Goal: Task Accomplishment & Management: Use online tool/utility

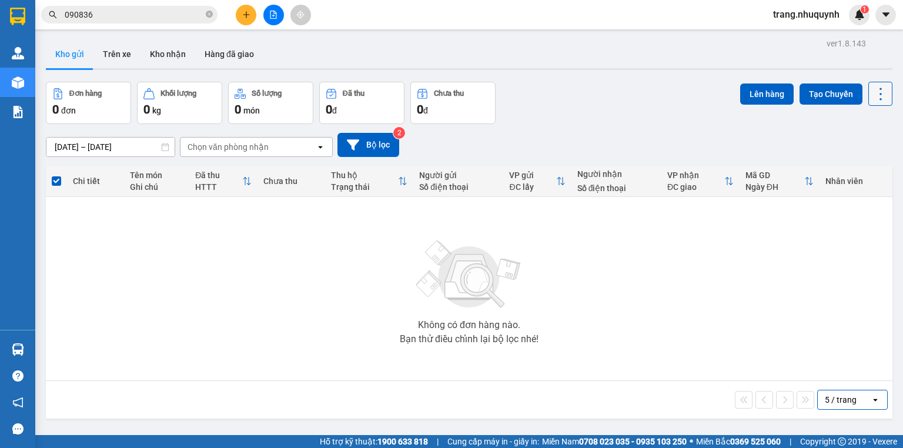
click at [872, 92] on icon at bounding box center [880, 94] width 16 height 16
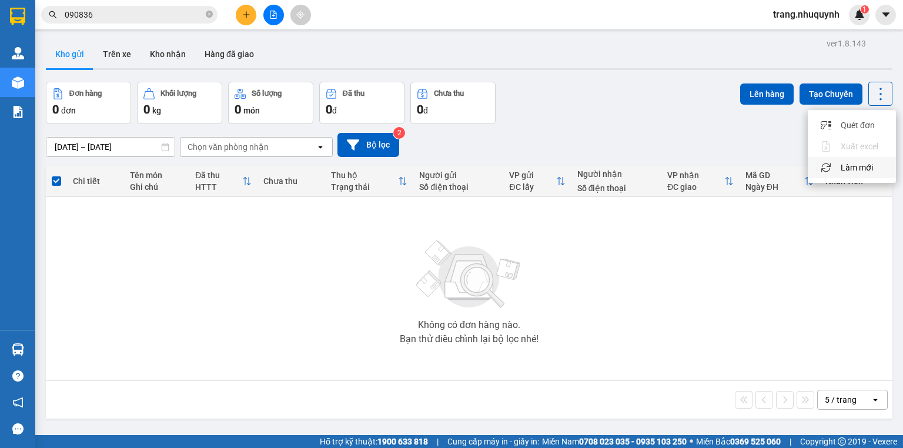
click at [857, 167] on span "Làm mới" at bounding box center [857, 168] width 32 height 12
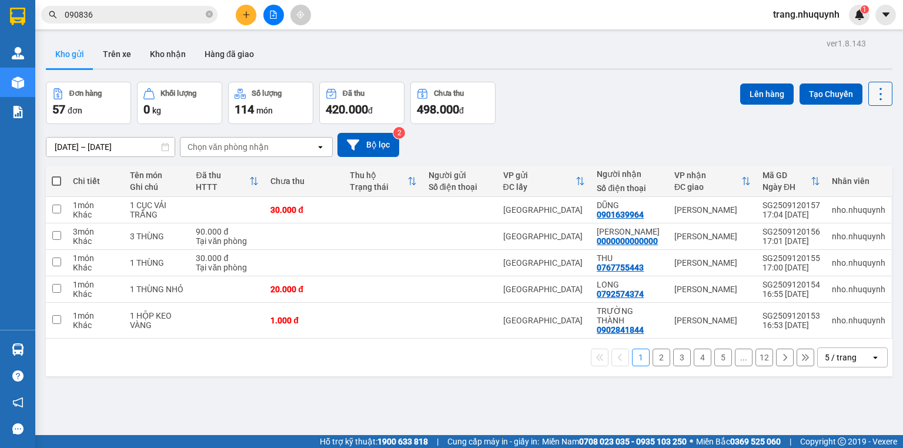
click at [872, 93] on icon at bounding box center [880, 94] width 16 height 16
click at [864, 170] on span "Làm mới" at bounding box center [857, 168] width 32 height 12
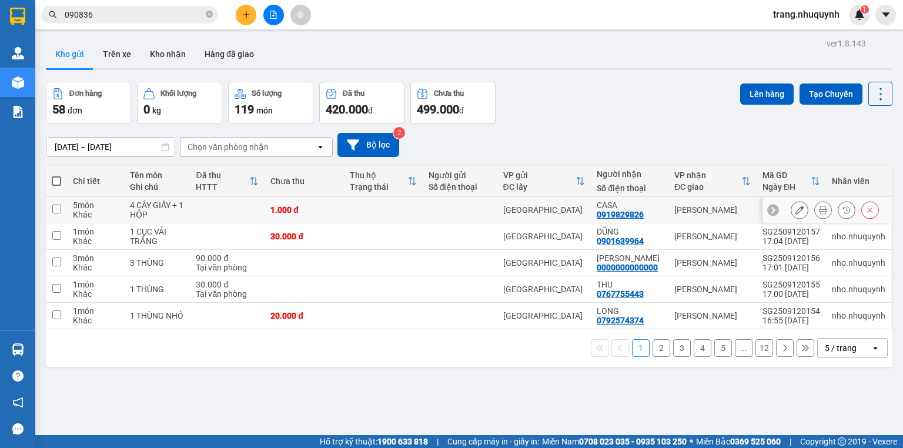
click at [821, 212] on button at bounding box center [823, 210] width 16 height 21
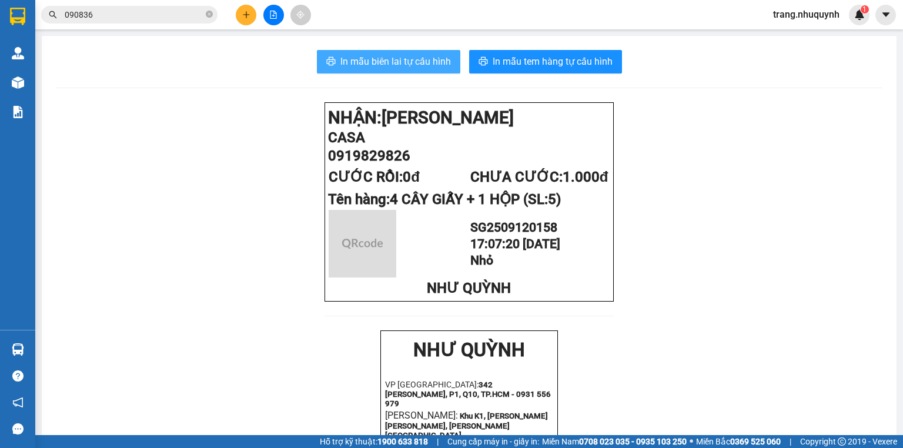
click at [421, 54] on span "In mẫu biên lai tự cấu hình" at bounding box center [395, 61] width 111 height 15
click at [379, 66] on span "In mẫu biên lai tự cấu hình" at bounding box center [395, 61] width 111 height 15
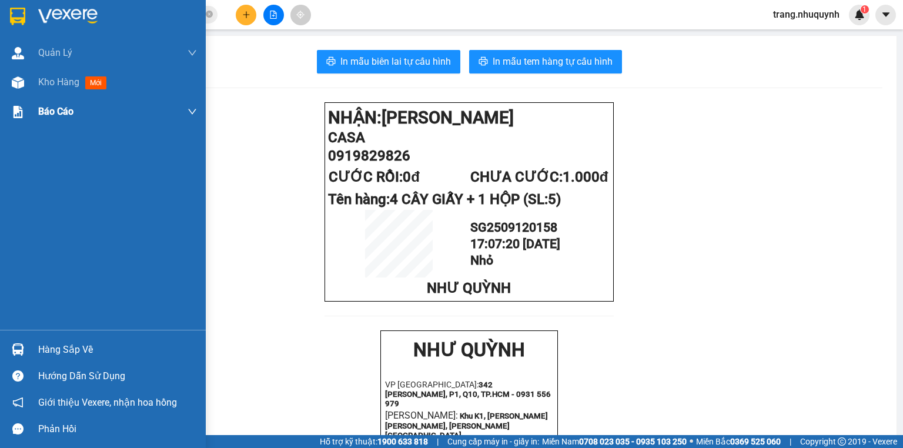
drag, startPoint x: 54, startPoint y: 75, endPoint x: 164, endPoint y: 120, distance: 118.7
click at [54, 76] on span "Kho hàng" at bounding box center [58, 81] width 41 height 11
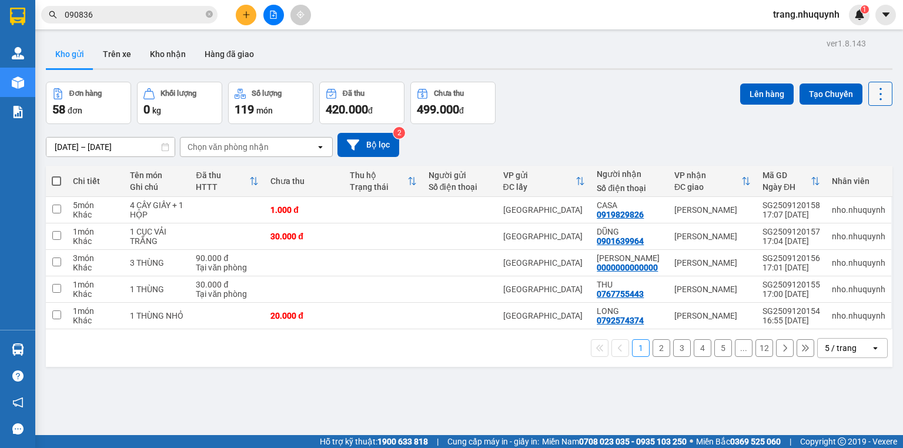
click at [872, 89] on icon at bounding box center [880, 94] width 16 height 16
click at [861, 165] on span "Làm mới" at bounding box center [857, 168] width 32 height 12
click at [735, 139] on div "[DATE] – [DATE] Press the down arrow key to interact with the calendar and sele…" at bounding box center [469, 145] width 847 height 24
click at [875, 92] on icon at bounding box center [880, 94] width 16 height 16
click at [851, 169] on span "Làm mới" at bounding box center [857, 168] width 32 height 12
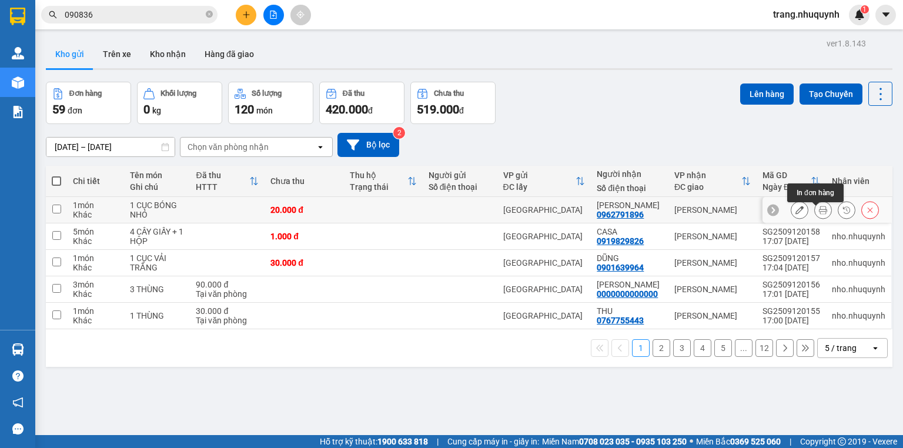
click at [819, 214] on icon at bounding box center [823, 210] width 8 height 8
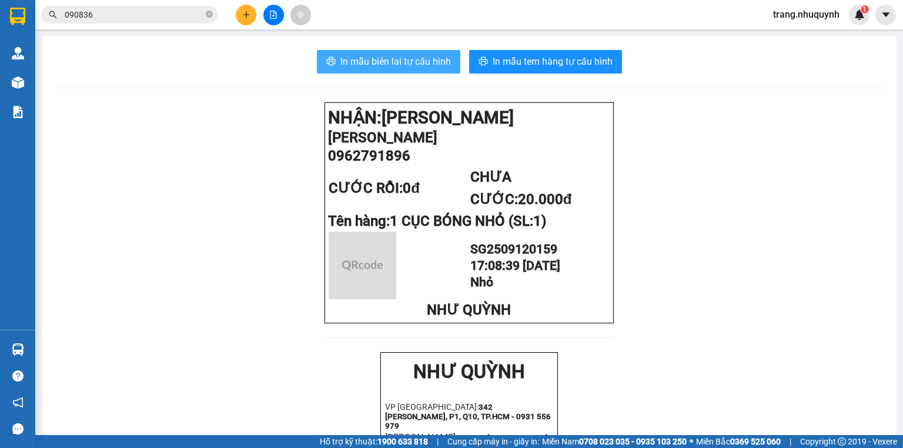
click at [400, 63] on span "In mẫu biên lai tự cấu hình" at bounding box center [395, 61] width 111 height 15
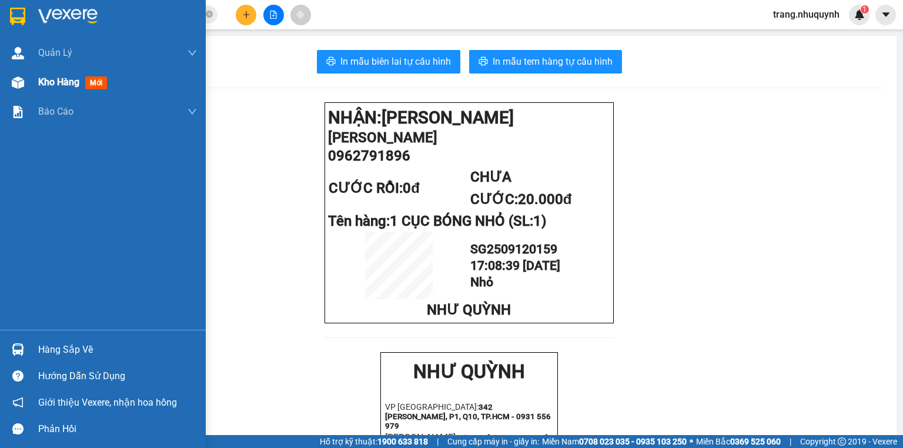
click at [81, 85] on div "Kho hàng mới" at bounding box center [74, 82] width 73 height 15
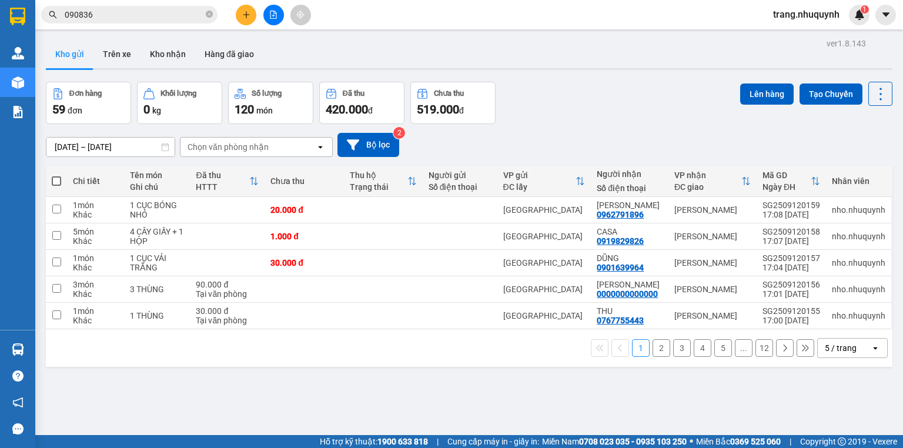
click at [279, 350] on div "1 2 3 4 5 ... 12 5 / trang open" at bounding box center [469, 348] width 837 height 20
click at [617, 106] on div "Đơn hàng 59 đơn Khối lượng 0 kg Số lượng 120 món Đã thu 420.000 đ Chưa thu 519.…" at bounding box center [469, 103] width 847 height 42
click at [878, 94] on icon at bounding box center [880, 94] width 16 height 16
click at [850, 166] on span "Làm mới" at bounding box center [857, 168] width 32 height 12
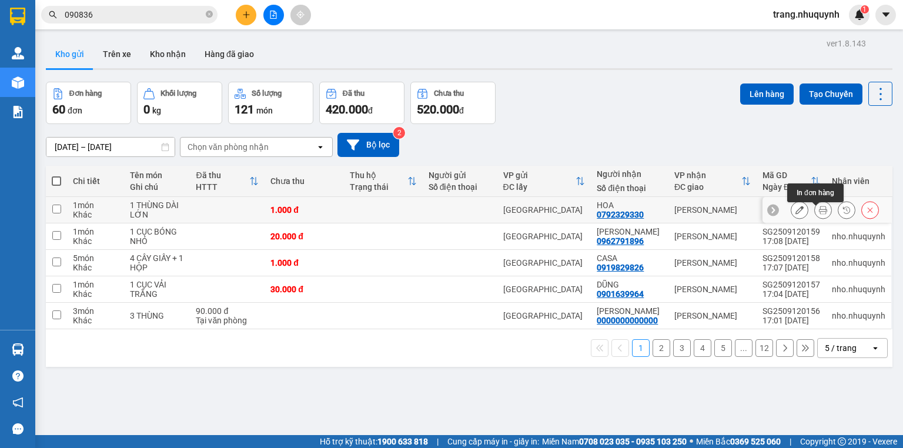
click at [815, 209] on button at bounding box center [823, 210] width 16 height 21
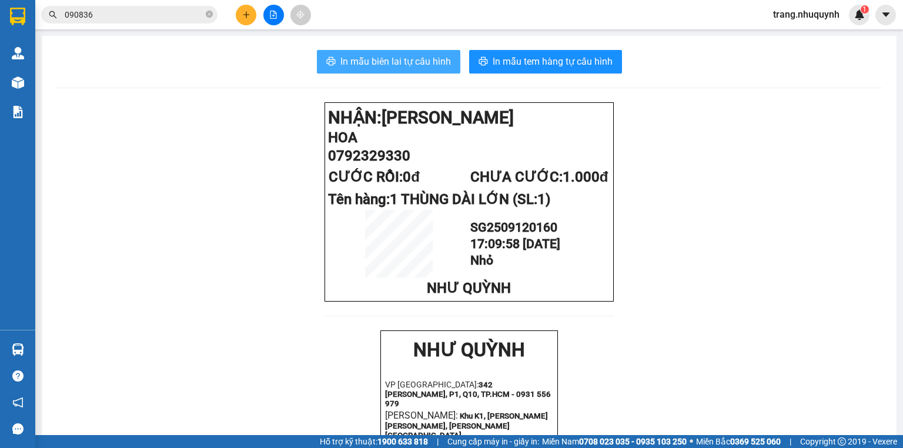
click at [390, 56] on span "In mẫu biên lai tự cấu hình" at bounding box center [395, 61] width 111 height 15
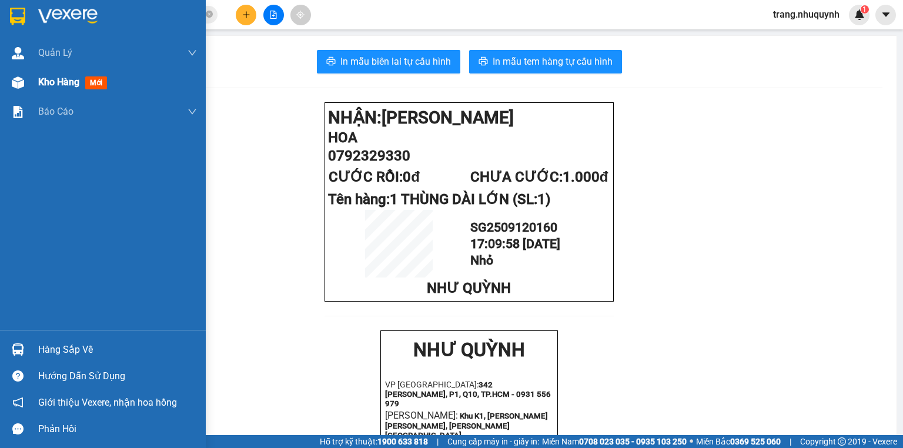
click at [50, 85] on span "Kho hàng" at bounding box center [58, 81] width 41 height 11
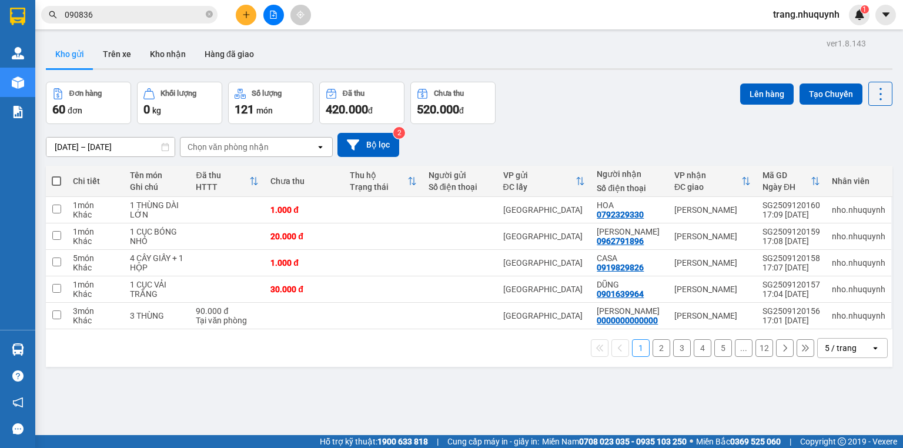
click at [262, 383] on div "ver 1.8.143 Kho gửi Trên xe Kho nhận Hàng đã giao Đơn hàng 60 đơn Khối lượng 0 …" at bounding box center [469, 259] width 856 height 448
click at [888, 101] on div "ver 1.8.143 Kho gửi Trên xe Kho nhận Hàng đã giao Đơn hàng 60 đơn Khối lượng 0 …" at bounding box center [469, 259] width 856 height 448
click at [880, 97] on icon at bounding box center [880, 94] width 16 height 16
click at [868, 161] on li "Làm mới" at bounding box center [852, 167] width 88 height 21
click at [875, 77] on div "ver 1.8.143 Kho gửi Trên xe Kho nhận Hàng đã giao Đơn hàng 60 đơn Khối lượng 0 …" at bounding box center [469, 259] width 856 height 448
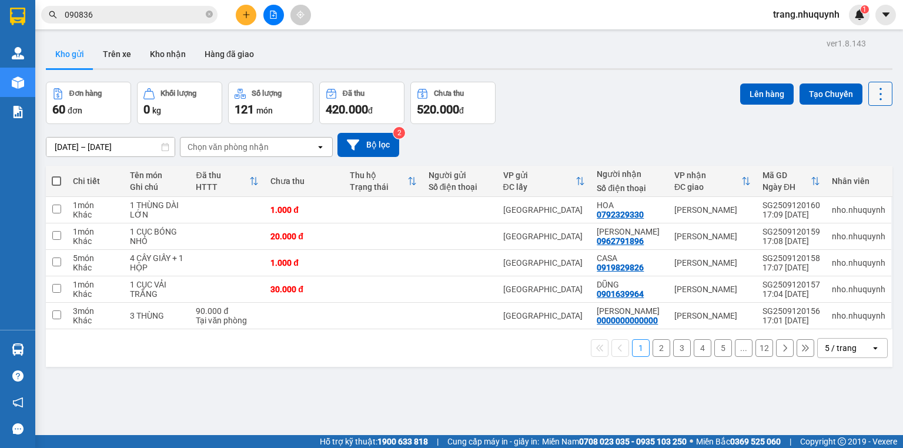
click at [872, 89] on icon at bounding box center [880, 94] width 16 height 16
click at [853, 162] on span "Làm mới" at bounding box center [857, 168] width 32 height 12
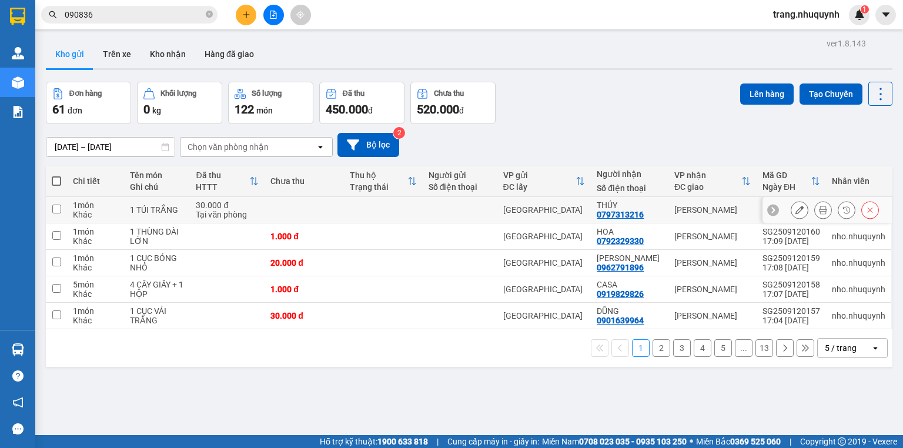
click at [819, 214] on icon at bounding box center [823, 210] width 8 height 8
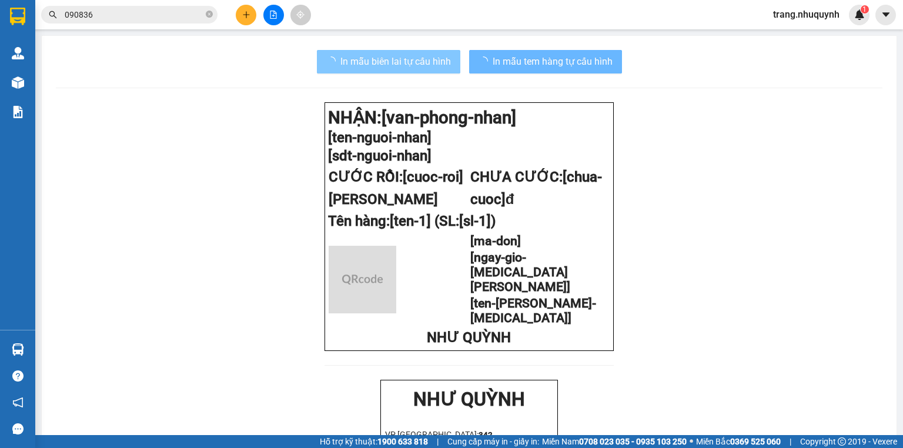
click at [317, 56] on button "In mẫu biên lai tự cấu hình" at bounding box center [388, 62] width 143 height 24
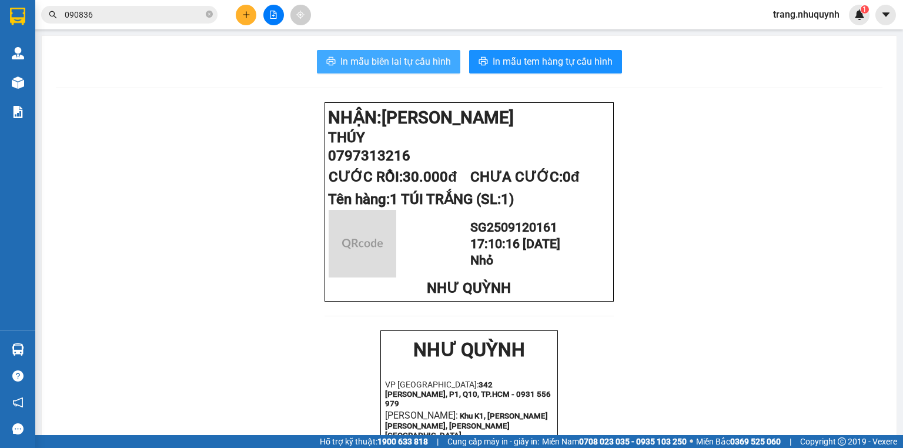
click at [328, 56] on icon "printer" at bounding box center [330, 60] width 9 height 9
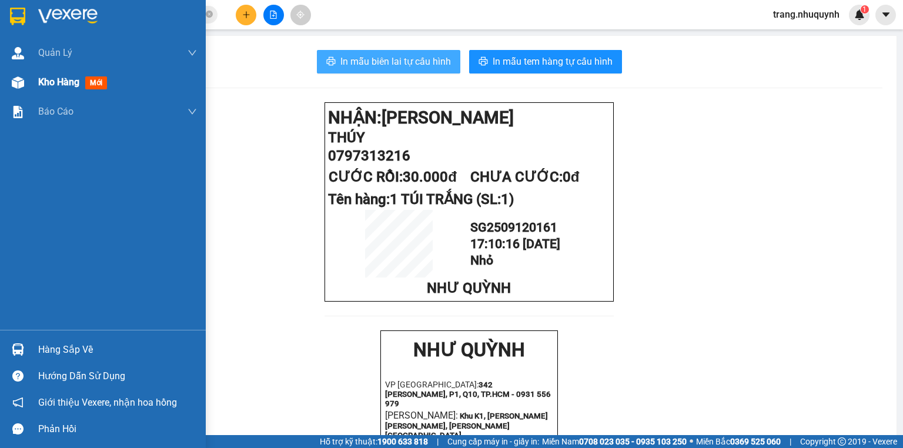
click at [61, 85] on span "Kho hàng" at bounding box center [58, 81] width 41 height 11
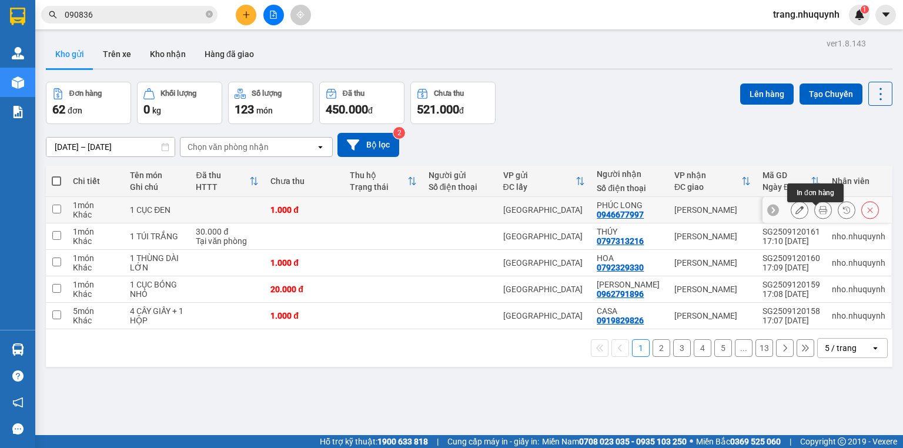
click at [815, 212] on button at bounding box center [823, 210] width 16 height 21
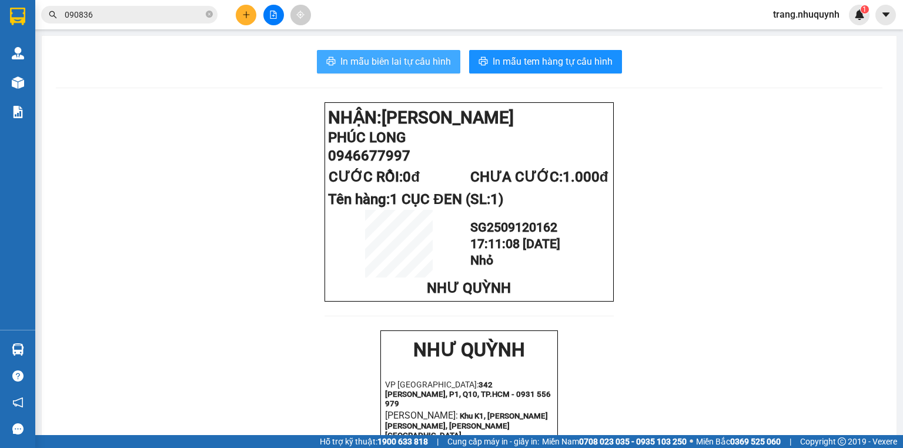
click at [418, 70] on button "In mẫu biên lai tự cấu hình" at bounding box center [388, 62] width 143 height 24
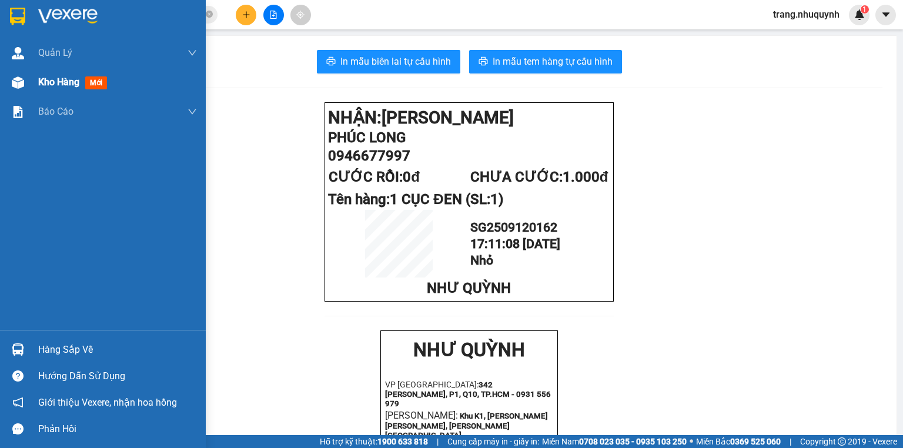
click at [85, 87] on div "Kho hàng mới" at bounding box center [74, 82] width 73 height 15
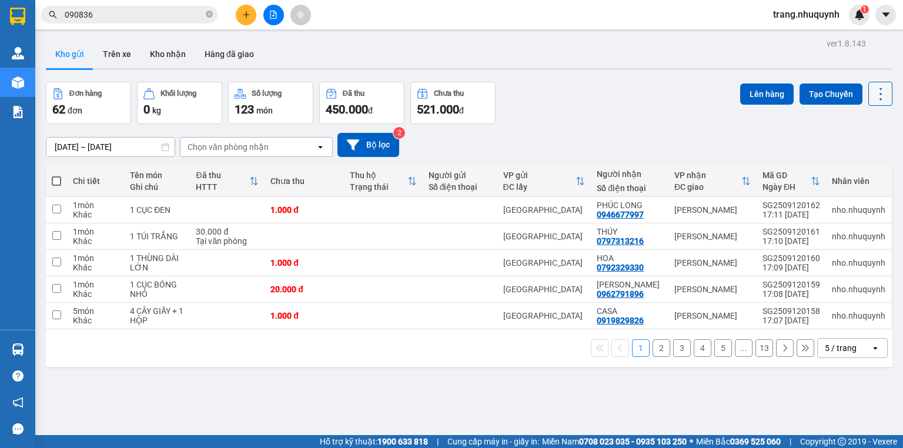
click at [875, 102] on button at bounding box center [880, 94] width 24 height 24
click at [859, 172] on span "Làm mới" at bounding box center [857, 168] width 32 height 12
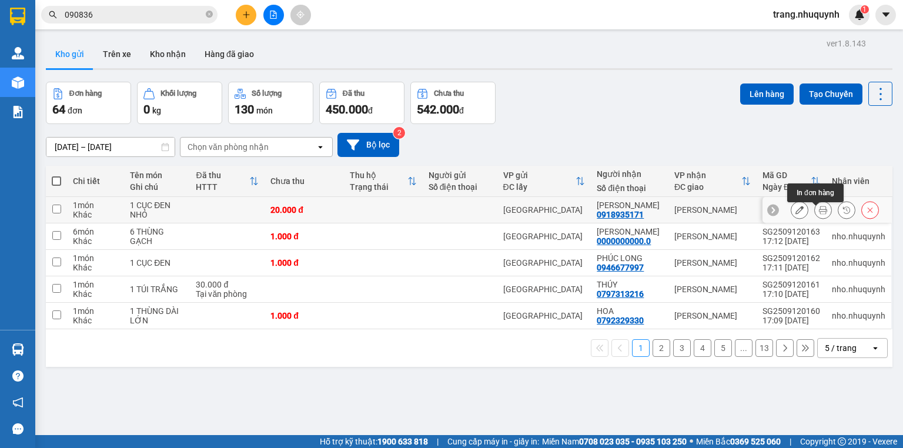
click at [822, 214] on button at bounding box center [823, 210] width 16 height 21
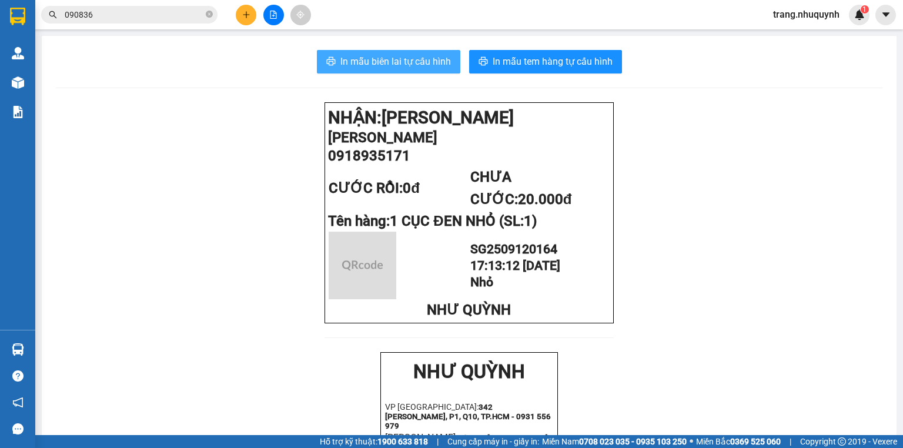
click at [396, 59] on span "In mẫu biên lai tự cấu hình" at bounding box center [395, 61] width 111 height 15
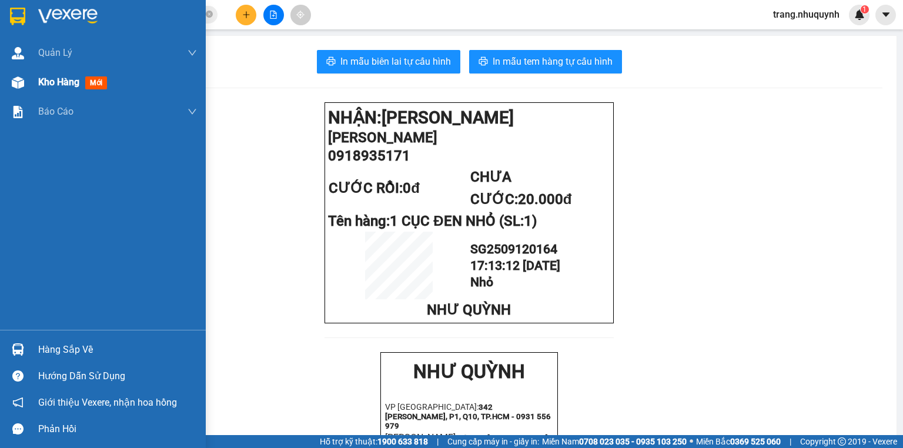
click at [65, 88] on span "Kho hàng" at bounding box center [58, 81] width 41 height 11
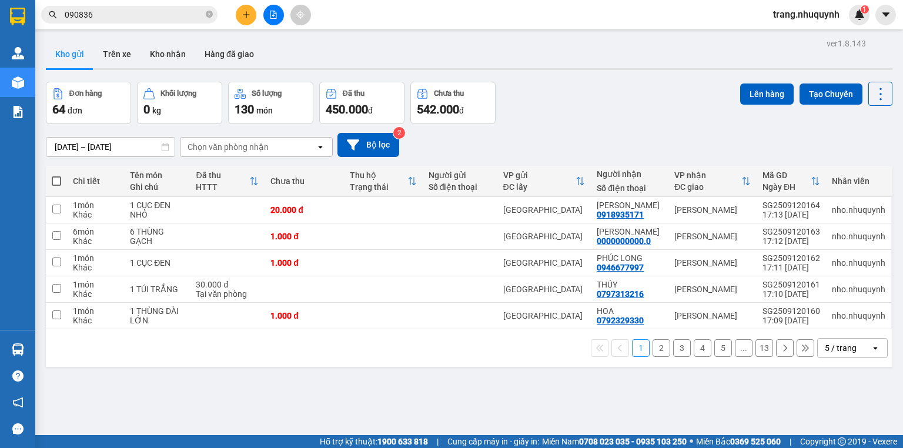
click at [602, 103] on div "Đơn hàng 64 đơn Khối lượng 0 kg Số lượng 130 món Đã thu 450.000 đ Chưa thu 542.…" at bounding box center [469, 103] width 847 height 42
click at [306, 363] on div "1 2 3 4 5 ... 13 5 / trang open" at bounding box center [469, 348] width 847 height 38
click at [877, 95] on icon at bounding box center [880, 94] width 16 height 16
click at [842, 167] on span "Làm mới" at bounding box center [857, 168] width 32 height 12
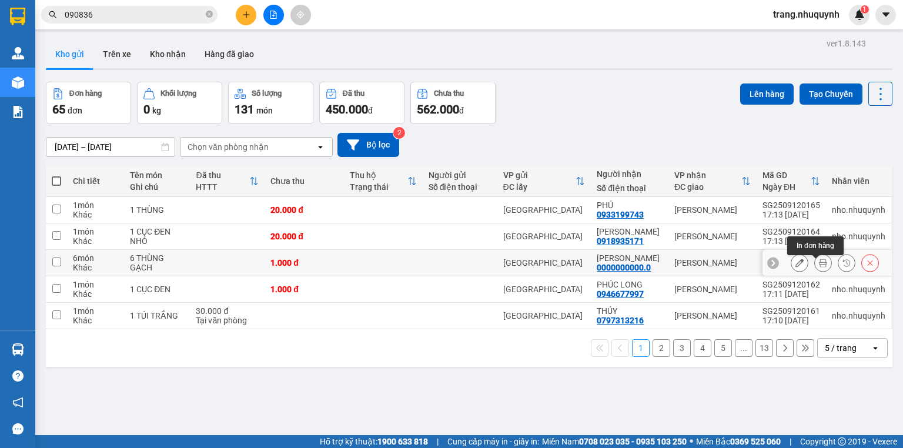
click at [819, 264] on icon at bounding box center [823, 263] width 8 height 8
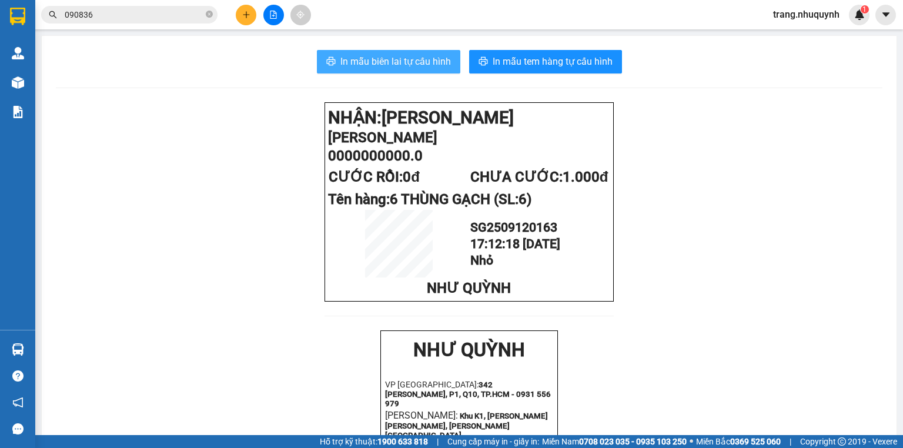
click at [367, 72] on button "In mẫu biên lai tự cấu hình" at bounding box center [388, 62] width 143 height 24
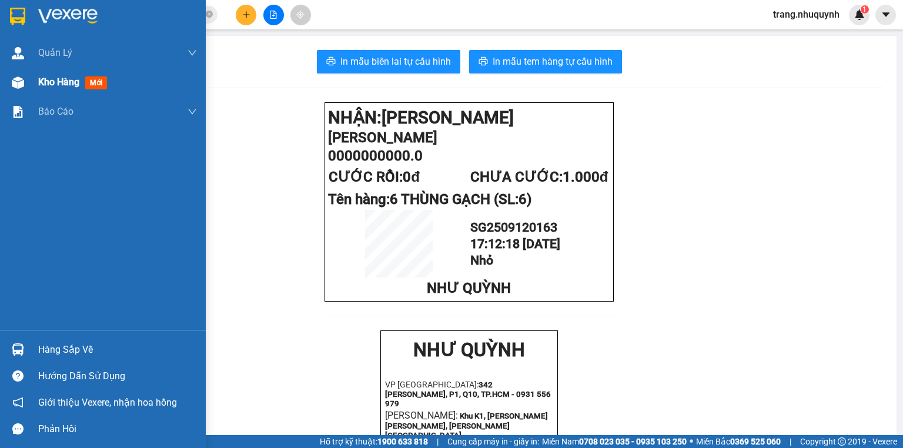
click at [58, 82] on span "Kho hàng" at bounding box center [58, 81] width 41 height 11
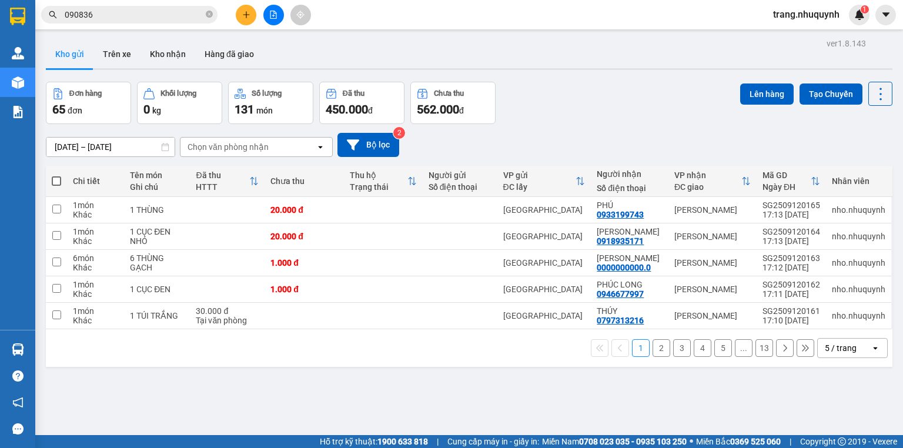
click at [871, 108] on div "Lên hàng Tạo Chuyến" at bounding box center [816, 103] width 152 height 42
click at [872, 101] on icon at bounding box center [880, 94] width 16 height 16
click at [848, 168] on span "Làm mới" at bounding box center [857, 168] width 32 height 12
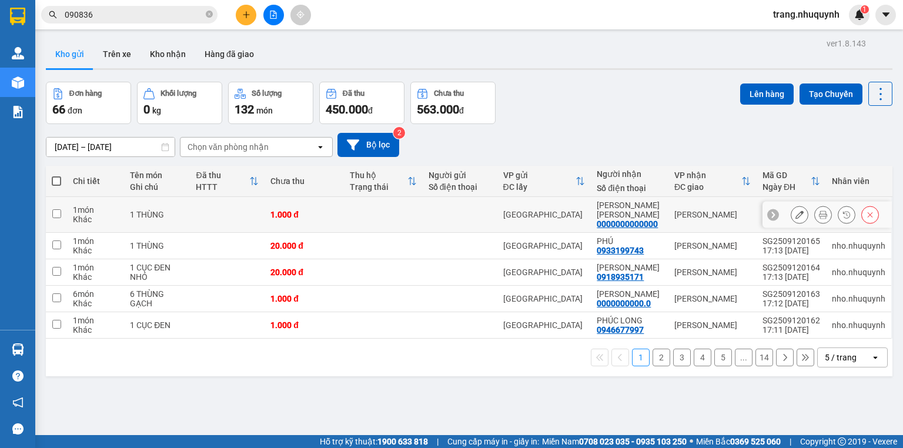
click at [815, 210] on button at bounding box center [823, 215] width 16 height 21
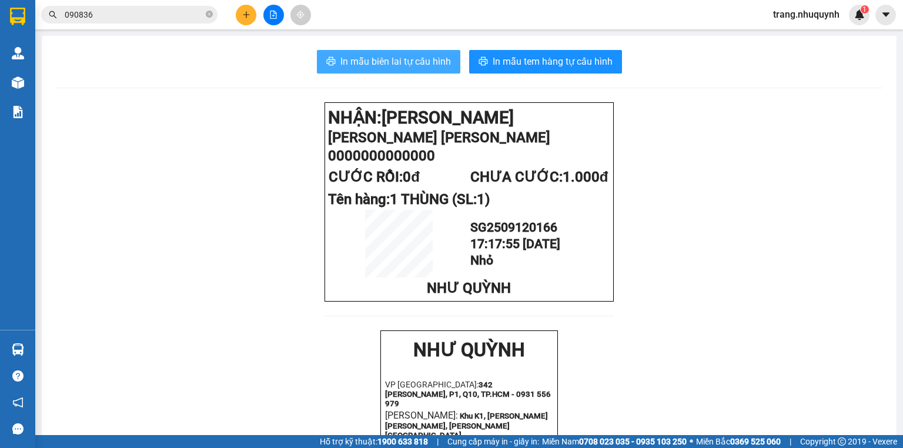
click at [402, 66] on span "In mẫu biên lai tự cấu hình" at bounding box center [395, 61] width 111 height 15
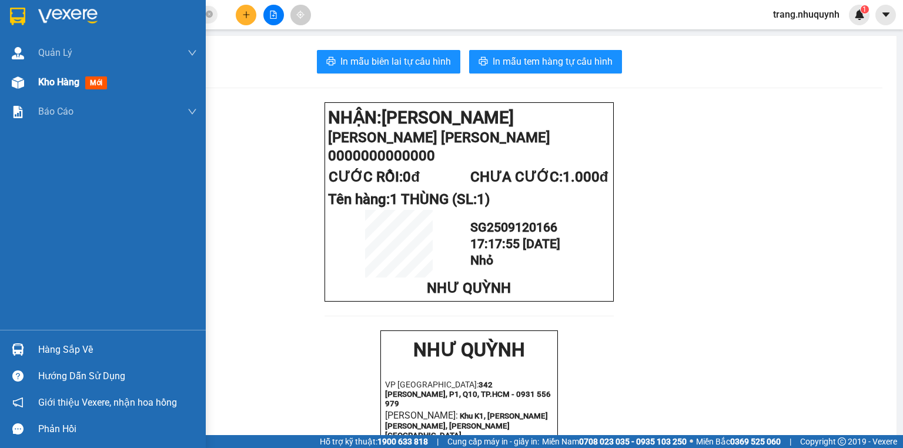
click at [45, 83] on span "Kho hàng" at bounding box center [58, 81] width 41 height 11
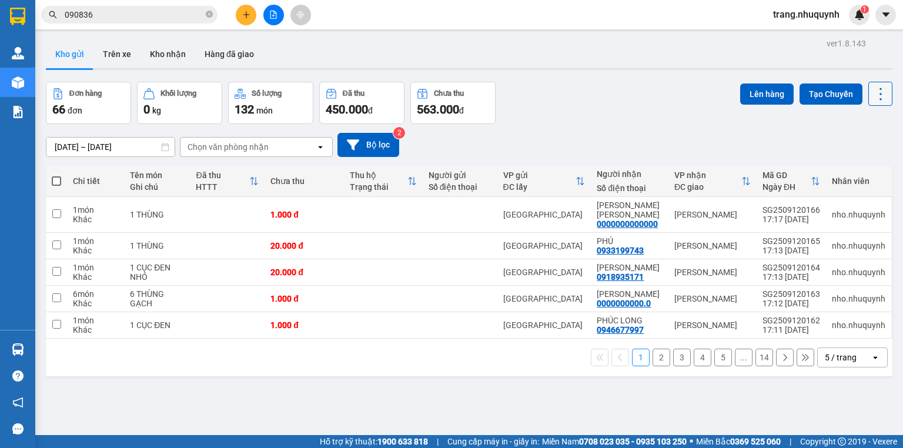
click at [872, 89] on icon at bounding box center [880, 94] width 16 height 16
click at [856, 165] on span "Làm mới" at bounding box center [857, 168] width 32 height 12
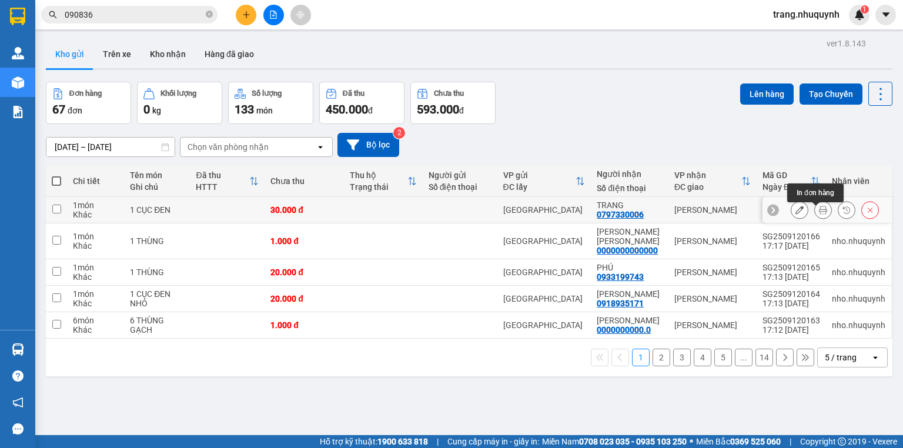
click at [815, 214] on button at bounding box center [823, 210] width 16 height 21
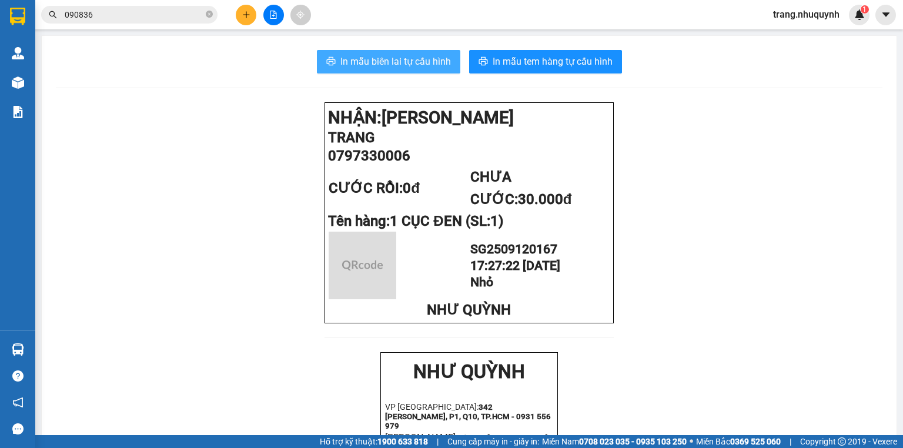
click at [346, 56] on span "In mẫu biên lai tự cấu hình" at bounding box center [395, 61] width 111 height 15
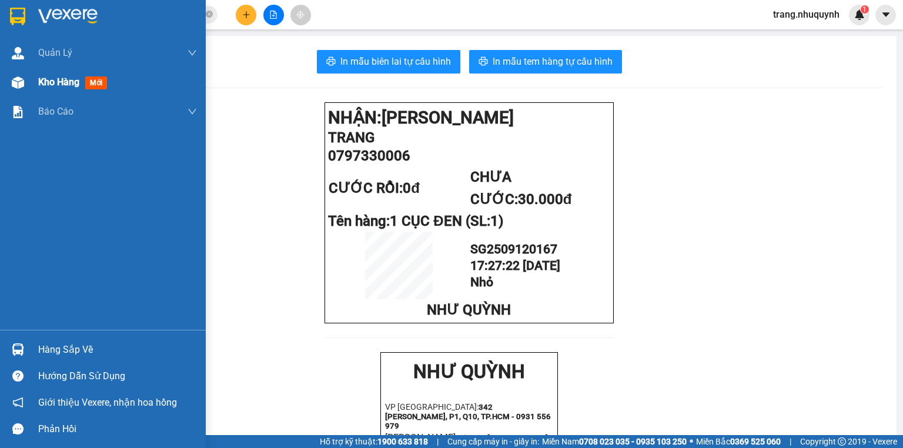
click at [37, 94] on div "Kho hàng mới" at bounding box center [103, 82] width 206 height 29
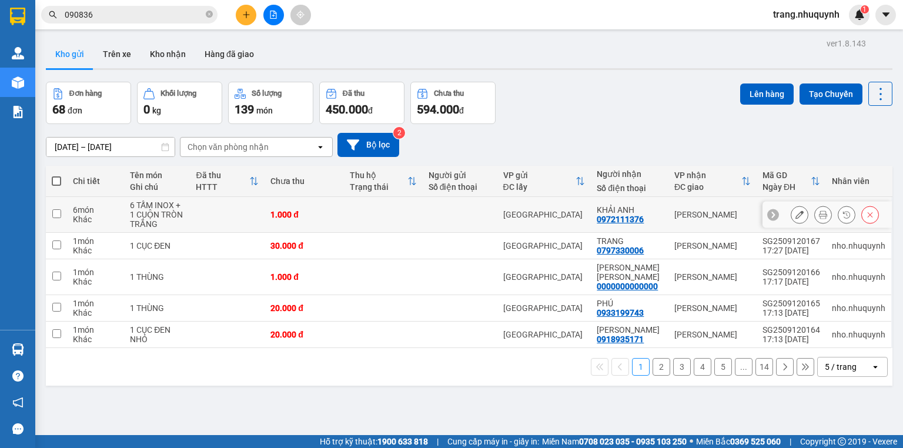
click at [815, 216] on button at bounding box center [823, 215] width 16 height 21
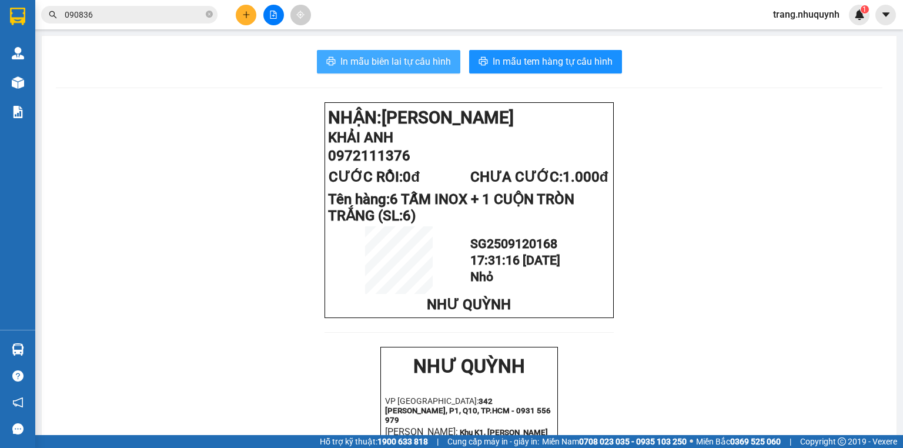
click at [349, 59] on span "In mẫu biên lai tự cấu hình" at bounding box center [395, 61] width 111 height 15
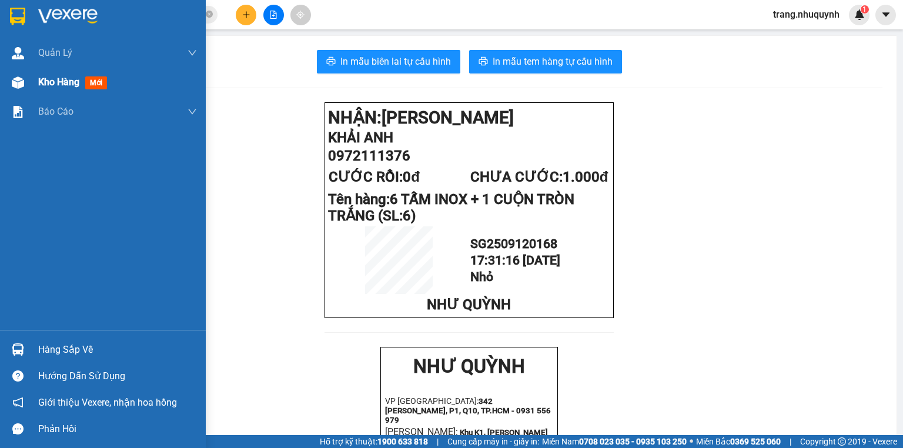
click at [38, 81] on div "Kho hàng mới" at bounding box center [103, 82] width 206 height 29
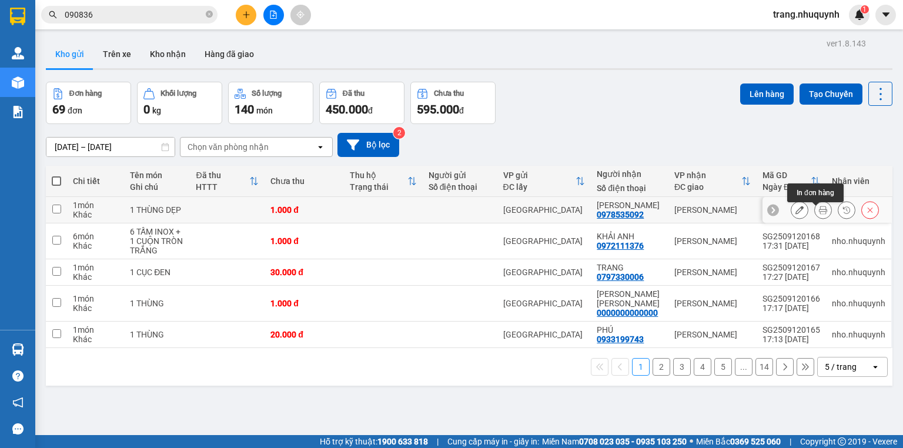
click at [819, 214] on icon at bounding box center [823, 210] width 8 height 8
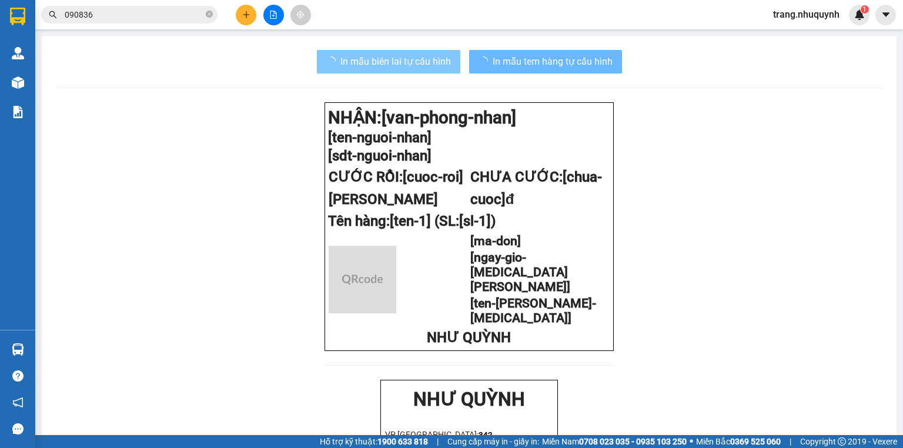
click at [360, 68] on span "In mẫu biên lai tự cấu hình" at bounding box center [395, 61] width 111 height 15
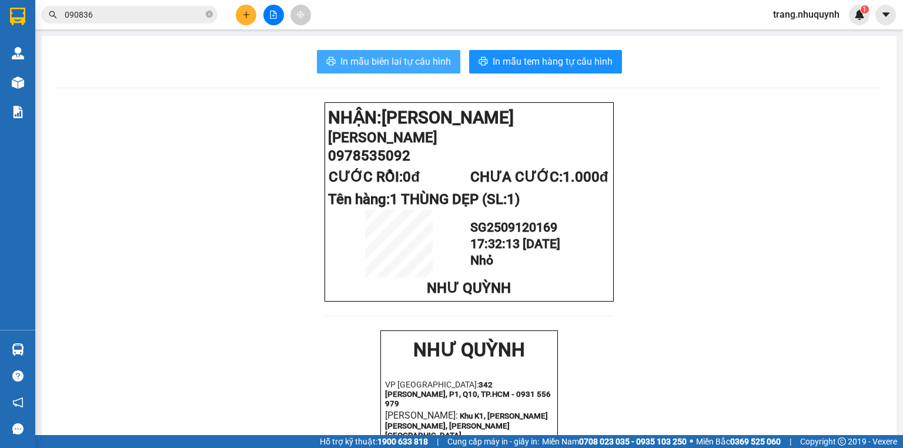
click at [380, 66] on span "In mẫu biên lai tự cấu hình" at bounding box center [395, 61] width 111 height 15
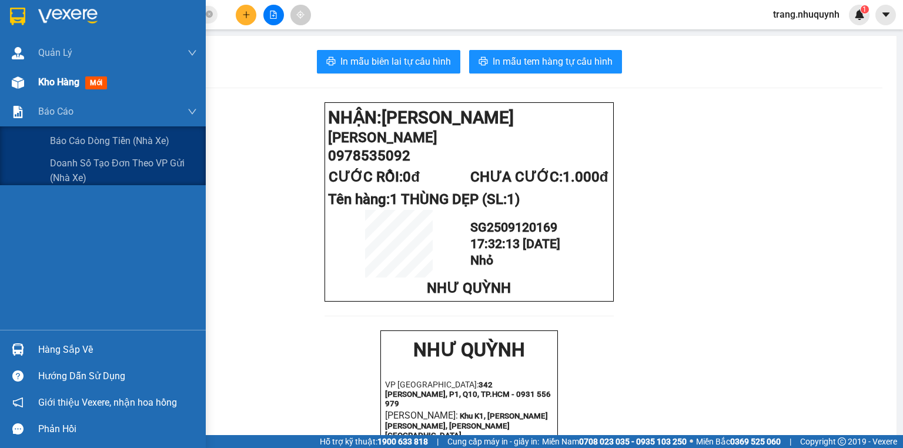
click at [62, 85] on span "Kho hàng" at bounding box center [58, 81] width 41 height 11
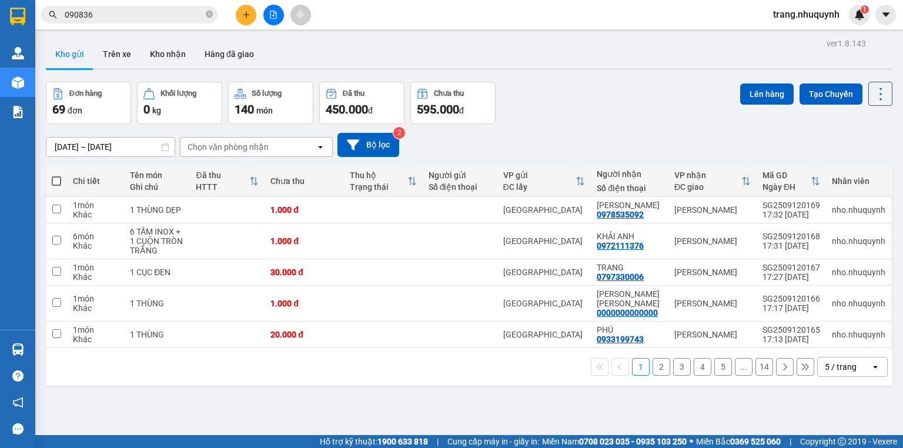
click at [547, 106] on div "Đơn hàng 69 đơn Khối lượng 0 kg Số lượng 140 món Đã thu 450.000 đ Chưa thu 595.…" at bounding box center [469, 103] width 847 height 42
click at [872, 86] on icon at bounding box center [880, 94] width 16 height 16
click at [864, 170] on span "Làm mới" at bounding box center [857, 168] width 32 height 12
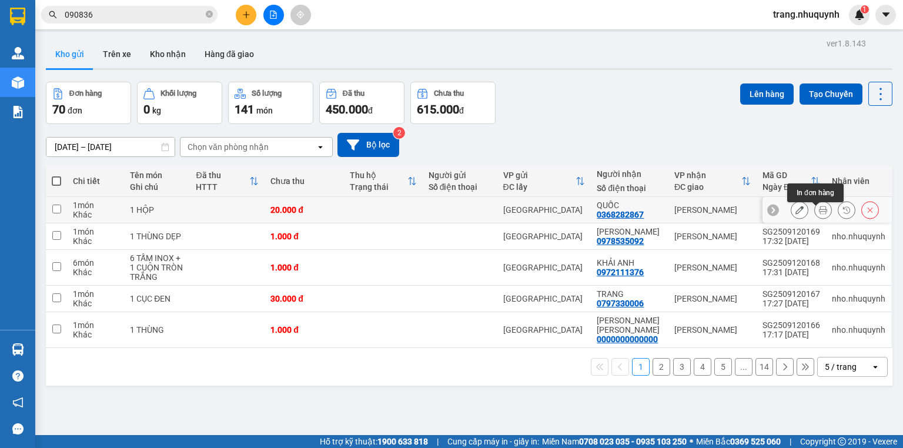
click at [819, 213] on icon at bounding box center [823, 210] width 8 height 8
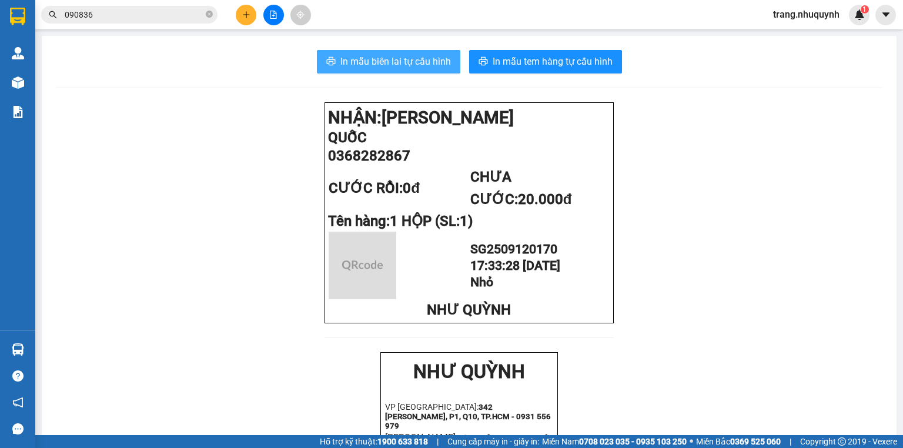
click at [382, 61] on span "In mẫu biên lai tự cấu hình" at bounding box center [395, 61] width 111 height 15
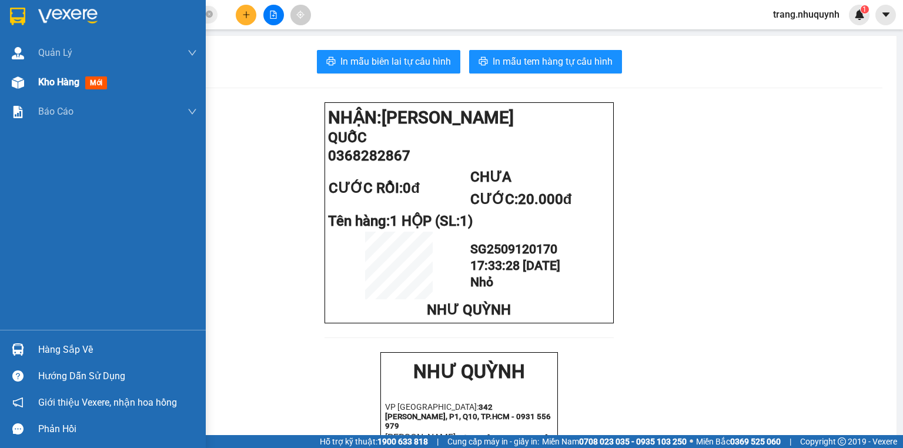
click at [22, 92] on div at bounding box center [18, 82] width 21 height 21
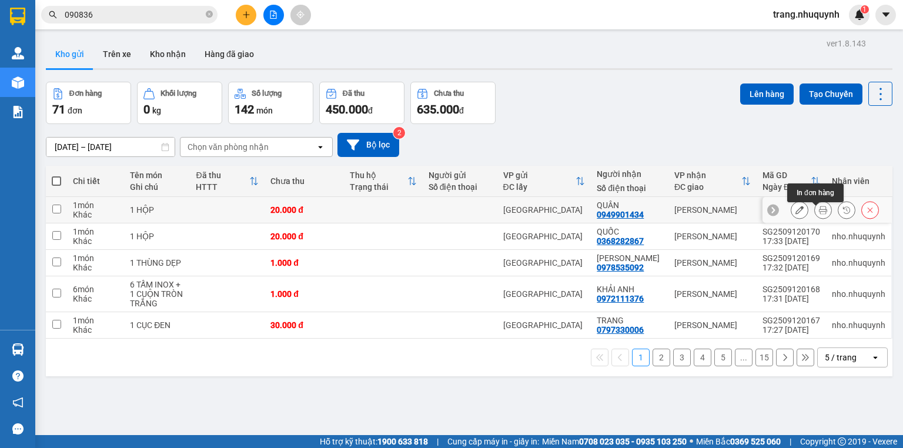
click at [821, 214] on button at bounding box center [823, 210] width 16 height 21
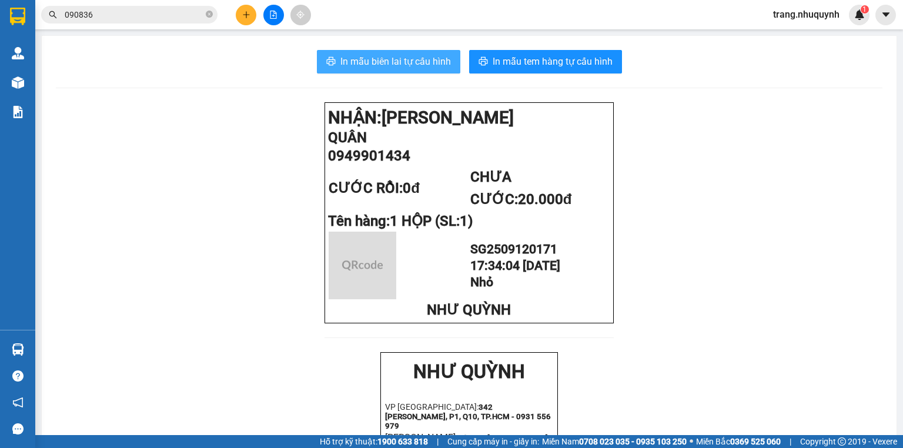
click at [337, 50] on button "In mẫu biên lai tự cấu hình" at bounding box center [388, 62] width 143 height 24
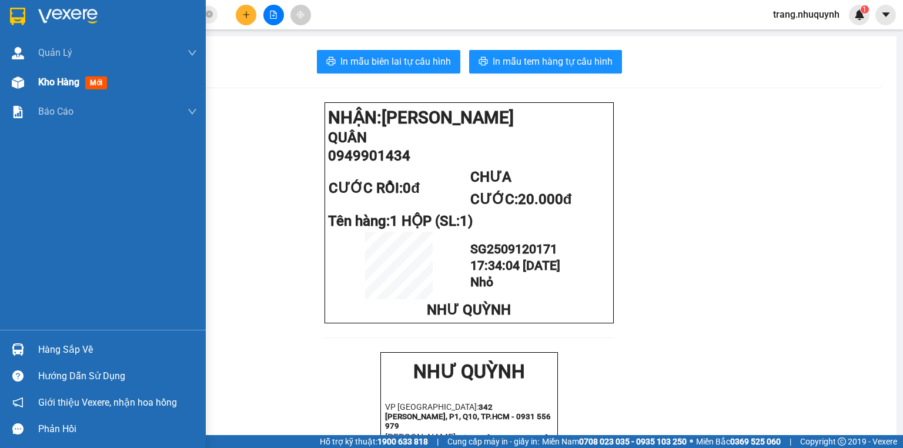
click at [85, 78] on div "Kho hàng mới" at bounding box center [74, 82] width 73 height 15
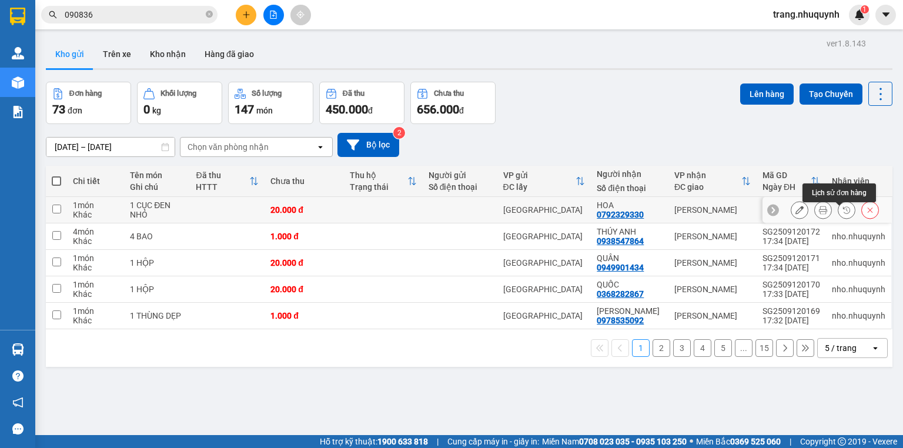
click at [820, 216] on button at bounding box center [823, 210] width 16 height 21
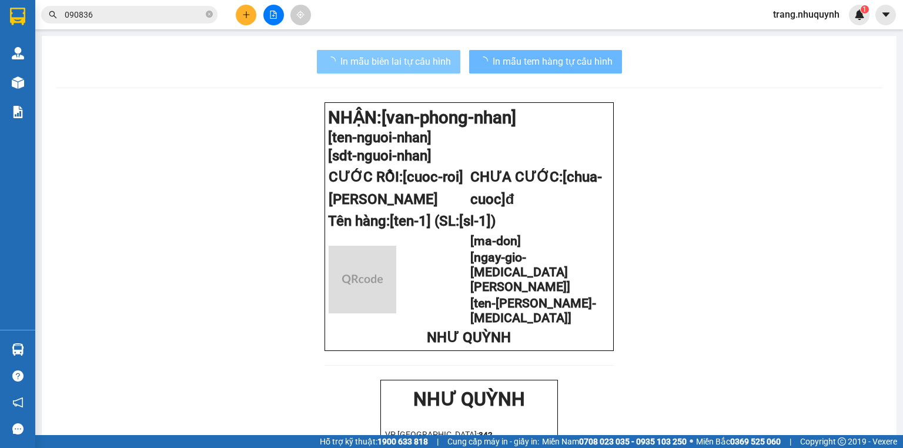
click at [365, 50] on button "In mẫu biên lai tự cấu hình" at bounding box center [388, 62] width 143 height 24
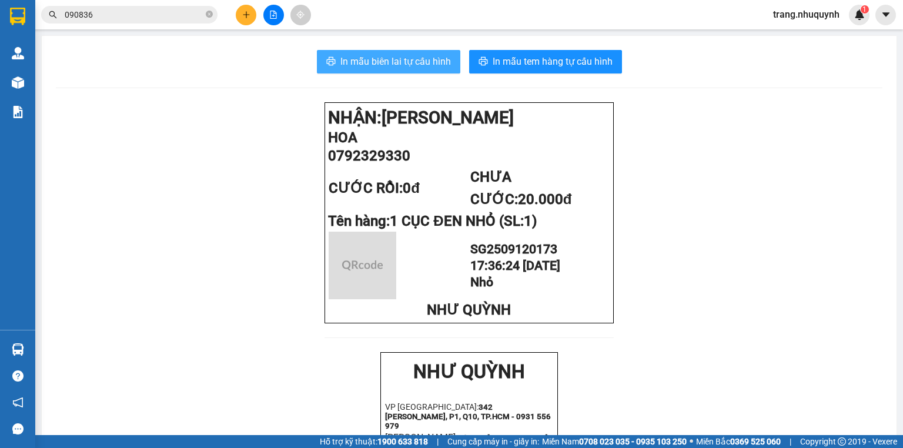
click at [367, 58] on span "In mẫu biên lai tự cấu hình" at bounding box center [395, 61] width 111 height 15
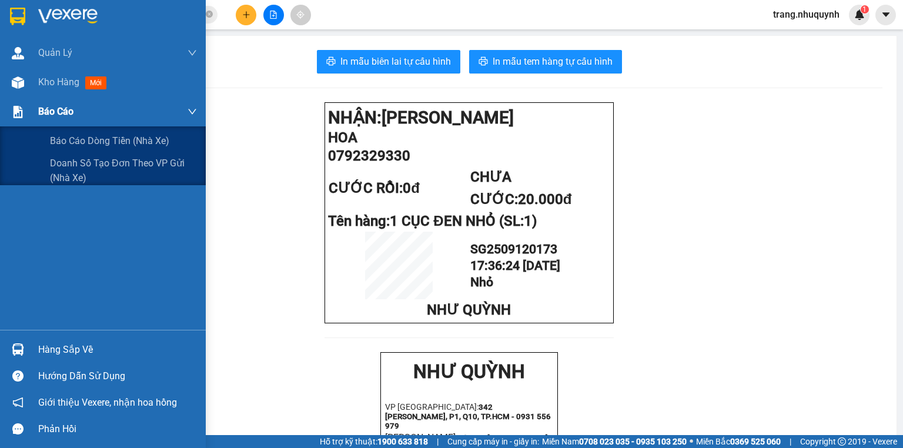
click at [59, 99] on div "Báo cáo" at bounding box center [117, 111] width 159 height 29
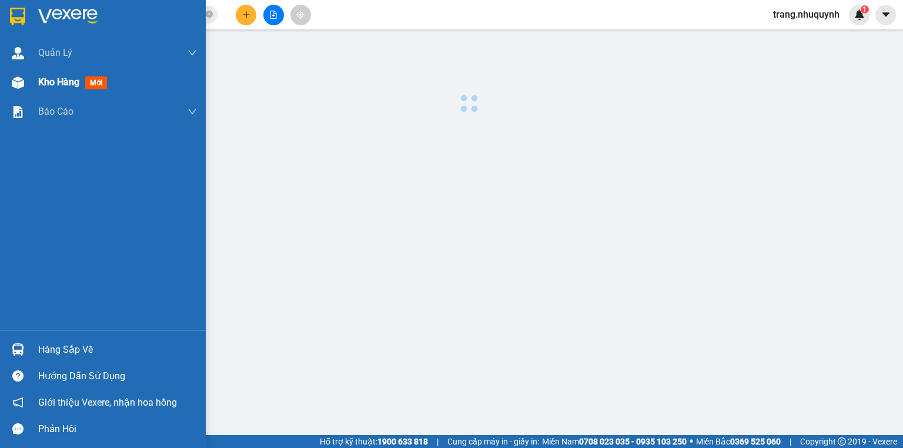
click at [59, 91] on div "Kho hàng mới" at bounding box center [117, 82] width 159 height 29
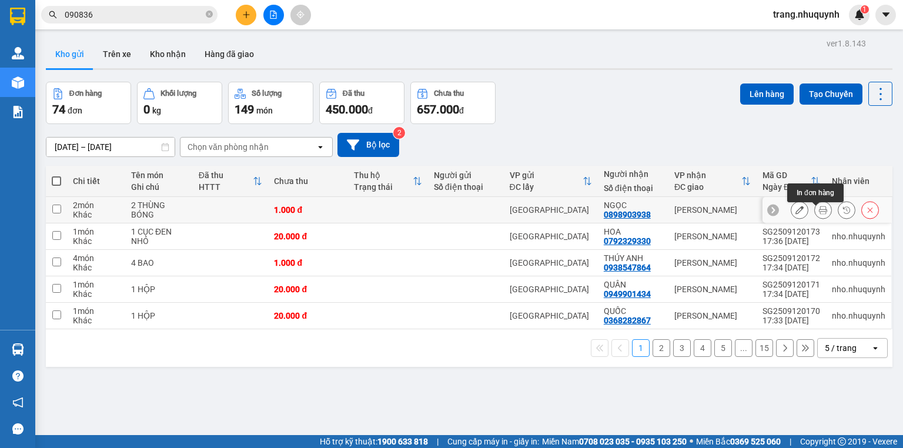
click at [820, 214] on icon at bounding box center [823, 210] width 8 height 8
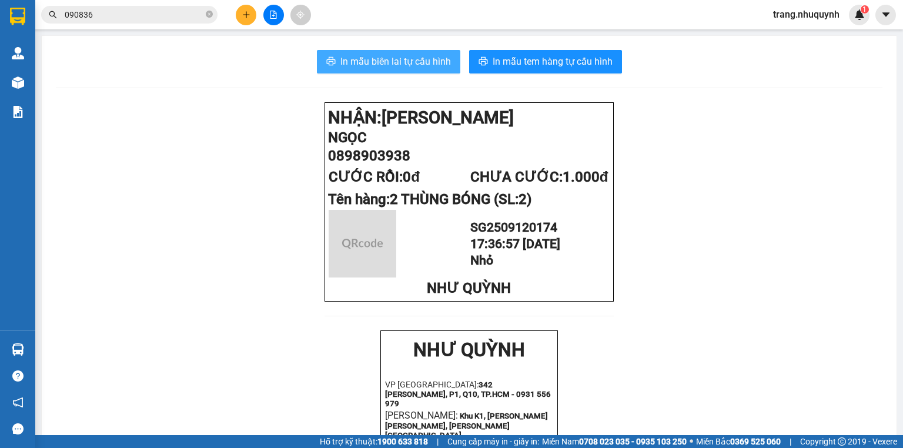
click at [406, 59] on span "In mẫu biên lai tự cấu hình" at bounding box center [395, 61] width 111 height 15
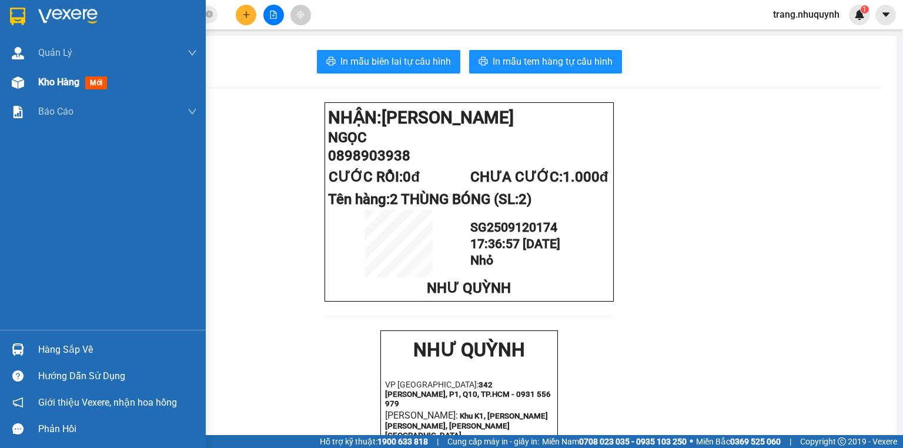
click at [34, 87] on div "Kho hàng mới" at bounding box center [103, 82] width 206 height 29
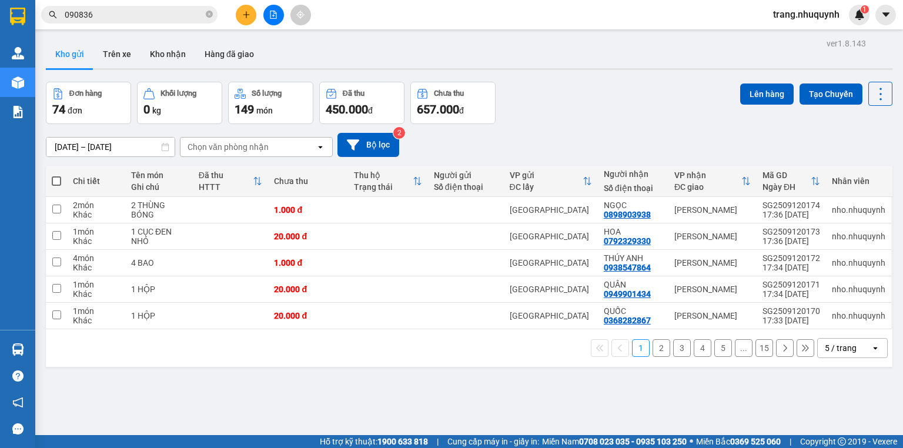
click at [526, 85] on div "Đơn hàng 74 đơn Khối lượng 0 kg Số lượng 149 món Đã thu 450.000 đ Chưa thu 657.…" at bounding box center [469, 103] width 847 height 42
click at [608, 114] on div "Đơn hàng 74 đơn Khối lượng 0 kg Số lượng 149 món Đã thu 450.000 đ Chưa thu 657.…" at bounding box center [469, 103] width 847 height 42
click at [881, 91] on icon at bounding box center [880, 94] width 16 height 16
click at [855, 165] on span "Làm mới" at bounding box center [857, 168] width 32 height 12
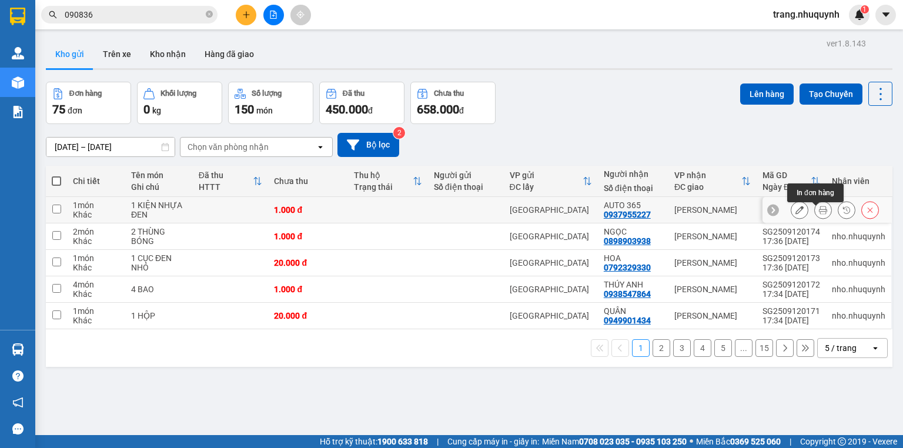
click at [819, 214] on icon at bounding box center [823, 210] width 8 height 8
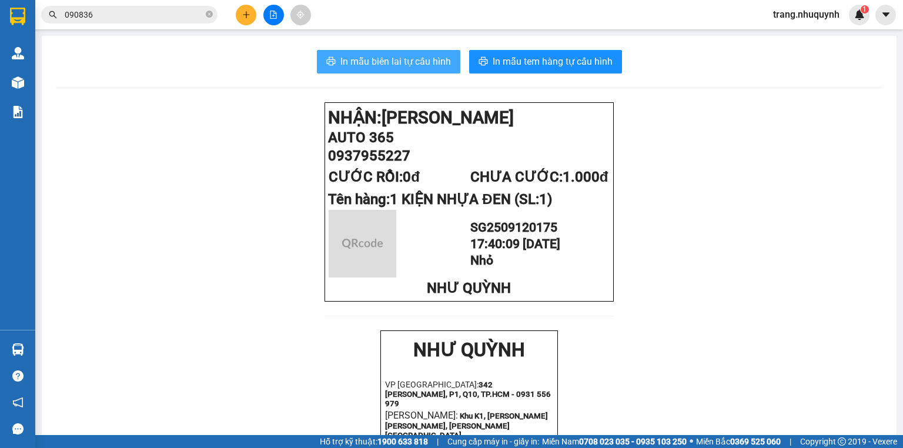
click at [424, 64] on span "In mẫu biên lai tự cấu hình" at bounding box center [395, 61] width 111 height 15
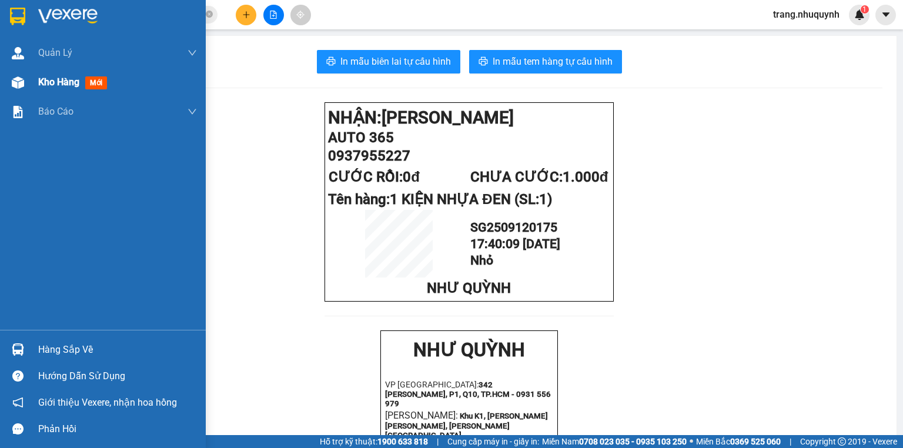
click at [50, 78] on span "Kho hàng" at bounding box center [58, 81] width 41 height 11
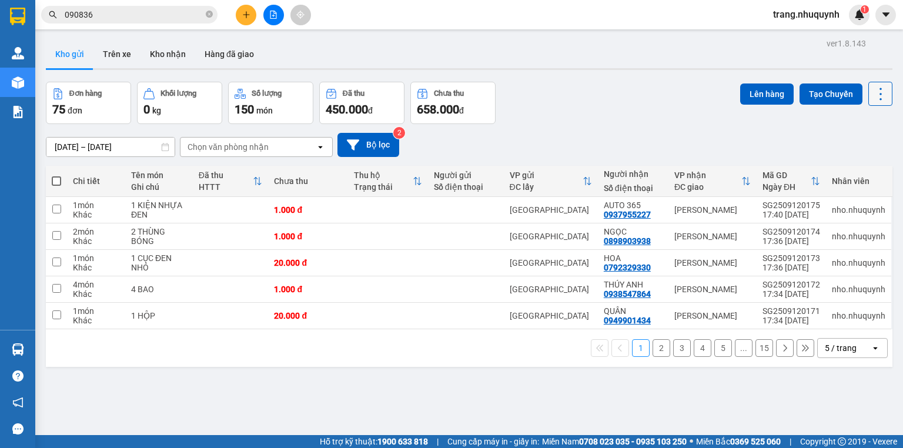
click at [881, 95] on icon at bounding box center [880, 94] width 16 height 16
click at [850, 167] on span "Làm mới" at bounding box center [857, 168] width 32 height 12
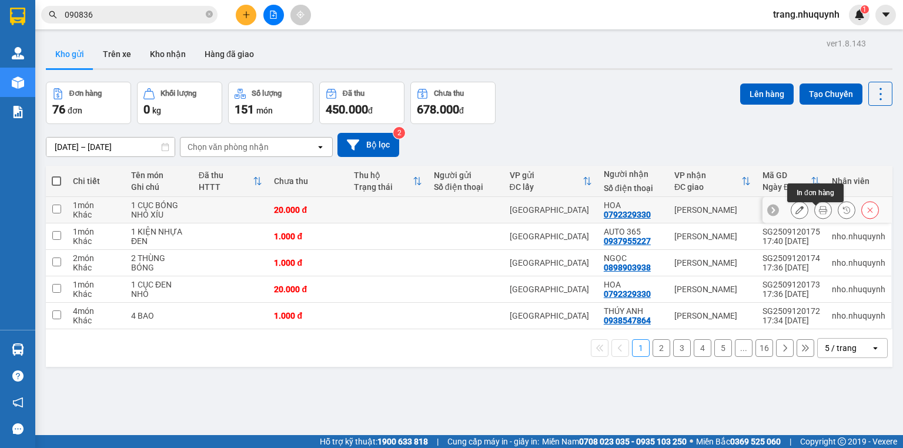
click at [819, 214] on icon at bounding box center [823, 210] width 8 height 8
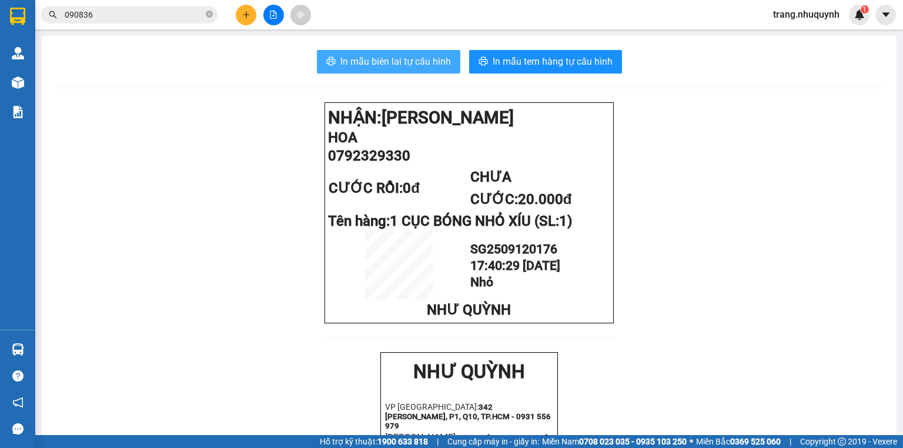
click at [350, 63] on span "In mẫu biên lai tự cấu hình" at bounding box center [395, 61] width 111 height 15
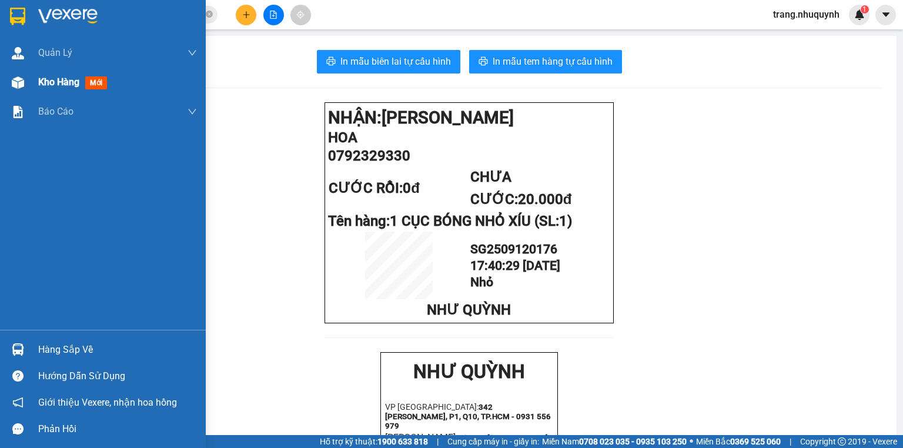
click at [47, 79] on span "Kho hàng" at bounding box center [58, 81] width 41 height 11
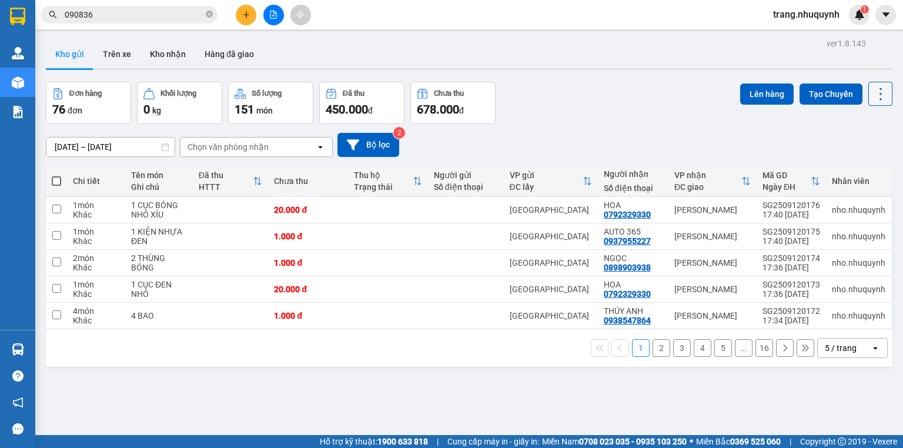
click at [877, 99] on icon at bounding box center [880, 94] width 16 height 16
click at [861, 168] on span "Làm mới" at bounding box center [857, 168] width 32 height 12
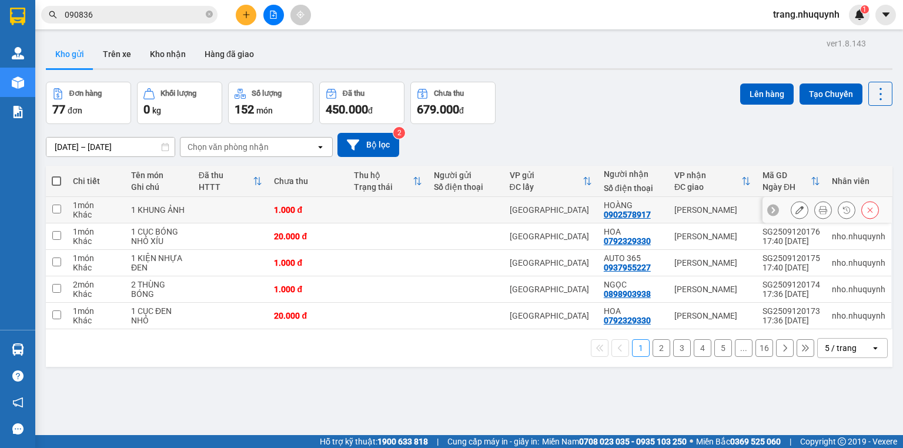
click at [819, 214] on icon at bounding box center [823, 210] width 8 height 8
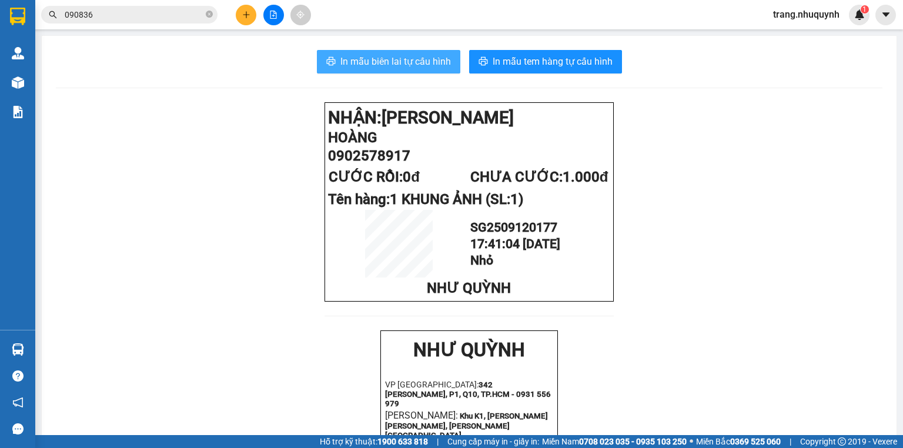
click at [393, 61] on span "In mẫu biên lai tự cấu hình" at bounding box center [395, 61] width 111 height 15
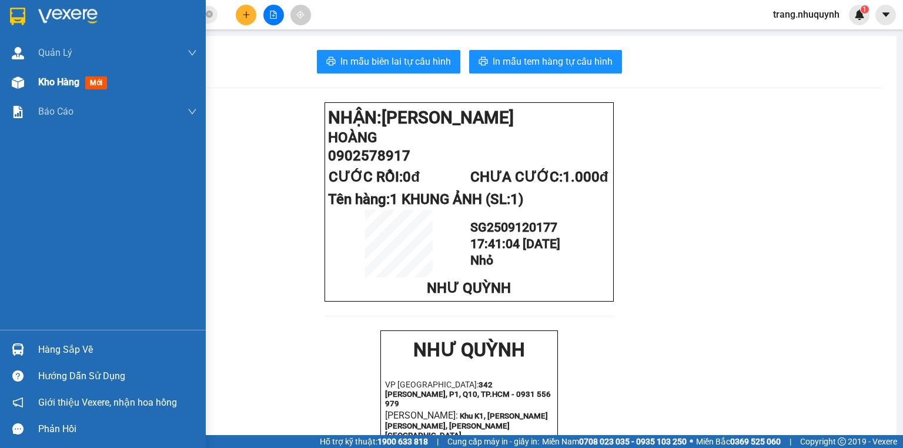
click at [31, 88] on div "Kho hàng mới" at bounding box center [103, 82] width 206 height 29
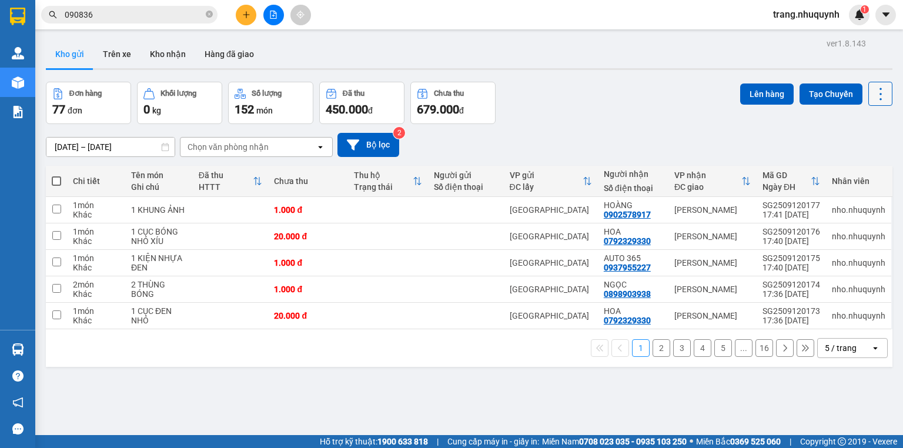
click at [872, 91] on icon at bounding box center [880, 94] width 16 height 16
click at [853, 170] on span "Làm mới" at bounding box center [857, 168] width 32 height 12
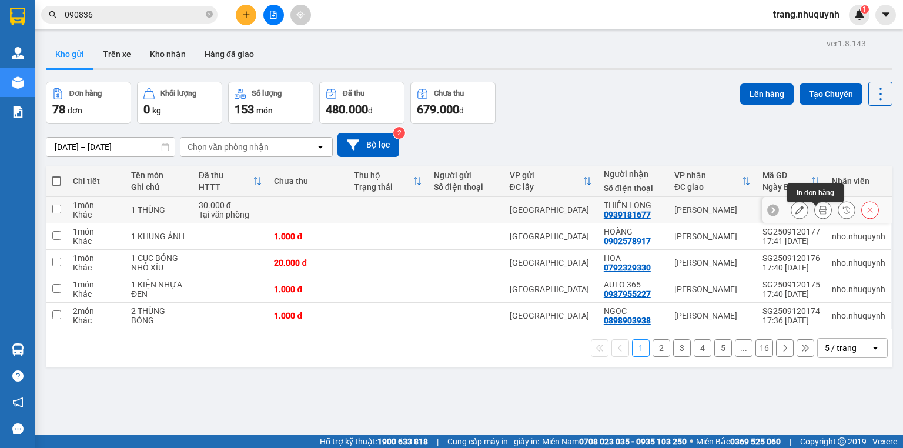
click at [819, 214] on icon at bounding box center [823, 210] width 8 height 8
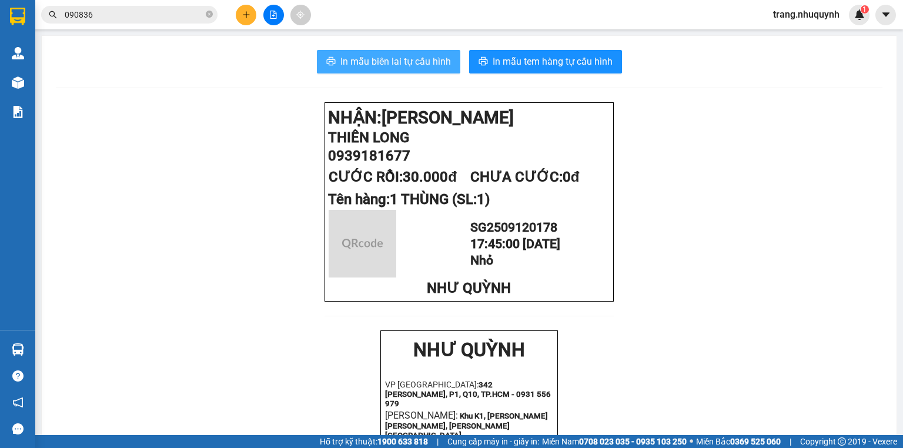
click at [440, 63] on span "In mẫu biên lai tự cấu hình" at bounding box center [395, 61] width 111 height 15
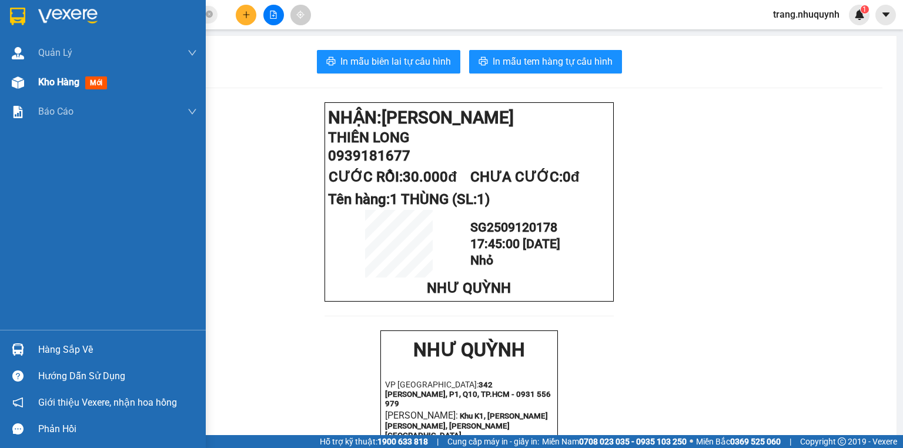
click at [44, 88] on span "Kho hàng" at bounding box center [58, 81] width 41 height 11
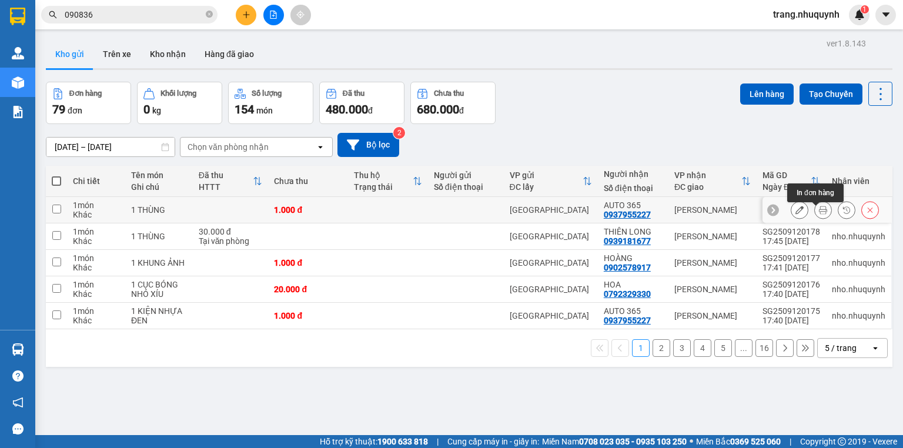
click at [821, 211] on button at bounding box center [823, 210] width 16 height 21
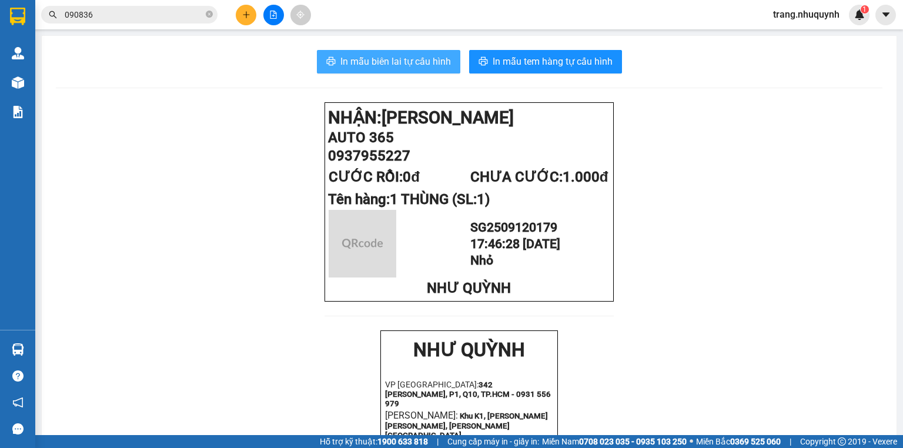
click at [380, 53] on button "In mẫu biên lai tự cấu hình" at bounding box center [388, 62] width 143 height 24
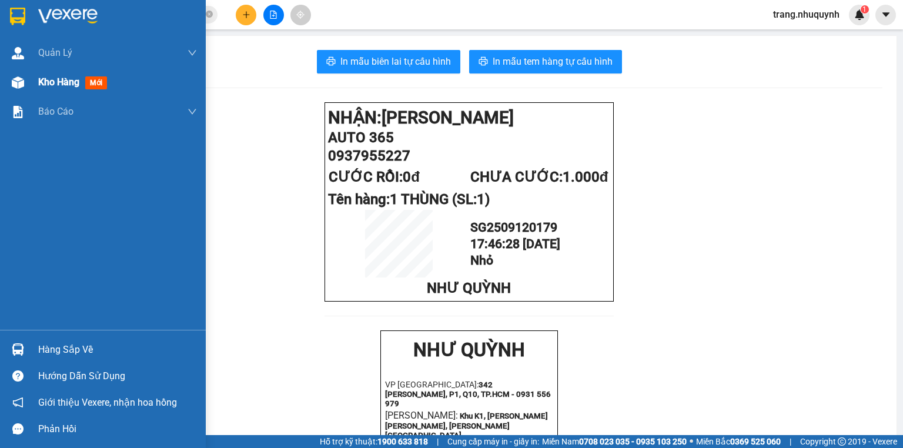
click at [51, 76] on span "Kho hàng" at bounding box center [58, 81] width 41 height 11
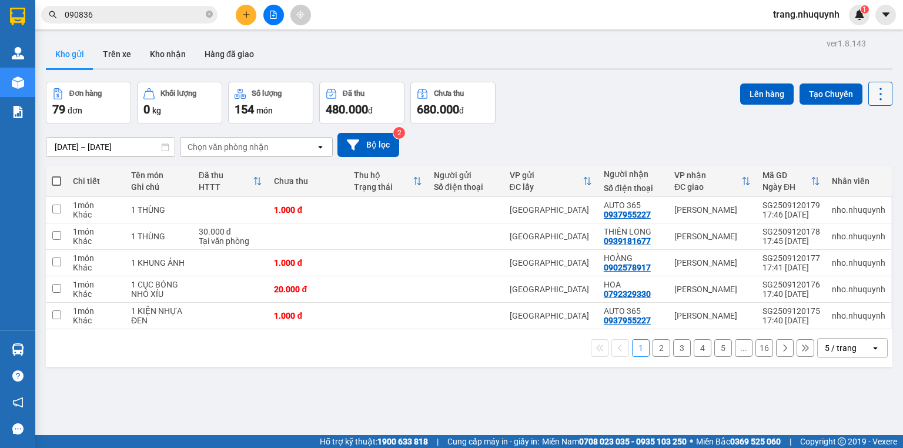
click at [872, 90] on icon at bounding box center [880, 94] width 16 height 16
click at [857, 169] on span "Làm mới" at bounding box center [857, 168] width 32 height 12
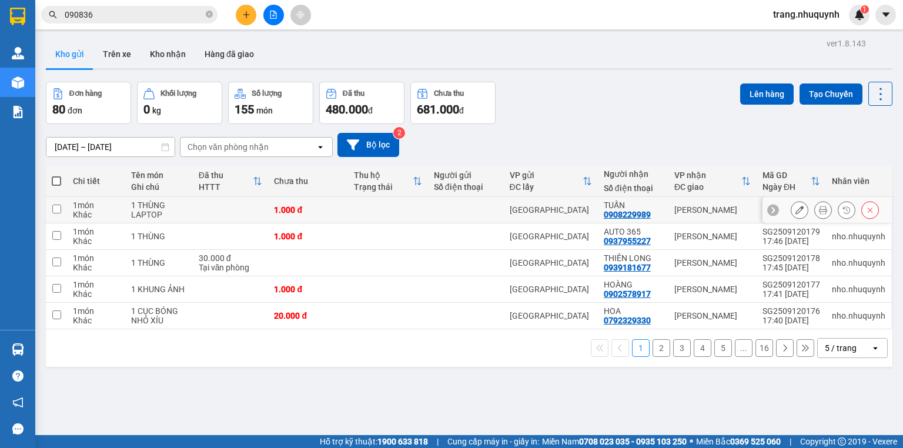
click at [819, 214] on icon at bounding box center [823, 210] width 8 height 8
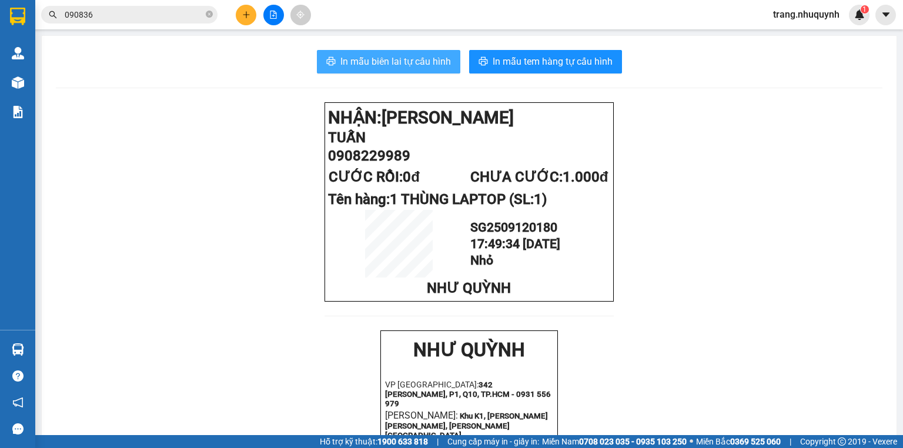
click at [367, 65] on span "In mẫu biên lai tự cấu hình" at bounding box center [395, 61] width 111 height 15
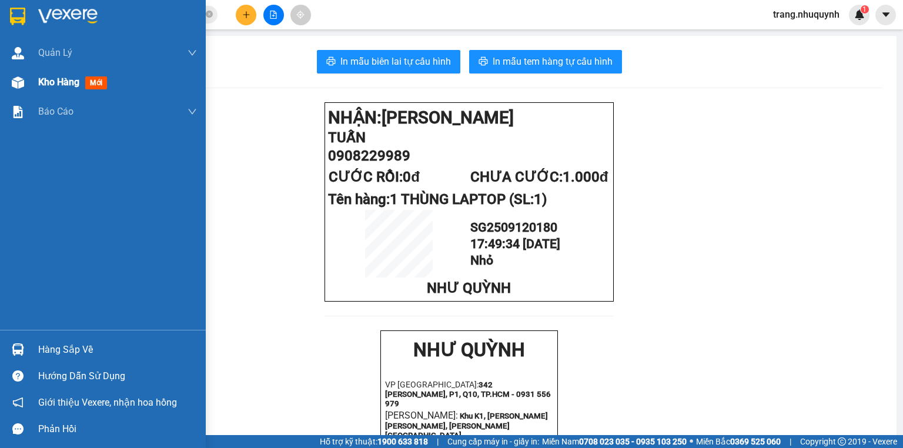
click at [58, 85] on span "Kho hàng" at bounding box center [58, 81] width 41 height 11
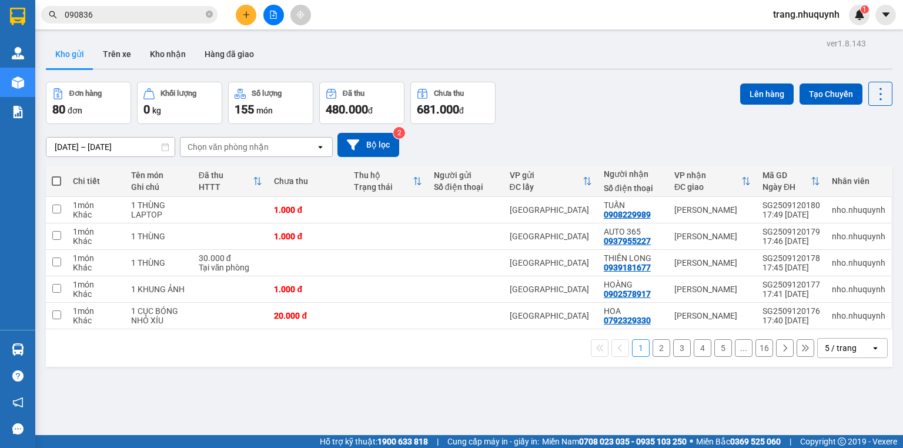
click at [531, 92] on div "Đơn hàng 80 đơn Khối lượng 0 kg Số lượng 155 món Đã thu 480.000 đ Chưa thu 681.…" at bounding box center [469, 103] width 847 height 42
click at [308, 49] on div "Kho gửi Trên xe Kho nhận Hàng đã giao" at bounding box center [469, 55] width 847 height 31
click at [884, 89] on button at bounding box center [880, 94] width 24 height 24
click at [857, 163] on span "Làm mới" at bounding box center [857, 168] width 32 height 12
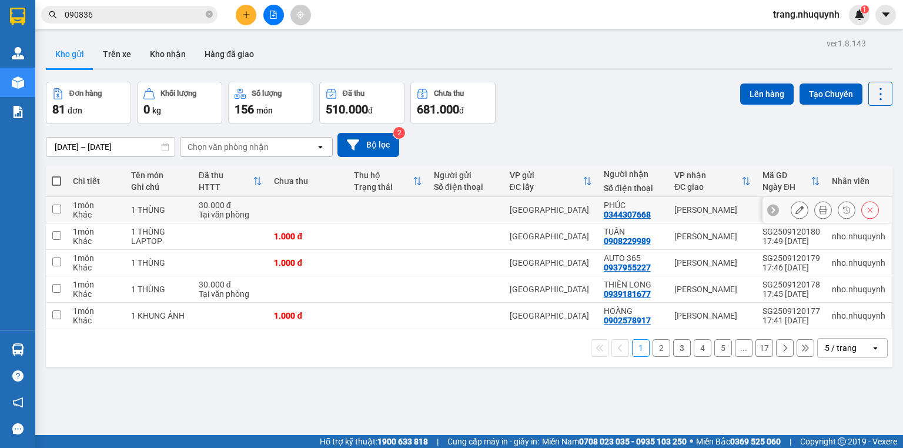
click at [819, 214] on icon at bounding box center [823, 210] width 8 height 8
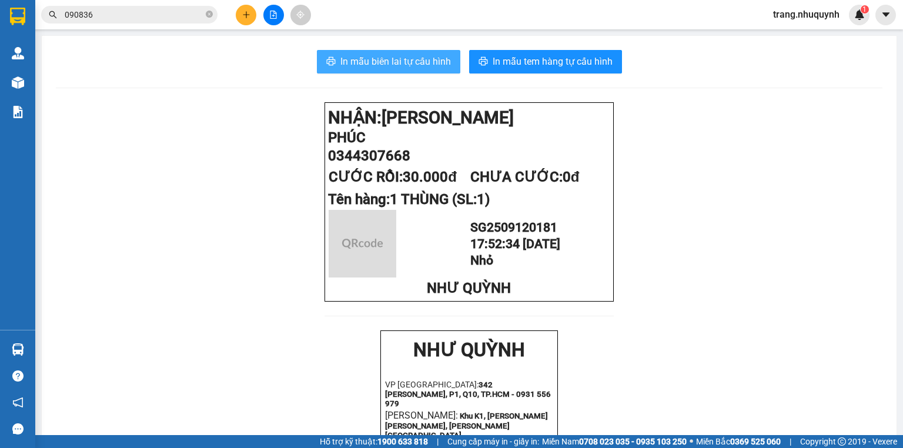
click at [417, 51] on button "In mẫu biên lai tự cấu hình" at bounding box center [388, 62] width 143 height 24
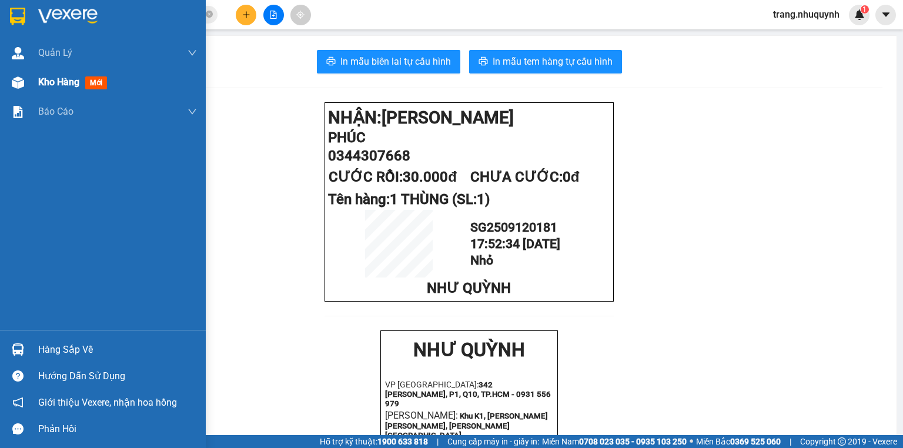
click at [50, 83] on span "Kho hàng" at bounding box center [58, 81] width 41 height 11
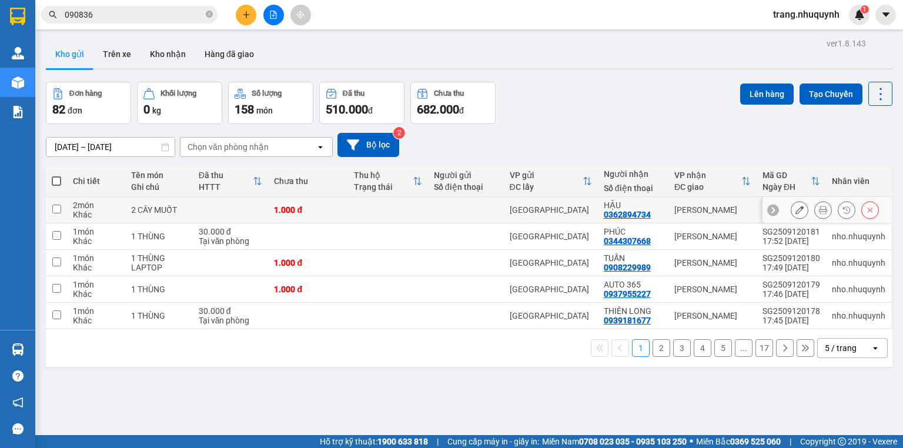
click at [819, 213] on icon at bounding box center [823, 210] width 8 height 8
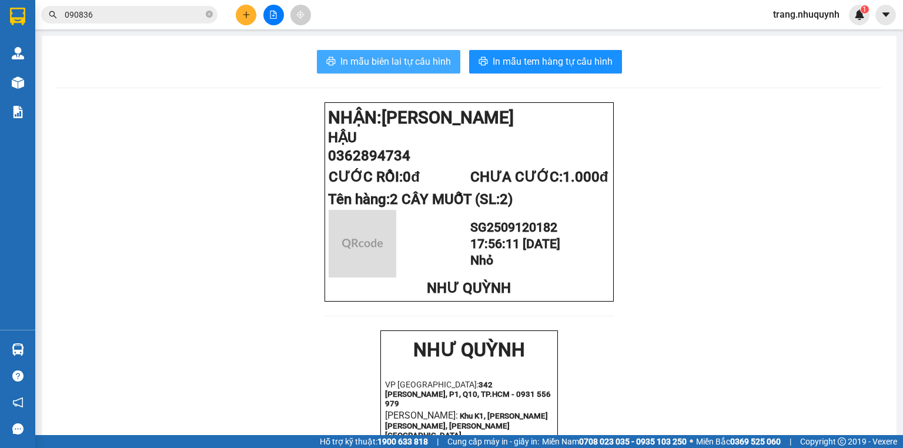
click at [360, 59] on span "In mẫu biên lai tự cấu hình" at bounding box center [395, 61] width 111 height 15
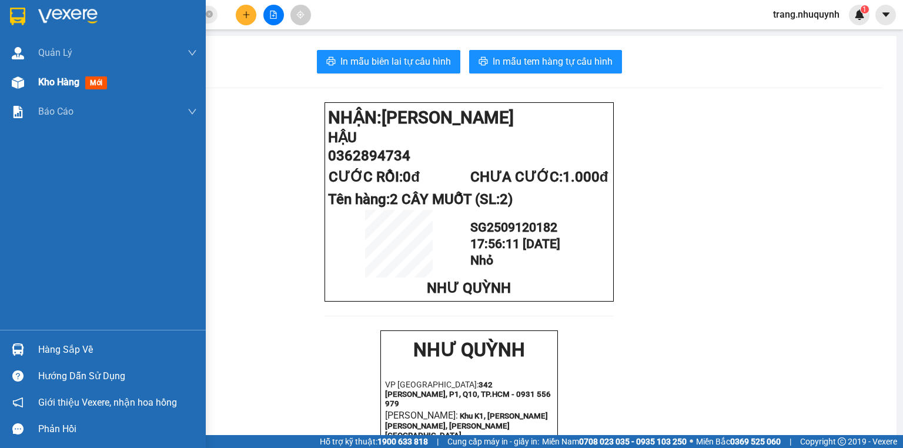
click at [68, 80] on span "Kho hàng" at bounding box center [58, 81] width 41 height 11
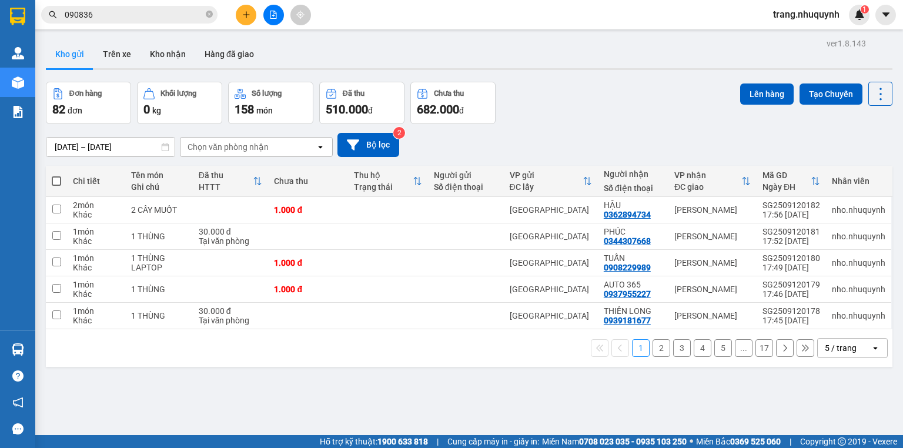
click at [617, 98] on div "Đơn hàng 82 đơn Khối lượng 0 kg Số lượng 158 món Đã thu 510.000 đ Chưa thu 682.…" at bounding box center [469, 103] width 847 height 42
click at [283, 52] on div "Kho gửi Trên xe Kho nhận Hàng đã giao" at bounding box center [469, 55] width 847 height 31
click at [553, 82] on div "Đơn hàng 82 đơn Khối lượng 0 kg Số lượng 158 món Đã thu 510.000 đ Chưa thu 682.…" at bounding box center [469, 103] width 847 height 42
click at [594, 87] on div "Đơn hàng 82 đơn Khối lượng 0 kg Số lượng 158 món Đã thu 510.000 đ Chưa thu 682.…" at bounding box center [469, 103] width 847 height 42
click at [872, 93] on icon at bounding box center [880, 94] width 16 height 16
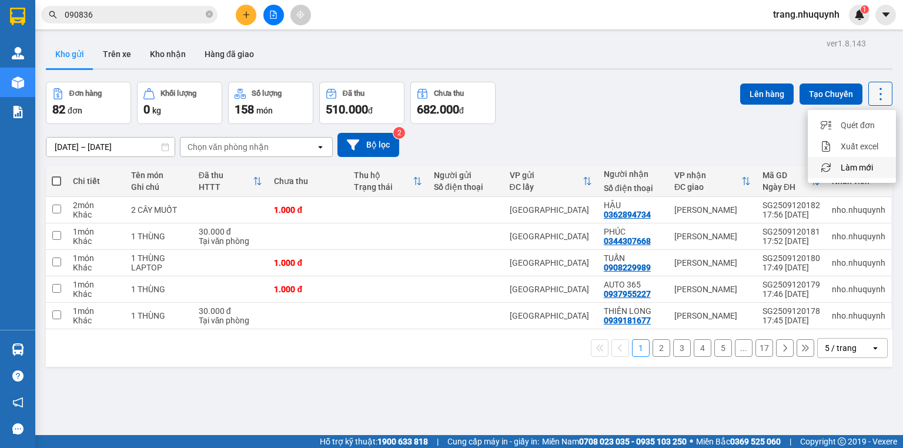
click at [848, 170] on span "Làm mới" at bounding box center [857, 168] width 32 height 12
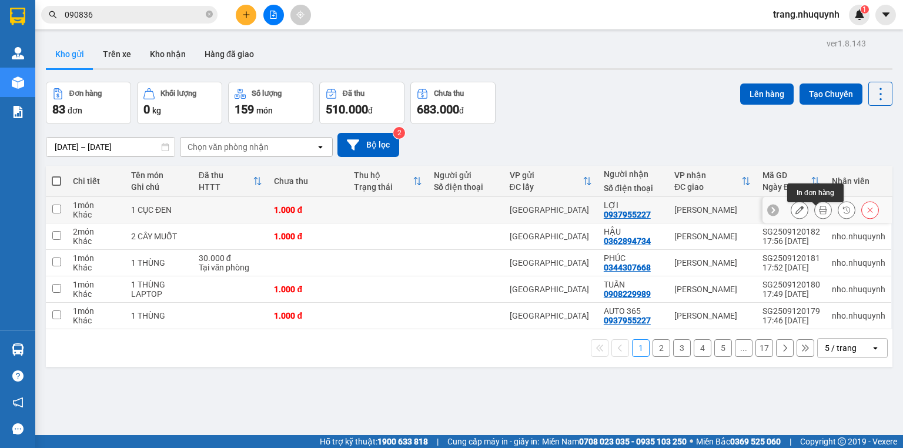
click at [815, 213] on button at bounding box center [823, 210] width 16 height 21
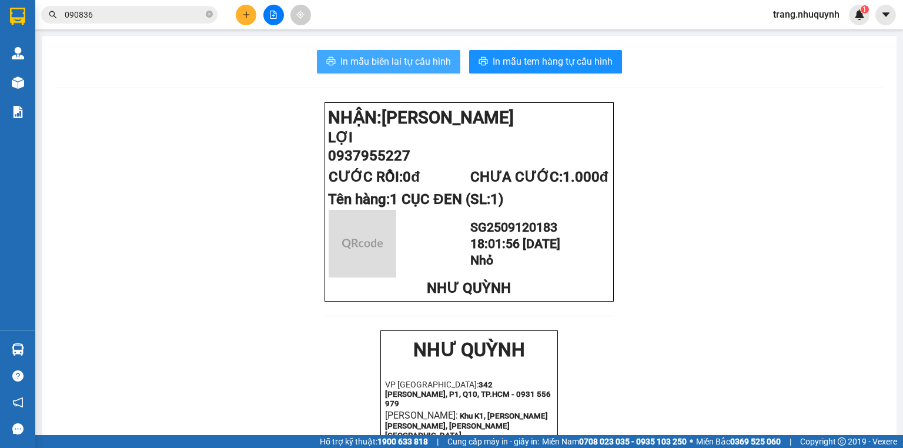
click at [383, 61] on span "In mẫu biên lai tự cấu hình" at bounding box center [395, 61] width 111 height 15
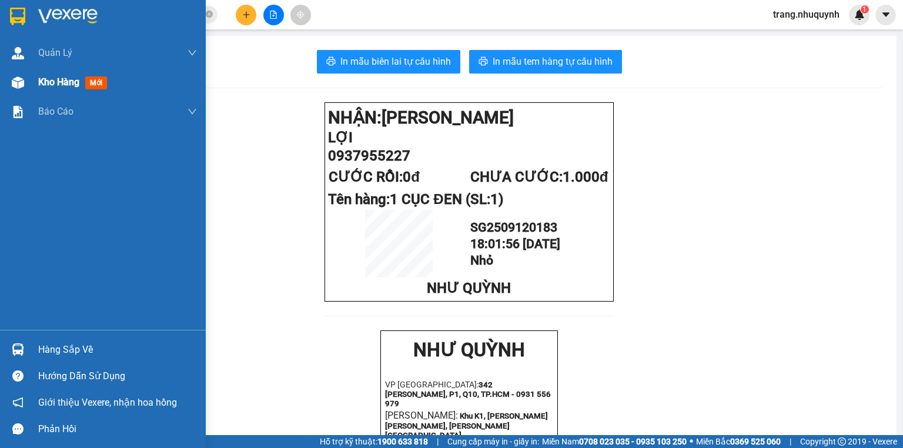
click at [73, 87] on span "Kho hàng" at bounding box center [58, 81] width 41 height 11
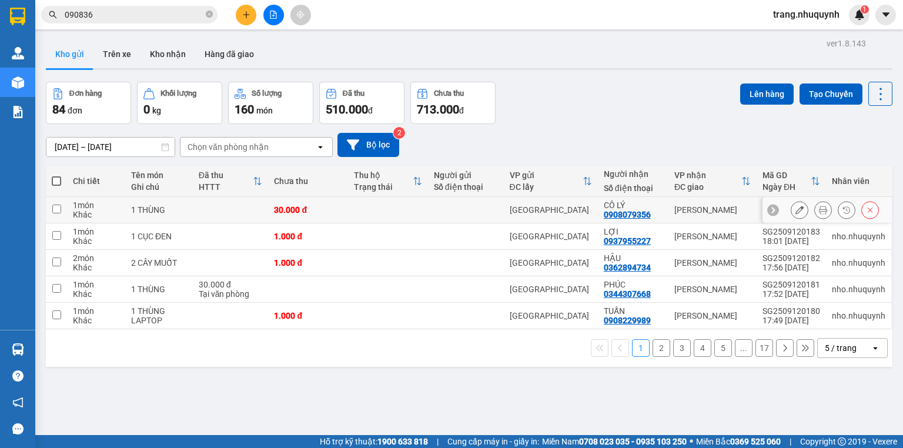
click at [821, 214] on button at bounding box center [823, 210] width 16 height 21
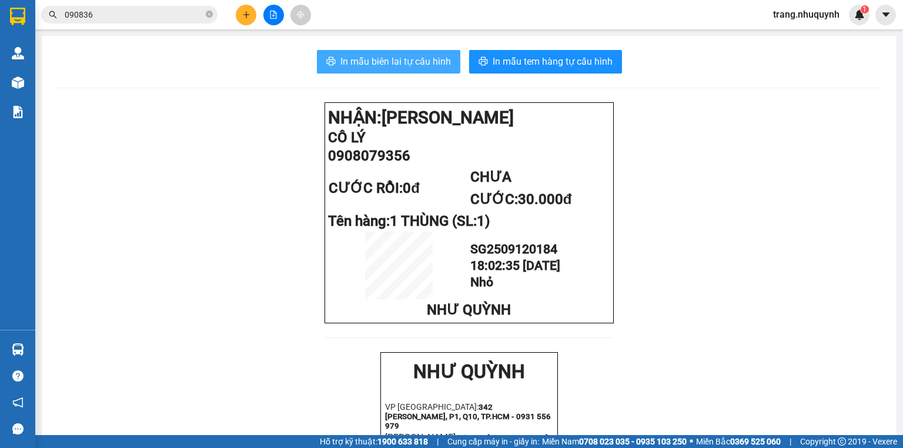
click at [397, 52] on button "In mẫu biên lai tự cấu hình" at bounding box center [388, 62] width 143 height 24
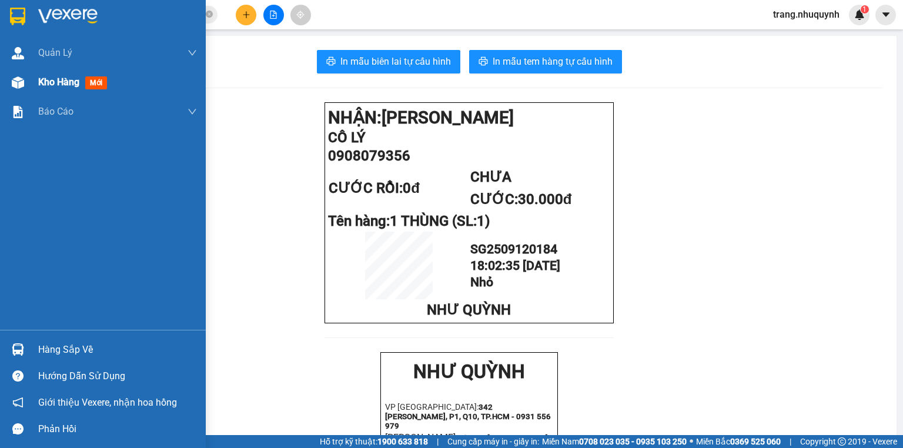
click at [65, 82] on span "Kho hàng" at bounding box center [58, 81] width 41 height 11
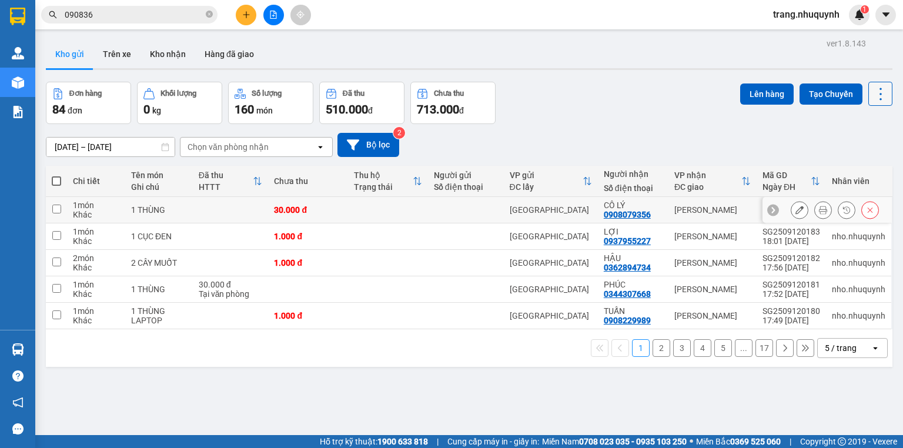
click at [877, 99] on icon at bounding box center [880, 94] width 16 height 16
click at [874, 94] on icon at bounding box center [880, 94] width 16 height 16
click at [872, 87] on icon at bounding box center [880, 94] width 16 height 16
click at [876, 92] on icon at bounding box center [880, 94] width 16 height 16
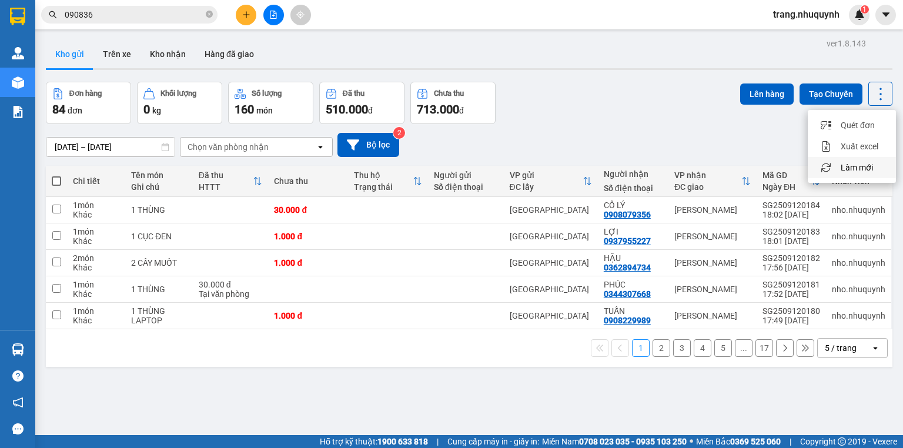
click at [861, 165] on span "Làm mới" at bounding box center [857, 168] width 32 height 12
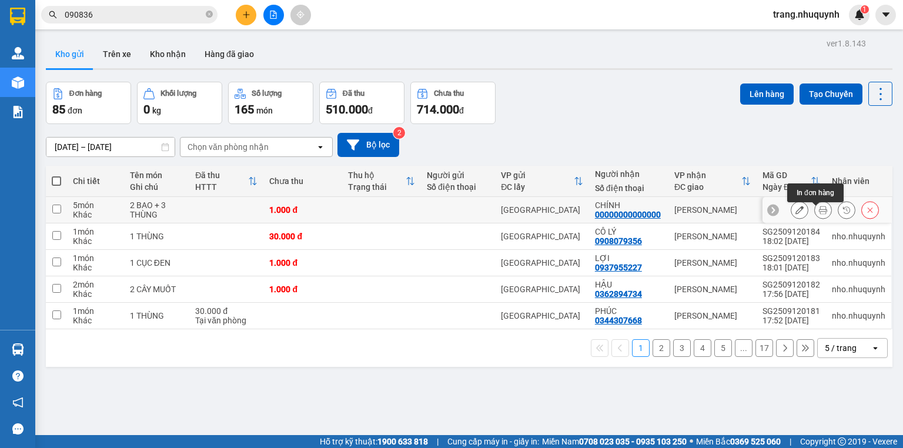
click at [819, 214] on icon at bounding box center [823, 210] width 8 height 8
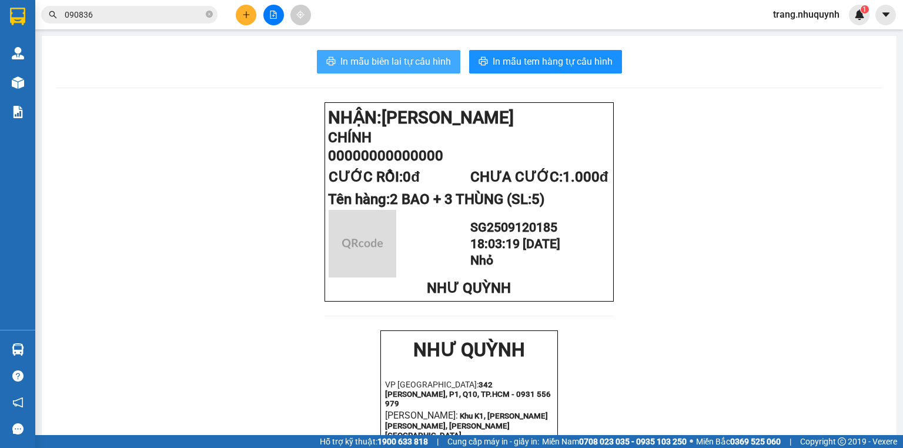
click at [335, 55] on button "In mẫu biên lai tự cấu hình" at bounding box center [388, 62] width 143 height 24
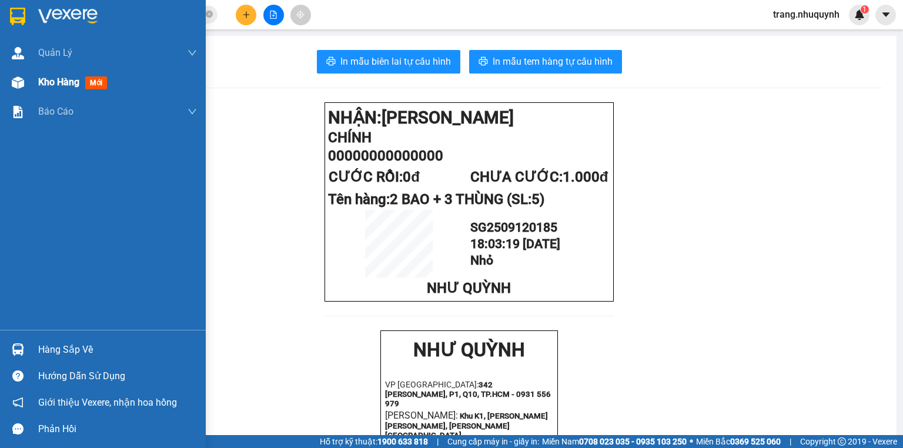
click at [73, 93] on div "Kho hàng mới" at bounding box center [117, 82] width 159 height 29
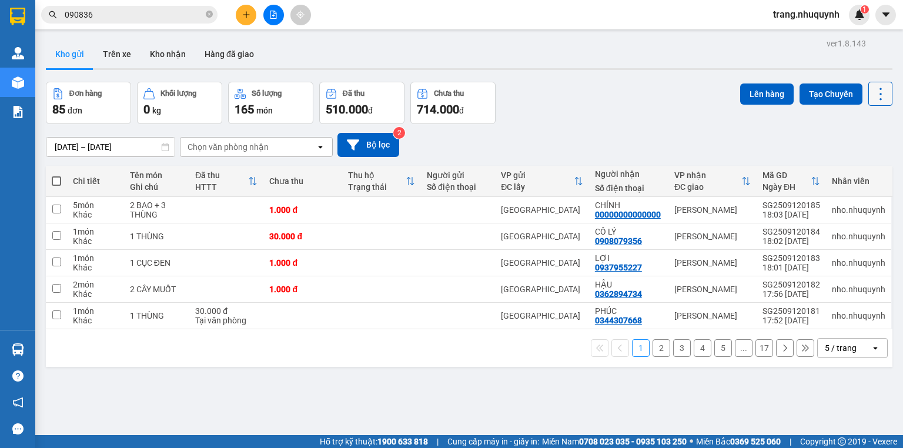
click at [868, 96] on button at bounding box center [880, 94] width 24 height 24
click at [851, 164] on span "Làm mới" at bounding box center [857, 168] width 32 height 12
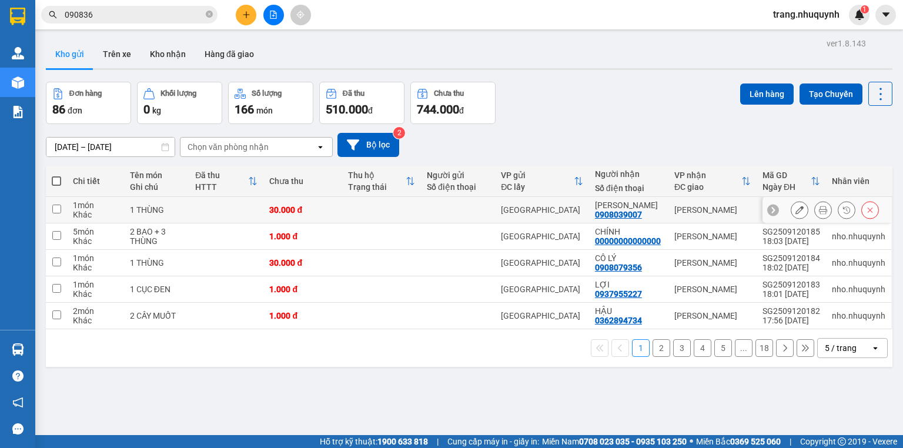
click at [819, 214] on icon at bounding box center [823, 210] width 8 height 8
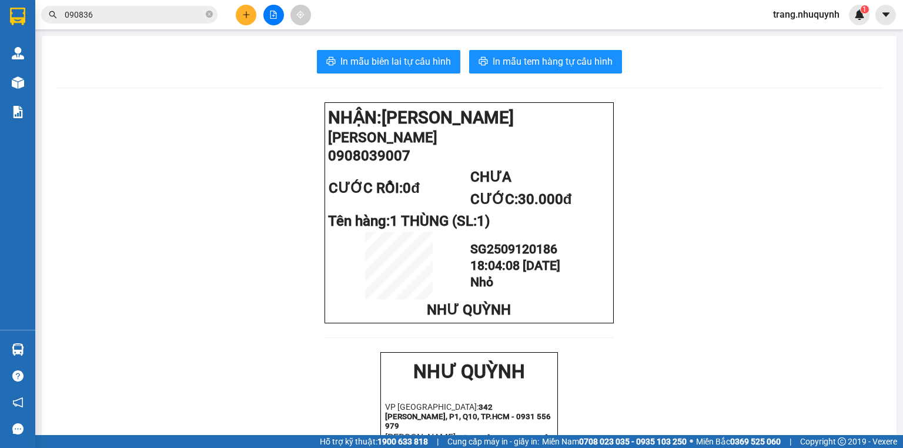
click at [431, 67] on span "In mẫu biên lai tự cấu hình" at bounding box center [395, 61] width 111 height 15
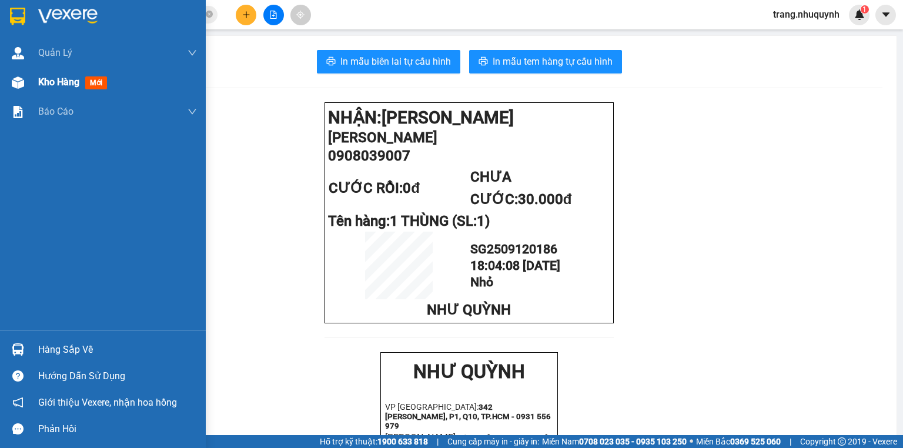
click at [72, 89] on div "Kho hàng mới" at bounding box center [117, 82] width 159 height 29
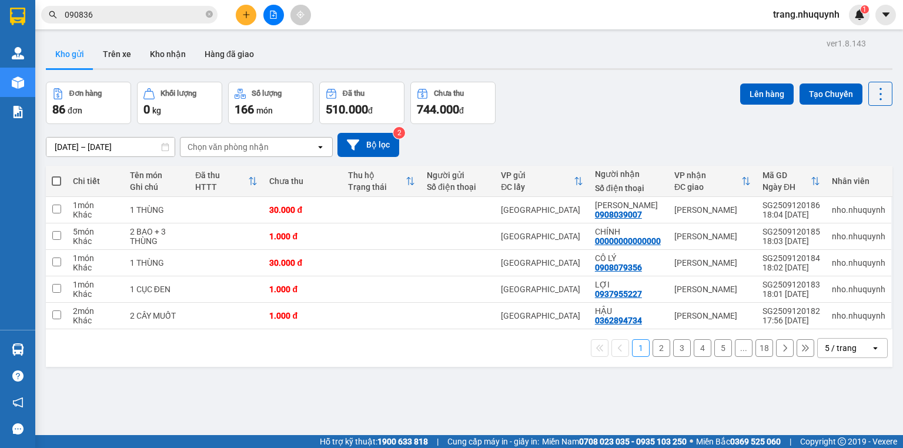
click at [601, 104] on div "Đơn hàng 86 đơn Khối lượng 0 kg Số lượng 166 món Đã thu 510.000 đ Chưa thu 744.…" at bounding box center [469, 103] width 847 height 42
click at [577, 83] on div "Đơn hàng 86 đơn Khối lượng 0 kg Số lượng 166 món Đã thu 510.000 đ Chưa thu 744.…" at bounding box center [469, 103] width 847 height 42
click at [273, 12] on icon "file-add" at bounding box center [273, 15] width 6 height 8
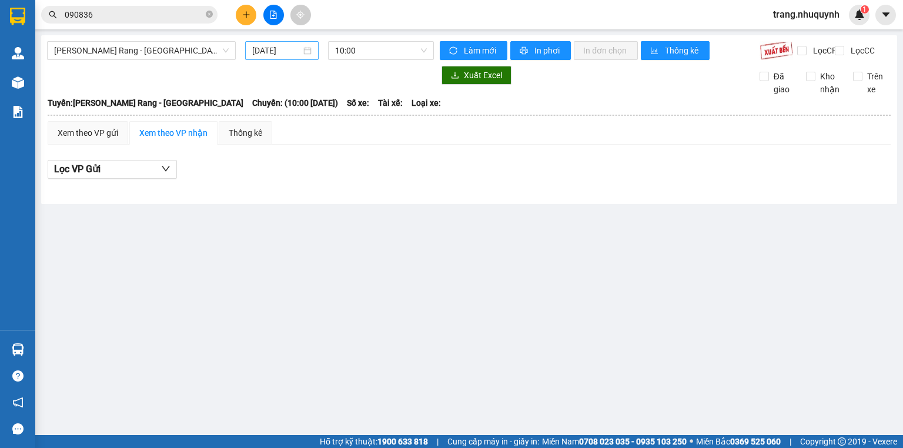
click at [266, 55] on input "[DATE]" at bounding box center [276, 50] width 48 height 13
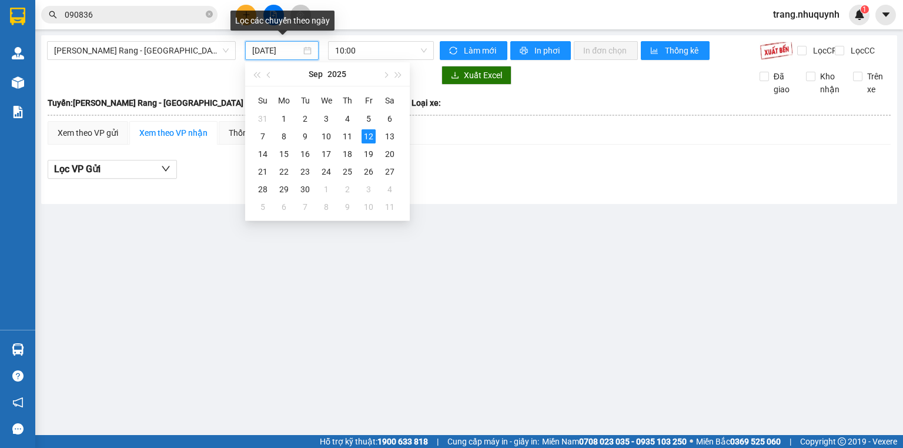
click at [287, 52] on input "[DATE]" at bounding box center [276, 50] width 48 height 13
click at [348, 132] on div "11" at bounding box center [347, 136] width 14 height 14
type input "[DATE]"
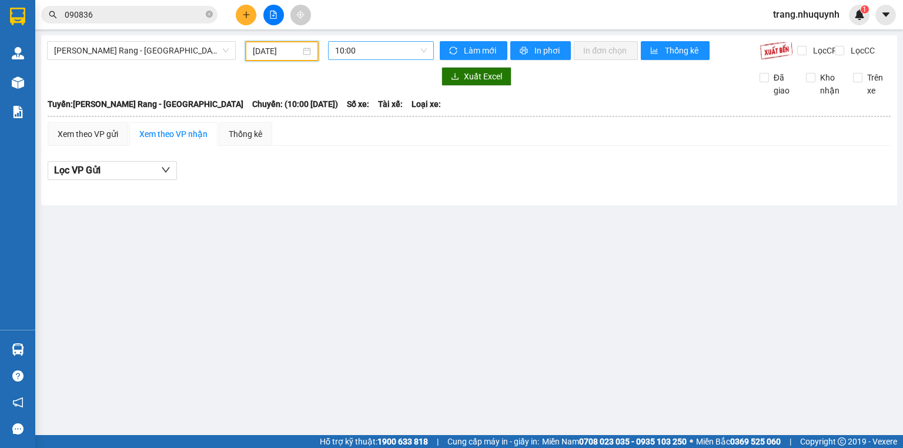
click at [356, 59] on span "10:00" at bounding box center [381, 51] width 92 height 18
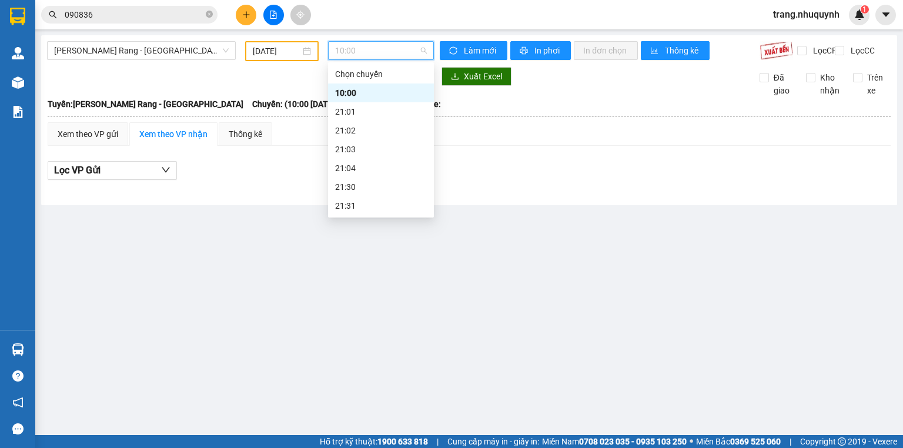
click at [352, 218] on div "22:00" at bounding box center [381, 224] width 92 height 13
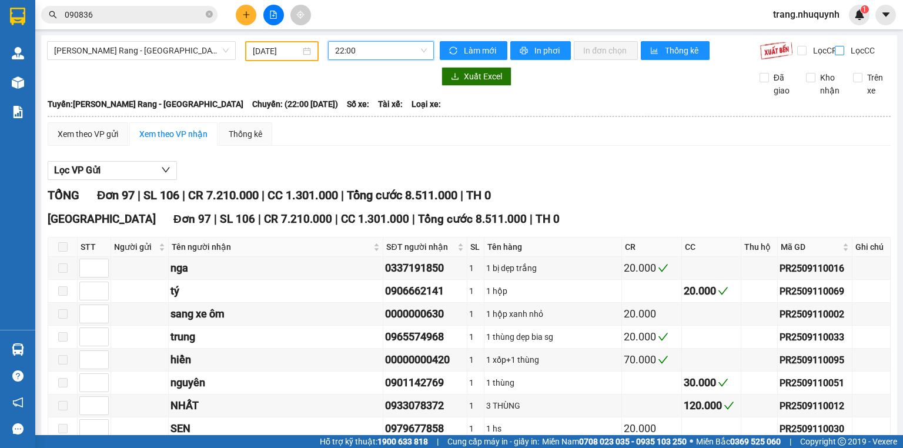
click at [846, 51] on span "Lọc CC" at bounding box center [861, 50] width 31 height 13
click at [841, 51] on input "Lọc CC" at bounding box center [840, 50] width 11 height 9
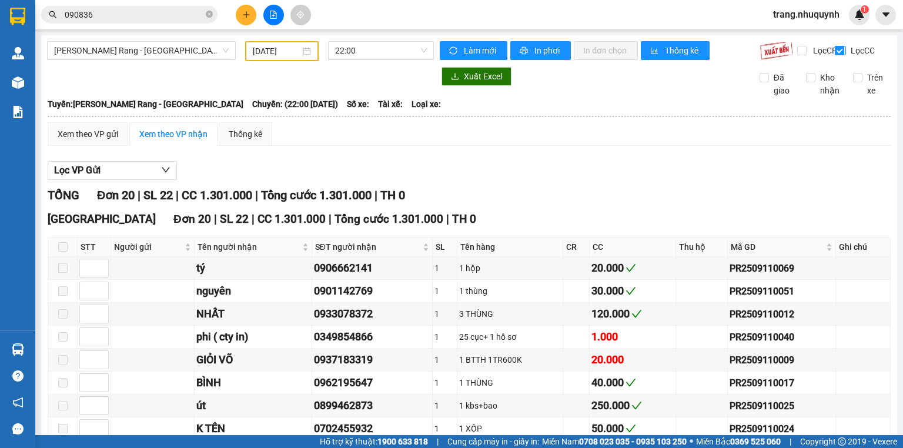
click at [835, 47] on input "Lọc CC" at bounding box center [840, 50] width 11 height 9
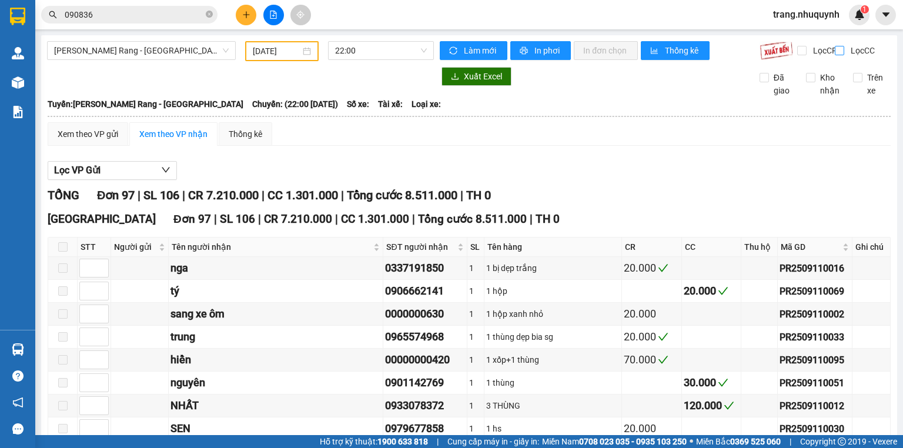
click at [835, 47] on input "Lọc CC" at bounding box center [840, 50] width 11 height 9
checkbox input "true"
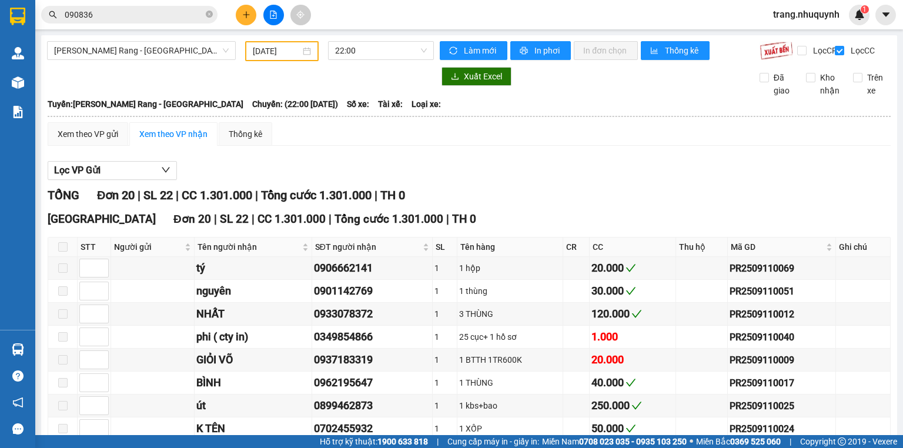
click at [117, 21] on input "090836" at bounding box center [134, 14] width 139 height 13
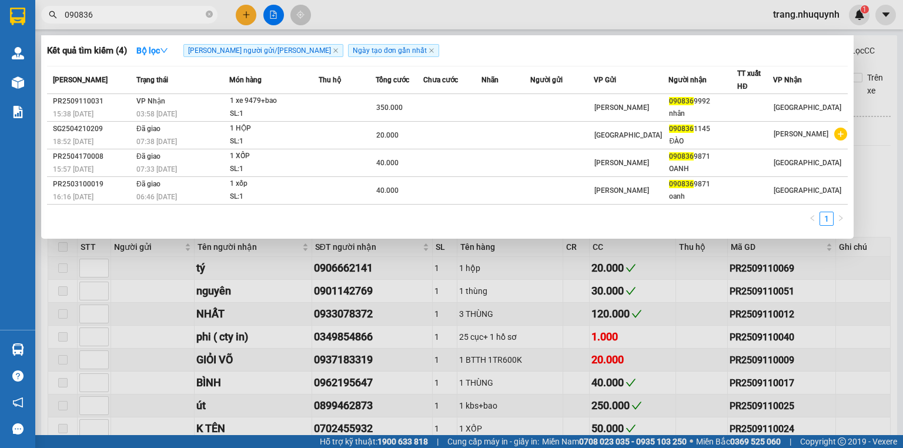
click at [117, 21] on input "090836" at bounding box center [134, 14] width 139 height 13
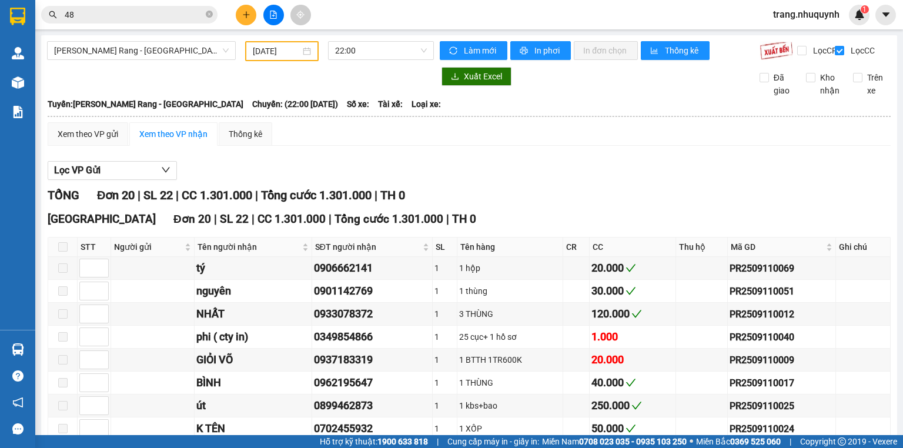
type input "4"
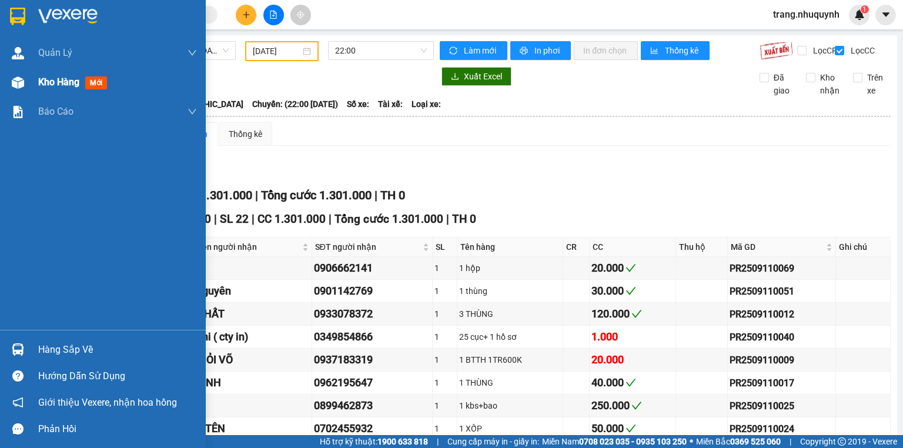
click at [50, 78] on span "Kho hàng" at bounding box center [58, 81] width 41 height 11
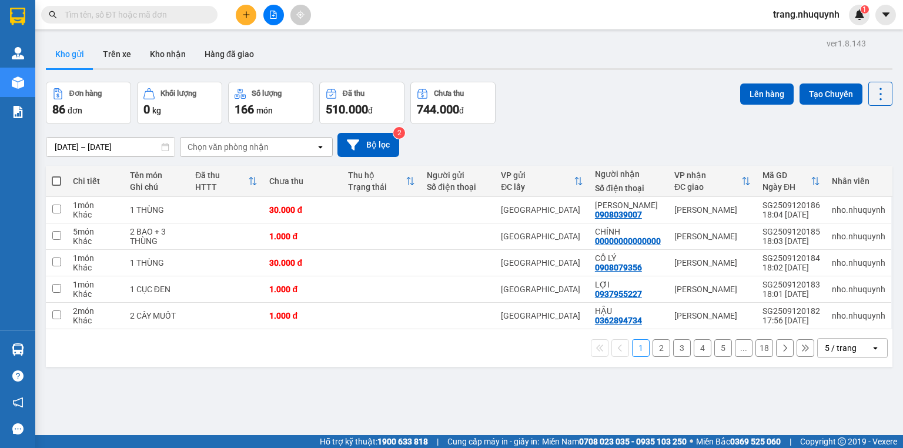
click at [540, 85] on div "Đơn hàng 86 đơn Khối lượng 0 kg Số lượng 166 món Đã thu 510.000 đ Chưa thu 744.…" at bounding box center [469, 103] width 847 height 42
click at [212, 52] on button "Hàng đã giao" at bounding box center [229, 54] width 68 height 28
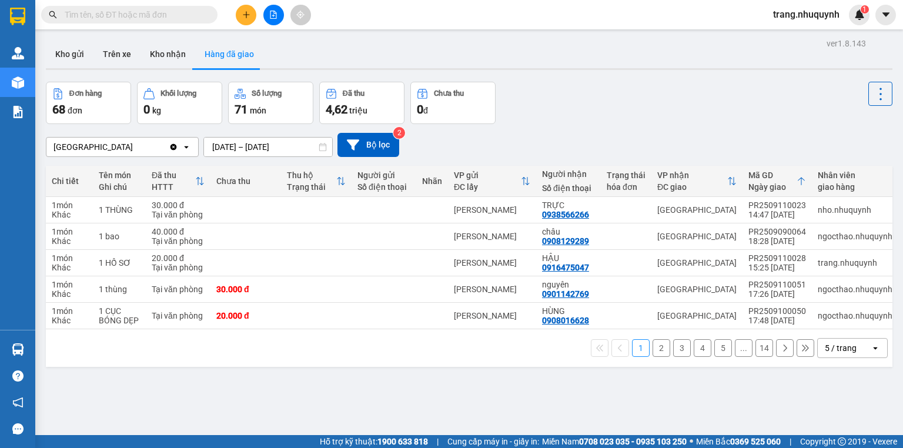
click at [841, 354] on div "5 / trang" at bounding box center [841, 348] width 32 height 12
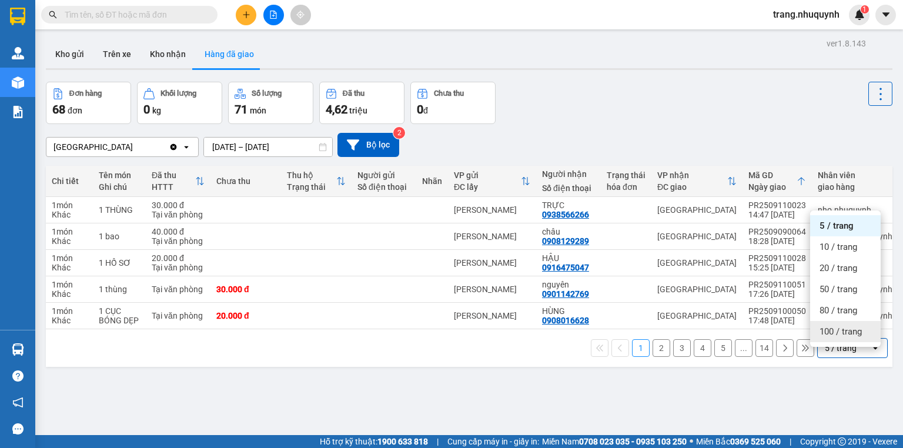
click at [840, 329] on span "100 / trang" at bounding box center [841, 332] width 42 height 12
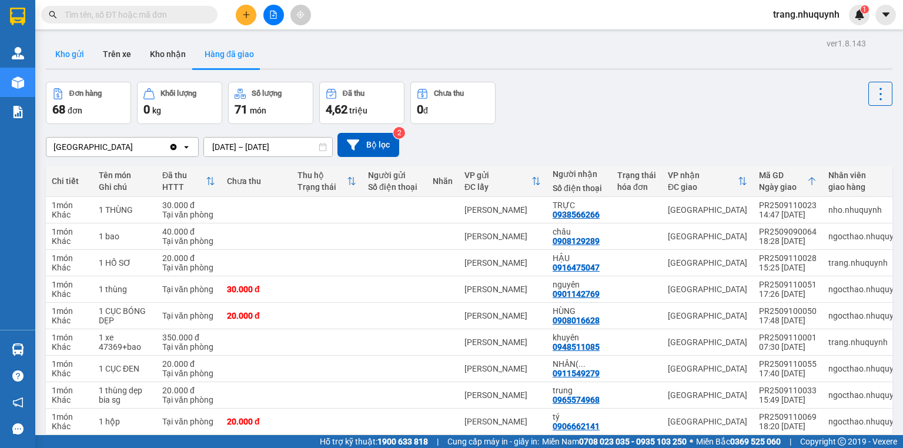
click at [58, 52] on button "Kho gửi" at bounding box center [70, 54] width 48 height 28
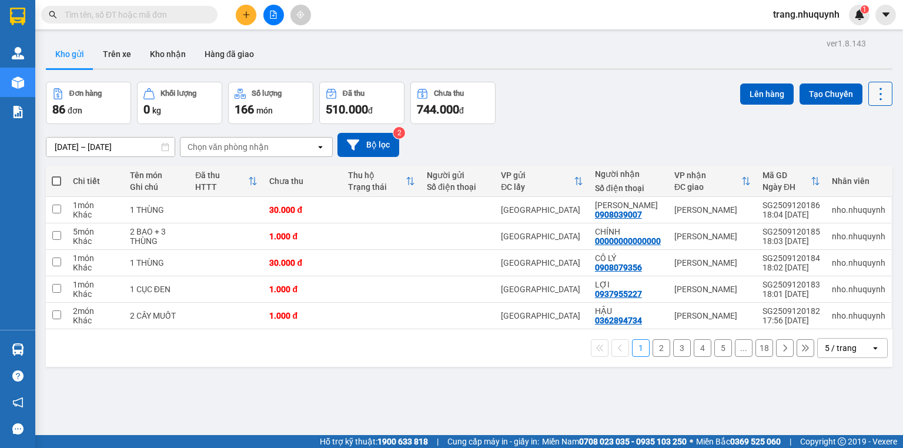
click at [882, 85] on button at bounding box center [880, 94] width 24 height 24
click at [856, 166] on span "Làm mới" at bounding box center [857, 168] width 32 height 12
click at [872, 93] on icon at bounding box center [880, 94] width 16 height 16
click at [852, 163] on span "Làm mới" at bounding box center [857, 168] width 32 height 12
click at [872, 93] on icon at bounding box center [880, 94] width 16 height 16
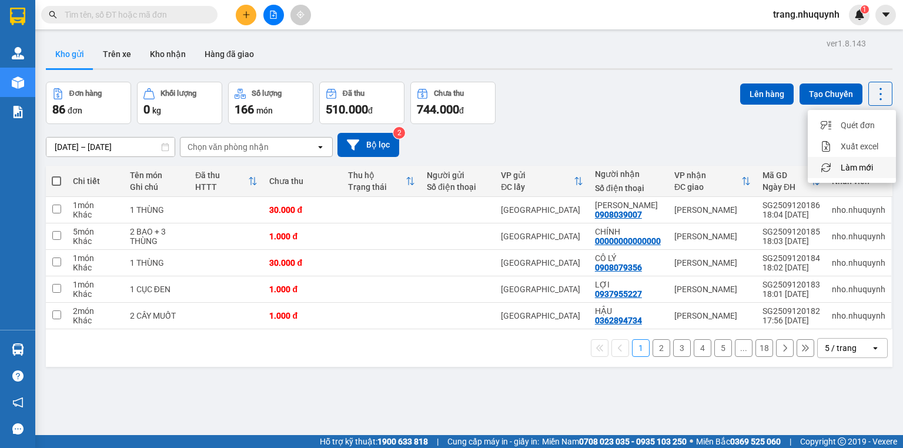
click at [853, 167] on span "Làm mới" at bounding box center [857, 168] width 32 height 12
click at [875, 93] on icon at bounding box center [880, 94] width 16 height 16
click at [852, 165] on span "Làm mới" at bounding box center [857, 168] width 32 height 12
click at [872, 93] on icon at bounding box center [880, 94] width 16 height 16
click at [862, 165] on span "Làm mới" at bounding box center [857, 168] width 32 height 12
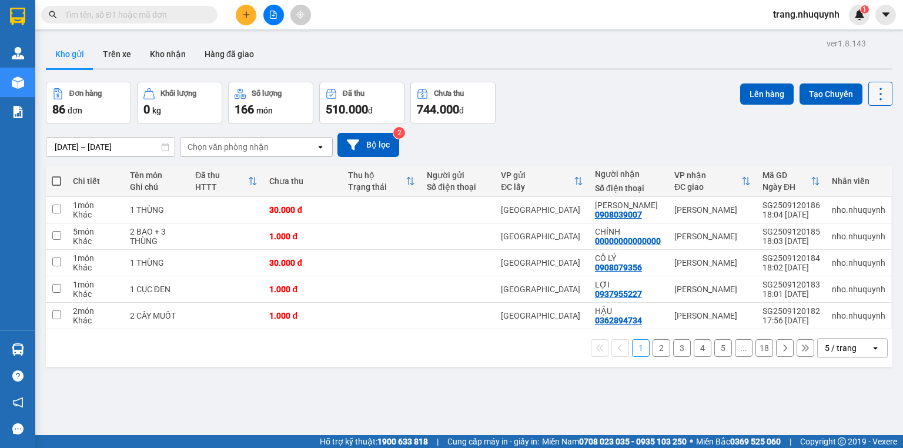
click at [877, 92] on icon at bounding box center [880, 94] width 16 height 16
click at [856, 170] on span "Làm mới" at bounding box center [857, 168] width 32 height 12
click at [872, 98] on icon at bounding box center [880, 94] width 16 height 16
click at [848, 164] on span "Làm mới" at bounding box center [857, 168] width 32 height 12
click at [880, 101] on icon at bounding box center [880, 94] width 16 height 16
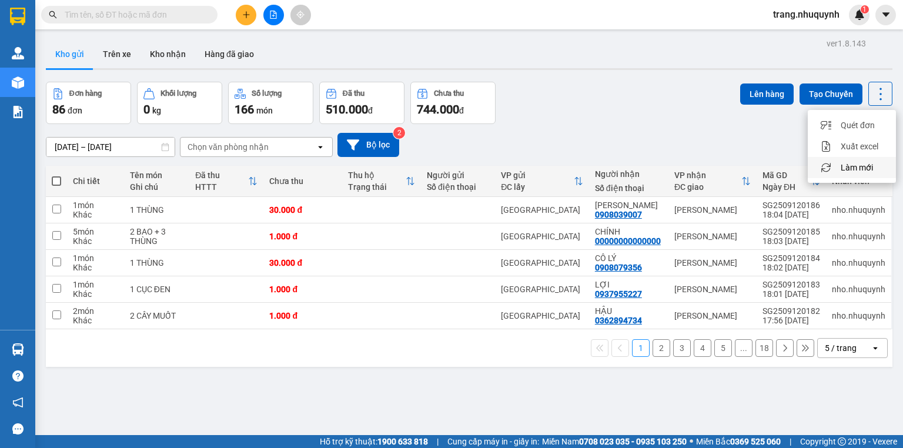
click at [863, 167] on span "Làm mới" at bounding box center [857, 168] width 32 height 12
click at [872, 88] on icon at bounding box center [880, 94] width 16 height 16
click at [851, 167] on span "Làm mới" at bounding box center [857, 168] width 32 height 12
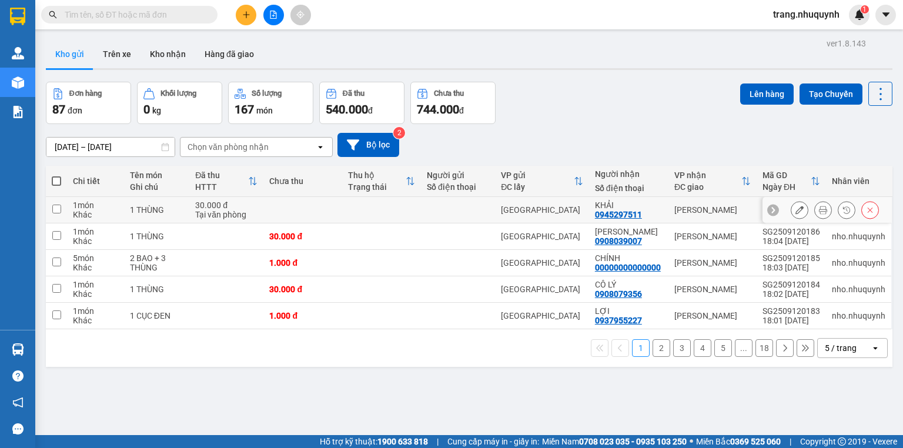
click at [819, 212] on icon at bounding box center [823, 210] width 8 height 8
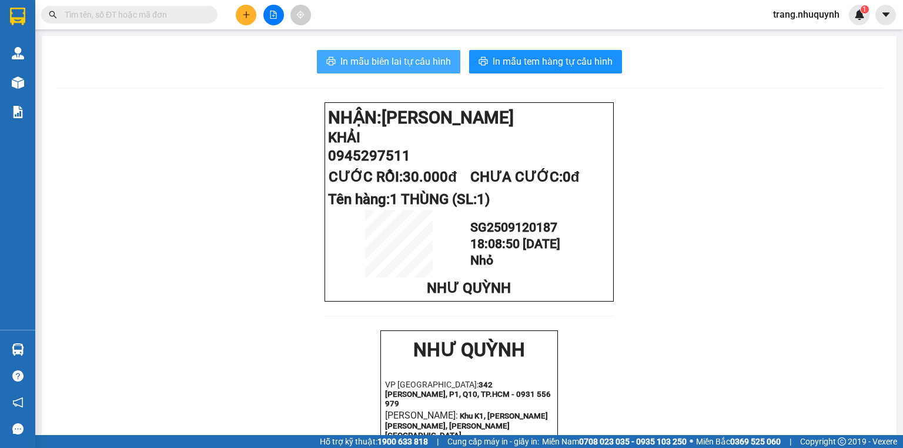
click at [400, 61] on span "In mẫu biên lai tự cấu hình" at bounding box center [395, 61] width 111 height 15
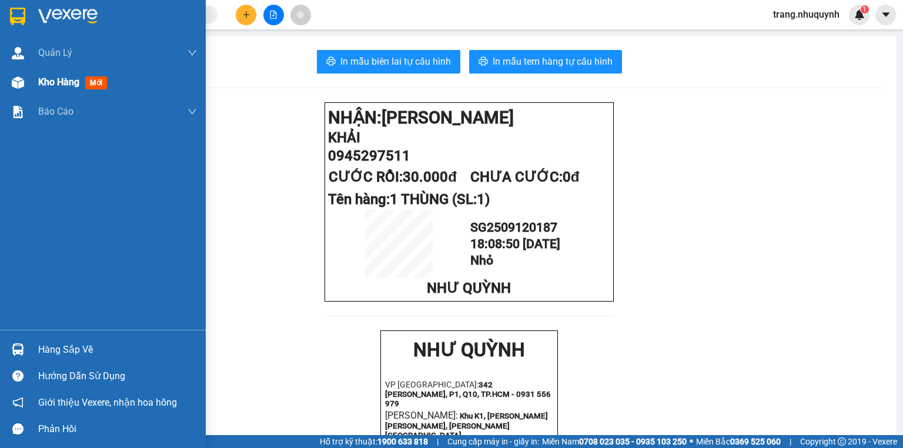
click at [39, 92] on div "Kho hàng mới" at bounding box center [117, 82] width 159 height 29
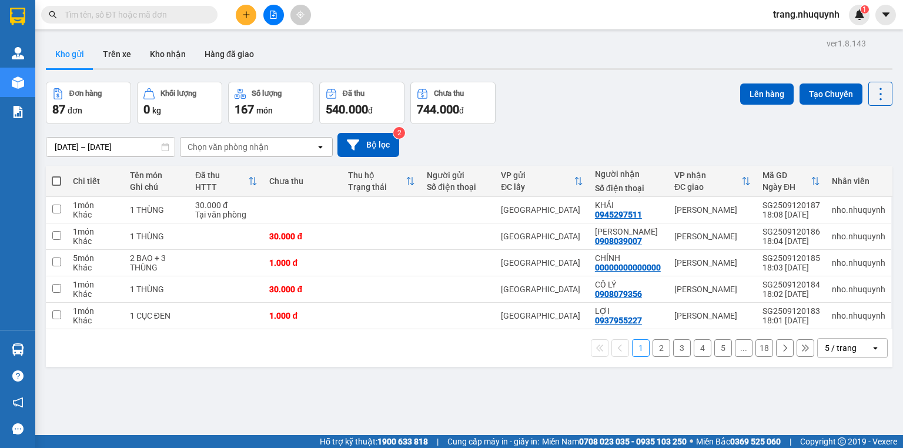
click at [617, 145] on div "[DATE] – [DATE] Press the down arrow key to interact with the calendar and sele…" at bounding box center [469, 145] width 847 height 24
click at [875, 92] on icon at bounding box center [880, 94] width 16 height 16
click at [852, 169] on span "Làm mới" at bounding box center [857, 168] width 32 height 12
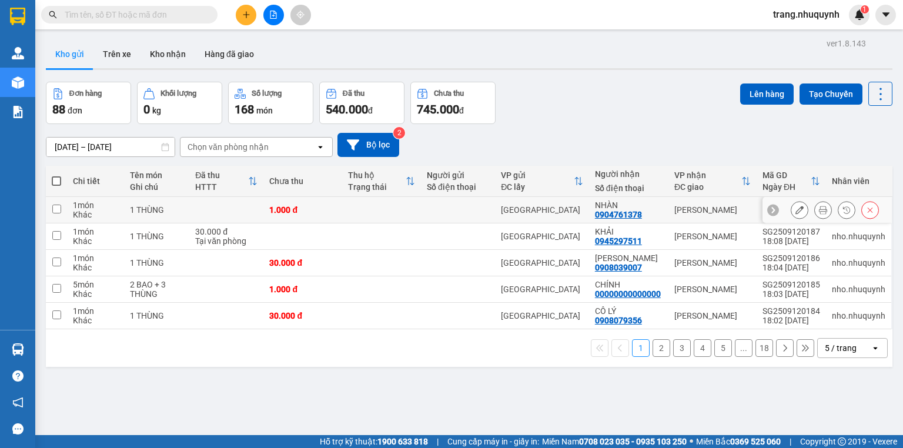
click at [825, 214] on div at bounding box center [835, 210] width 88 height 18
click at [819, 214] on icon at bounding box center [823, 210] width 8 height 8
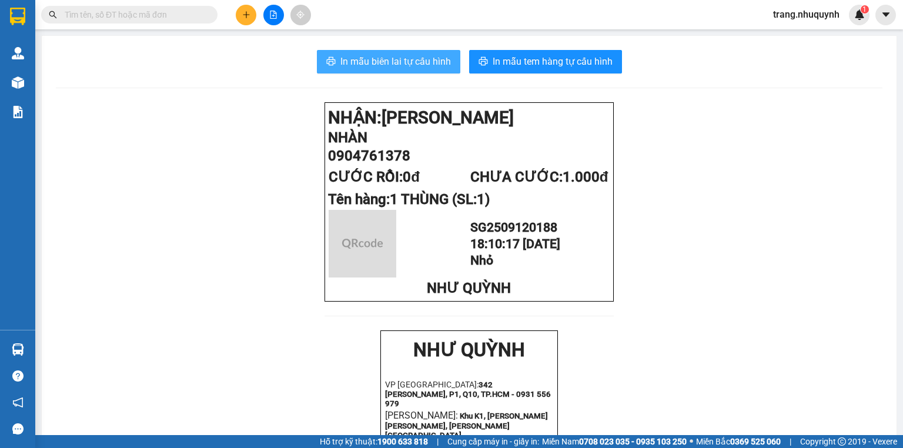
click at [380, 59] on span "In mẫu biên lai tự cấu hình" at bounding box center [395, 61] width 111 height 15
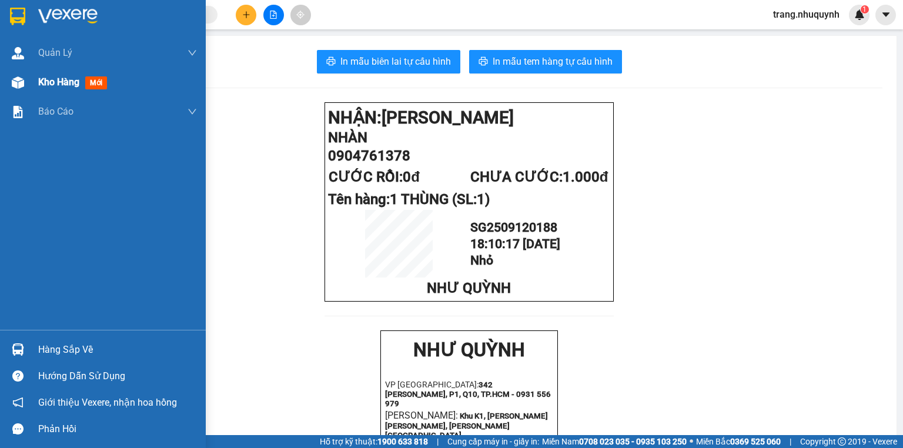
click at [62, 86] on span "Kho hàng" at bounding box center [58, 81] width 41 height 11
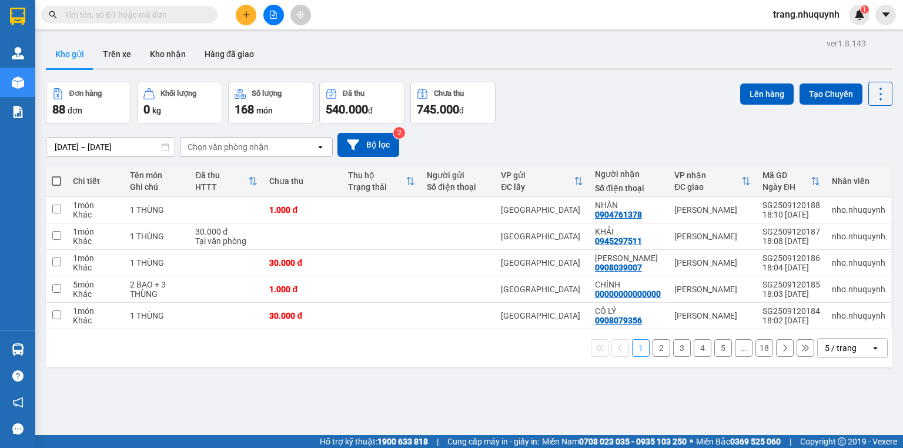
click at [594, 105] on div "Đơn hàng 88 đơn Khối lượng 0 kg Số lượng 168 món Đã thu 540.000 đ Chưa thu 745.…" at bounding box center [469, 103] width 847 height 42
click at [872, 91] on icon at bounding box center [880, 94] width 16 height 16
click at [858, 165] on span "Làm mới" at bounding box center [857, 168] width 32 height 12
click at [872, 90] on icon at bounding box center [880, 94] width 16 height 16
click at [857, 165] on span "Làm mới" at bounding box center [857, 168] width 32 height 12
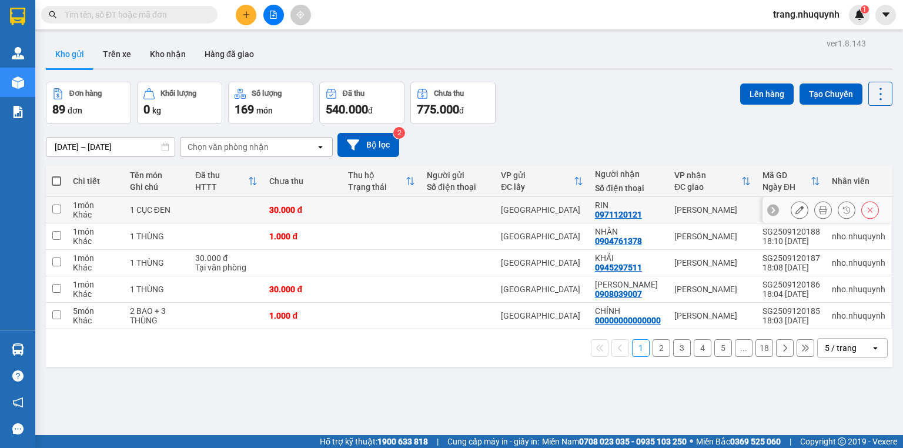
click at [815, 209] on button at bounding box center [823, 210] width 16 height 21
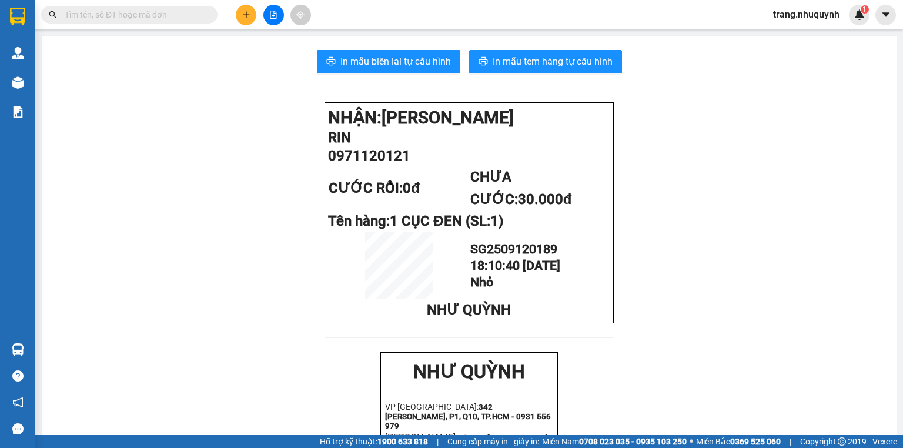
click at [407, 69] on button "In mẫu biên lai tự cấu hình" at bounding box center [388, 62] width 143 height 24
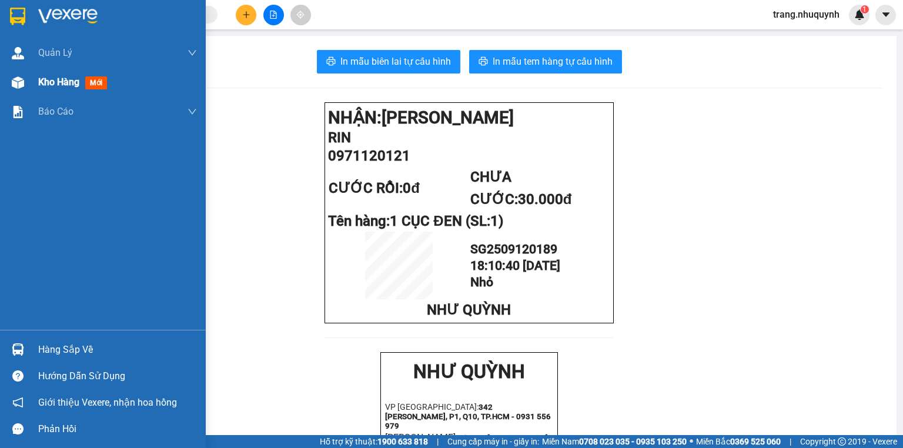
click at [54, 82] on span "Kho hàng" at bounding box center [58, 81] width 41 height 11
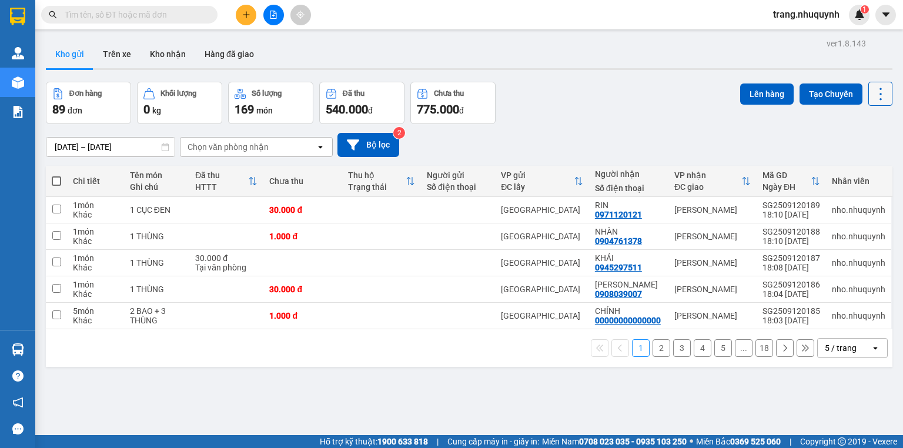
click at [877, 96] on icon at bounding box center [880, 94] width 16 height 16
click at [844, 168] on span "Làm mới" at bounding box center [857, 168] width 32 height 12
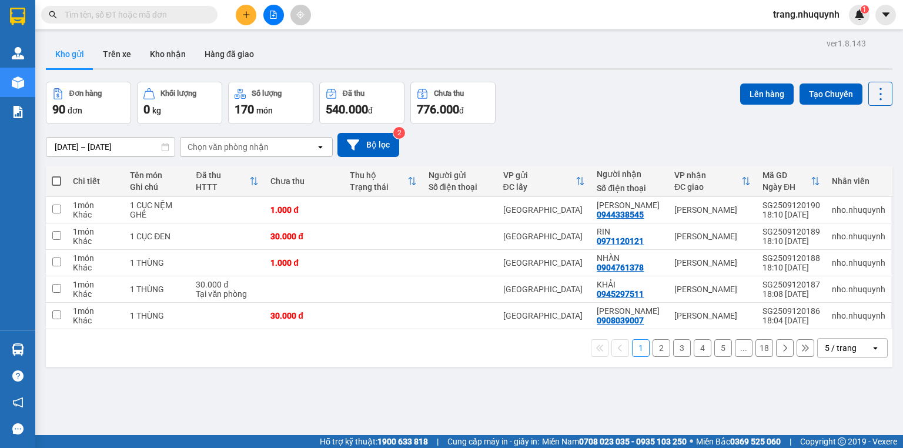
click at [603, 121] on div "Đơn hàng 90 đơn Khối lượng 0 kg Số lượng 170 món Đã thu 540.000 đ Chưa thu 776.…" at bounding box center [469, 103] width 847 height 42
click at [815, 213] on button at bounding box center [823, 210] width 16 height 21
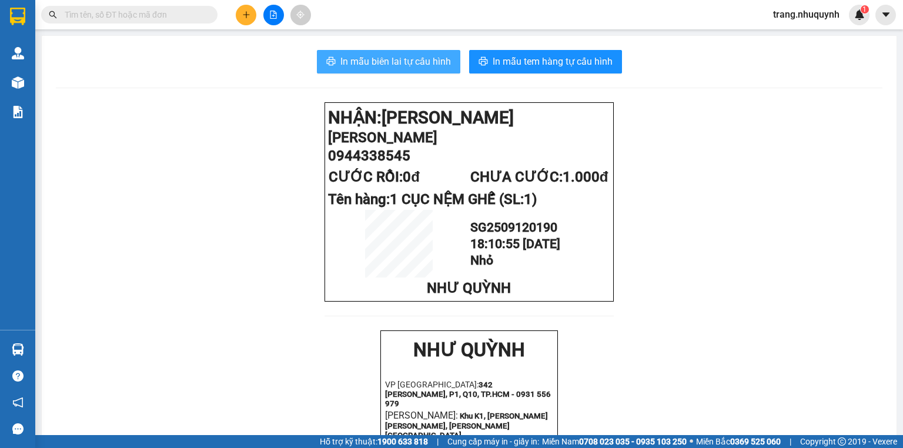
click at [383, 68] on span "In mẫu biên lai tự cấu hình" at bounding box center [395, 61] width 111 height 15
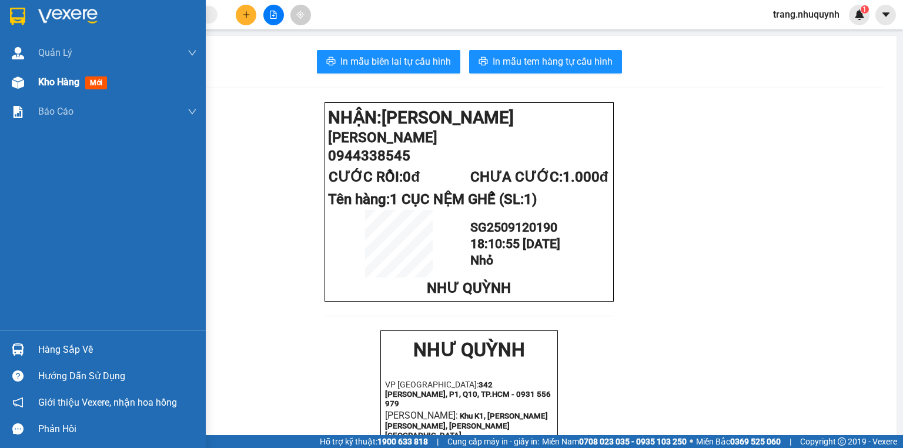
click at [52, 82] on span "Kho hàng" at bounding box center [58, 81] width 41 height 11
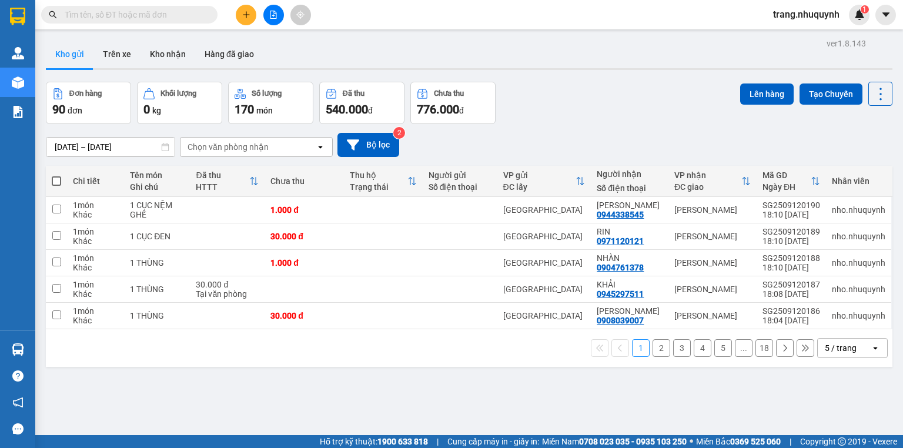
click at [567, 77] on div "ver 1.8.143 Kho gửi Trên xe Kho nhận Hàng đã giao Đơn hàng 90 đơn Khối lượng 0 …" at bounding box center [469, 259] width 856 height 448
click at [872, 96] on icon at bounding box center [880, 94] width 16 height 16
click at [858, 165] on span "Làm mới" at bounding box center [857, 168] width 32 height 12
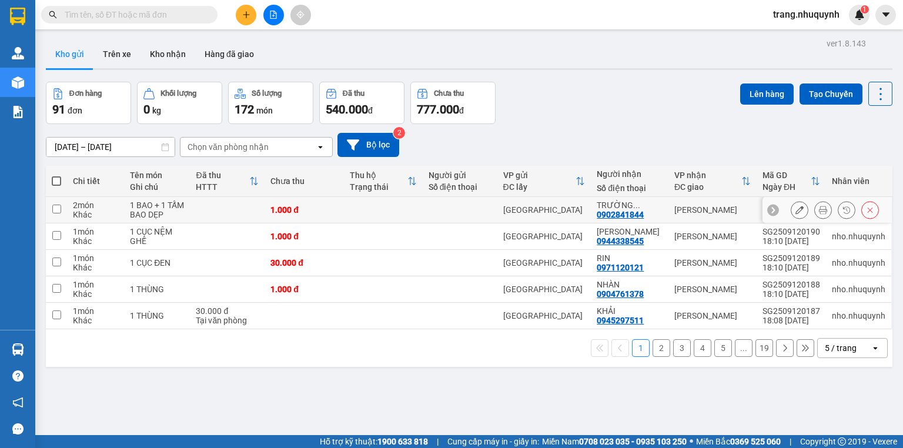
click at [819, 214] on icon at bounding box center [823, 210] width 8 height 8
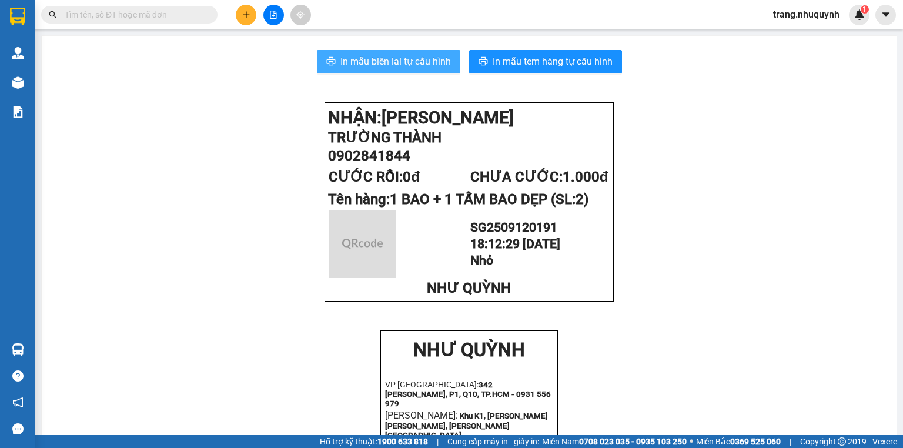
click at [392, 65] on span "In mẫu biên lai tự cấu hình" at bounding box center [395, 61] width 111 height 15
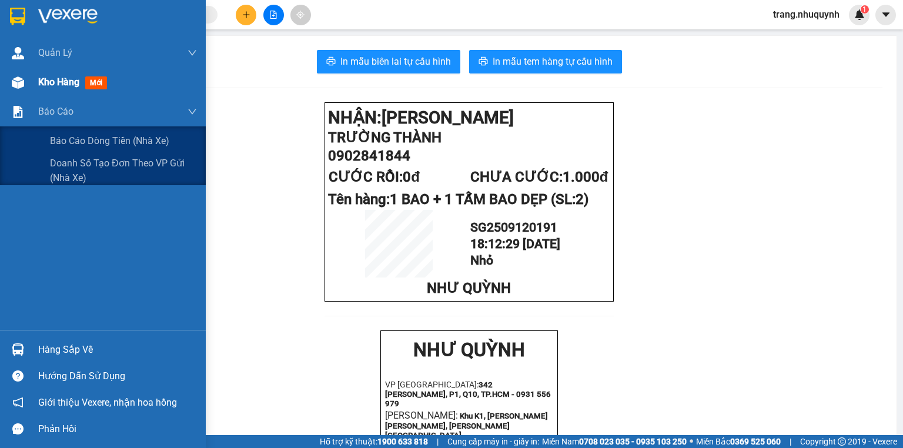
click at [51, 85] on span "Kho hàng" at bounding box center [58, 81] width 41 height 11
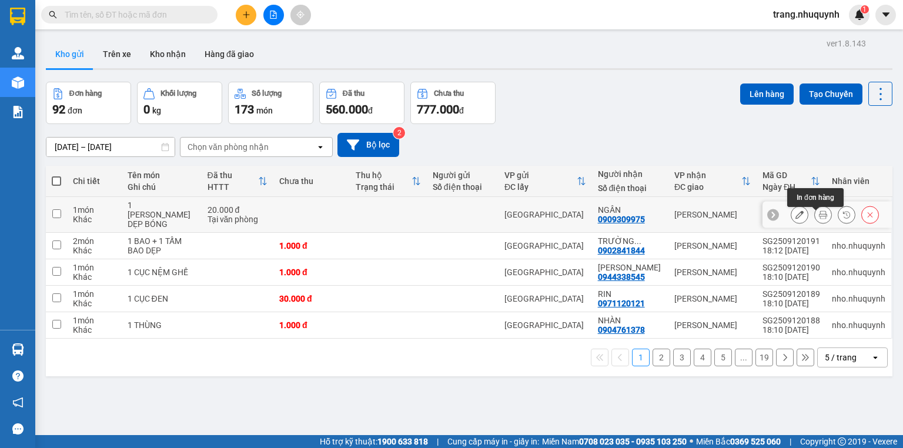
click at [819, 219] on icon at bounding box center [823, 214] width 8 height 8
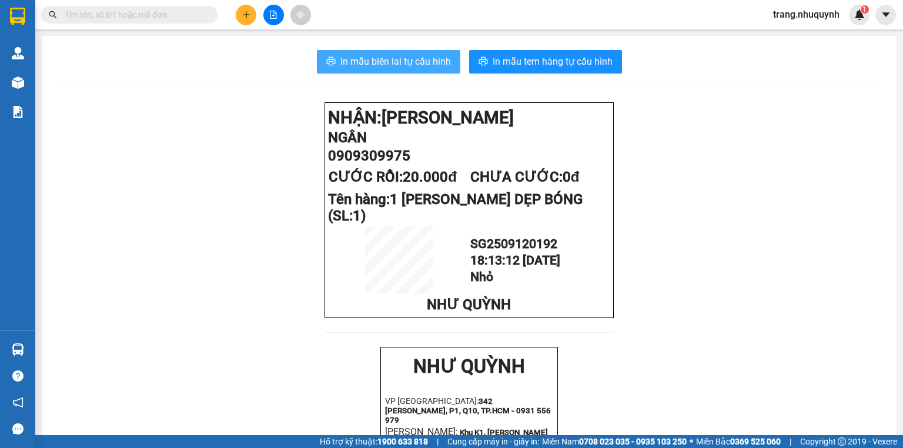
click at [388, 66] on span "In mẫu biên lai tự cấu hình" at bounding box center [395, 61] width 111 height 15
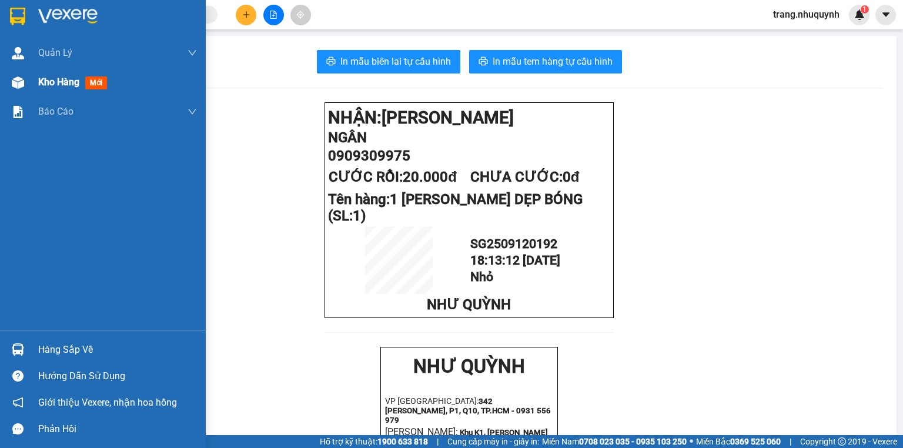
click at [45, 85] on span "Kho hàng" at bounding box center [58, 81] width 41 height 11
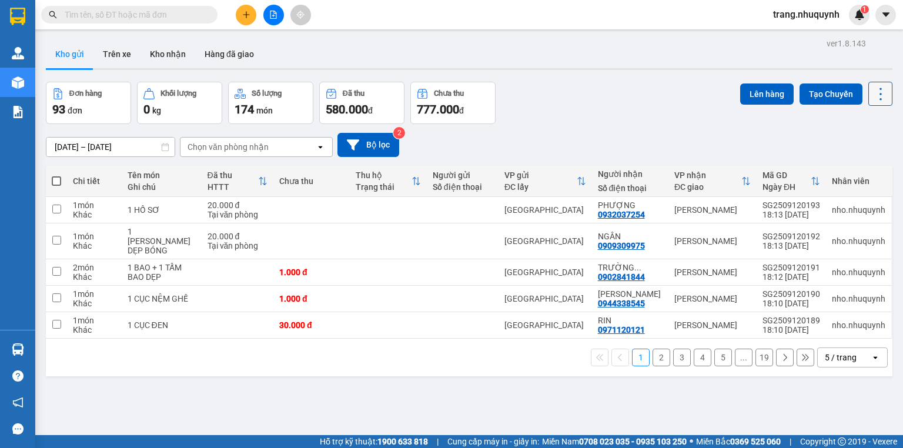
drag, startPoint x: 872, startPoint y: 96, endPoint x: 872, endPoint y: 102, distance: 5.9
click at [872, 96] on icon at bounding box center [880, 94] width 16 height 16
click at [854, 169] on span "Làm mới" at bounding box center [857, 168] width 32 height 12
click at [872, 92] on icon at bounding box center [880, 94] width 16 height 16
click at [854, 162] on span "Làm mới" at bounding box center [857, 168] width 32 height 12
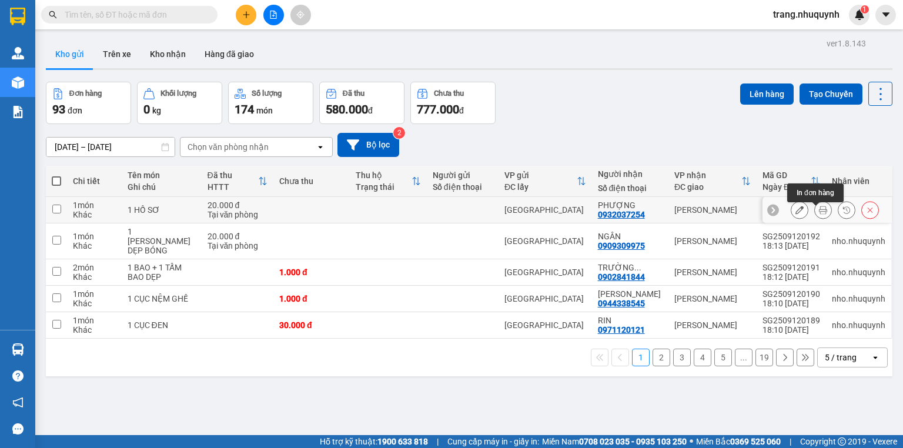
click at [819, 213] on icon at bounding box center [823, 210] width 8 height 8
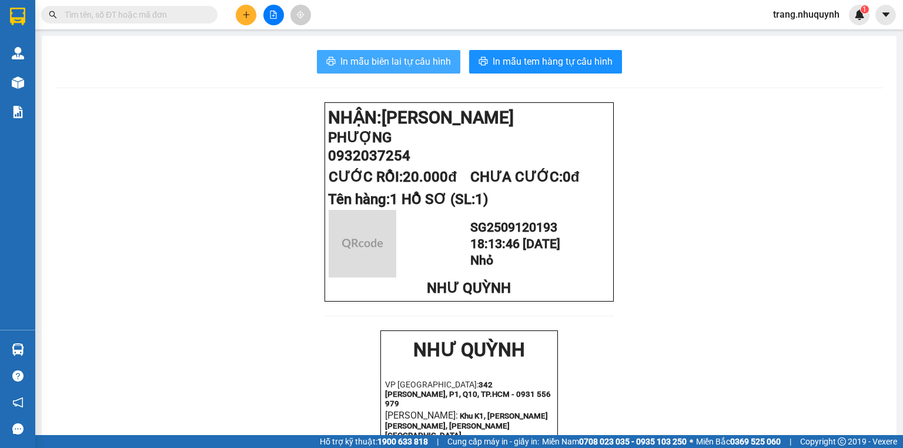
click at [340, 62] on span "In mẫu biên lai tự cấu hình" at bounding box center [395, 61] width 111 height 15
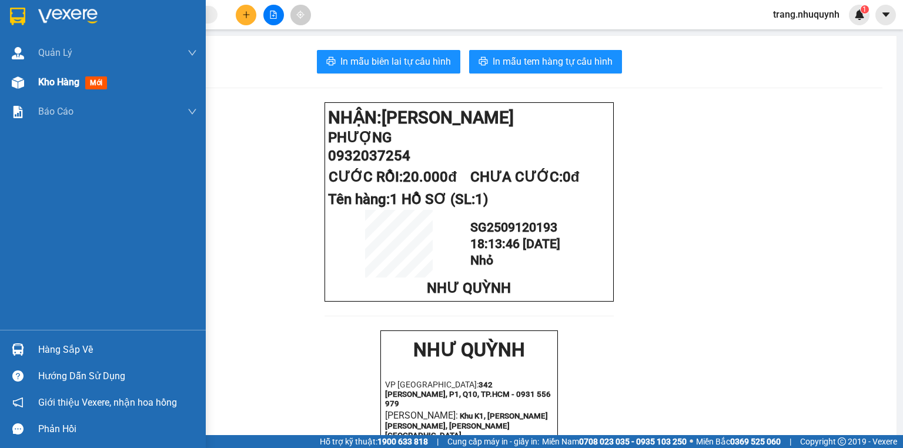
click at [53, 93] on div "Kho hàng mới" at bounding box center [117, 82] width 159 height 29
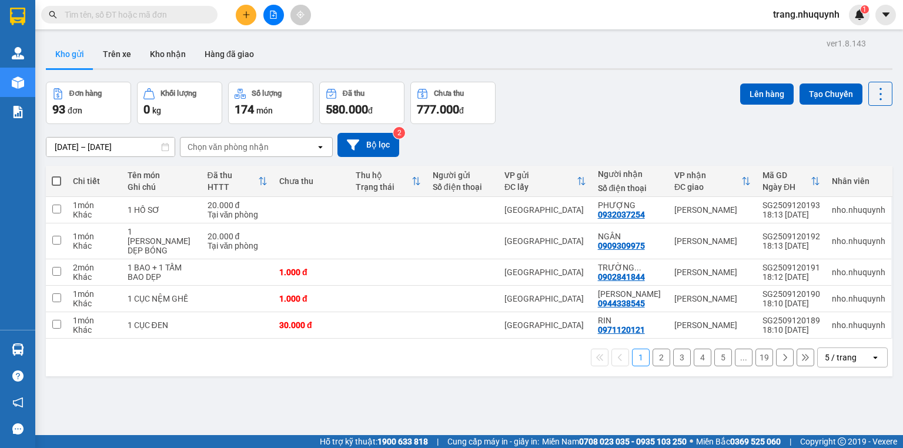
click at [624, 139] on div "[DATE] – [DATE] Press the down arrow key to interact with the calendar and sele…" at bounding box center [469, 145] width 847 height 24
click at [875, 86] on icon at bounding box center [880, 94] width 16 height 16
click at [857, 169] on span "Làm mới" at bounding box center [857, 168] width 32 height 12
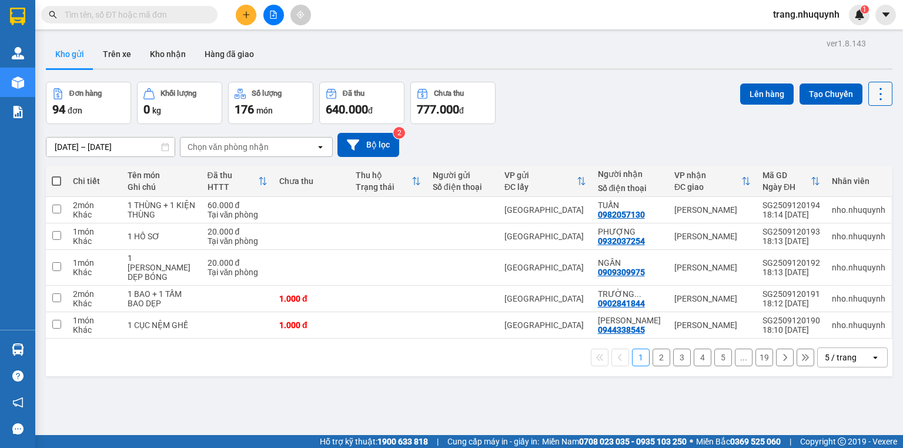
click at [872, 92] on icon at bounding box center [880, 94] width 16 height 16
click at [858, 167] on span "Làm mới" at bounding box center [857, 168] width 32 height 12
click at [819, 213] on icon at bounding box center [823, 210] width 8 height 8
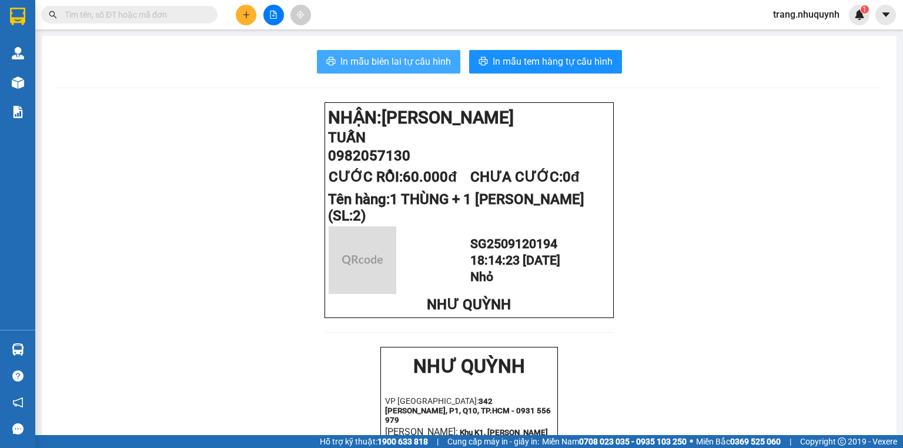
click at [399, 68] on span "In mẫu biên lai tự cấu hình" at bounding box center [395, 61] width 111 height 15
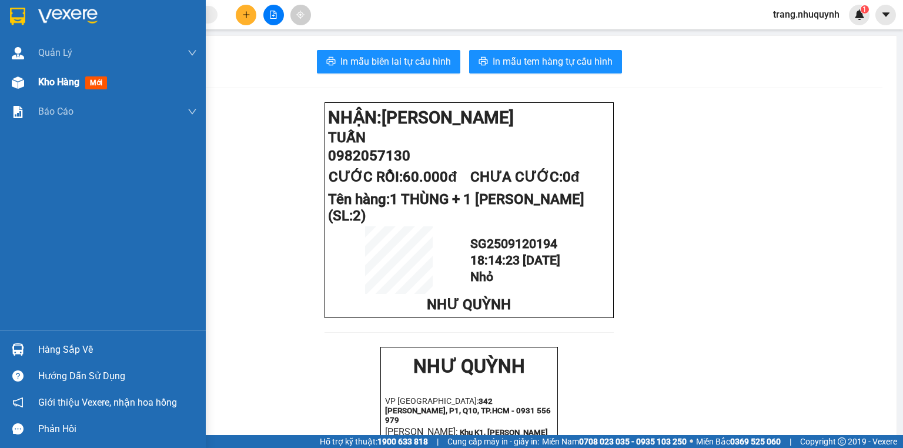
click at [47, 83] on span "Kho hàng" at bounding box center [58, 81] width 41 height 11
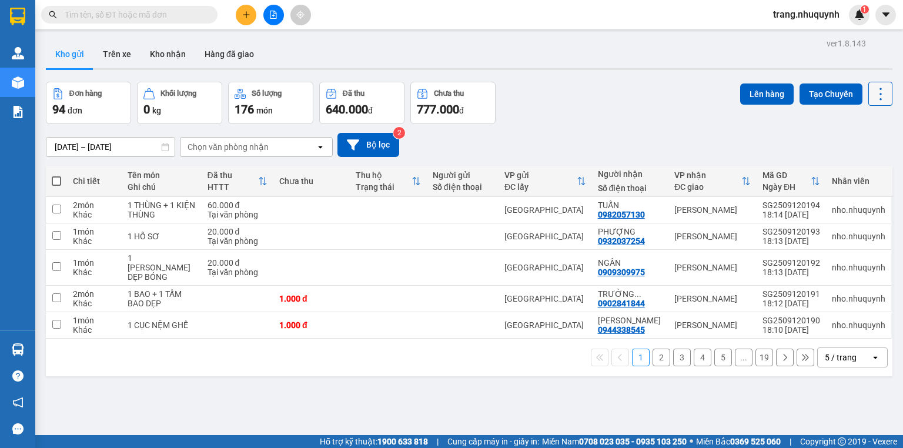
click at [868, 103] on button at bounding box center [880, 94] width 24 height 24
click at [851, 165] on span "Làm mới" at bounding box center [857, 168] width 32 height 12
click at [819, 272] on icon at bounding box center [823, 267] width 8 height 8
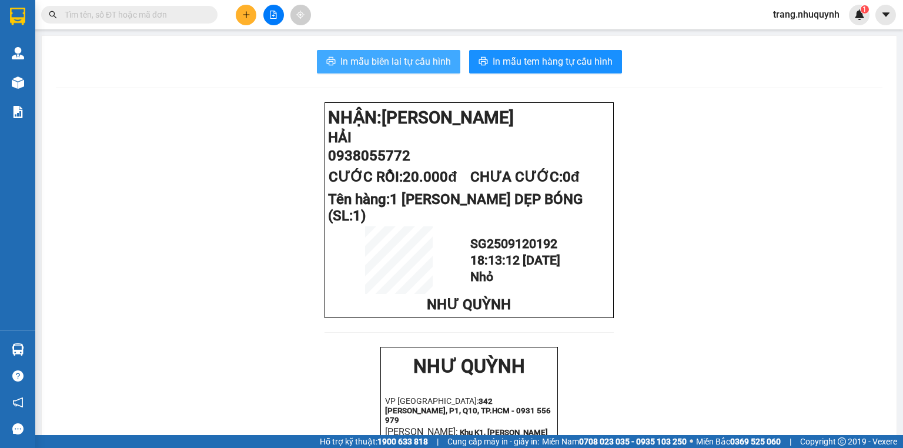
click at [426, 63] on span "In mẫu biên lai tự cấu hình" at bounding box center [395, 61] width 111 height 15
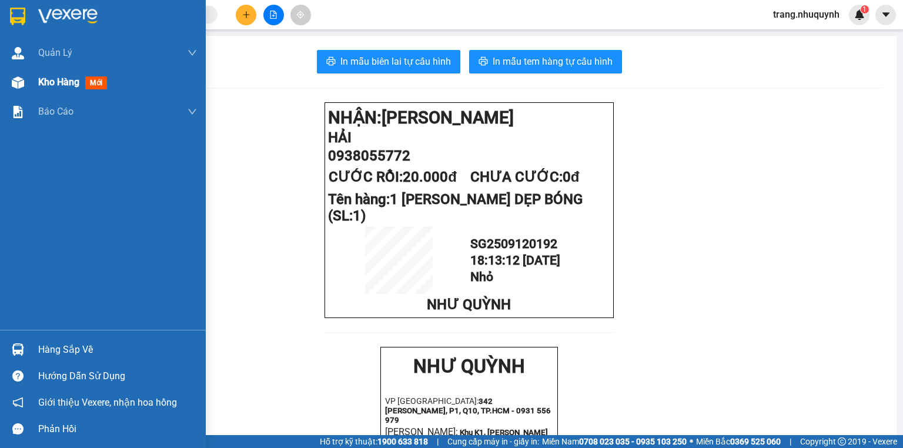
click at [69, 86] on span "Kho hàng" at bounding box center [58, 81] width 41 height 11
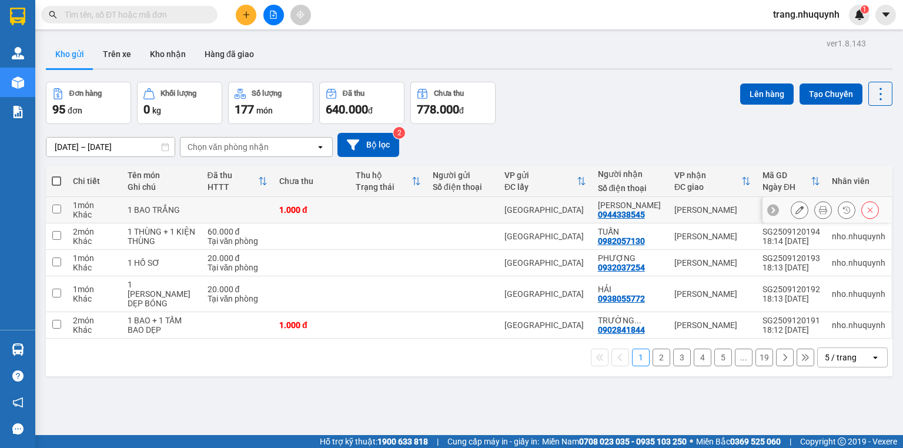
click at [819, 212] on icon at bounding box center [823, 210] width 8 height 8
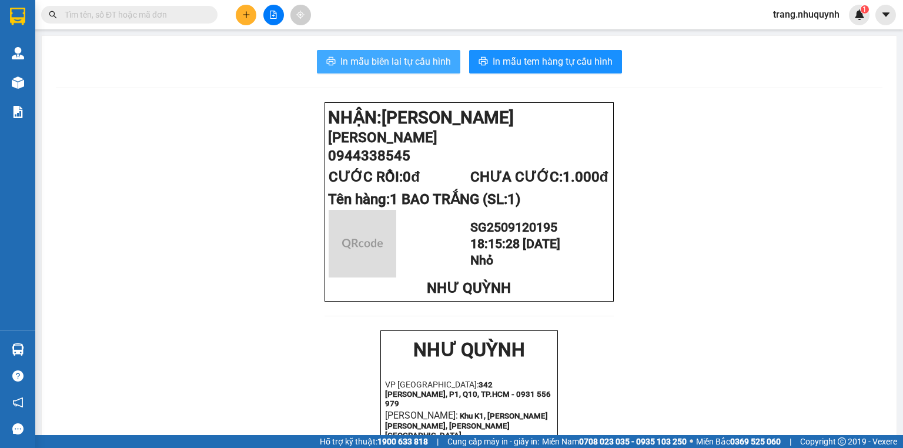
click at [378, 53] on button "In mẫu biên lai tự cấu hình" at bounding box center [388, 62] width 143 height 24
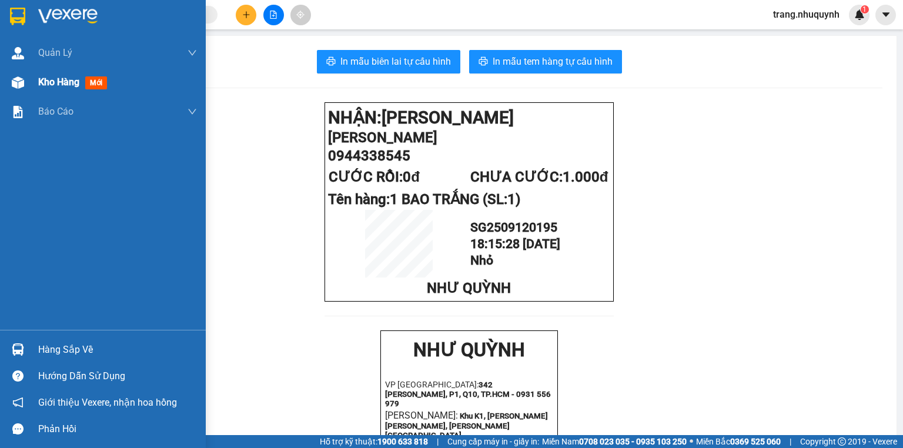
click at [82, 92] on div "Kho hàng mới" at bounding box center [117, 82] width 159 height 29
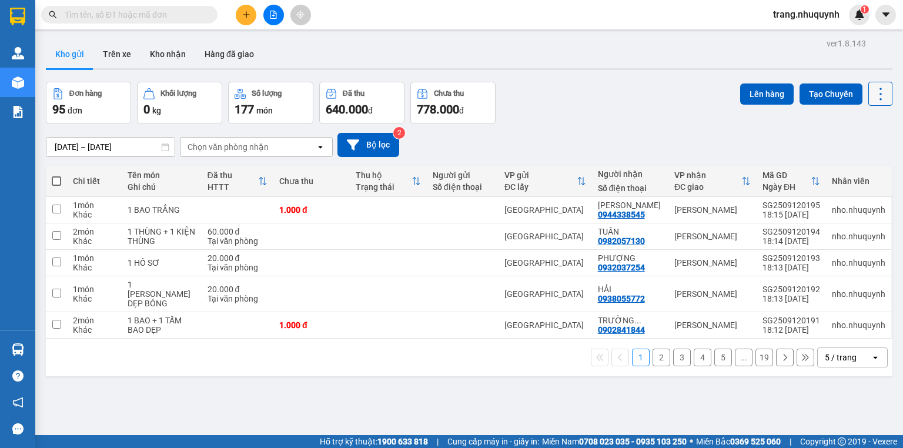
click at [878, 89] on icon at bounding box center [880, 94] width 16 height 16
click at [861, 163] on span "Làm mới" at bounding box center [857, 168] width 32 height 12
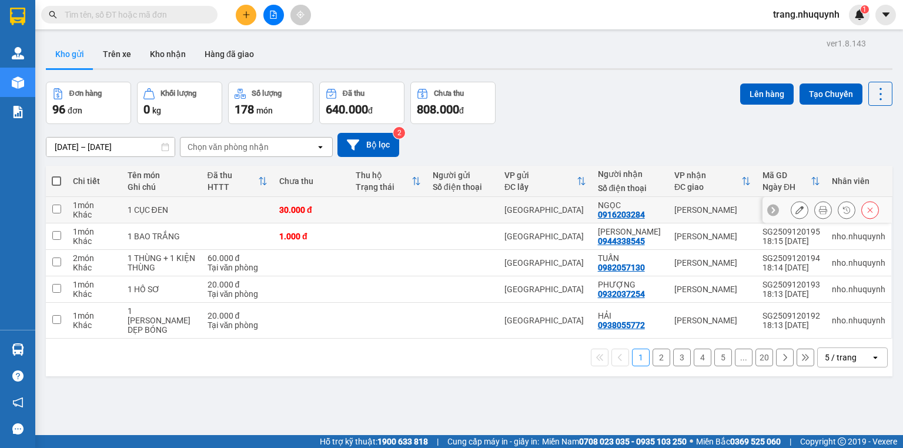
click at [819, 214] on icon at bounding box center [823, 210] width 8 height 8
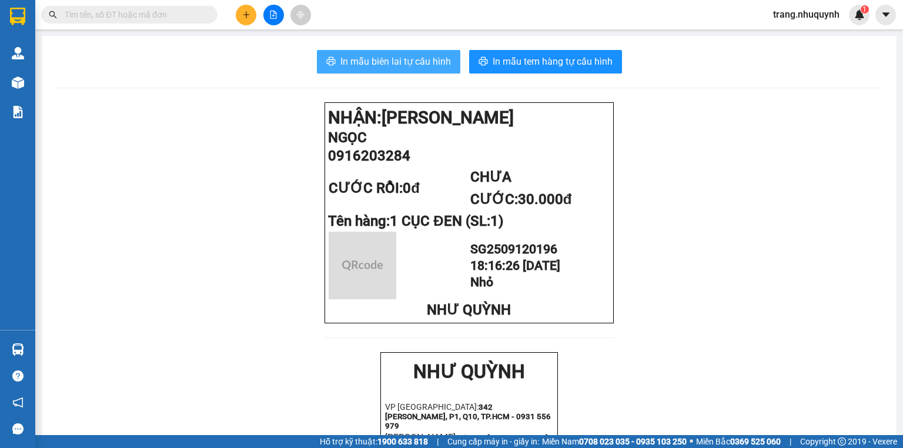
click at [379, 55] on span "In mẫu biên lai tự cấu hình" at bounding box center [395, 61] width 111 height 15
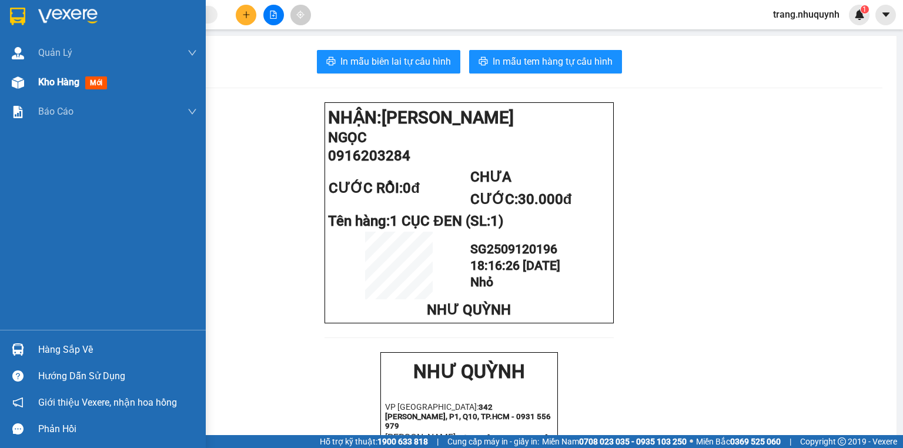
click at [19, 82] on img at bounding box center [18, 82] width 12 height 12
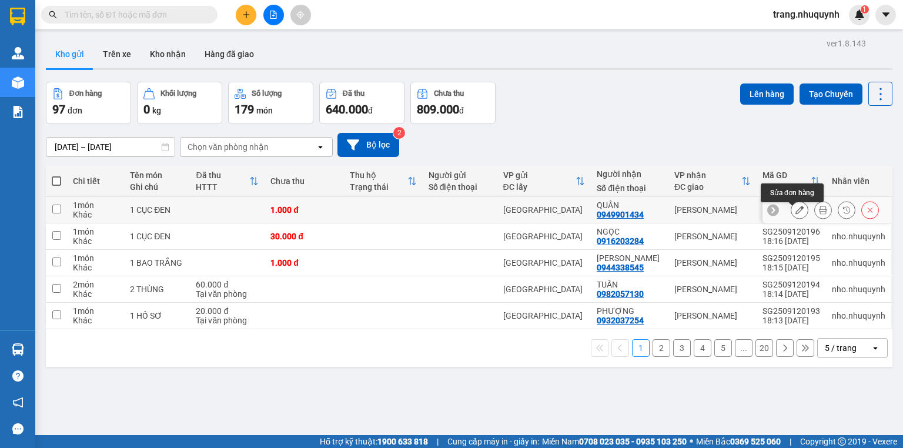
click at [815, 213] on button at bounding box center [823, 210] width 16 height 21
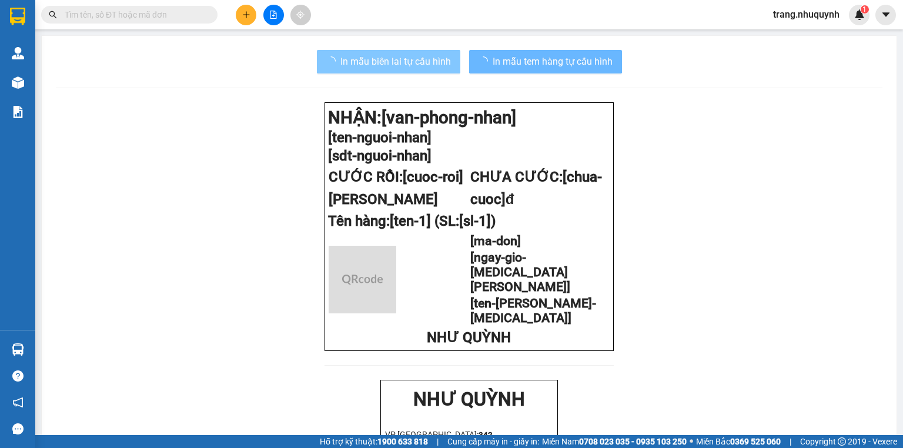
click at [420, 52] on button "In mẫu biên lai tự cấu hình" at bounding box center [388, 62] width 143 height 24
click at [419, 56] on span "In mẫu biên lai tự cấu hình" at bounding box center [395, 61] width 111 height 15
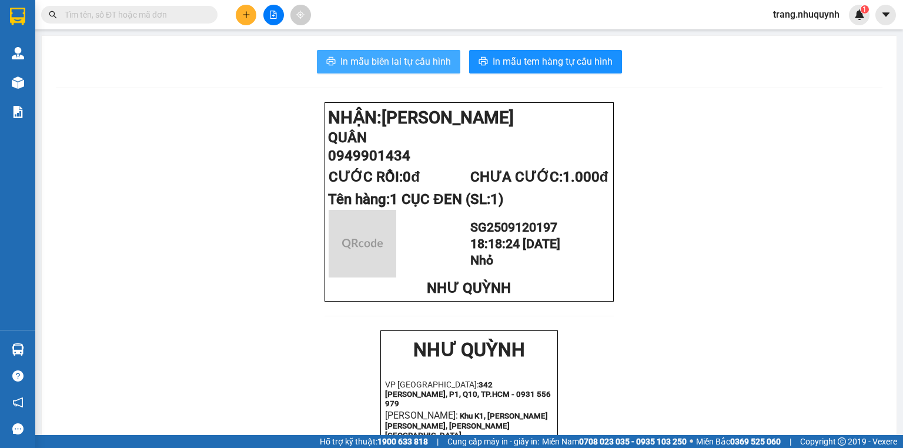
click at [415, 68] on span "In mẫu biên lai tự cấu hình" at bounding box center [395, 61] width 111 height 15
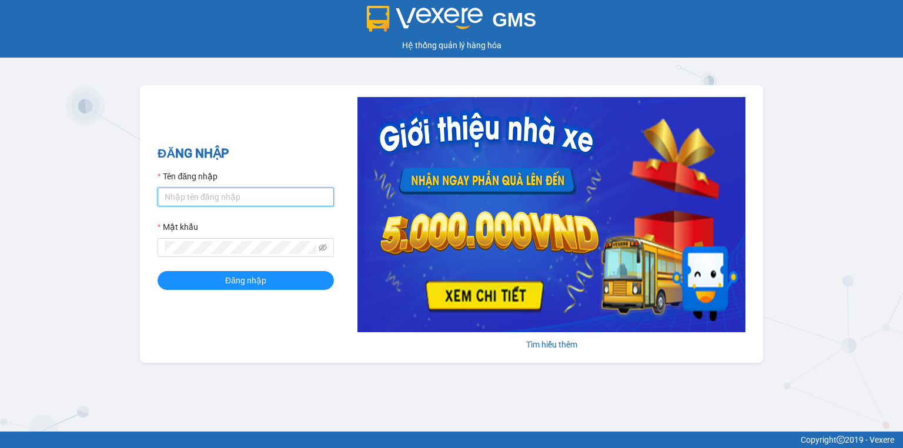
click at [253, 193] on input "Tên đăng nhập" at bounding box center [246, 197] width 176 height 19
type input "trang.nhuquynh"
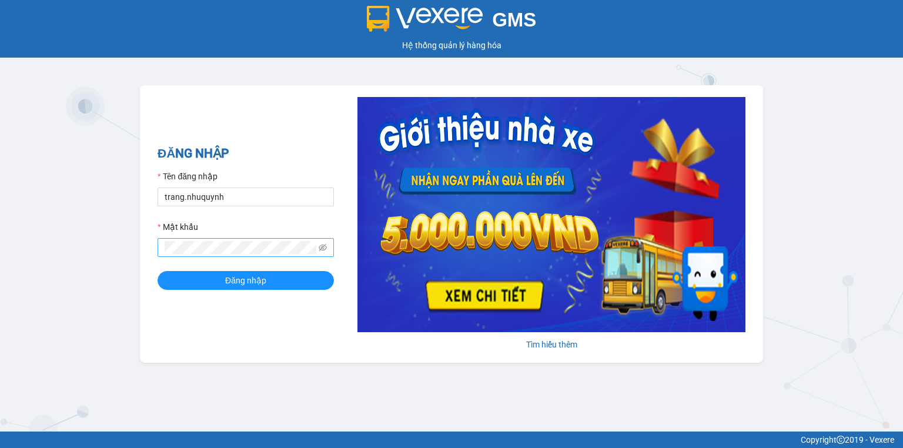
click at [236, 240] on span at bounding box center [246, 247] width 176 height 19
click at [248, 283] on span "Đăng nhập" at bounding box center [245, 280] width 41 height 13
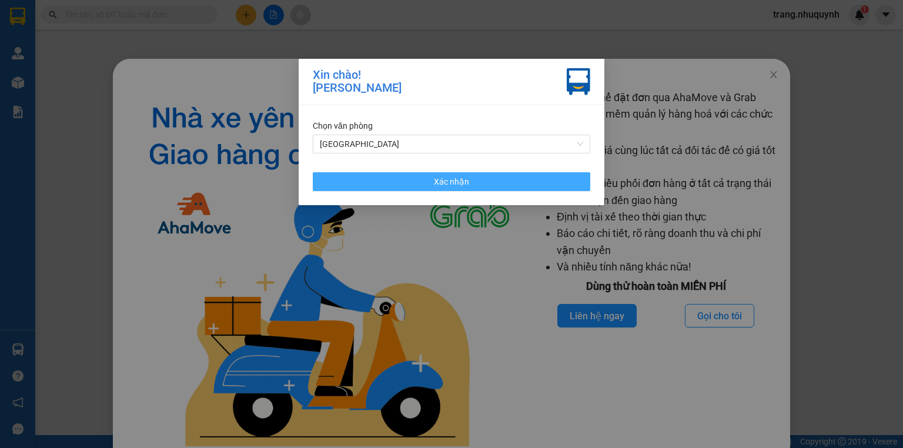
click at [434, 184] on button "Xác nhận" at bounding box center [452, 181] width 278 height 19
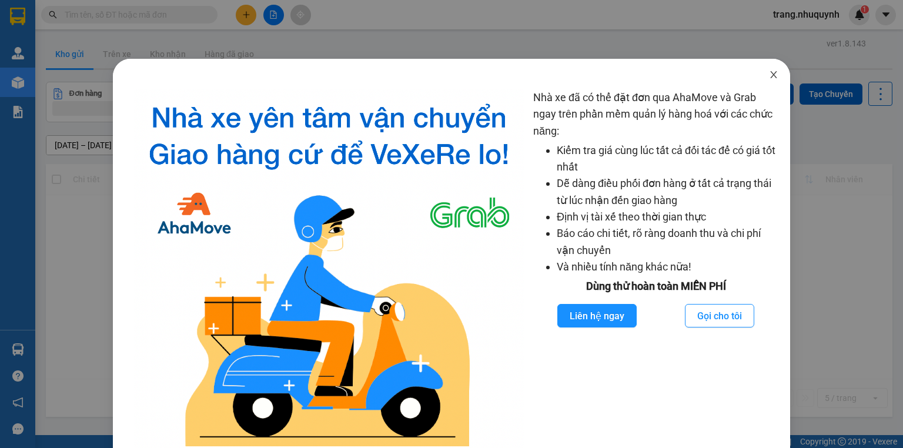
click at [770, 73] on icon "close" at bounding box center [773, 74] width 6 height 7
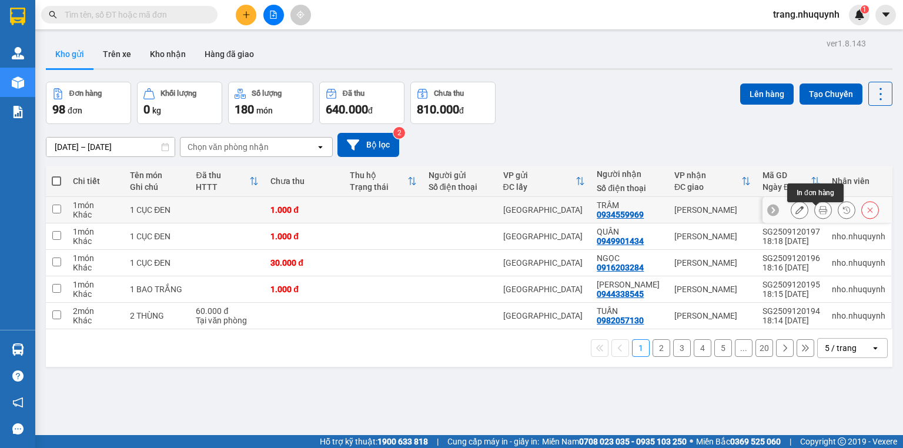
click at [819, 214] on icon at bounding box center [823, 210] width 8 height 8
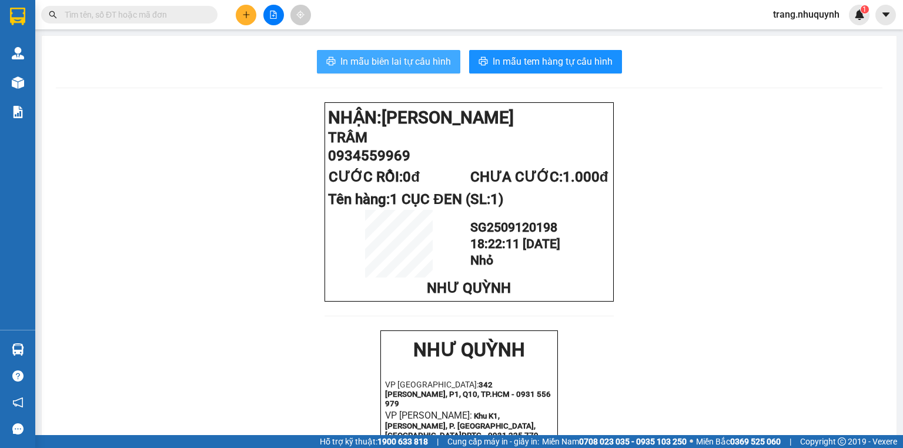
click at [387, 70] on button "In mẫu biên lai tự cấu hình" at bounding box center [388, 62] width 143 height 24
click at [360, 74] on div "In mẫu biên lai tự cấu hình In mẫu tem hàng tự cấu hình NHẬN: Phan Rang TRÂM 09…" at bounding box center [469, 445] width 855 height 818
click at [360, 66] on span "In mẫu biên lai tự cấu hình" at bounding box center [395, 61] width 111 height 15
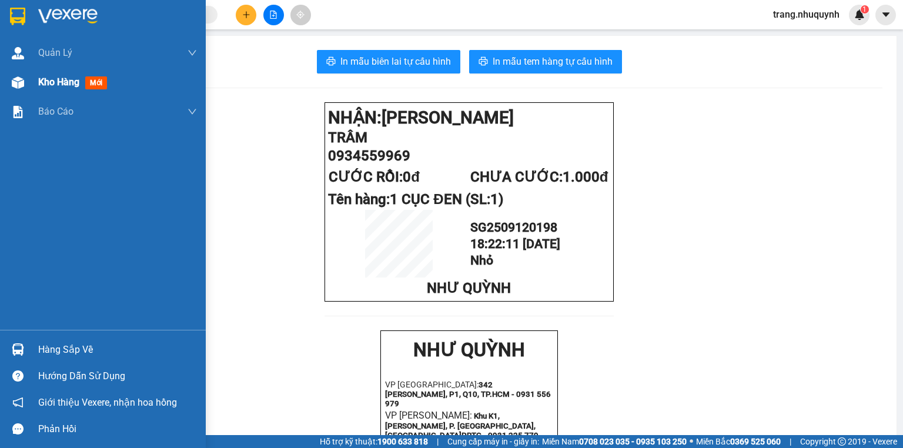
click at [46, 86] on span "Kho hàng" at bounding box center [58, 81] width 41 height 11
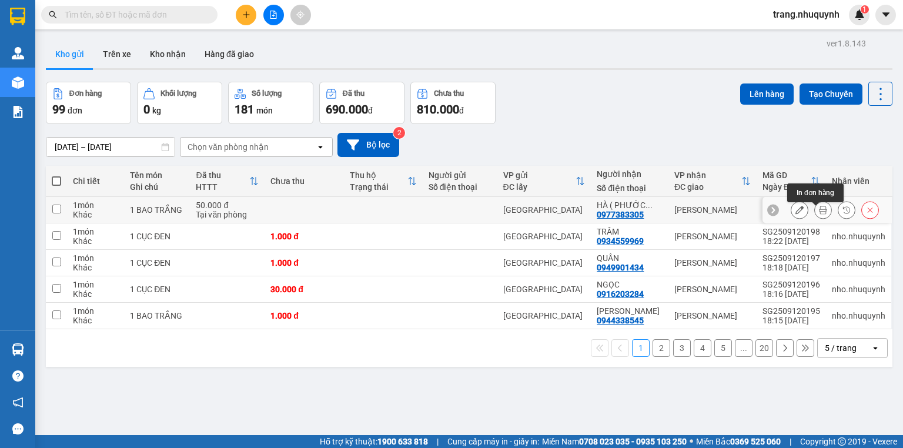
click at [819, 210] on icon at bounding box center [823, 210] width 8 height 8
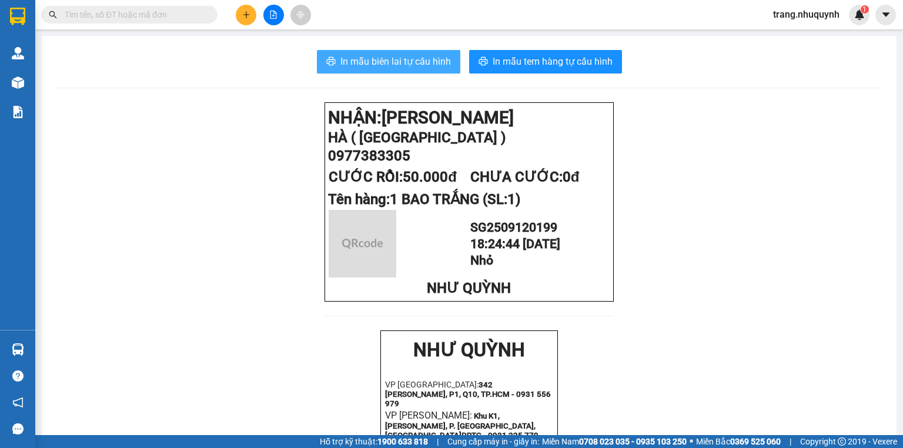
click at [403, 69] on button "In mẫu biên lai tự cấu hình" at bounding box center [388, 62] width 143 height 24
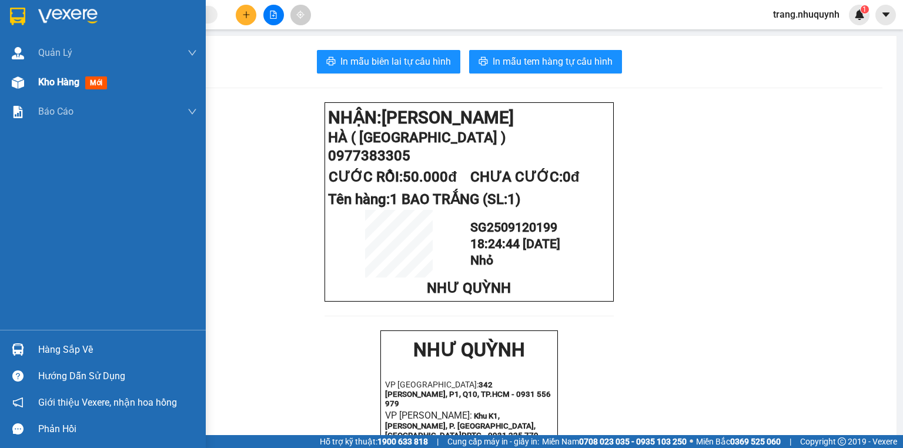
click at [48, 71] on div "Kho hàng mới" at bounding box center [117, 82] width 159 height 29
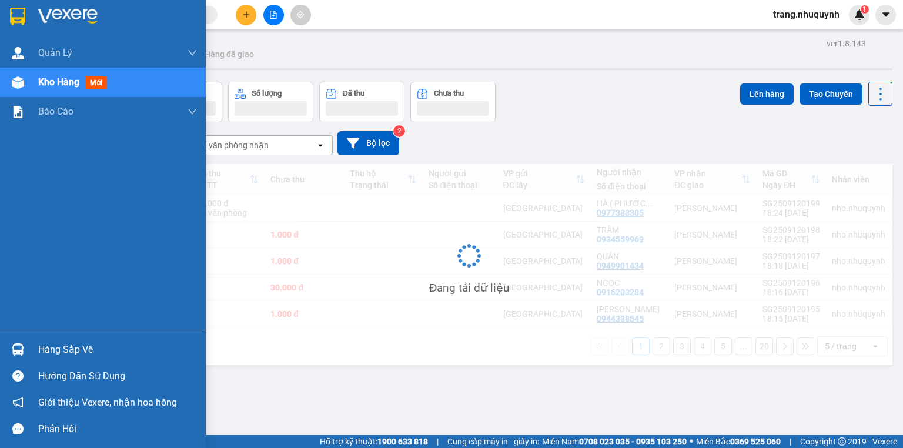
click at [52, 85] on span "Kho hàng" at bounding box center [58, 81] width 41 height 11
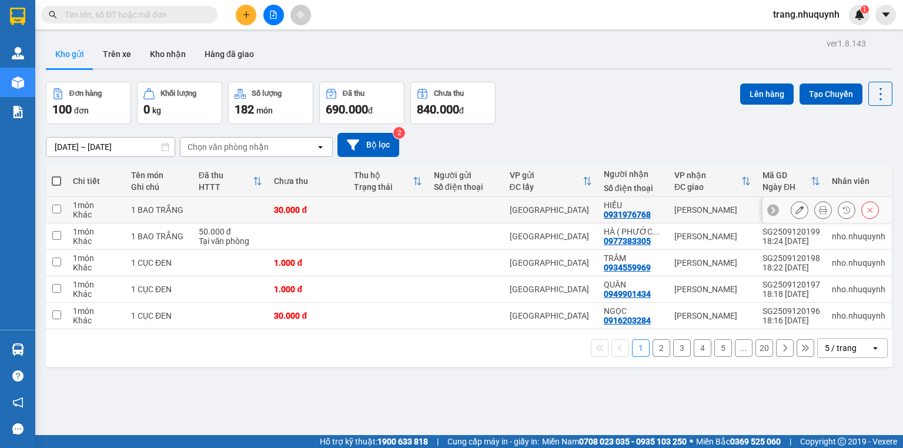
click at [819, 214] on icon at bounding box center [823, 210] width 8 height 8
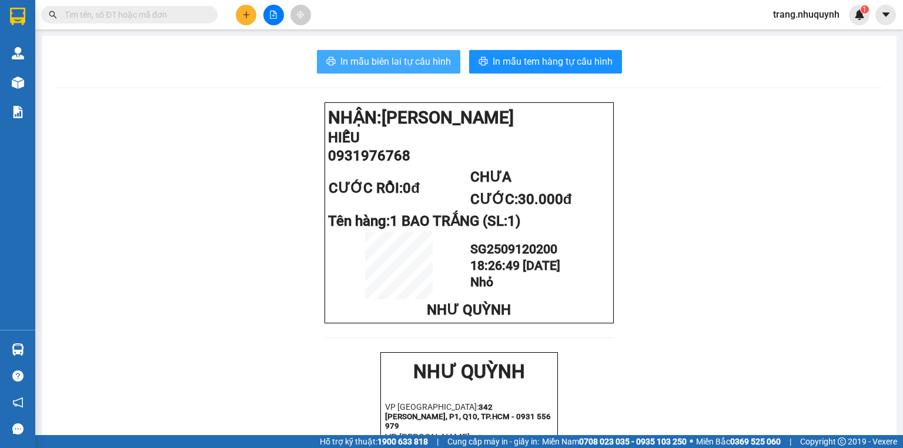
click at [400, 56] on span "In mẫu biên lai tự cấu hình" at bounding box center [395, 61] width 111 height 15
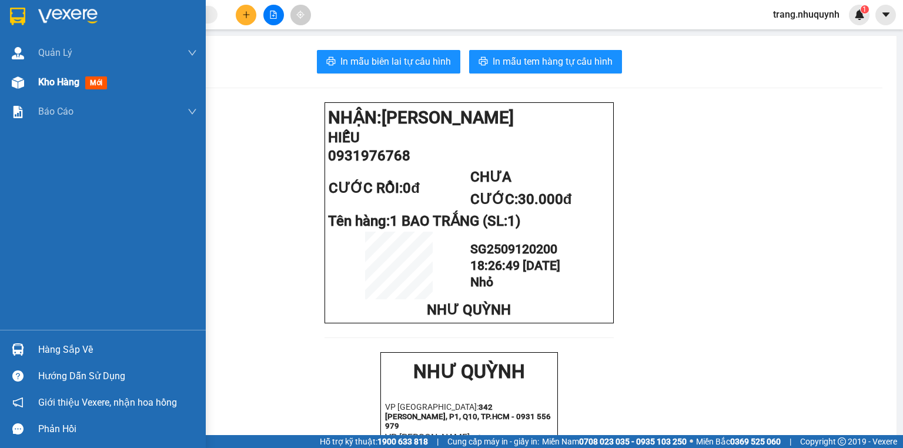
click at [34, 84] on div "Kho hàng mới" at bounding box center [103, 82] width 206 height 29
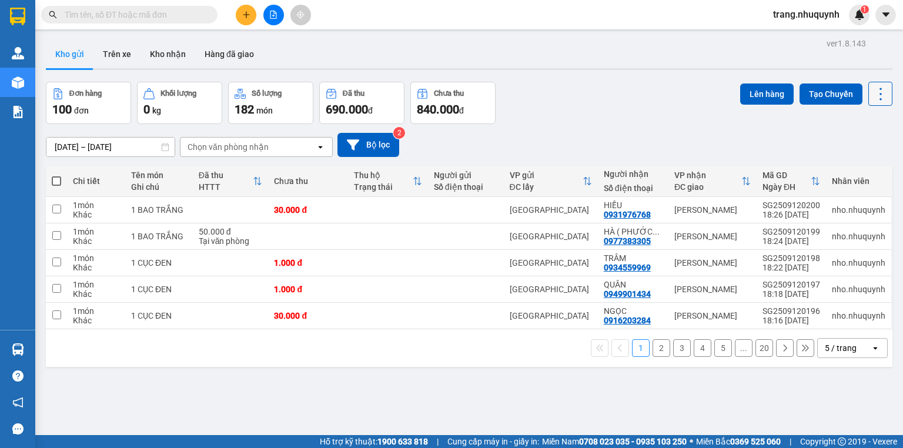
click at [872, 94] on icon at bounding box center [880, 94] width 16 height 16
click at [859, 164] on span "Làm mới" at bounding box center [857, 168] width 32 height 12
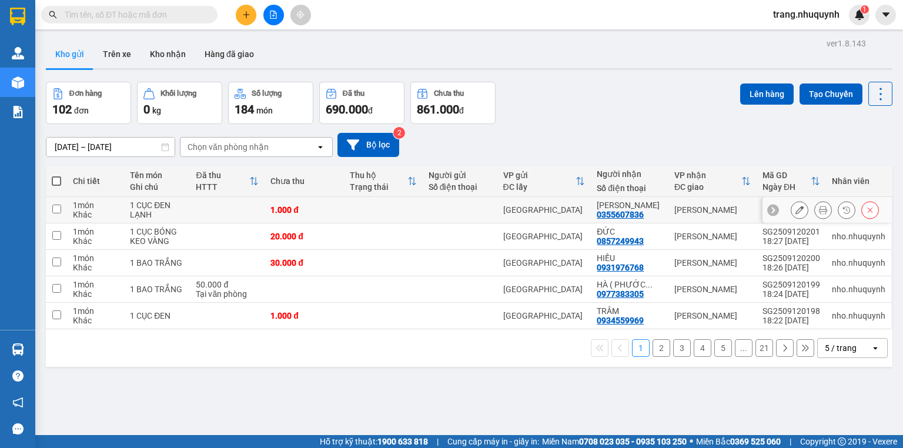
click at [819, 214] on icon at bounding box center [823, 210] width 8 height 8
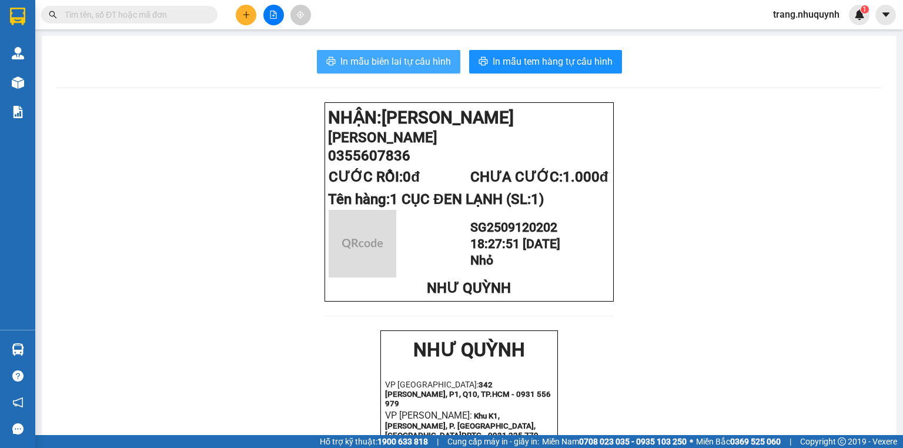
click at [359, 66] on span "In mẫu biên lai tự cấu hình" at bounding box center [395, 61] width 111 height 15
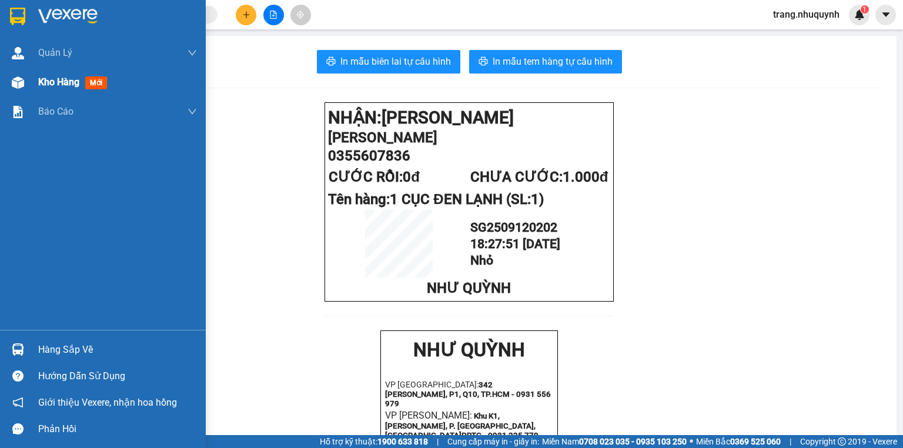
click at [28, 87] on div at bounding box center [18, 82] width 21 height 21
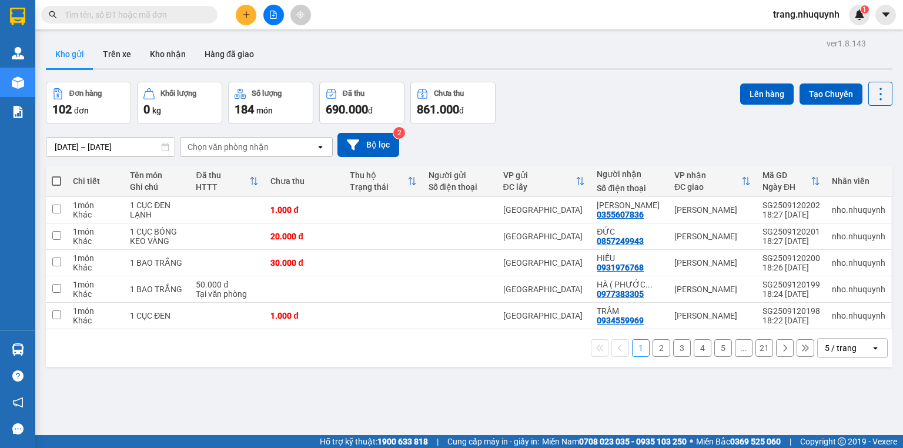
click at [566, 92] on div "Đơn hàng 102 đơn Khối lượng 0 kg Số lượng 184 món Đã thu 690.000 đ Chưa thu 861…" at bounding box center [469, 103] width 847 height 42
click at [872, 88] on icon at bounding box center [880, 94] width 16 height 16
click at [858, 165] on span "Làm mới" at bounding box center [857, 168] width 32 height 12
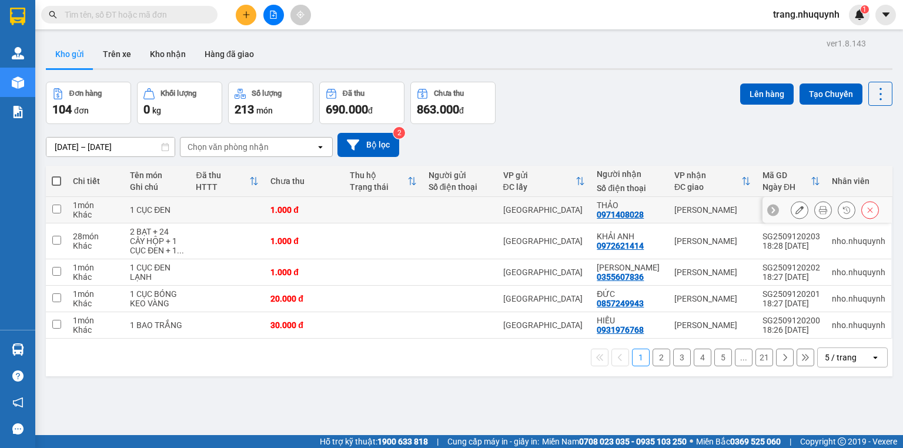
click at [815, 216] on button at bounding box center [823, 210] width 16 height 21
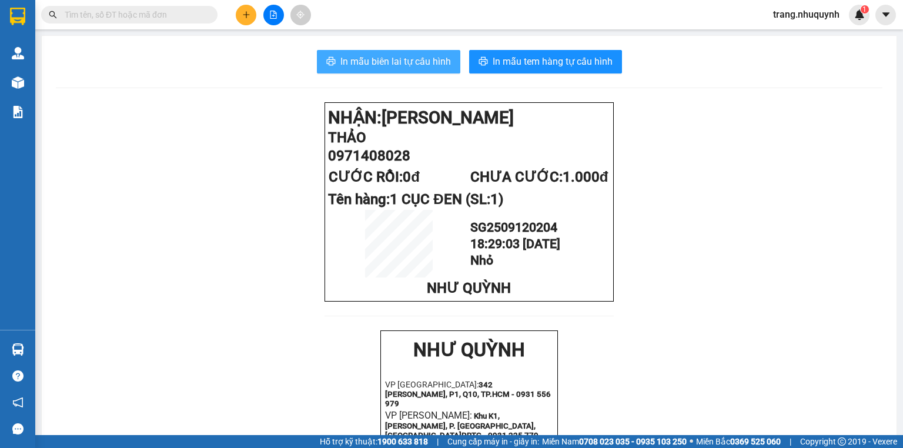
click at [402, 60] on span "In mẫu biên lai tự cấu hình" at bounding box center [395, 61] width 111 height 15
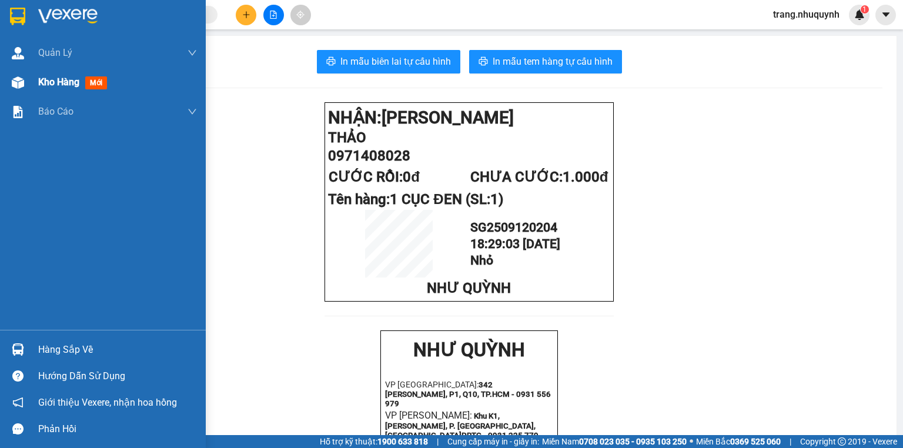
click at [61, 91] on div "Kho hàng mới" at bounding box center [117, 82] width 159 height 29
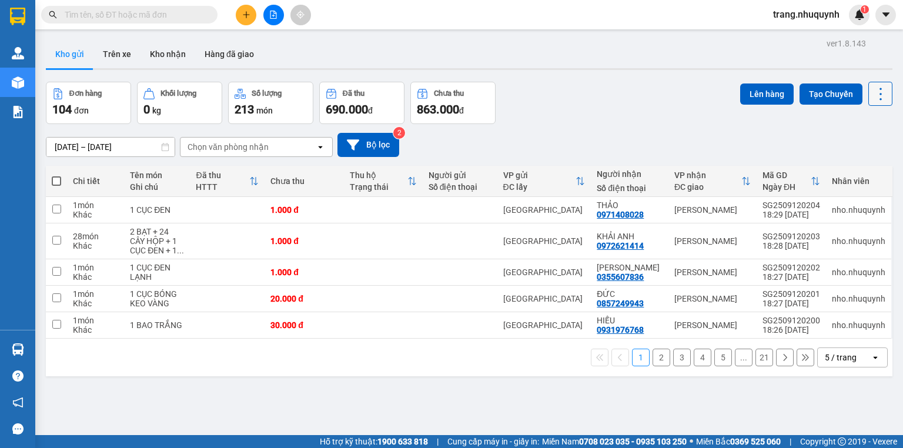
click at [877, 86] on icon at bounding box center [880, 94] width 16 height 16
click at [861, 173] on span "Làm mới" at bounding box center [857, 168] width 32 height 12
click at [819, 214] on icon at bounding box center [823, 210] width 8 height 8
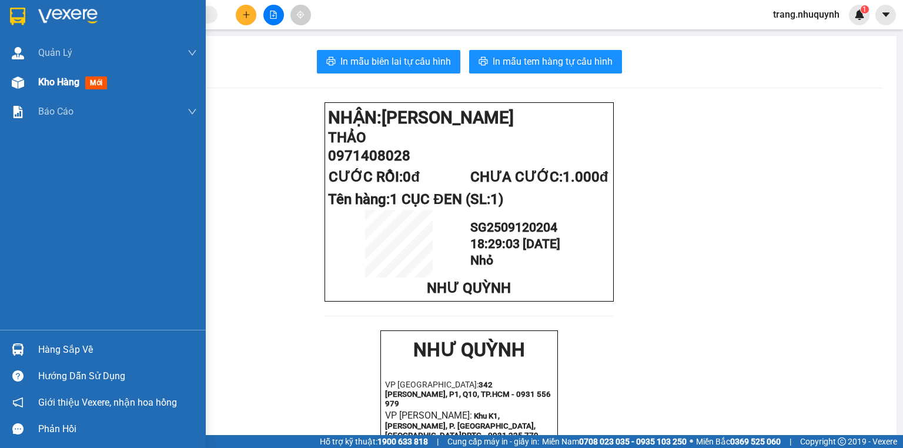
click at [54, 83] on span "Kho hàng" at bounding box center [58, 81] width 41 height 11
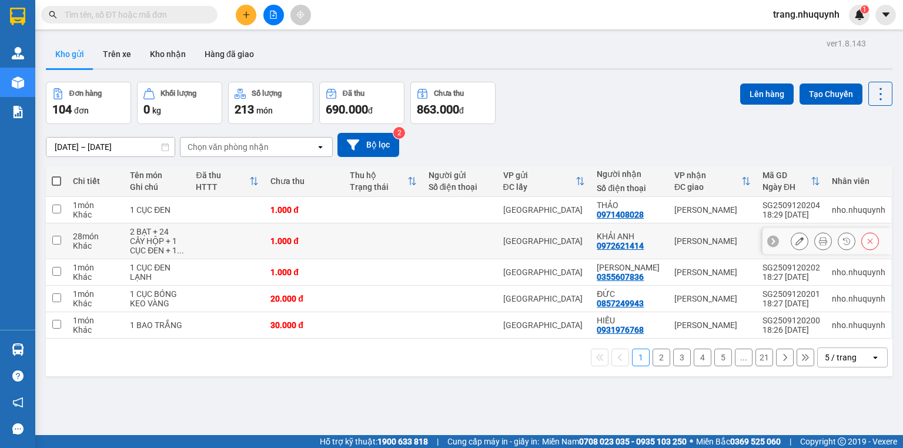
click at [815, 240] on button at bounding box center [823, 241] width 16 height 21
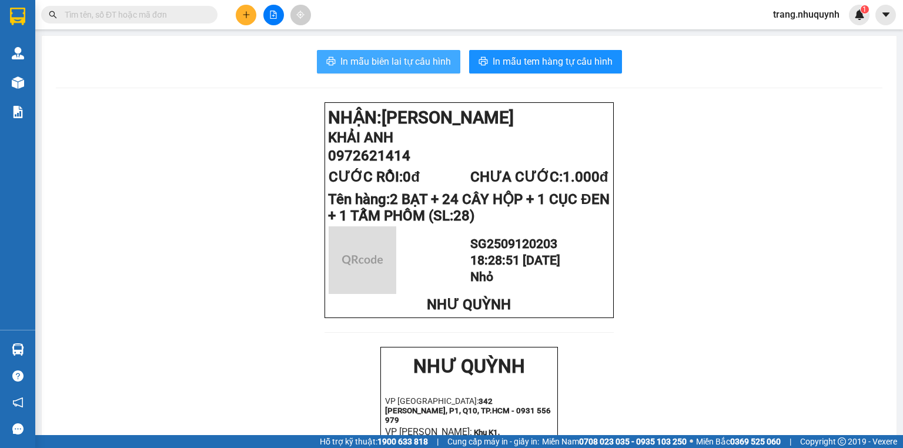
click at [426, 69] on button "In mẫu biên lai tự cấu hình" at bounding box center [388, 62] width 143 height 24
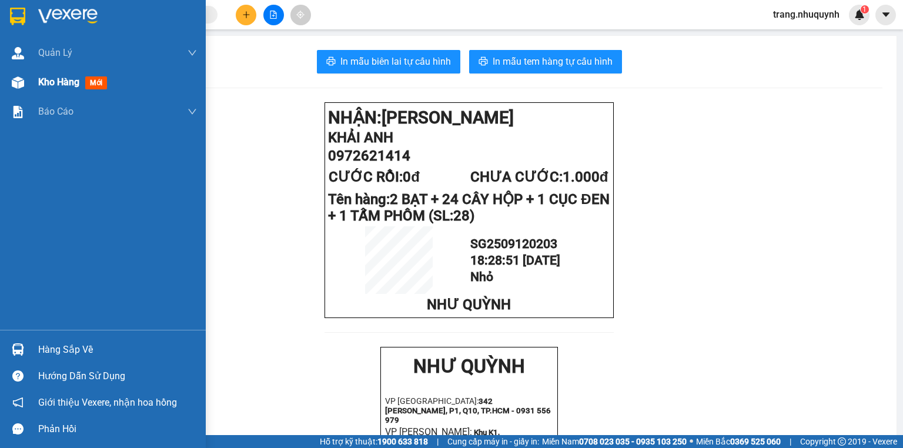
click at [54, 83] on span "Kho hàng" at bounding box center [58, 81] width 41 height 11
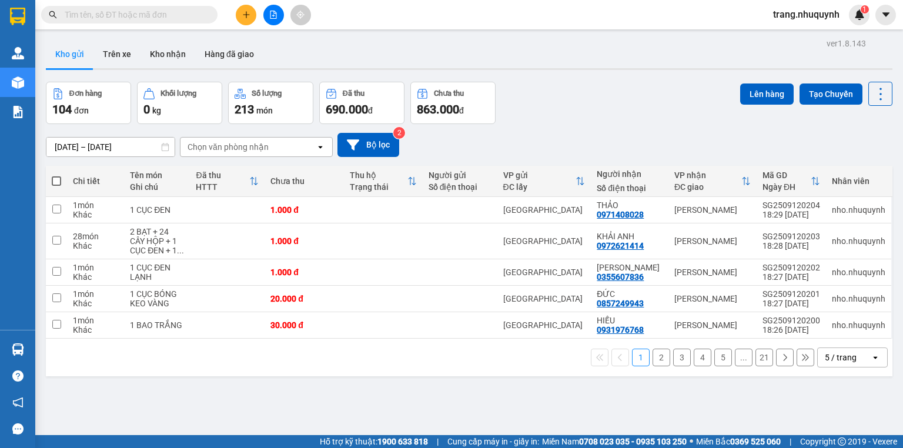
click at [550, 93] on div "Đơn hàng 104 đơn Khối lượng 0 kg Số lượng 213 món Đã thu 690.000 đ Chưa thu 863…" at bounding box center [469, 103] width 847 height 42
click at [872, 101] on icon at bounding box center [880, 94] width 16 height 16
click at [861, 165] on span "Làm mới" at bounding box center [857, 168] width 32 height 12
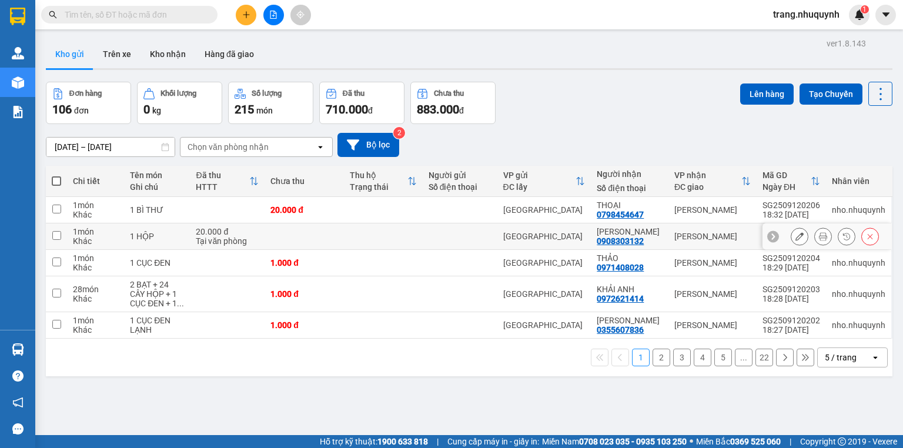
click at [822, 241] on button at bounding box center [823, 236] width 16 height 21
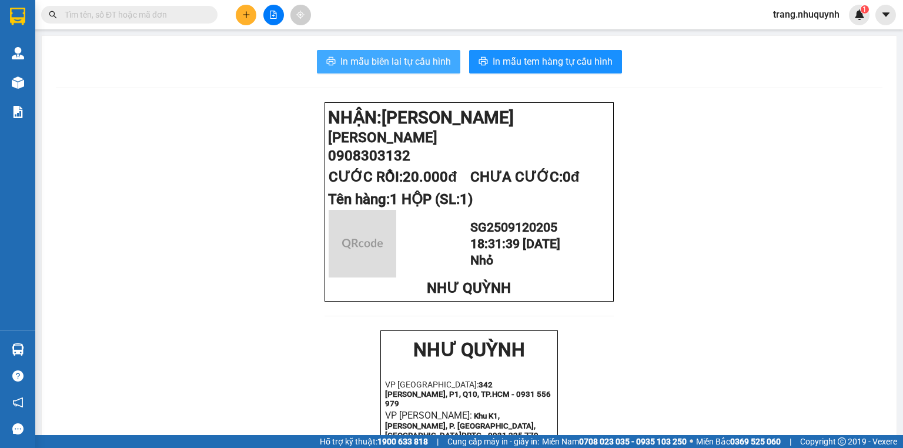
click at [409, 65] on span "In mẫu biên lai tự cấu hình" at bounding box center [395, 61] width 111 height 15
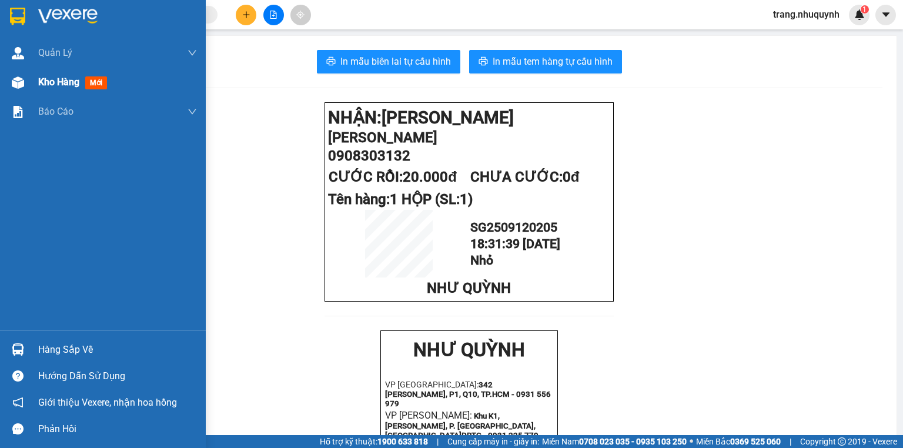
click at [55, 84] on span "Kho hàng" at bounding box center [58, 81] width 41 height 11
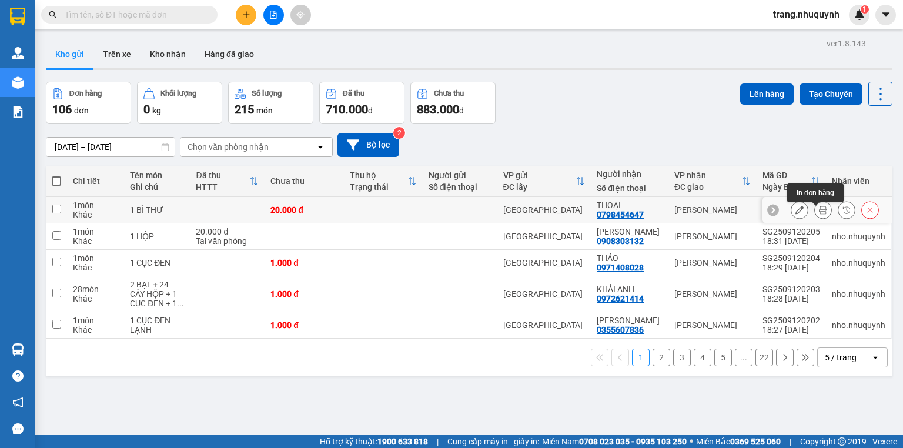
click at [819, 211] on icon at bounding box center [823, 210] width 8 height 8
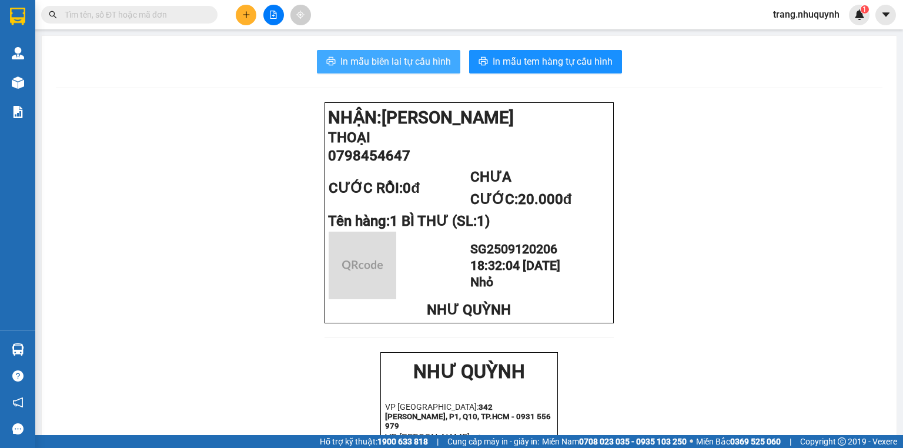
click at [417, 61] on span "In mẫu biên lai tự cấu hình" at bounding box center [395, 61] width 111 height 15
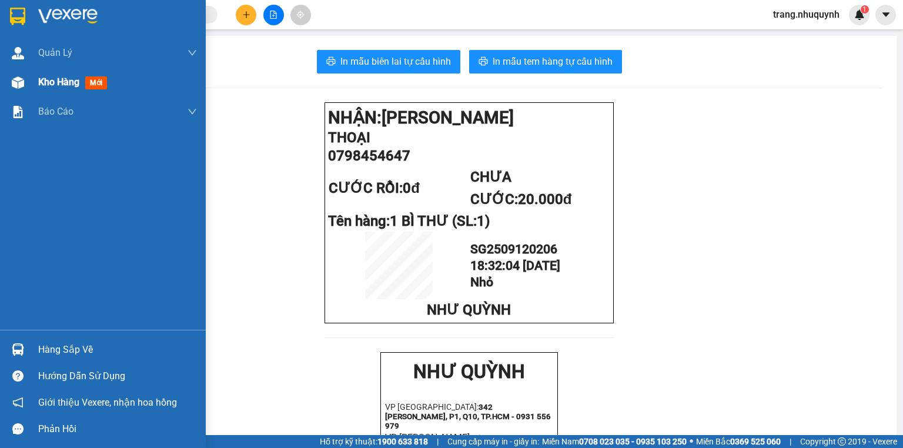
click at [28, 77] on div "Kho hàng mới" at bounding box center [103, 82] width 206 height 29
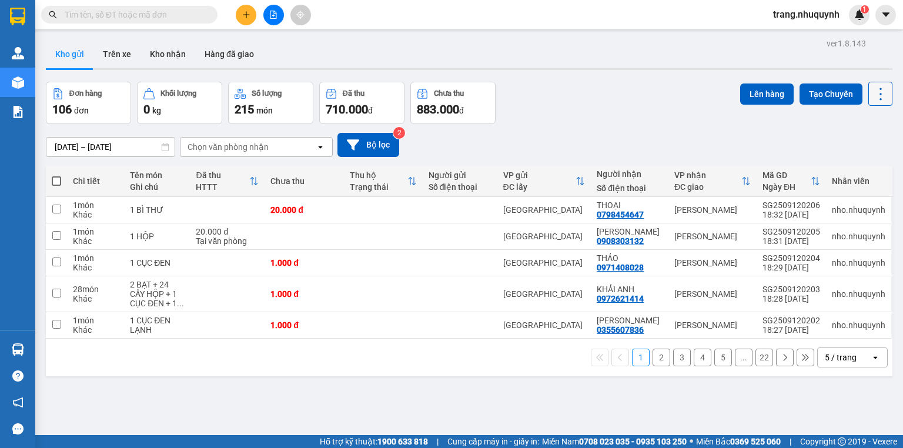
click at [875, 93] on icon at bounding box center [880, 94] width 16 height 16
click at [857, 164] on span "Làm mới" at bounding box center [857, 168] width 32 height 12
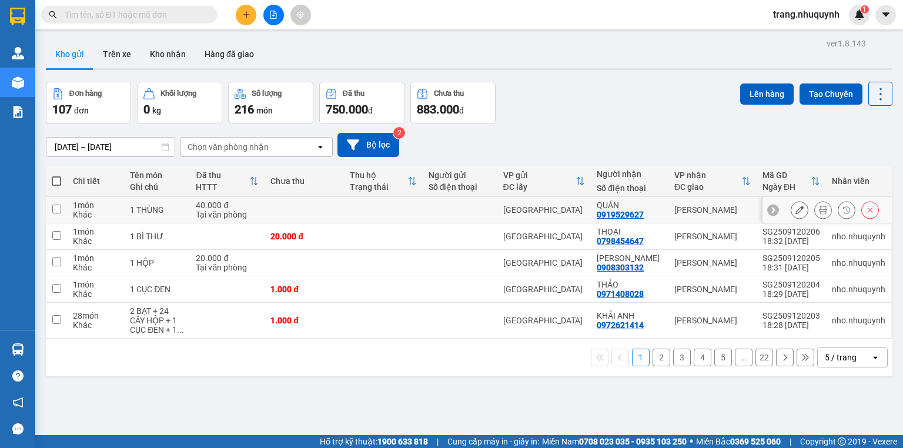
click at [815, 214] on button at bounding box center [823, 210] width 16 height 21
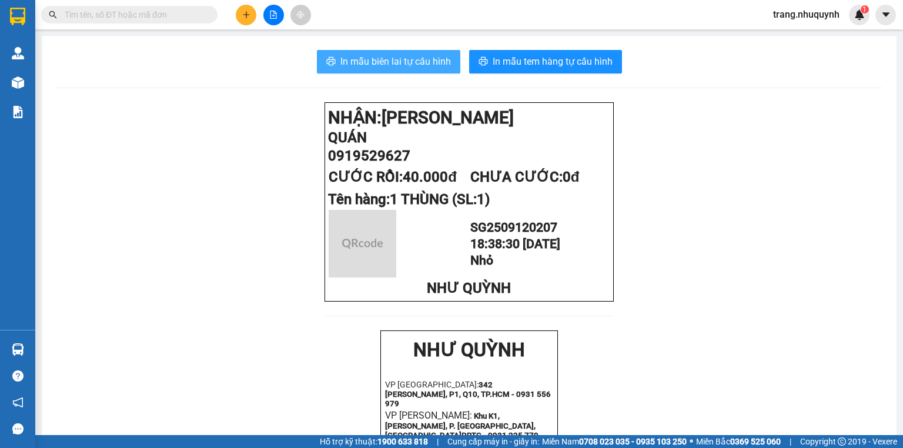
click at [410, 70] on button "In mẫu biên lai tự cấu hình" at bounding box center [388, 62] width 143 height 24
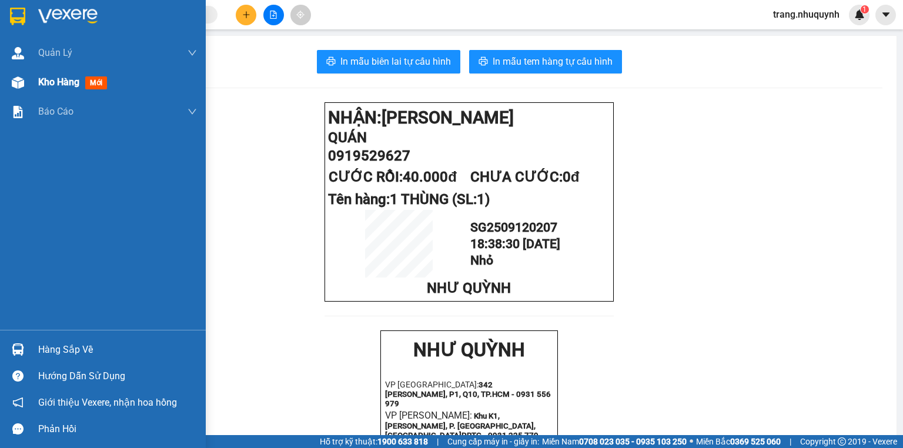
click at [34, 80] on div "Kho hàng mới" at bounding box center [103, 82] width 206 height 29
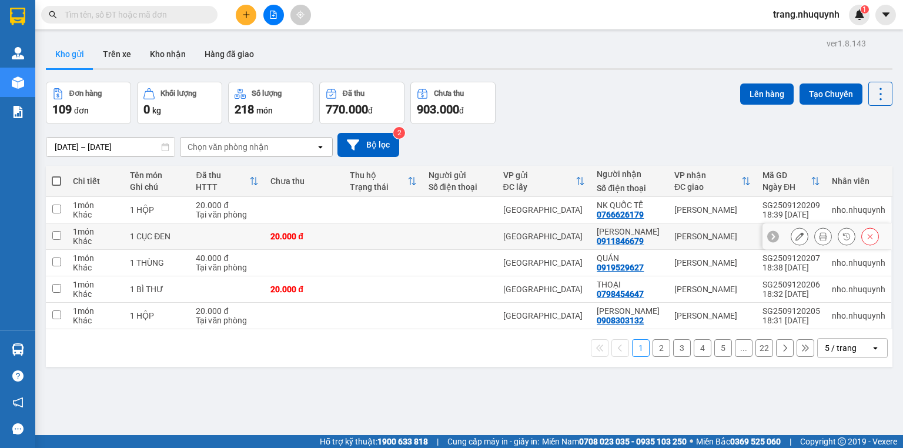
click at [819, 240] on icon at bounding box center [823, 236] width 8 height 8
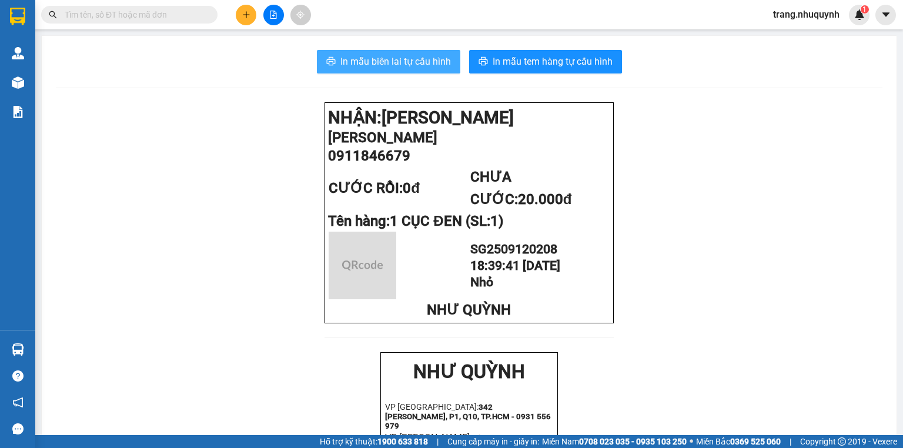
click at [420, 62] on span "In mẫu biên lai tự cấu hình" at bounding box center [395, 61] width 111 height 15
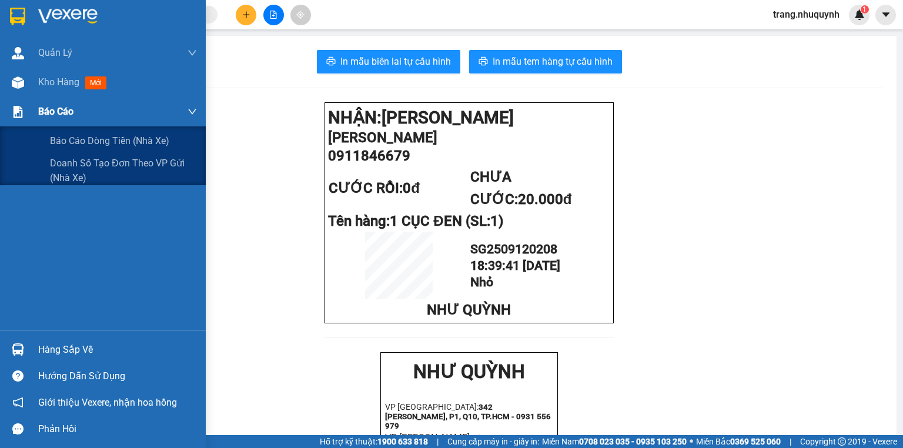
click at [38, 97] on div "Báo cáo" at bounding box center [117, 111] width 159 height 29
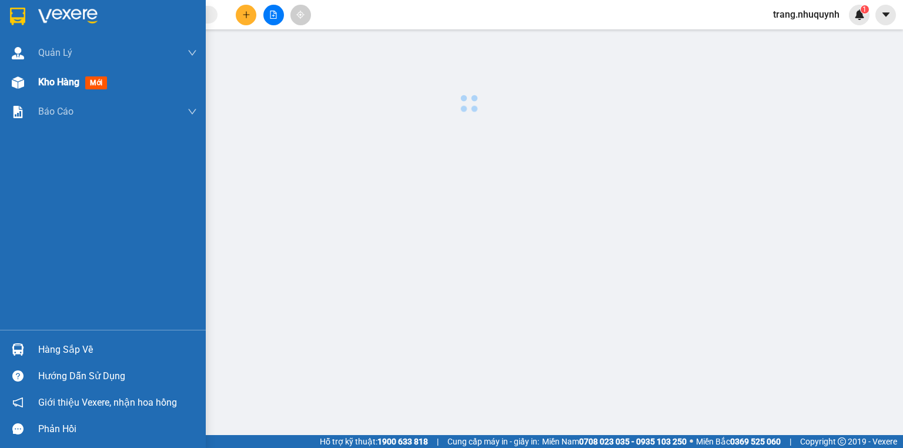
click at [43, 89] on div "Kho hàng mới" at bounding box center [74, 82] width 73 height 15
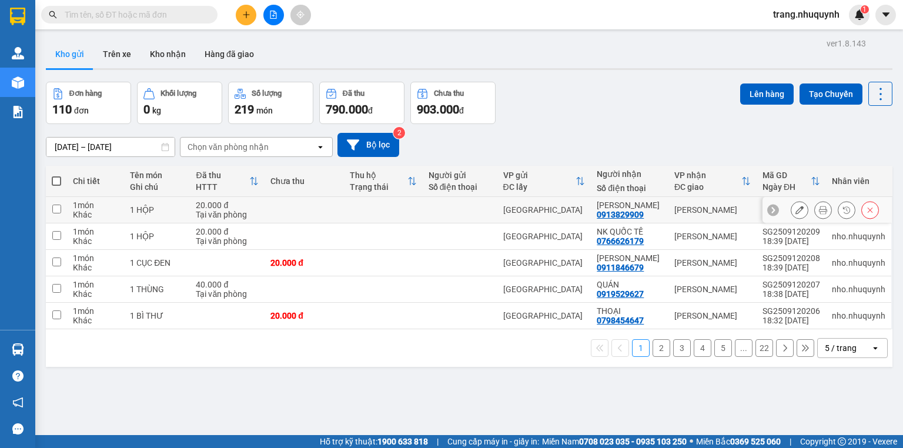
click at [815, 209] on button at bounding box center [823, 210] width 16 height 21
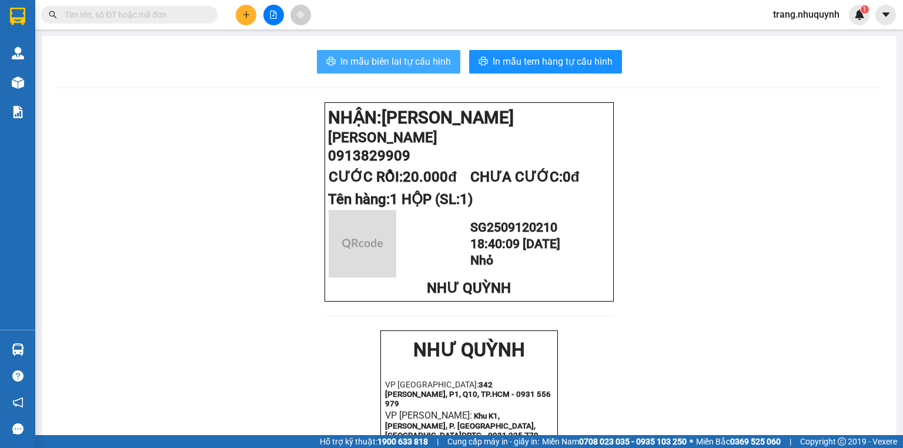
click at [440, 65] on span "In mẫu biên lai tự cấu hình" at bounding box center [395, 61] width 111 height 15
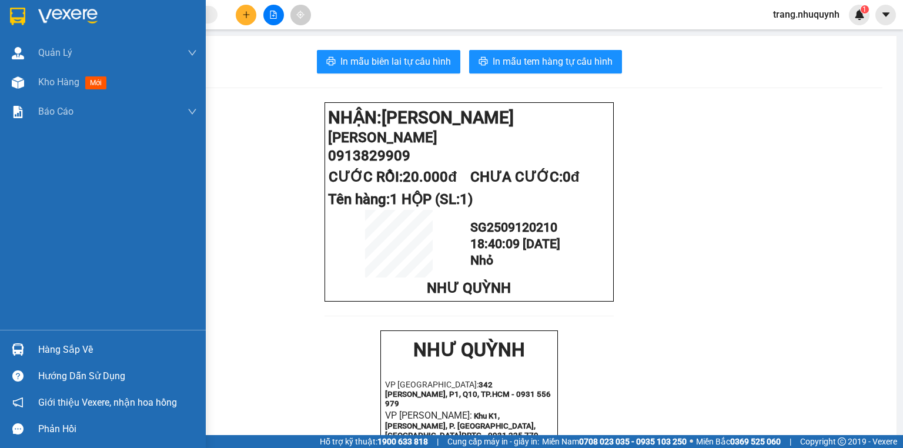
click at [33, 83] on div "Kho hàng mới" at bounding box center [103, 82] width 206 height 29
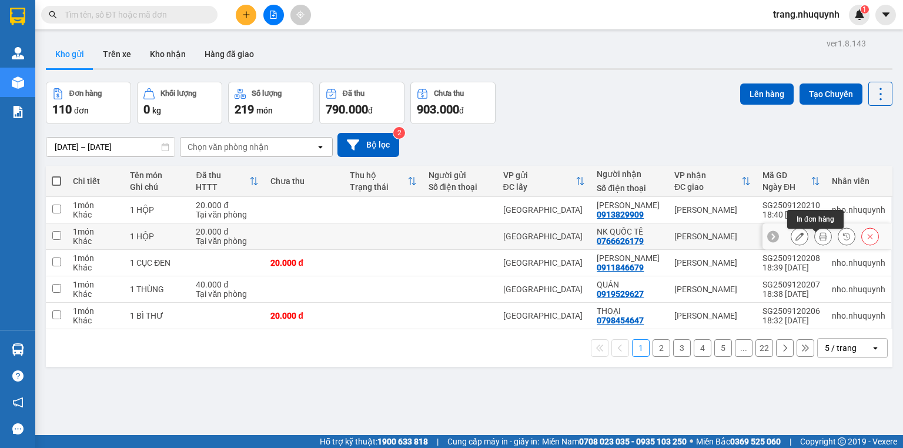
click at [819, 239] on icon at bounding box center [823, 236] width 8 height 8
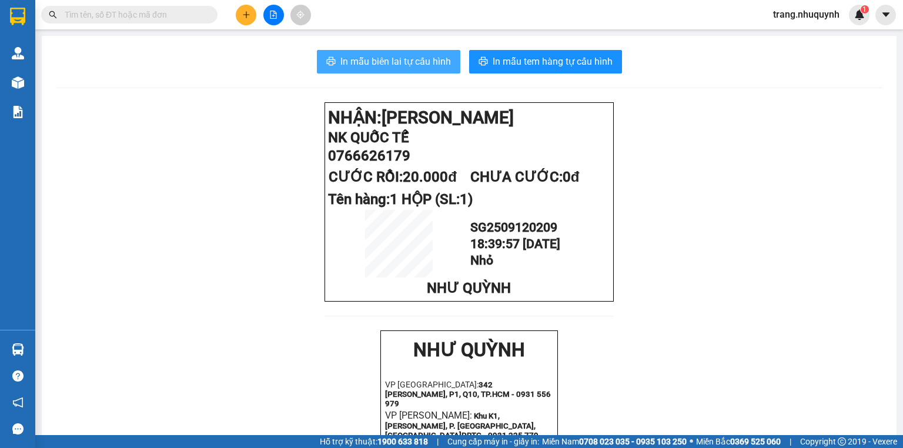
click at [347, 67] on span "In mẫu biên lai tự cấu hình" at bounding box center [395, 61] width 111 height 15
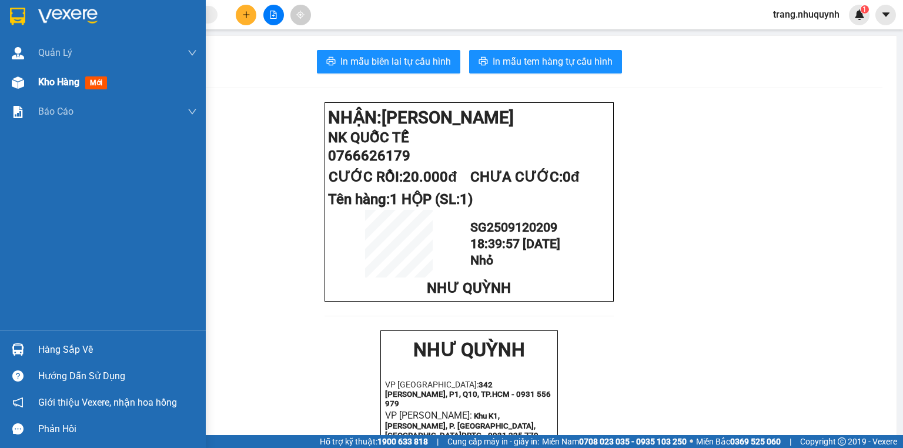
click at [52, 86] on span "Kho hàng" at bounding box center [58, 81] width 41 height 11
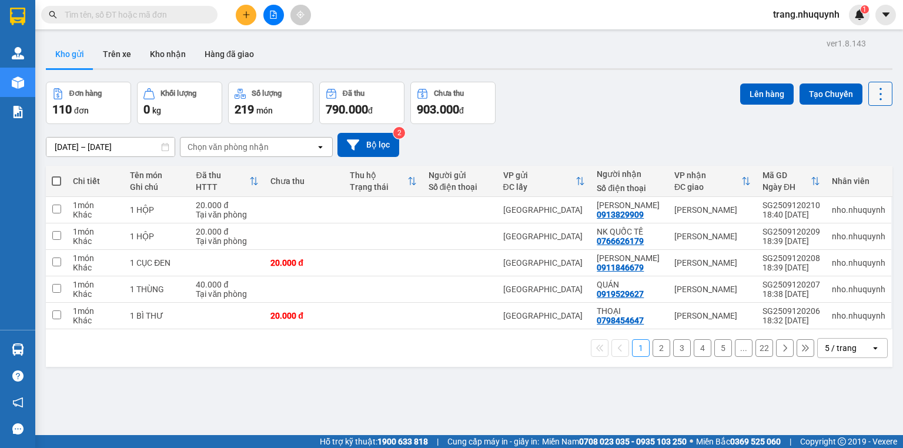
click at [875, 99] on icon at bounding box center [880, 94] width 16 height 16
click at [865, 164] on span "Làm mới" at bounding box center [857, 168] width 32 height 12
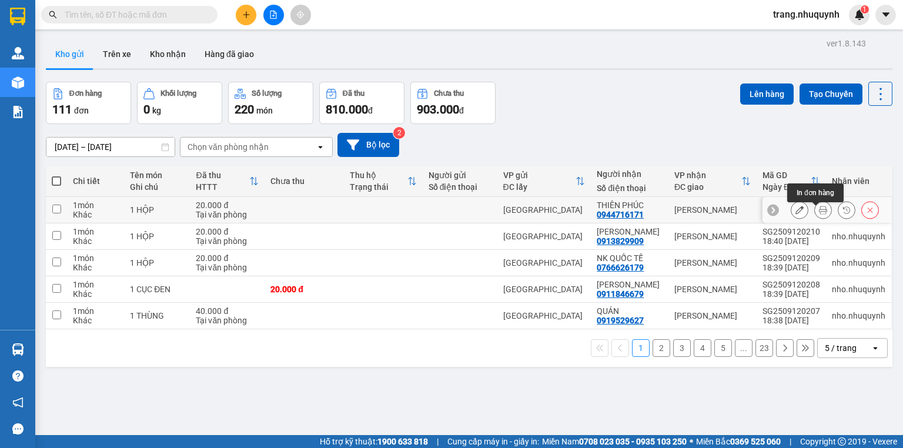
click at [819, 214] on icon at bounding box center [823, 210] width 8 height 8
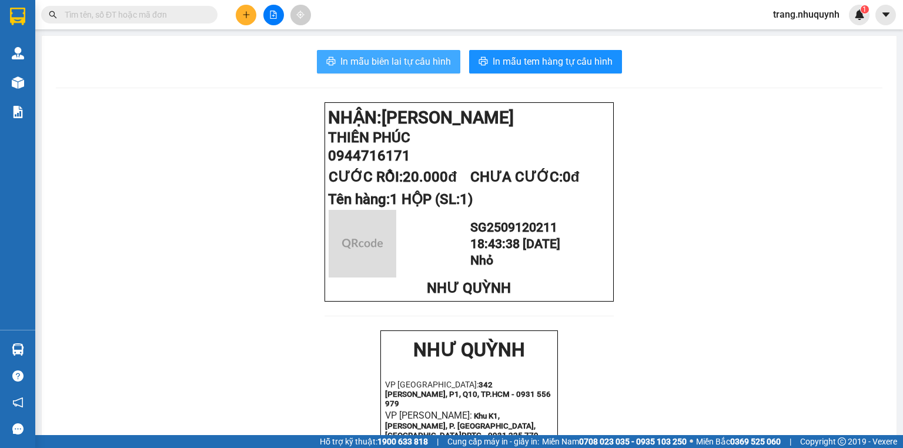
click at [385, 69] on button "In mẫu biên lai tự cấu hình" at bounding box center [388, 62] width 143 height 24
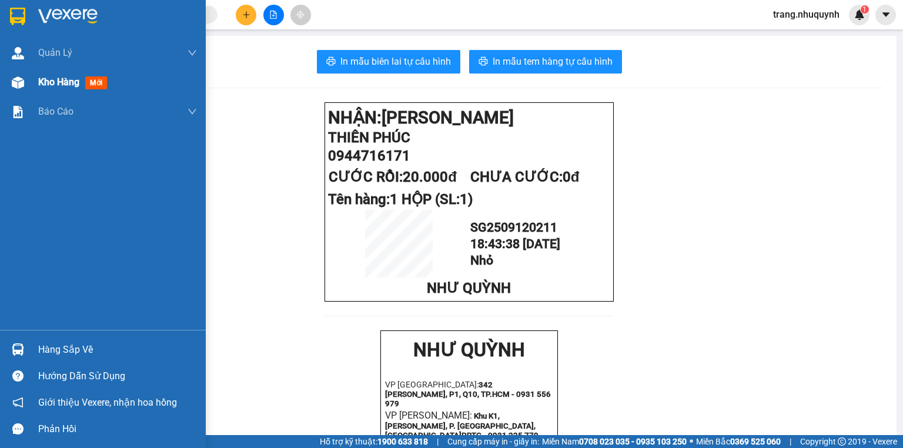
click at [61, 88] on div "Kho hàng mới" at bounding box center [74, 82] width 73 height 15
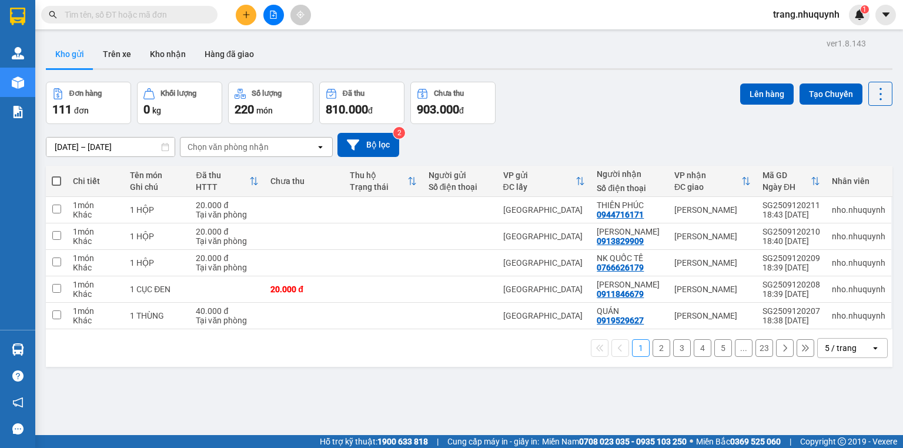
click at [564, 110] on div "Đơn hàng 111 đơn Khối lượng 0 kg Số lượng 220 món Đã thu 810.000 đ Chưa thu 903…" at bounding box center [469, 103] width 847 height 42
click at [872, 96] on icon at bounding box center [880, 94] width 16 height 16
click at [845, 166] on span "Làm mới" at bounding box center [857, 168] width 32 height 12
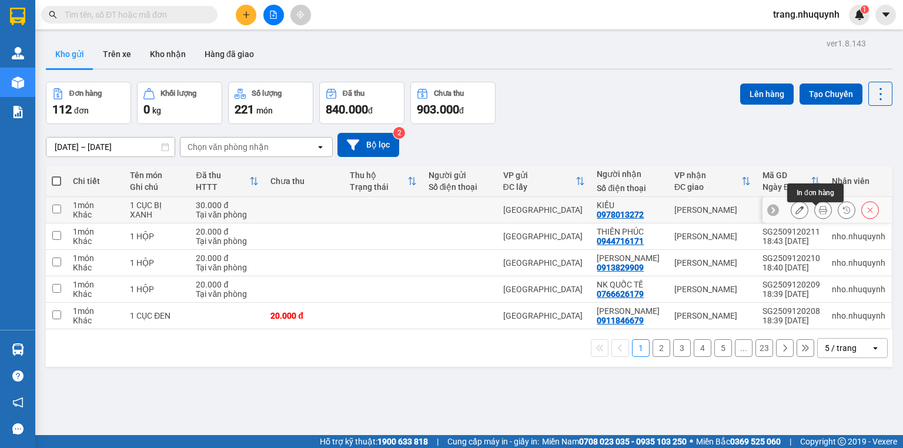
click at [819, 214] on icon at bounding box center [823, 210] width 8 height 8
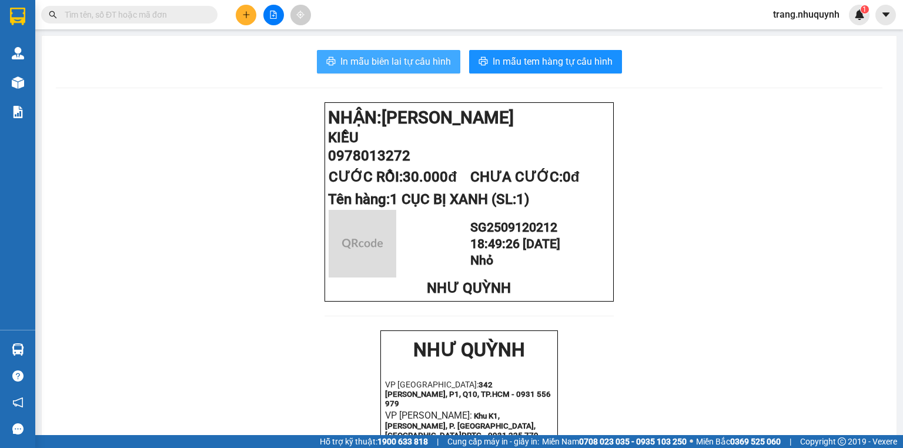
click at [380, 70] on button "In mẫu biên lai tự cấu hình" at bounding box center [388, 62] width 143 height 24
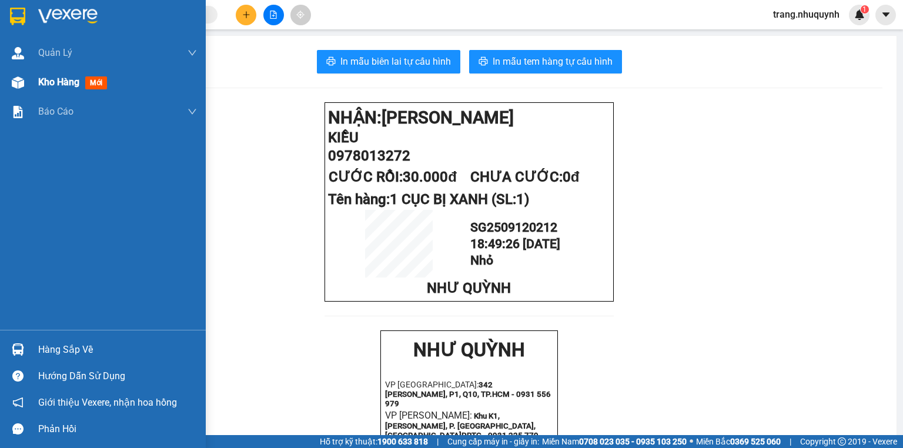
click at [35, 86] on div "Kho hàng mới" at bounding box center [103, 82] width 206 height 29
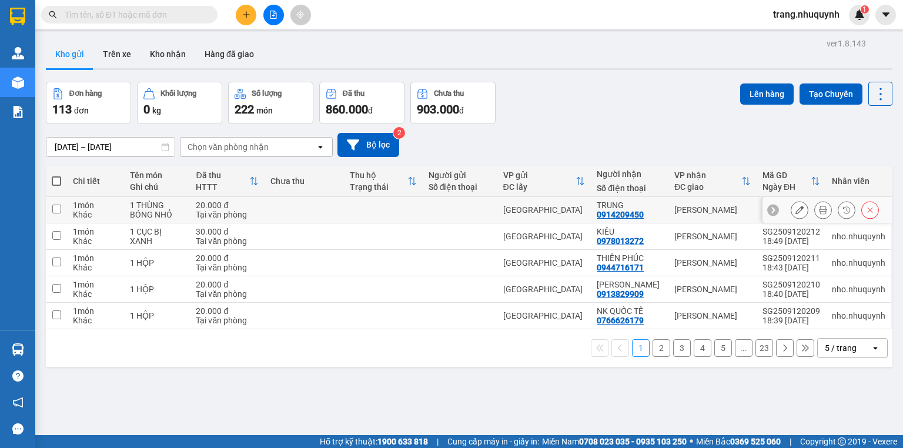
click at [819, 213] on icon at bounding box center [823, 210] width 8 height 8
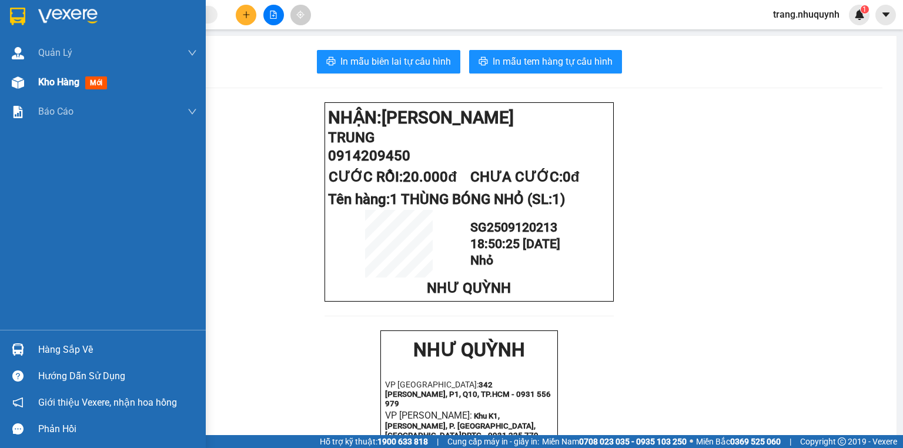
click at [50, 91] on div "Kho hàng mới" at bounding box center [117, 82] width 159 height 29
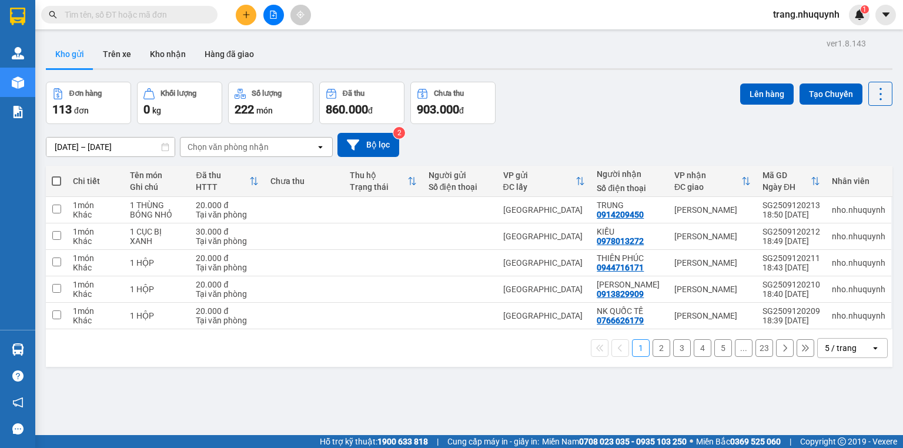
click at [618, 86] on div "Đơn hàng 113 đơn Khối lượng 0 kg Số lượng 222 món Đã thu 860.000 đ Chưa thu 903…" at bounding box center [469, 103] width 847 height 42
click at [878, 98] on icon at bounding box center [880, 94] width 16 height 16
click at [854, 166] on span "Làm mới" at bounding box center [857, 168] width 32 height 12
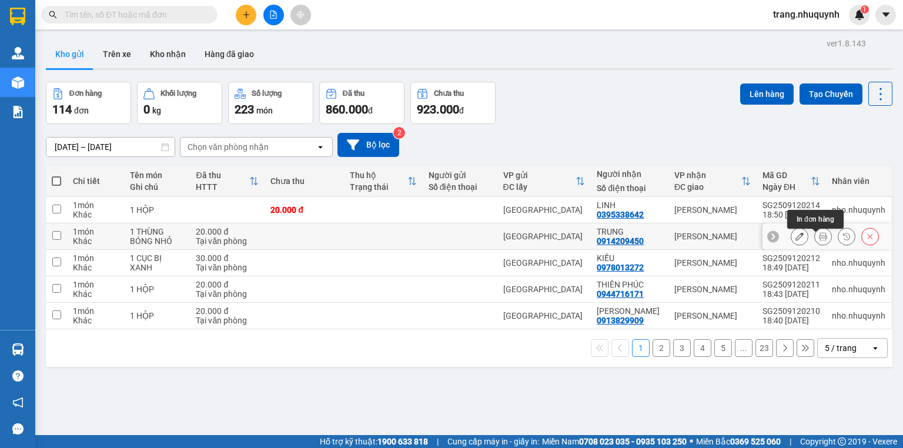
click at [819, 240] on icon at bounding box center [823, 236] width 8 height 8
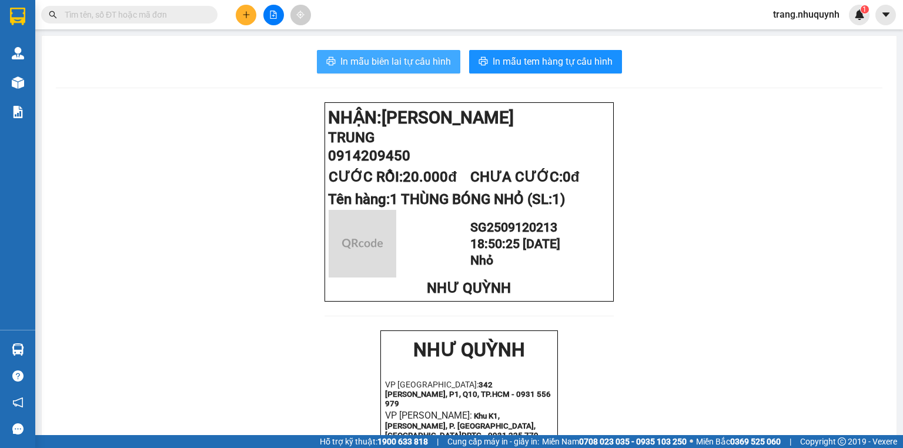
click at [443, 61] on span "In mẫu biên lai tự cấu hình" at bounding box center [395, 61] width 111 height 15
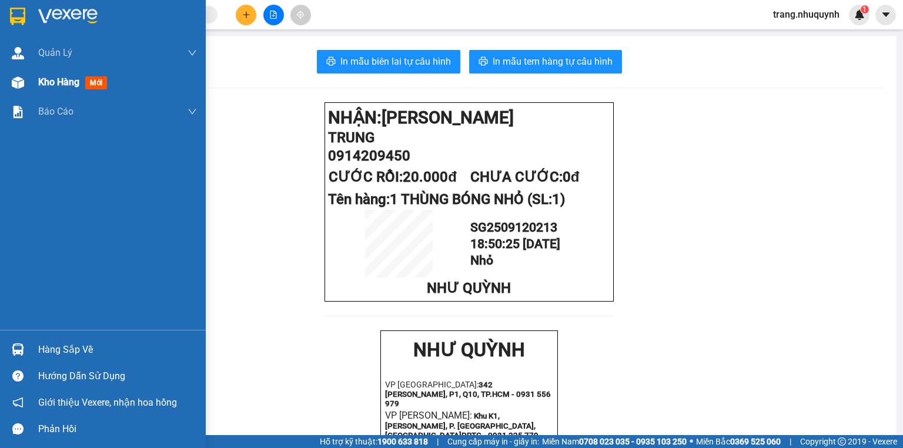
click at [15, 85] on img at bounding box center [18, 82] width 12 height 12
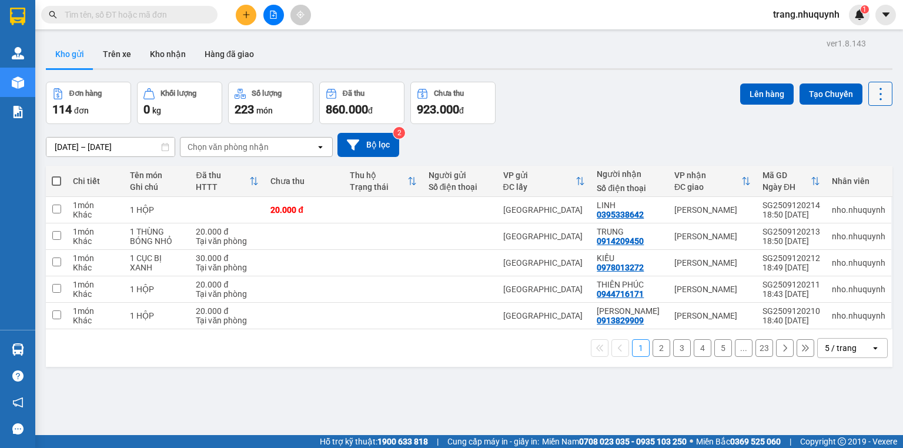
click at [872, 89] on icon at bounding box center [880, 94] width 16 height 16
click at [851, 166] on span "Làm mới" at bounding box center [857, 168] width 32 height 12
click at [819, 214] on icon at bounding box center [823, 210] width 8 height 8
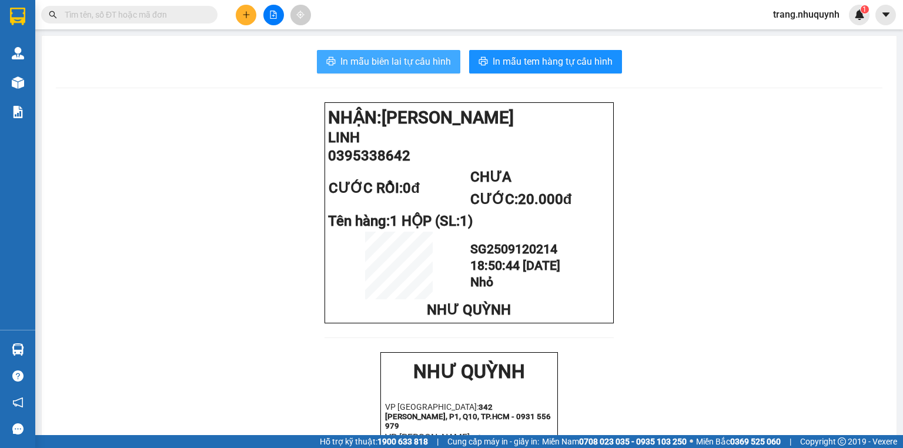
click at [426, 62] on span "In mẫu biên lai tự cấu hình" at bounding box center [395, 61] width 111 height 15
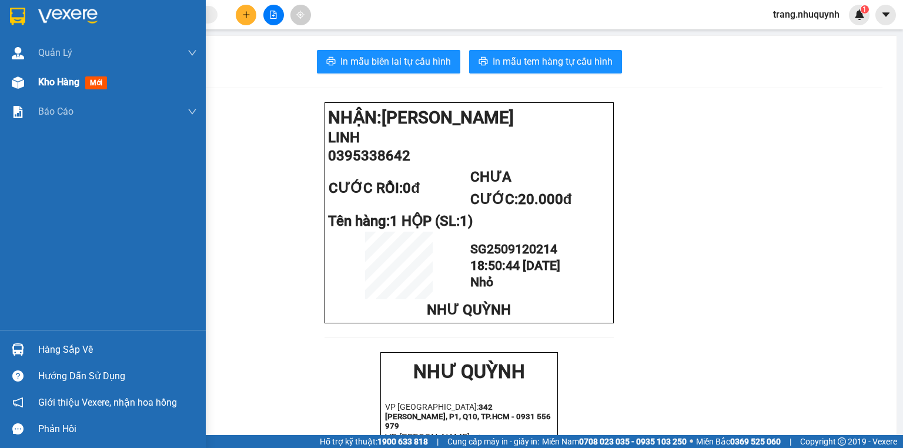
click at [60, 79] on span "Kho hàng" at bounding box center [58, 81] width 41 height 11
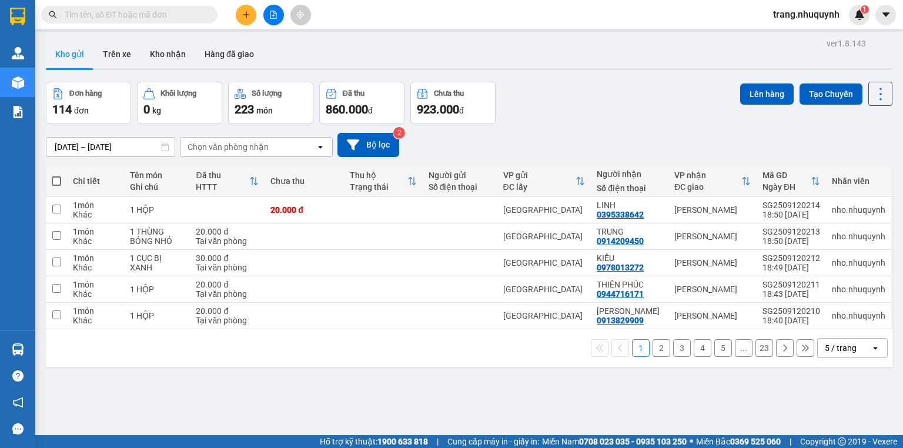
click at [848, 136] on div "[DATE] – [DATE] Press the down arrow key to interact with the calendar and sele…" at bounding box center [469, 145] width 847 height 42
click at [882, 89] on button at bounding box center [880, 94] width 24 height 24
click at [867, 167] on span "Làm mới" at bounding box center [857, 168] width 32 height 12
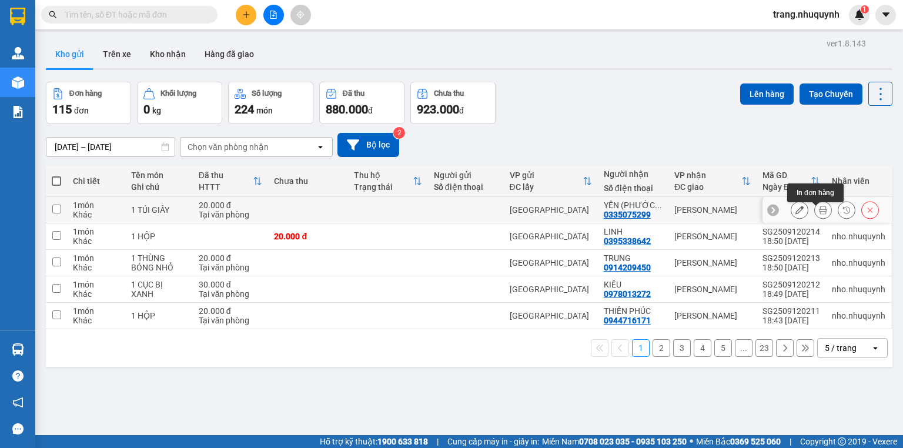
click at [815, 213] on button at bounding box center [823, 210] width 16 height 21
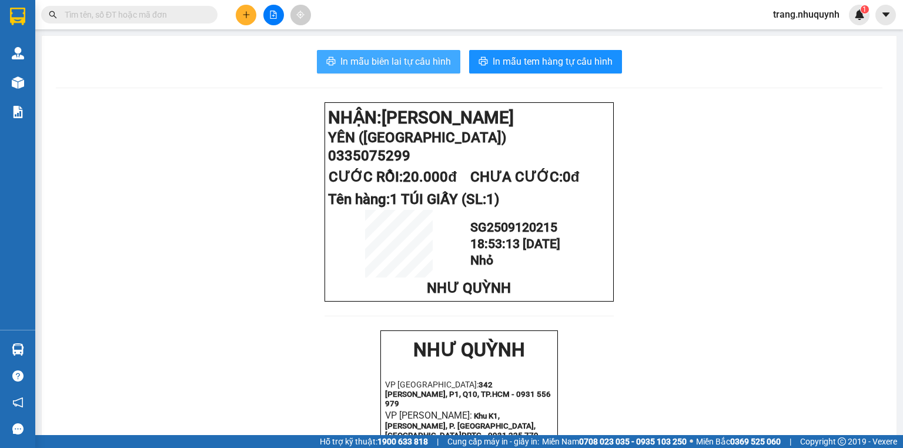
click at [417, 66] on span "In mẫu biên lai tự cấu hình" at bounding box center [395, 61] width 111 height 15
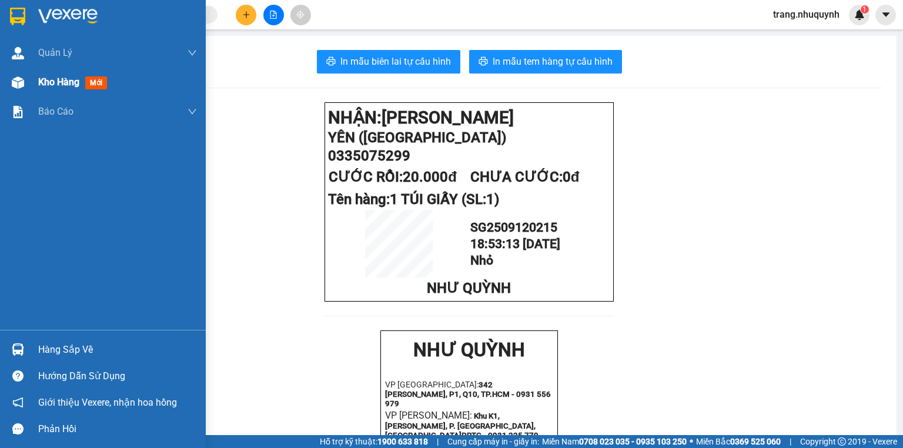
drag, startPoint x: 44, startPoint y: 88, endPoint x: 193, endPoint y: 75, distance: 149.8
click at [44, 88] on span "Kho hàng" at bounding box center [58, 81] width 41 height 11
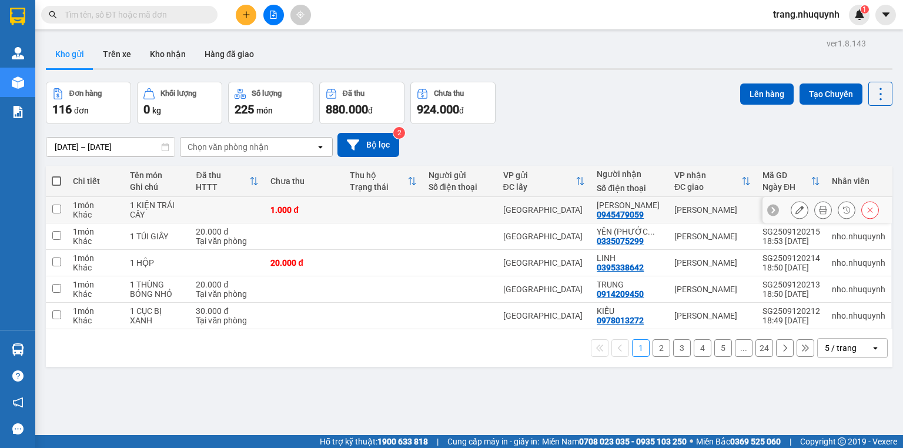
click at [815, 209] on button at bounding box center [823, 210] width 16 height 21
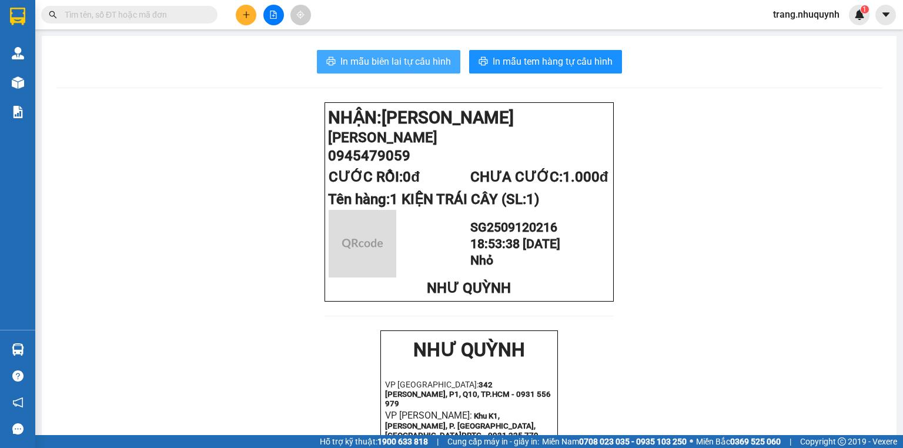
click at [430, 57] on span "In mẫu biên lai tự cấu hình" at bounding box center [395, 61] width 111 height 15
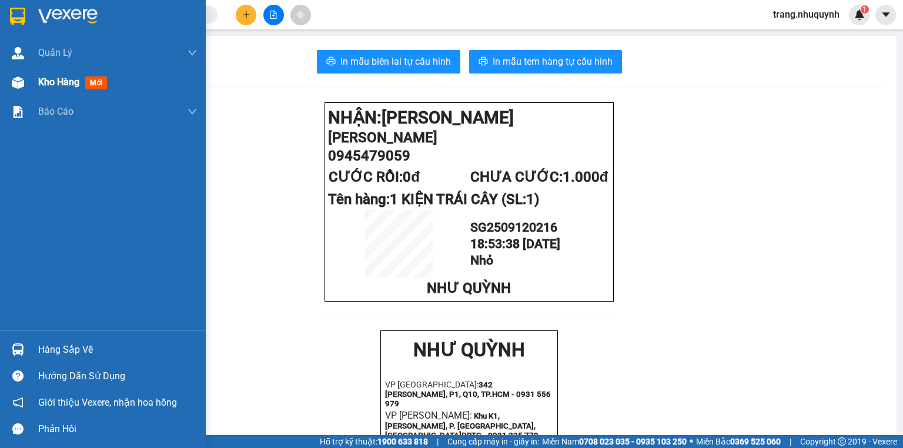
click at [41, 76] on span "Kho hàng" at bounding box center [58, 81] width 41 height 11
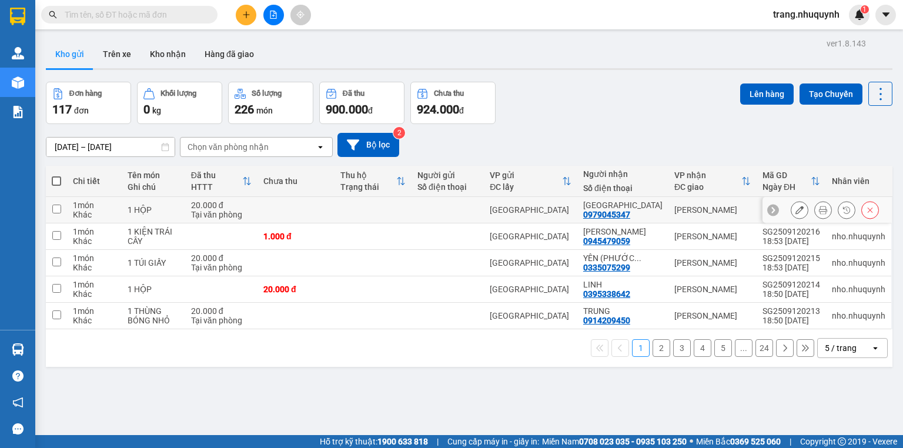
click at [814, 215] on div at bounding box center [823, 210] width 18 height 18
click at [819, 214] on icon at bounding box center [823, 210] width 8 height 8
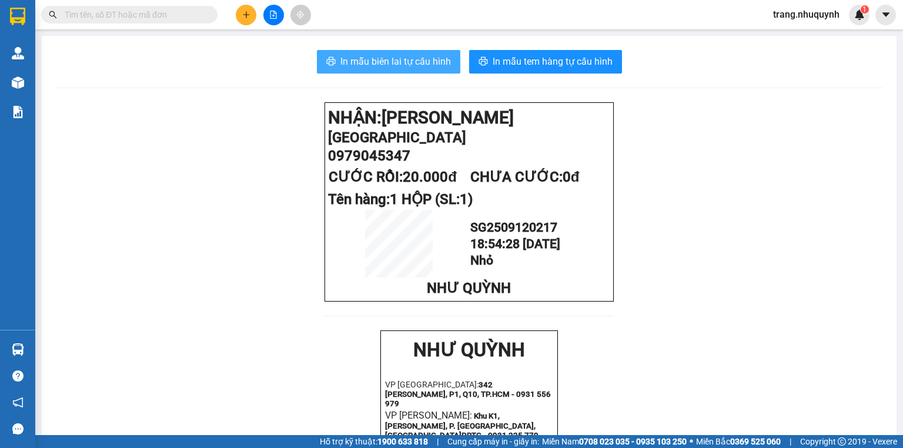
click at [359, 59] on span "In mẫu biên lai tự cấu hình" at bounding box center [395, 61] width 111 height 15
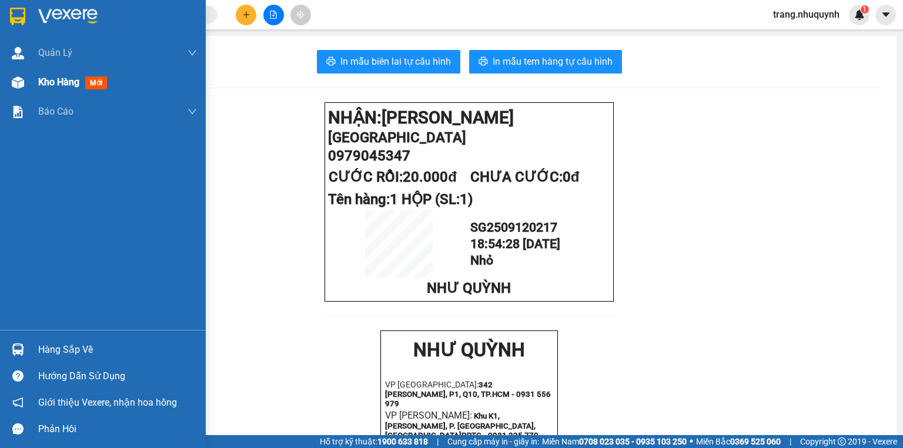
click at [102, 83] on span "mới" at bounding box center [96, 82] width 22 height 13
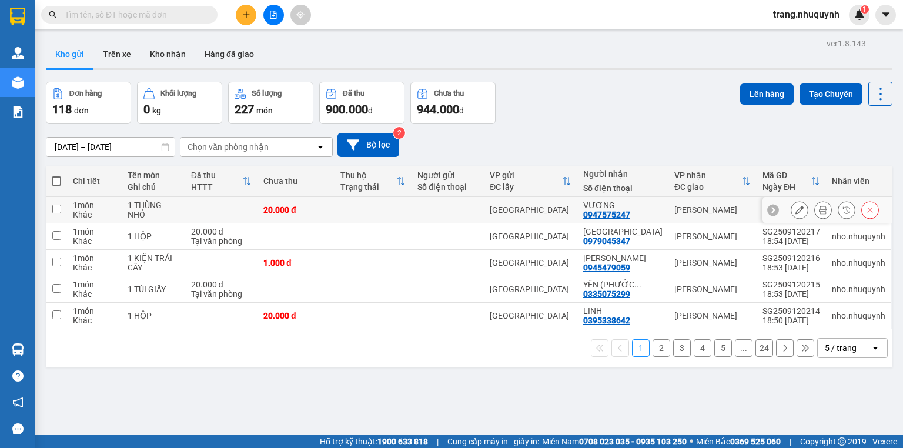
click at [819, 214] on icon at bounding box center [823, 210] width 8 height 8
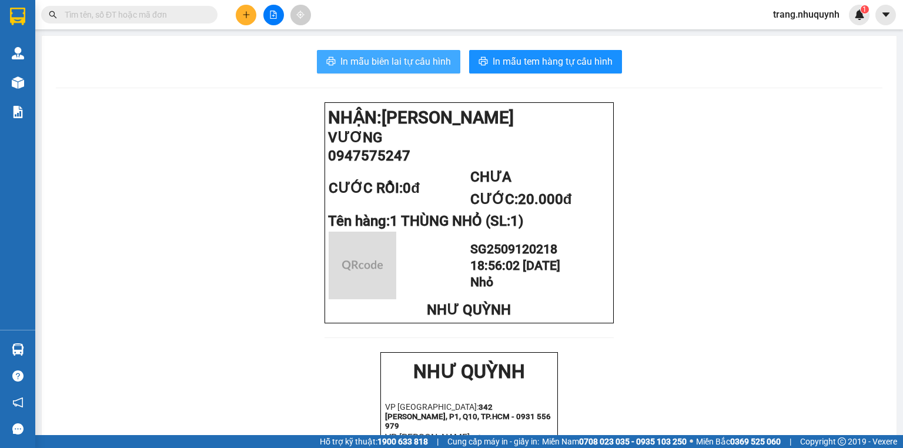
click at [346, 58] on span "In mẫu biên lai tự cấu hình" at bounding box center [395, 61] width 111 height 15
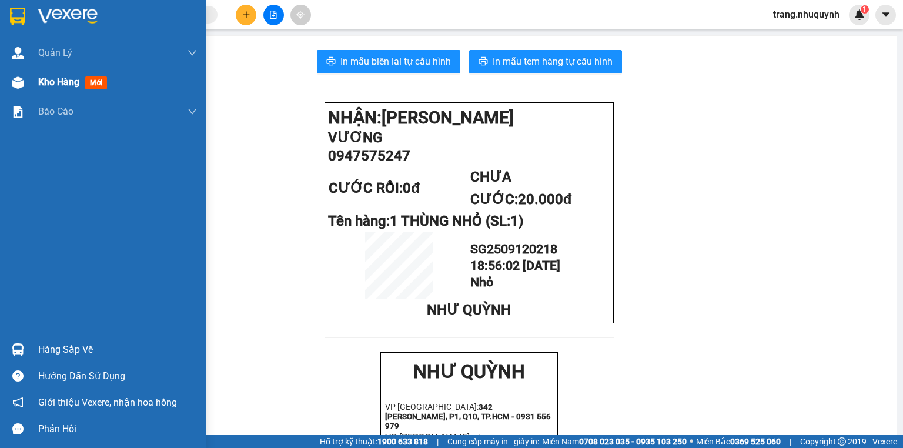
click at [45, 78] on span "Kho hàng" at bounding box center [58, 81] width 41 height 11
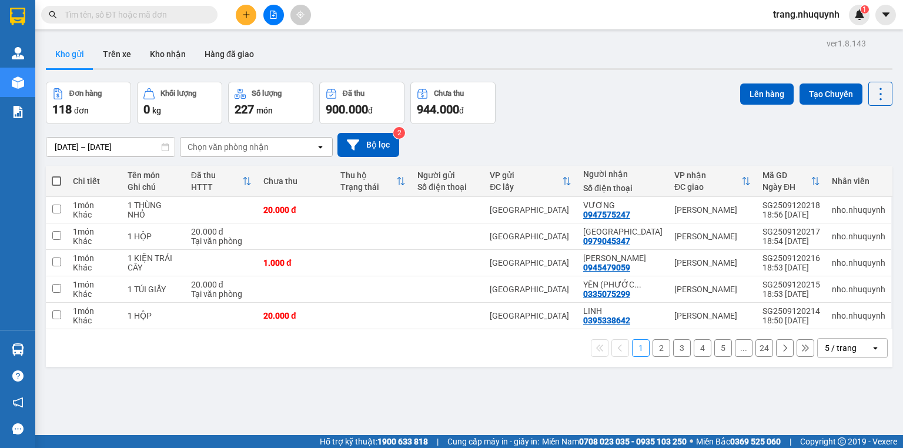
drag, startPoint x: 623, startPoint y: 111, endPoint x: 580, endPoint y: 103, distance: 43.5
click at [623, 111] on div "Đơn hàng 118 đơn Khối lượng 0 kg Số lượng 227 món Đã thu 900.000 đ Chưa thu 944…" at bounding box center [469, 103] width 847 height 42
click at [872, 92] on icon at bounding box center [880, 94] width 16 height 16
click at [847, 166] on span "Làm mới" at bounding box center [857, 168] width 32 height 12
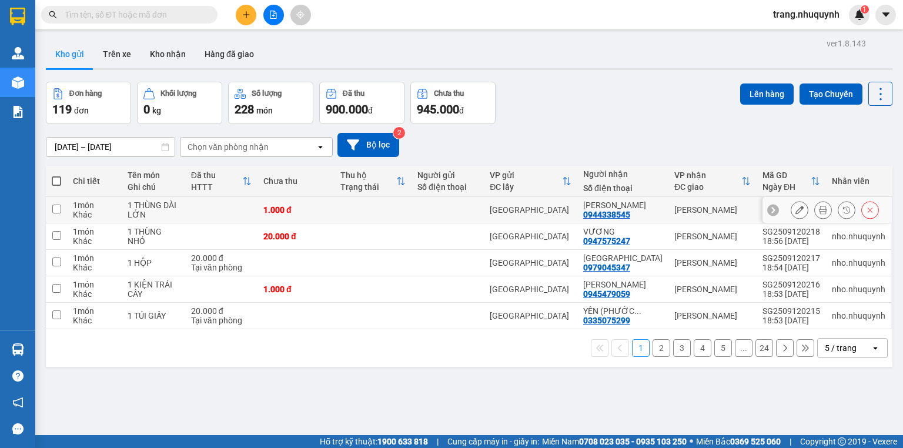
click at [819, 214] on icon at bounding box center [823, 210] width 8 height 8
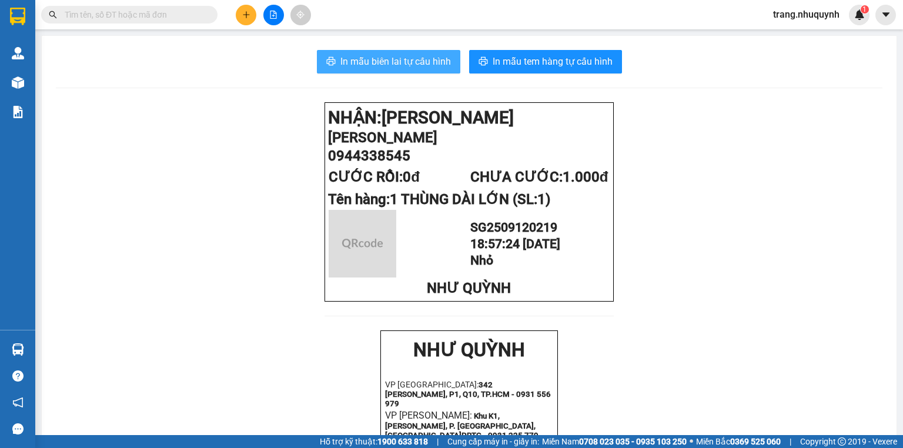
click at [362, 54] on span "In mẫu biên lai tự cấu hình" at bounding box center [395, 61] width 111 height 15
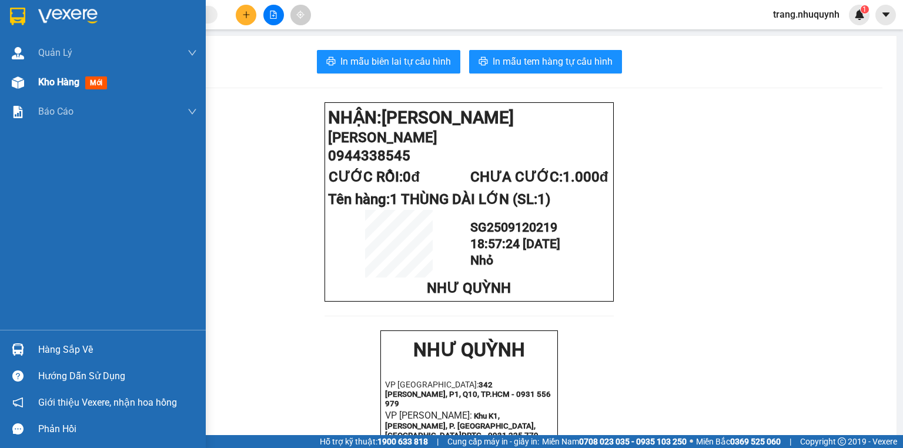
click at [59, 85] on span "Kho hàng" at bounding box center [58, 81] width 41 height 11
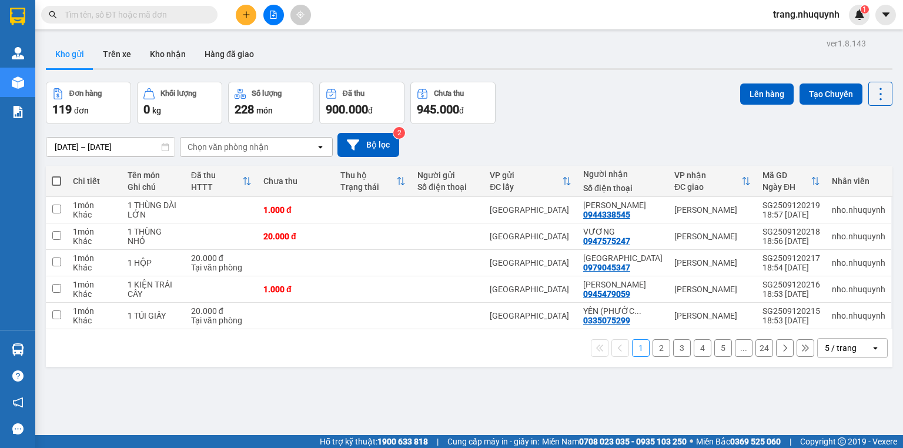
click at [303, 49] on div "Kho gửi Trên xe Kho nhận Hàng đã giao" at bounding box center [469, 55] width 847 height 31
click at [881, 96] on icon at bounding box center [880, 94] width 16 height 16
click at [862, 164] on span "Làm mới" at bounding box center [857, 168] width 32 height 12
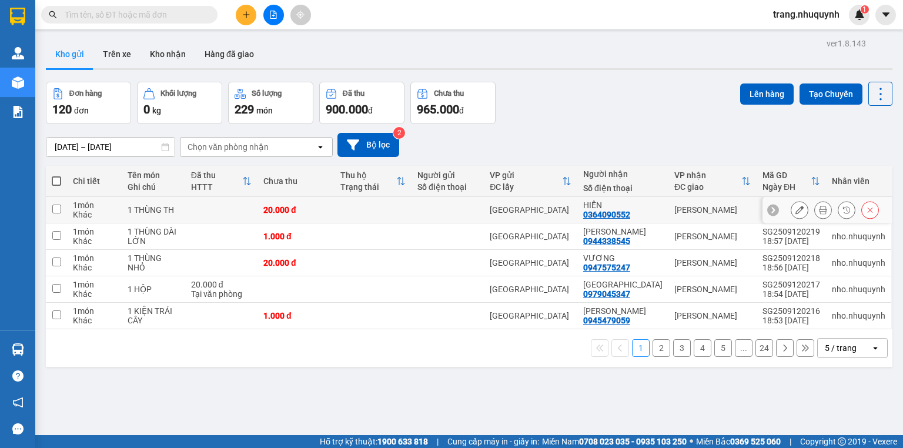
click at [815, 212] on button at bounding box center [823, 210] width 16 height 21
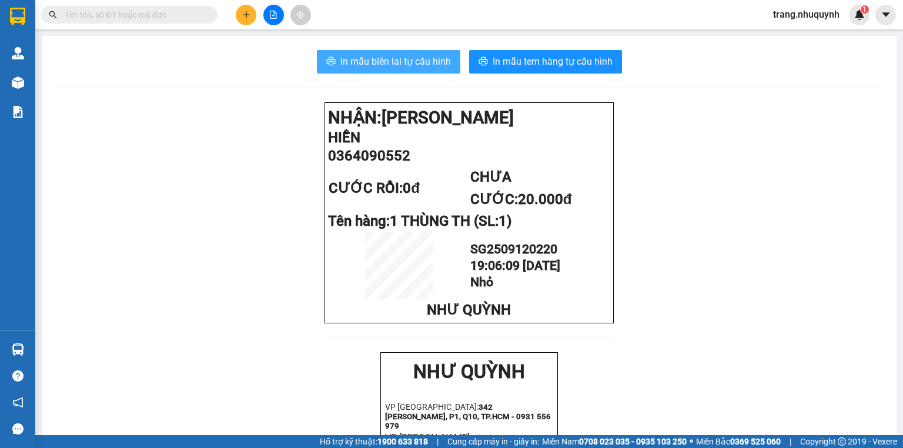
click at [366, 59] on span "In mẫu biên lai tự cấu hình" at bounding box center [395, 61] width 111 height 15
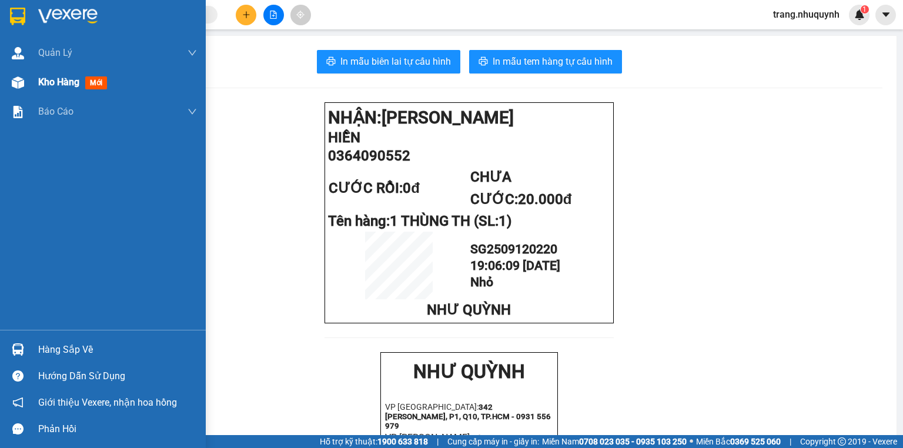
click at [36, 82] on div "Kho hàng mới" at bounding box center [103, 82] width 206 height 29
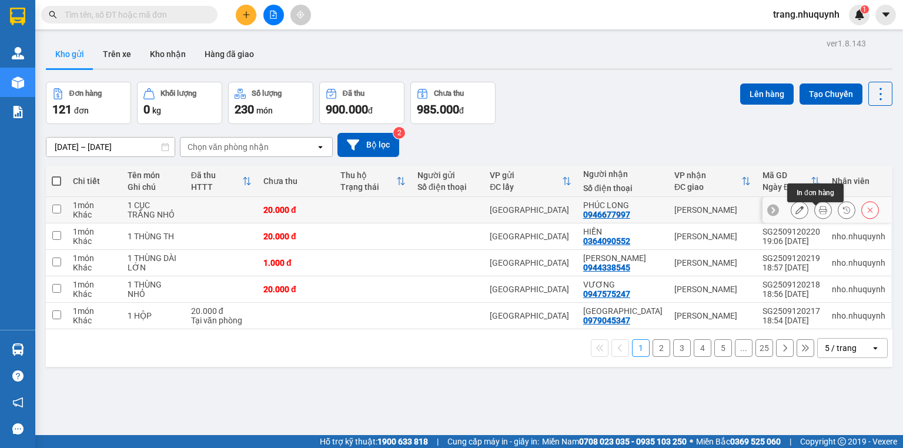
click at [815, 218] on button at bounding box center [823, 210] width 16 height 21
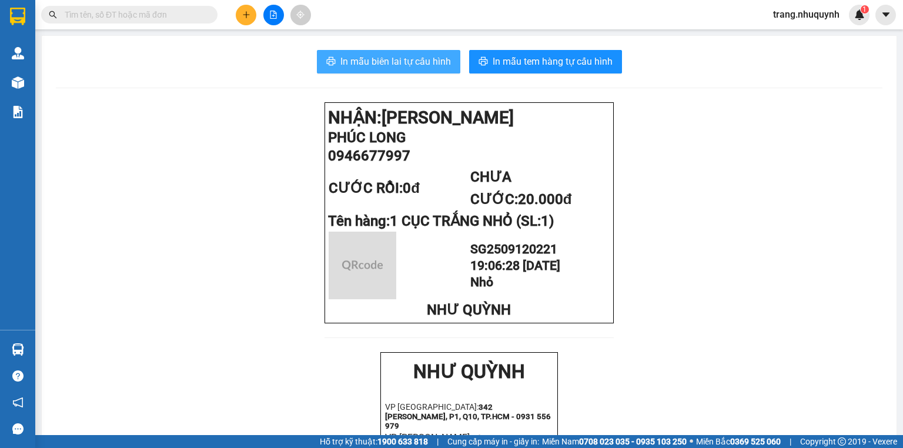
click at [385, 71] on button "In mẫu biên lai tự cấu hình" at bounding box center [388, 62] width 143 height 24
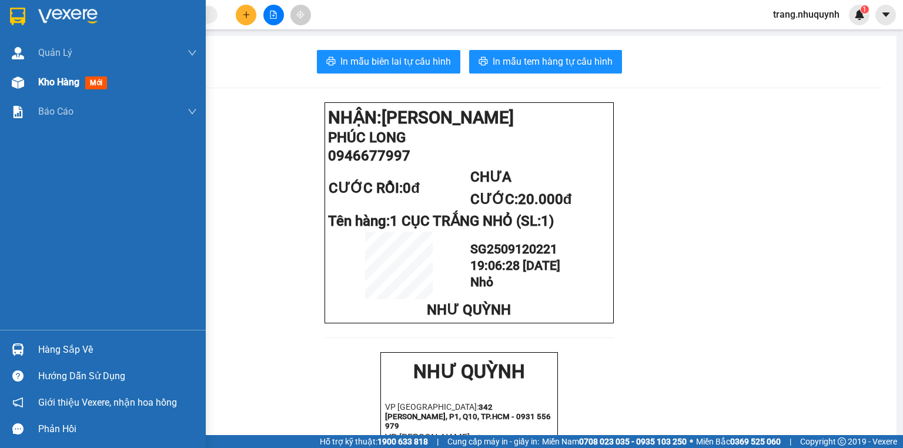
click at [54, 83] on span "Kho hàng" at bounding box center [58, 81] width 41 height 11
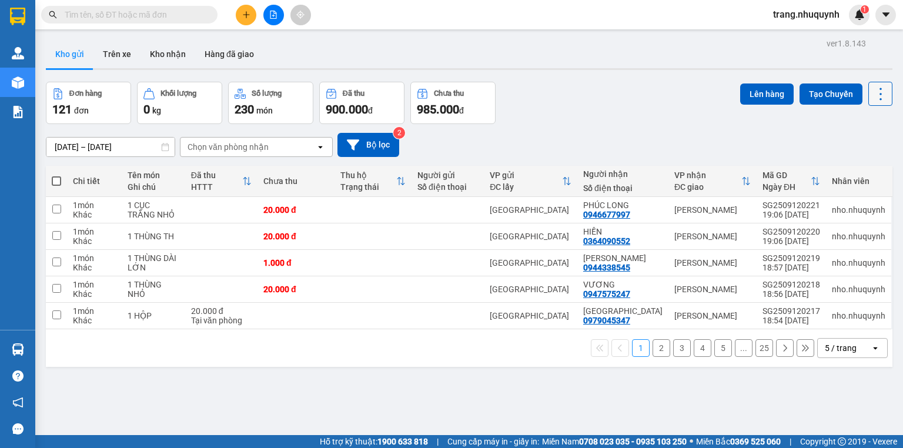
click at [868, 92] on button at bounding box center [880, 94] width 24 height 24
click at [861, 171] on span "Làm mới" at bounding box center [857, 168] width 32 height 12
click at [872, 94] on icon at bounding box center [880, 94] width 16 height 16
click at [845, 167] on span "Làm mới" at bounding box center [857, 168] width 32 height 12
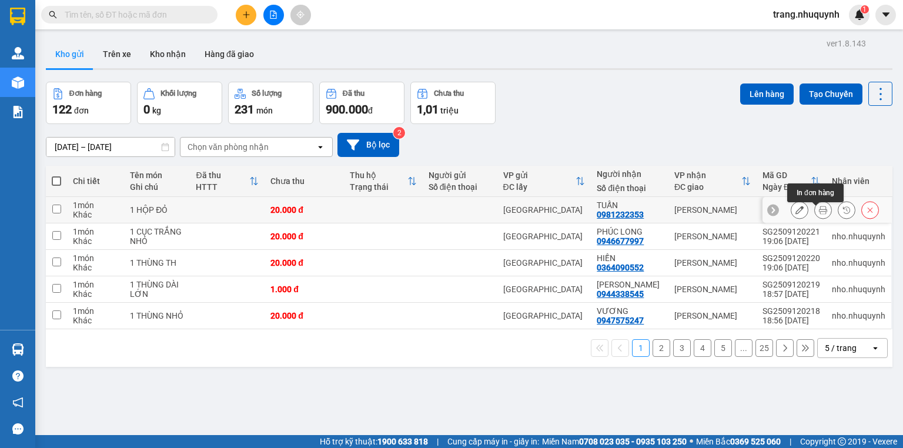
click at [819, 214] on icon at bounding box center [823, 210] width 8 height 8
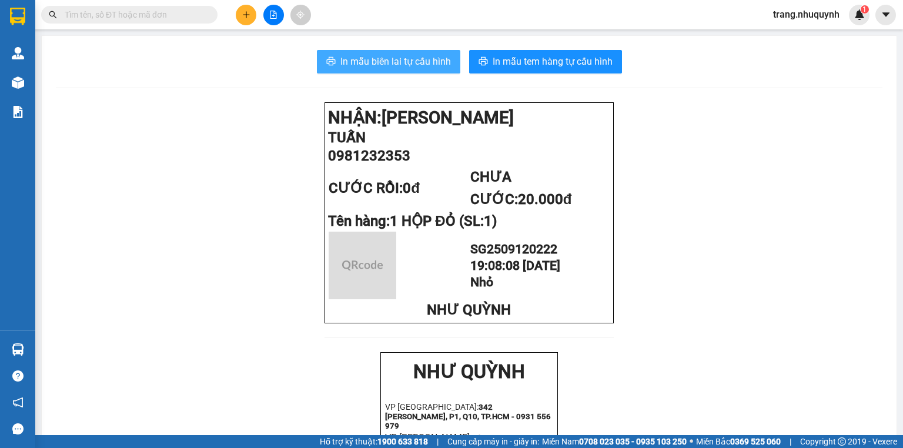
click at [444, 58] on span "In mẫu biên lai tự cấu hình" at bounding box center [395, 61] width 111 height 15
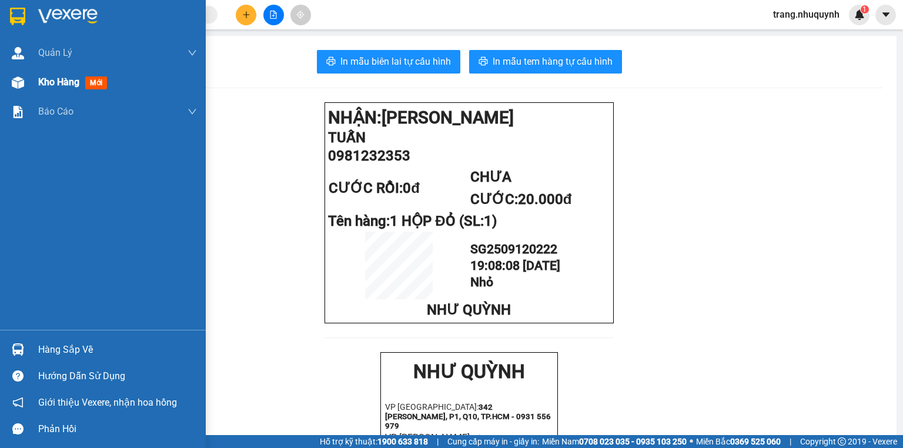
click at [36, 75] on div "Kho hàng mới" at bounding box center [103, 82] width 206 height 29
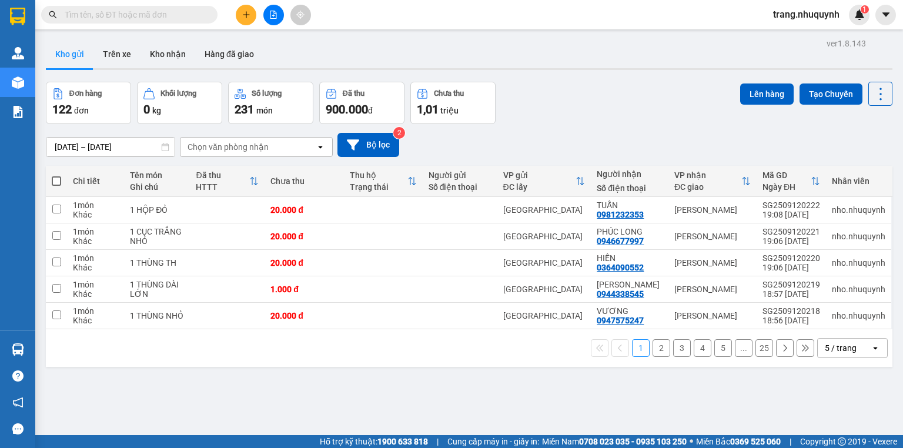
click at [530, 85] on div "Đơn hàng 122 đơn Khối lượng 0 kg Số lượng 231 món Đã thu 900.000 đ Chưa thu 1,0…" at bounding box center [469, 103] width 847 height 42
click at [874, 82] on button at bounding box center [880, 94] width 24 height 24
click at [858, 172] on span "Làm mới" at bounding box center [857, 168] width 32 height 12
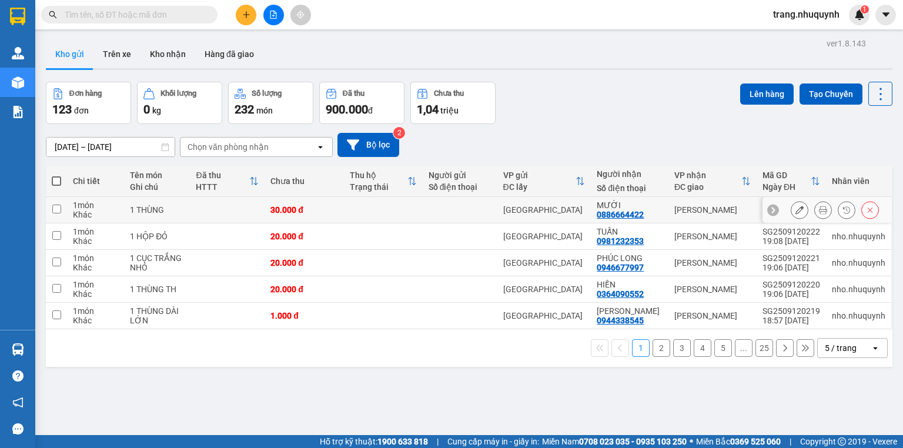
click at [819, 214] on icon at bounding box center [823, 210] width 8 height 8
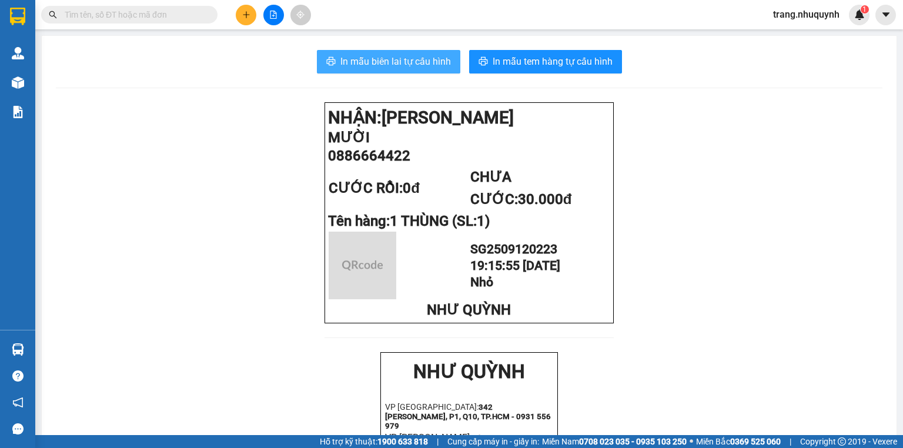
click at [400, 65] on span "In mẫu biên lai tự cấu hình" at bounding box center [395, 61] width 111 height 15
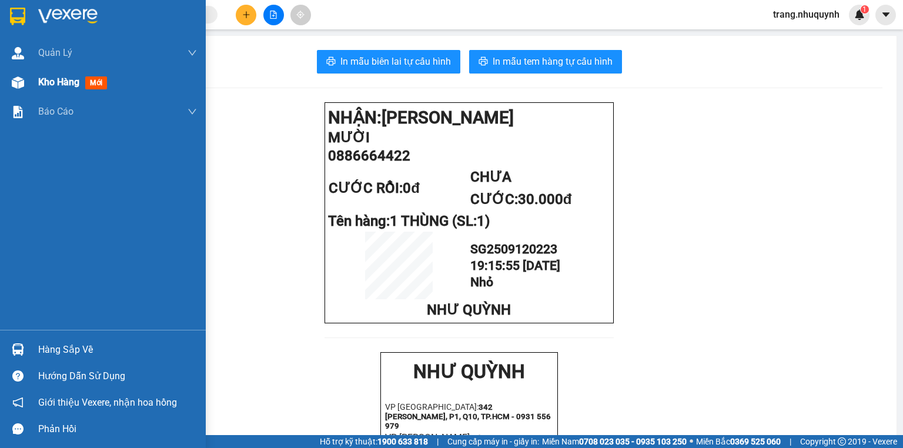
click at [71, 82] on span "Kho hàng" at bounding box center [58, 81] width 41 height 11
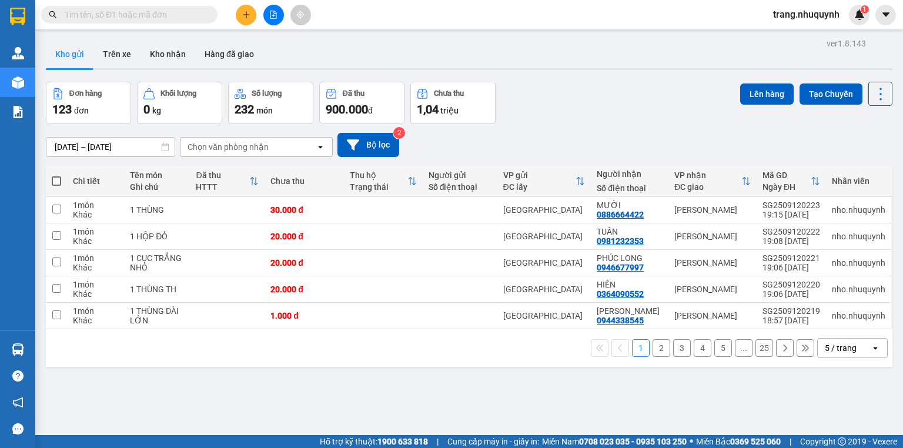
click at [503, 395] on div "ver 1.8.143 Kho gửi Trên xe Kho nhận Hàng đã giao Đơn hàng 123 đơn Khối lượng 0…" at bounding box center [469, 259] width 856 height 448
click at [868, 94] on button at bounding box center [880, 94] width 24 height 24
click at [852, 160] on li "Làm mới" at bounding box center [852, 167] width 88 height 21
click at [878, 101] on icon at bounding box center [880, 94] width 16 height 16
click at [857, 165] on span "Làm mới" at bounding box center [857, 168] width 32 height 12
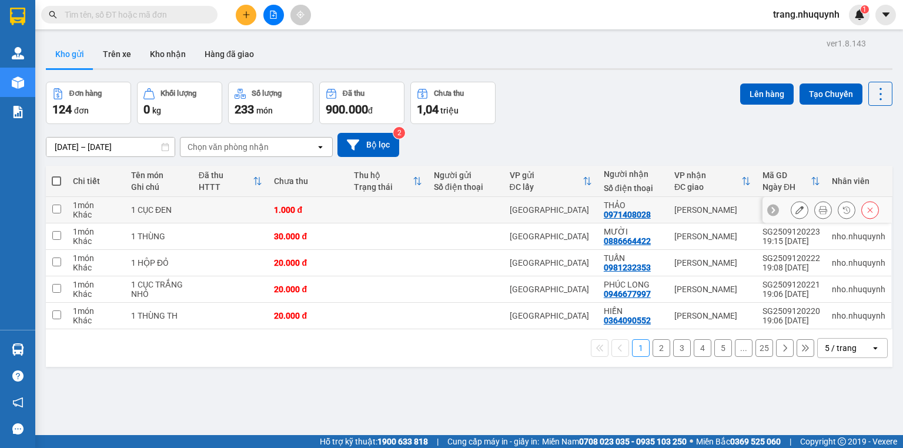
click at [815, 212] on button at bounding box center [823, 210] width 16 height 21
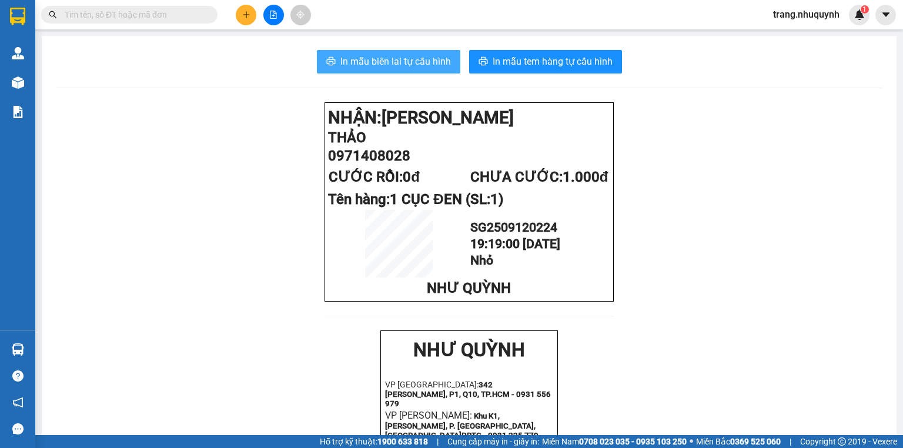
click at [368, 62] on span "In mẫu biên lai tự cấu hình" at bounding box center [395, 61] width 111 height 15
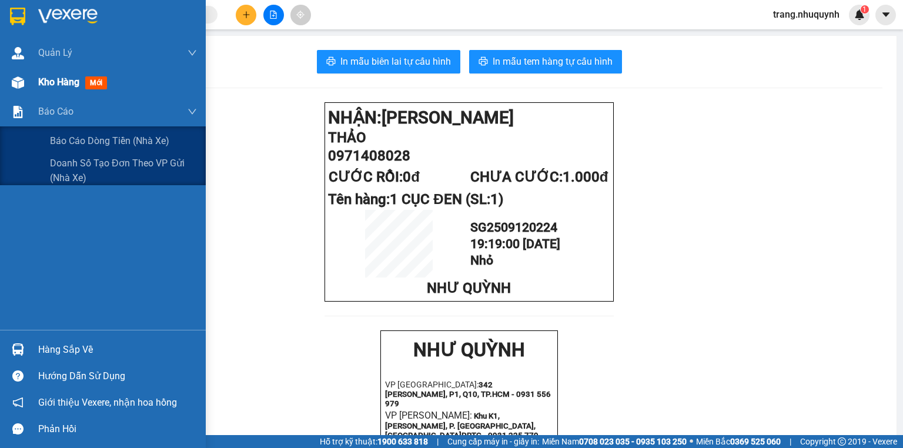
click at [58, 85] on span "Kho hàng" at bounding box center [58, 81] width 41 height 11
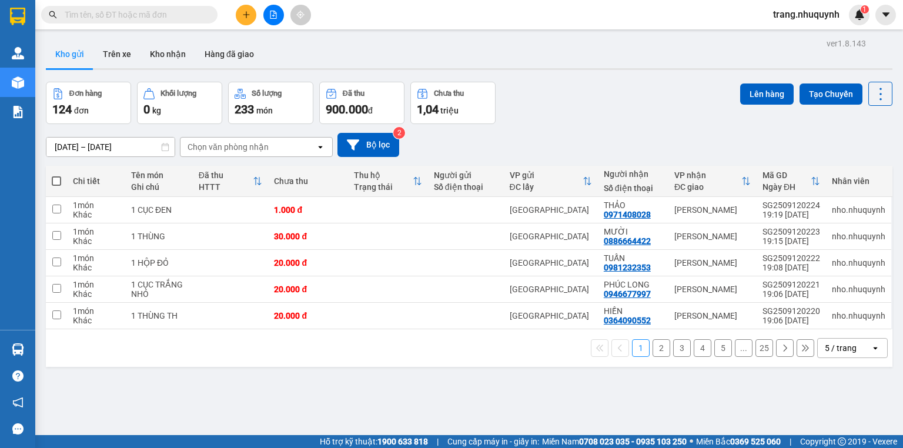
click at [527, 61] on div "Kho gửi Trên xe Kho nhận Hàng đã giao" at bounding box center [469, 55] width 847 height 31
click at [875, 92] on icon at bounding box center [880, 94] width 16 height 16
click at [847, 166] on span "Làm mới" at bounding box center [857, 168] width 32 height 12
click at [819, 212] on icon at bounding box center [823, 210] width 8 height 8
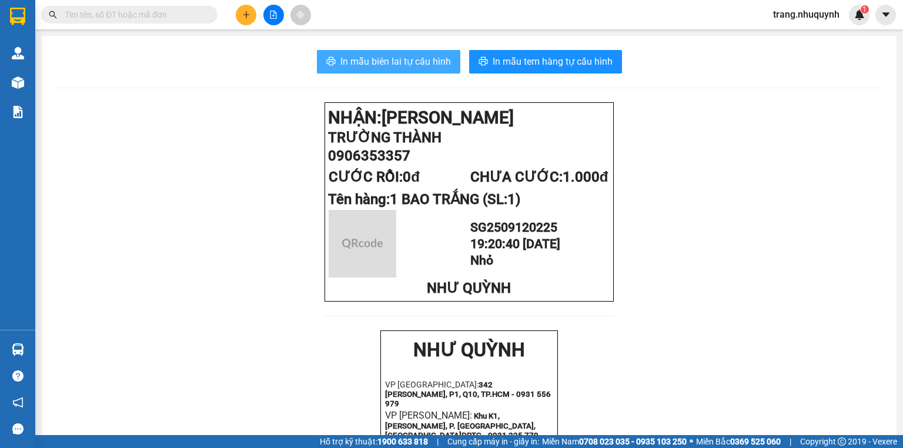
click at [380, 66] on span "In mẫu biên lai tự cấu hình" at bounding box center [395, 61] width 111 height 15
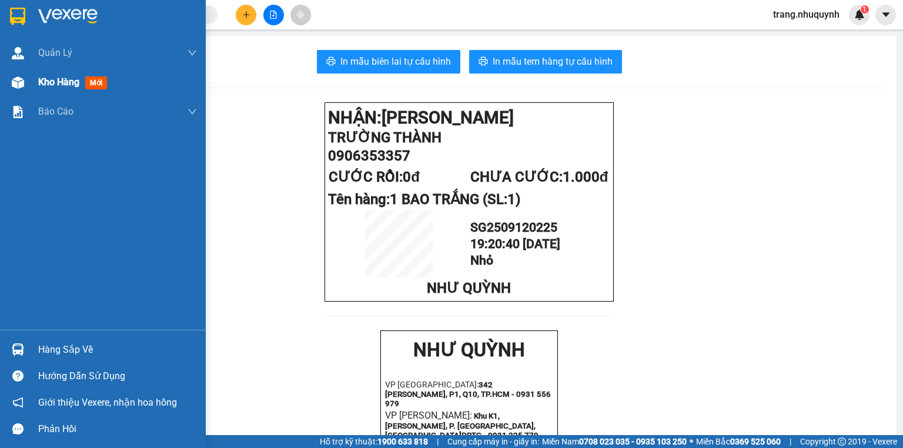
click at [72, 88] on div "Kho hàng mới" at bounding box center [74, 82] width 73 height 15
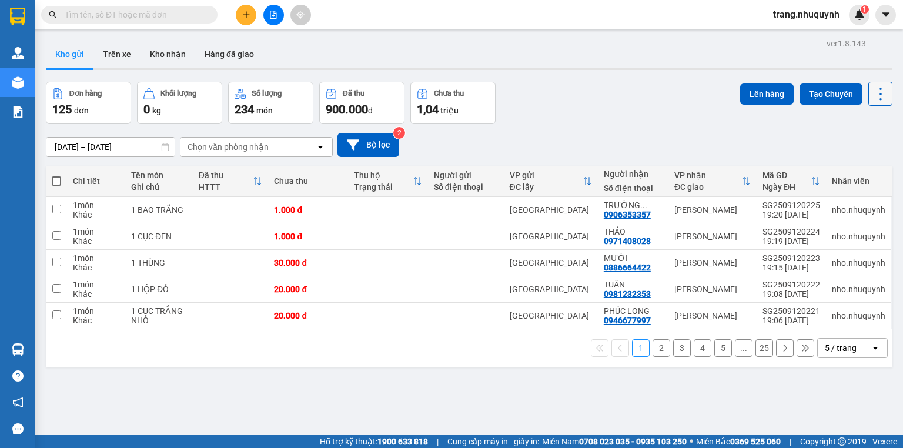
click at [877, 103] on button at bounding box center [880, 94] width 24 height 24
click at [856, 171] on span "Làm mới" at bounding box center [857, 168] width 32 height 12
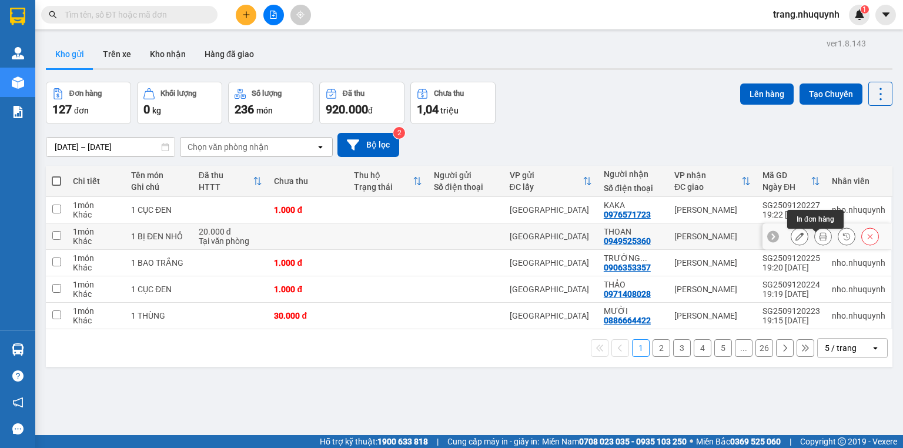
click at [819, 239] on icon at bounding box center [823, 236] width 8 height 8
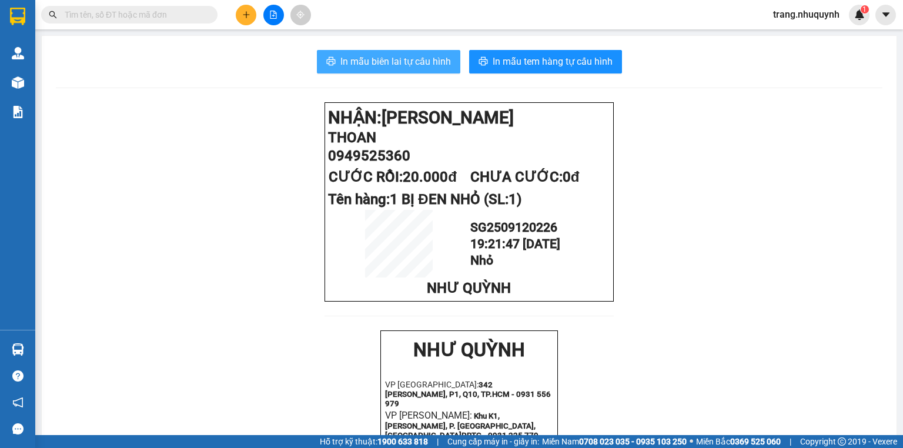
click at [433, 67] on span "In mẫu biên lai tự cấu hình" at bounding box center [395, 61] width 111 height 15
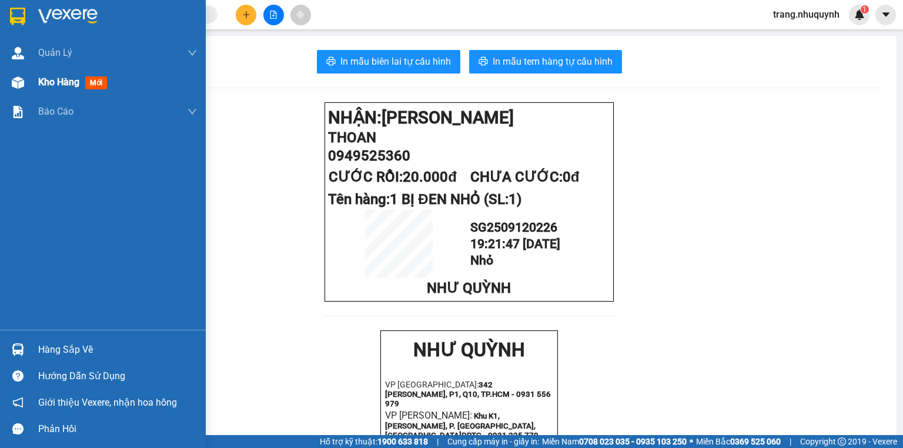
click at [58, 82] on span "Kho hàng" at bounding box center [58, 81] width 41 height 11
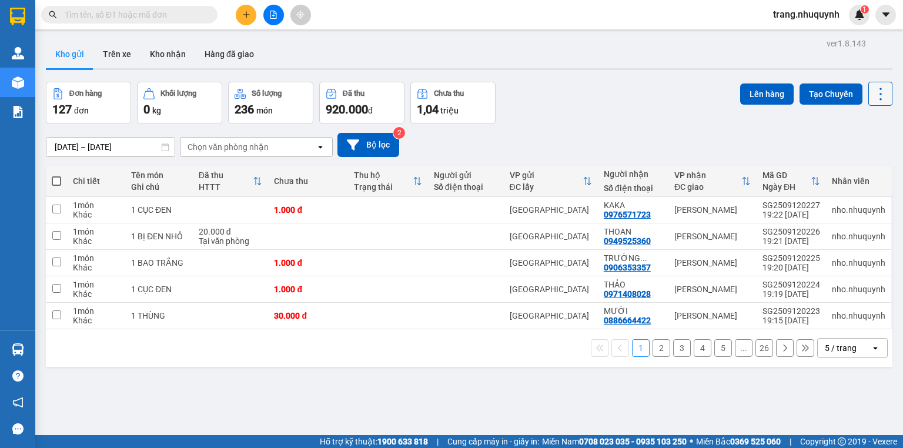
click at [875, 89] on icon at bounding box center [880, 94] width 16 height 16
click at [860, 167] on span "Làm mới" at bounding box center [857, 168] width 32 height 12
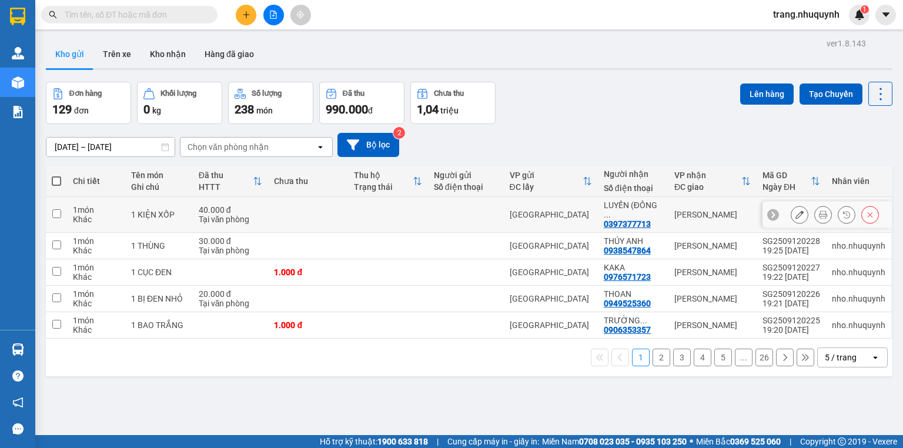
click at [819, 213] on icon at bounding box center [823, 214] width 8 height 8
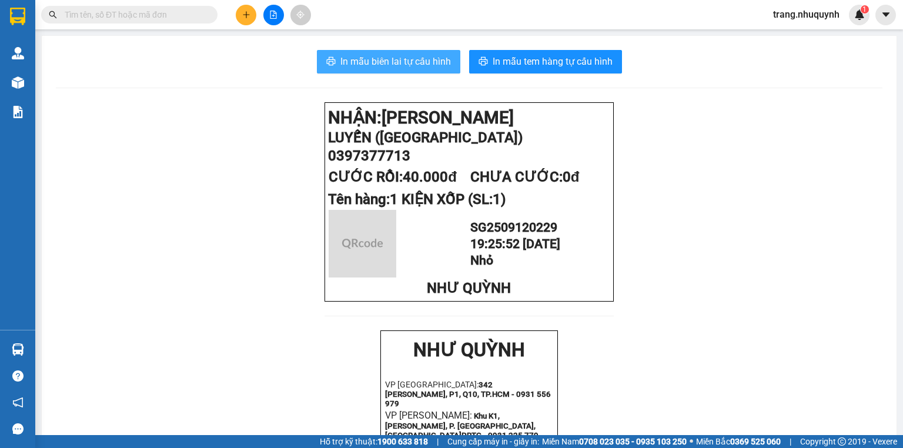
click at [390, 60] on span "In mẫu biên lai tự cấu hình" at bounding box center [395, 61] width 111 height 15
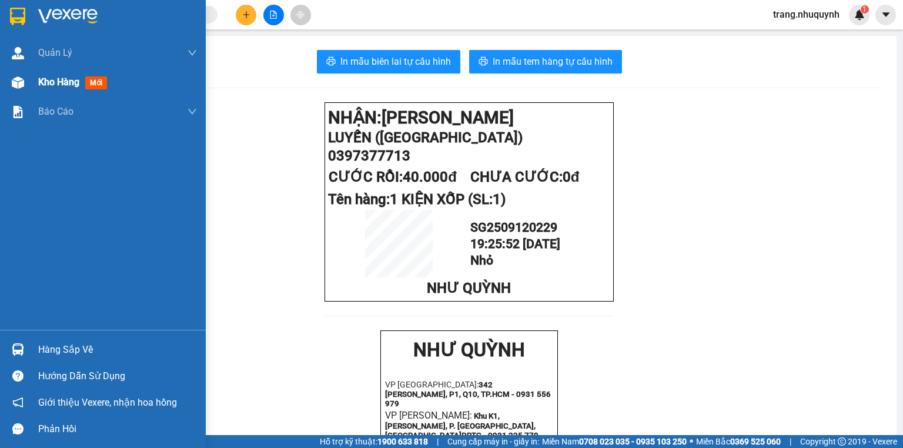
click at [45, 73] on div "Kho hàng mới" at bounding box center [117, 82] width 159 height 29
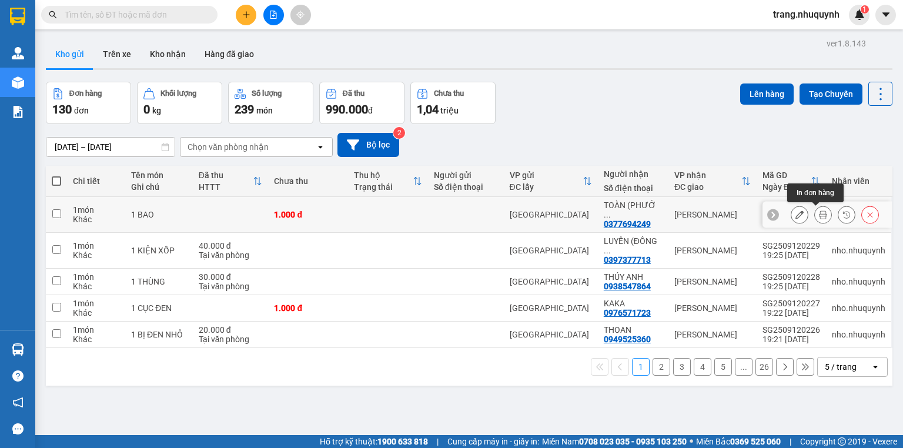
click at [819, 213] on icon at bounding box center [823, 214] width 8 height 8
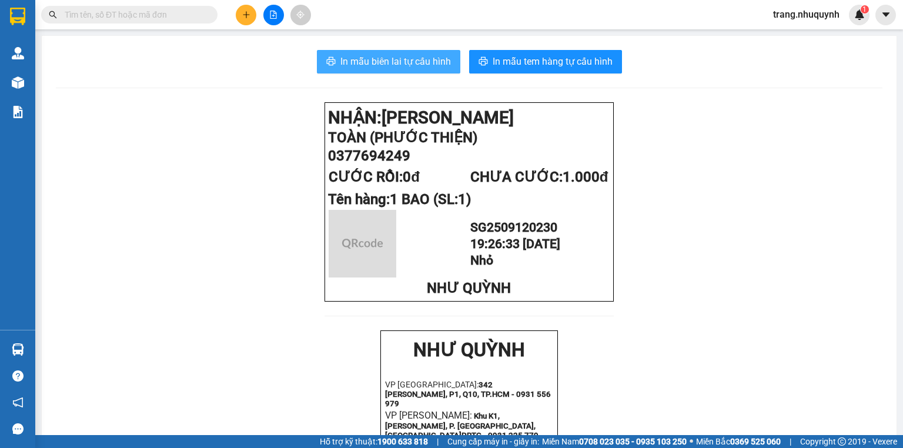
click at [412, 61] on span "In mẫu biên lai tự cấu hình" at bounding box center [395, 61] width 111 height 15
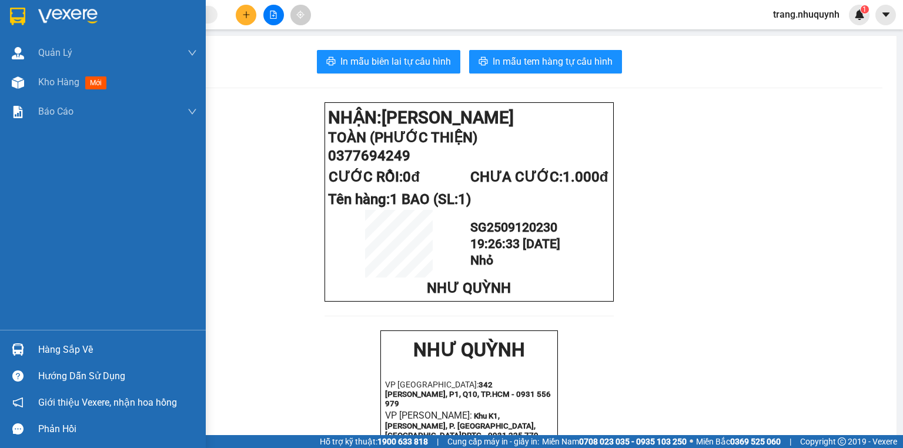
click at [56, 81] on span "Kho hàng" at bounding box center [58, 81] width 41 height 11
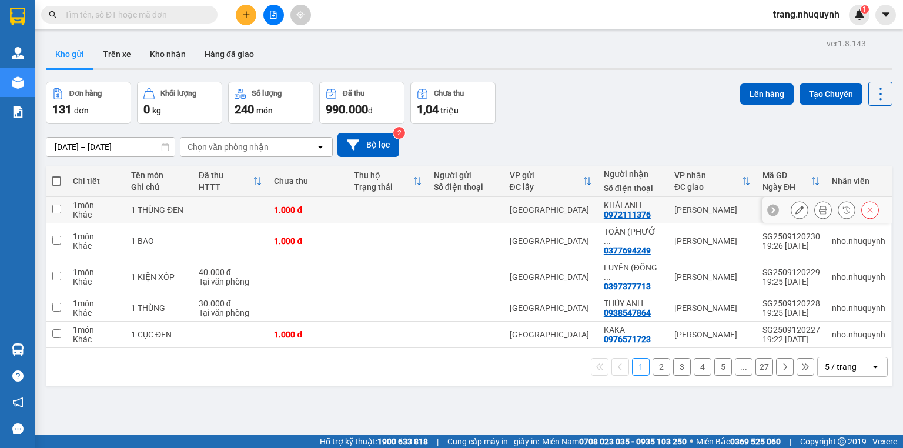
click at [815, 213] on button at bounding box center [823, 210] width 16 height 21
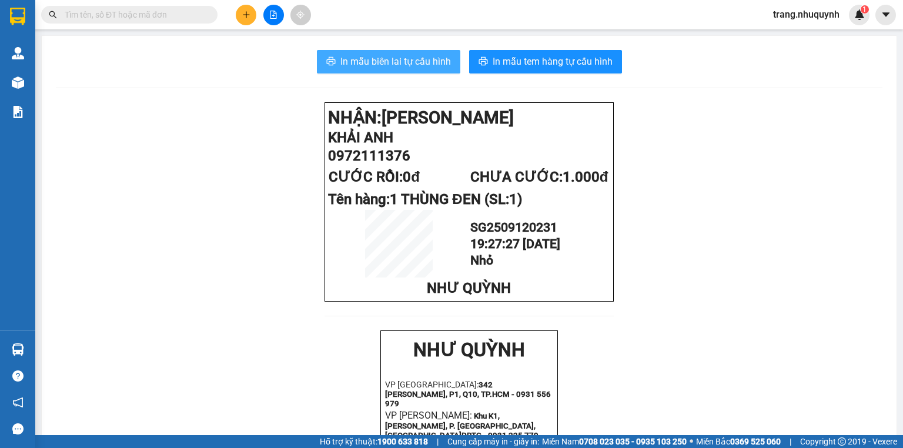
click at [385, 65] on span "In mẫu biên lai tự cấu hình" at bounding box center [395, 61] width 111 height 15
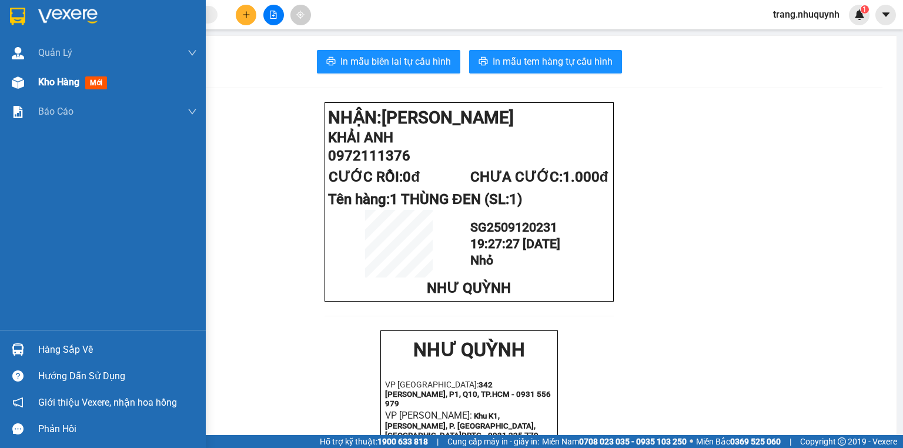
click at [45, 83] on span "Kho hàng" at bounding box center [58, 81] width 41 height 11
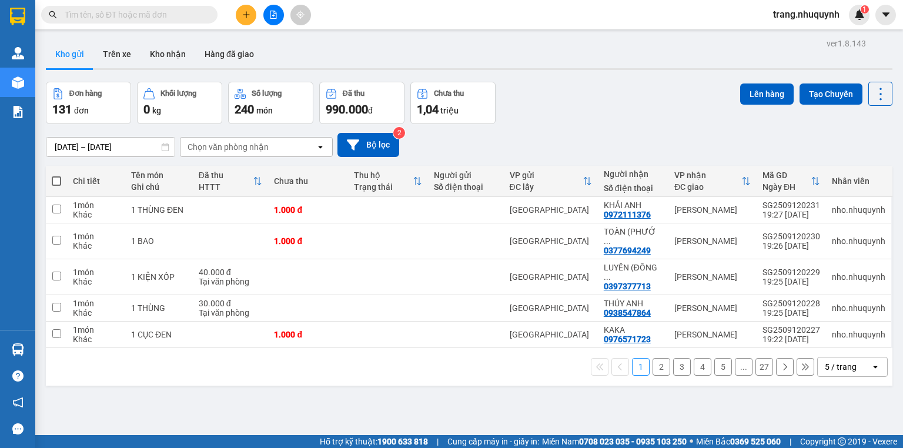
click at [325, 69] on div at bounding box center [469, 69] width 847 height 2
click at [274, 7] on button at bounding box center [273, 15] width 21 height 21
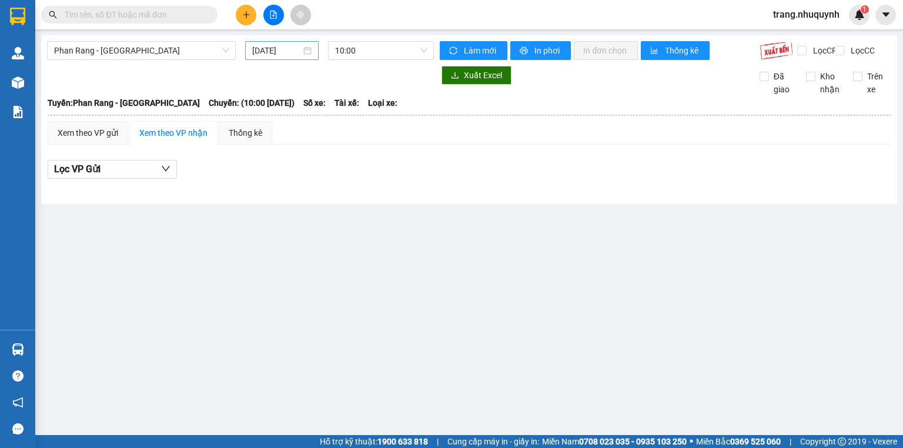
click at [272, 53] on input "[DATE]" at bounding box center [276, 50] width 48 height 13
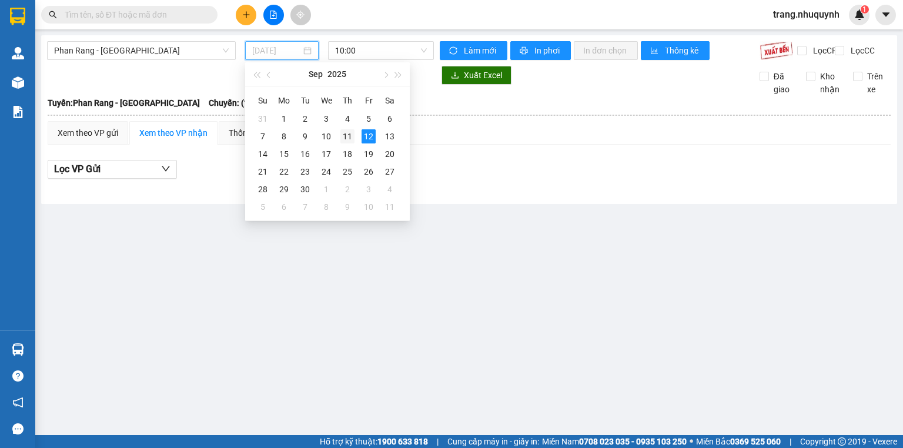
click at [346, 140] on div "11" at bounding box center [347, 136] width 14 height 14
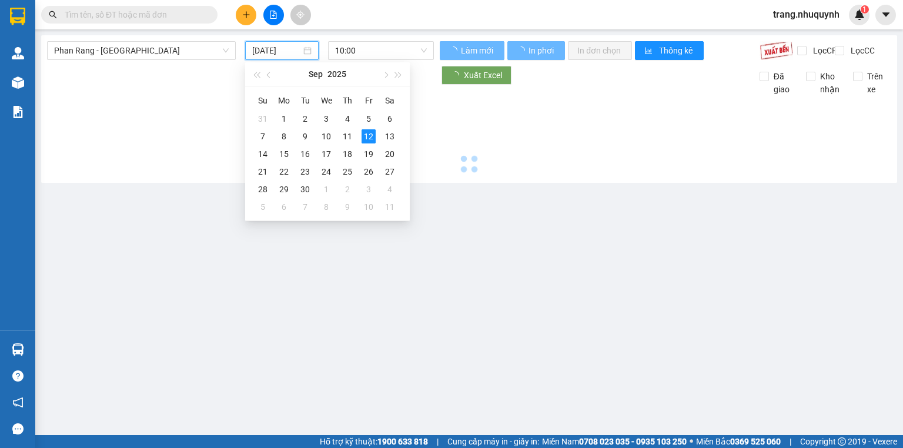
type input "[DATE]"
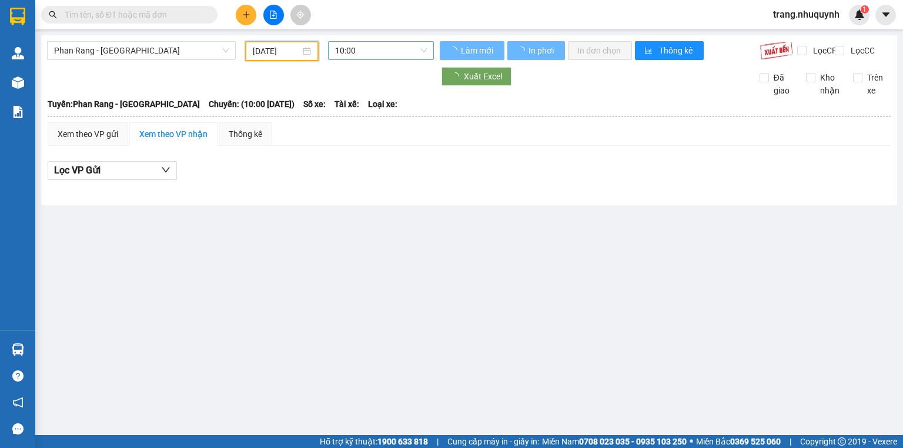
click at [363, 56] on span "10:00" at bounding box center [381, 51] width 92 height 18
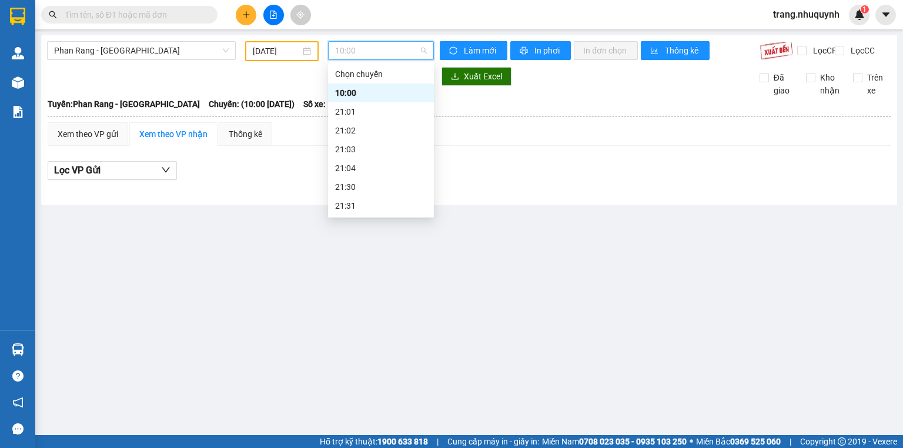
click at [369, 218] on div "22:00" at bounding box center [381, 224] width 92 height 13
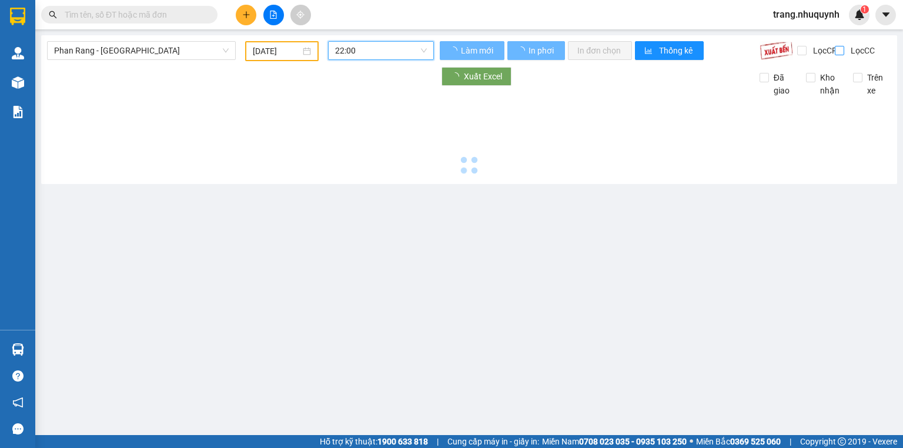
click at [835, 52] on input "Lọc CC" at bounding box center [840, 50] width 11 height 9
checkbox input "true"
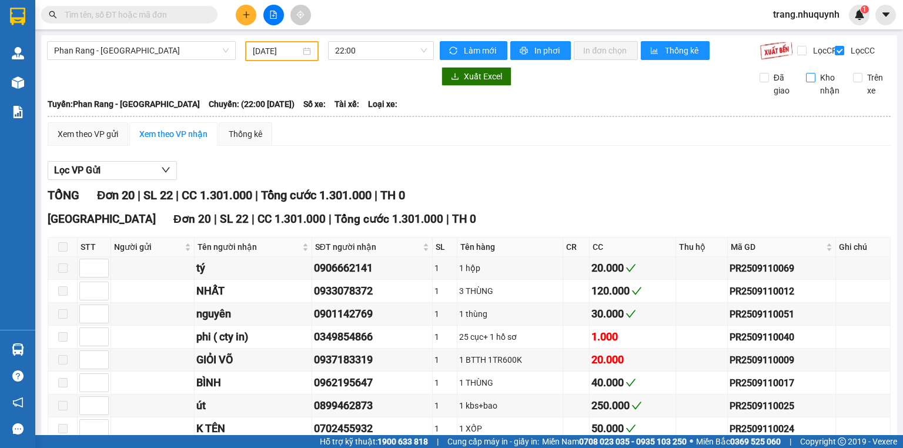
click at [806, 82] on input "Kho nhận" at bounding box center [810, 77] width 9 height 9
checkbox input "true"
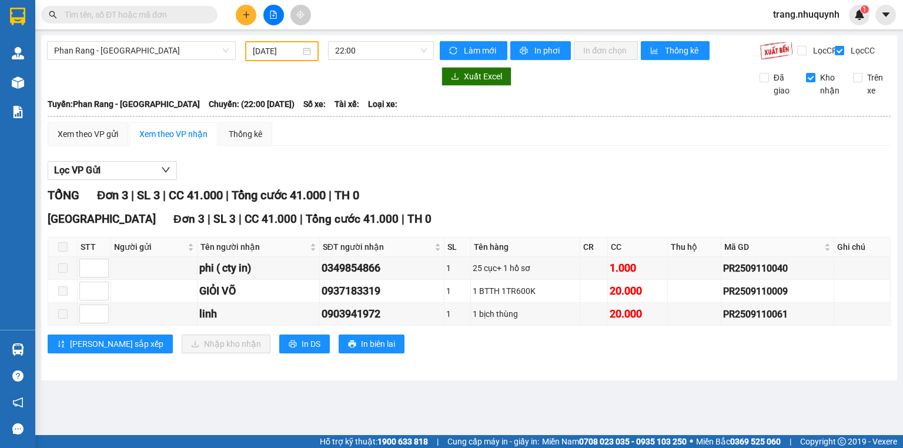
click at [601, 176] on div "Lọc VP Gửi" at bounding box center [469, 170] width 843 height 19
drag, startPoint x: 292, startPoint y: 165, endPoint x: 241, endPoint y: 159, distance: 50.9
click at [292, 165] on div "Lọc VP Gửi TỔNG Đơn 3 | SL 3 | CC 41.000 | Tổng cước 41.000 | TH 0 Sài Gòn Đơn…" at bounding box center [469, 261] width 843 height 213
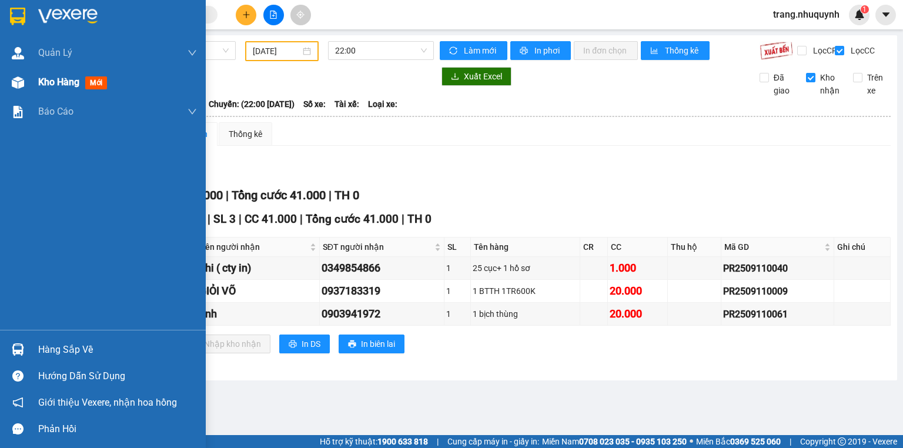
click at [51, 78] on span "Kho hàng" at bounding box center [58, 81] width 41 height 11
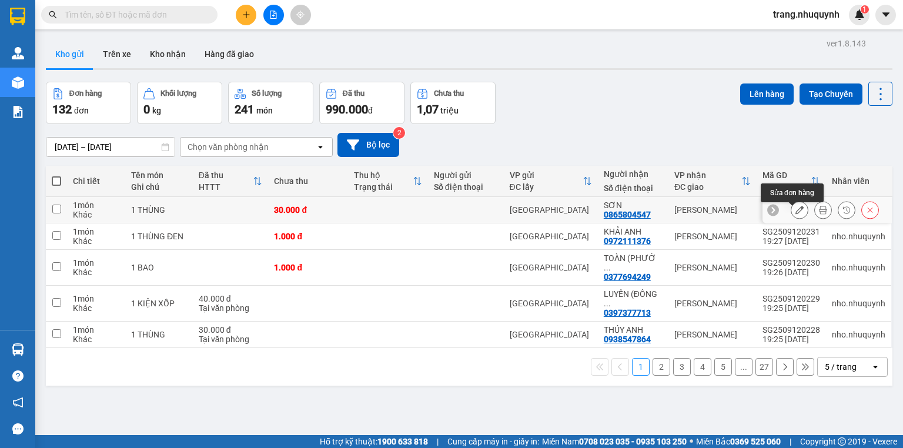
click at [819, 213] on icon at bounding box center [823, 210] width 8 height 8
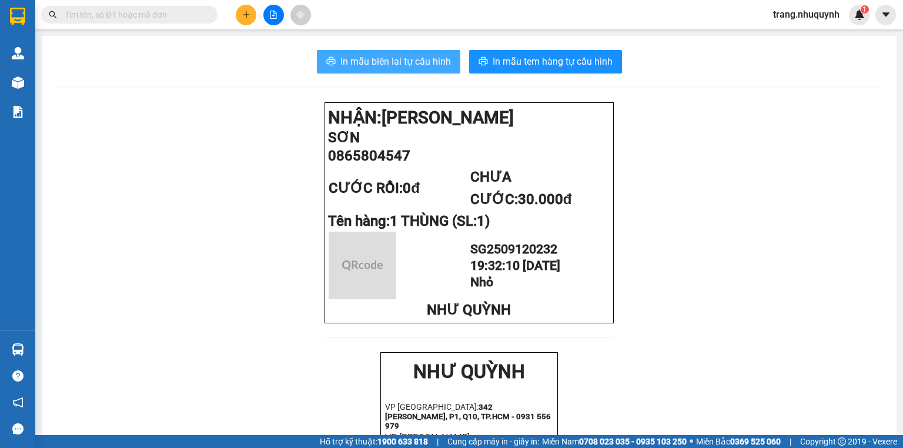
click at [399, 67] on span "In mẫu biên lai tự cấu hình" at bounding box center [395, 61] width 111 height 15
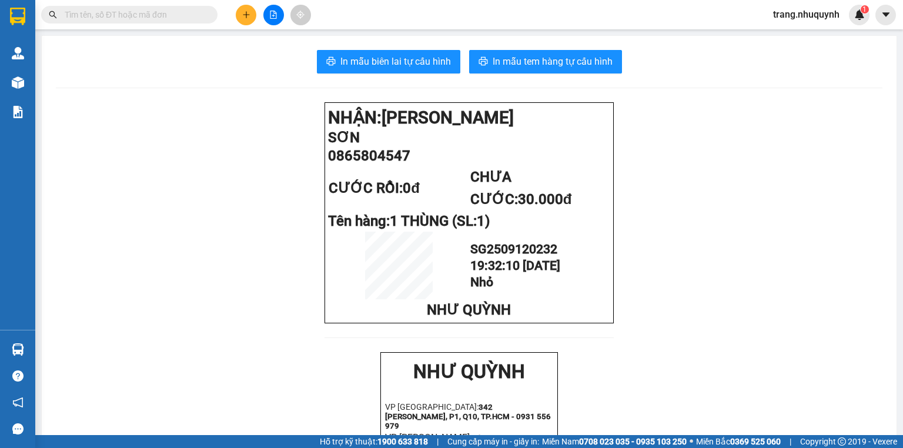
click at [82, 19] on input "text" at bounding box center [134, 14] width 139 height 13
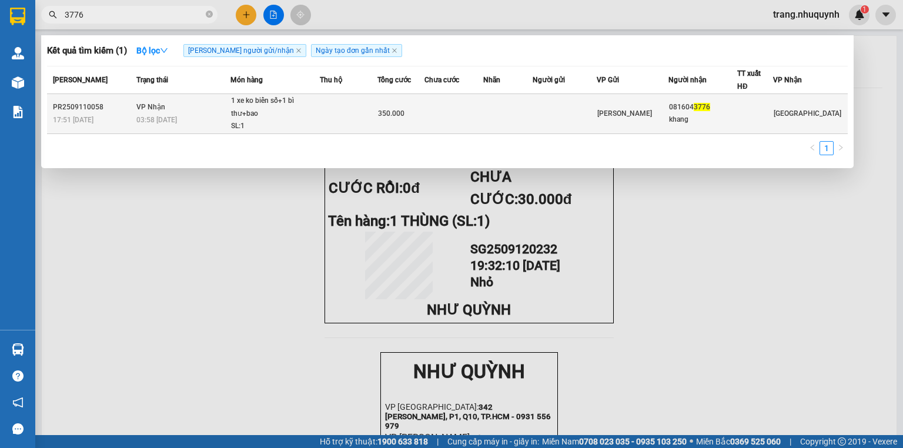
type input "3776"
click at [423, 109] on div "350.000" at bounding box center [401, 113] width 46 height 13
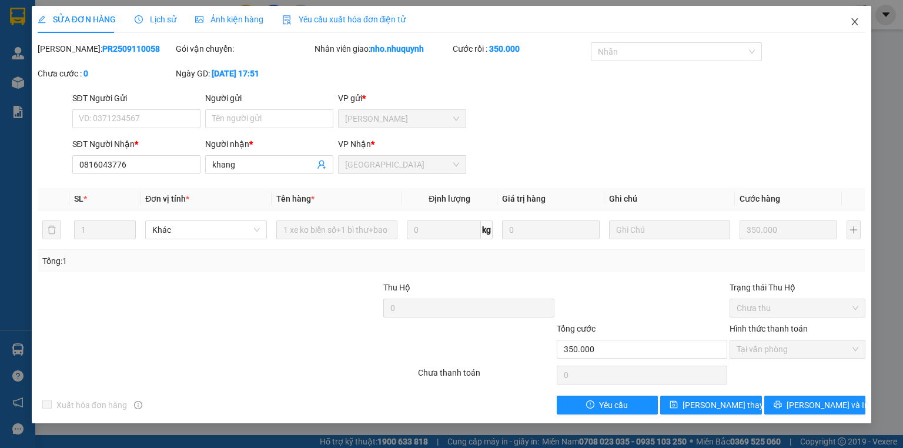
click at [851, 14] on span "Close" at bounding box center [854, 22] width 33 height 33
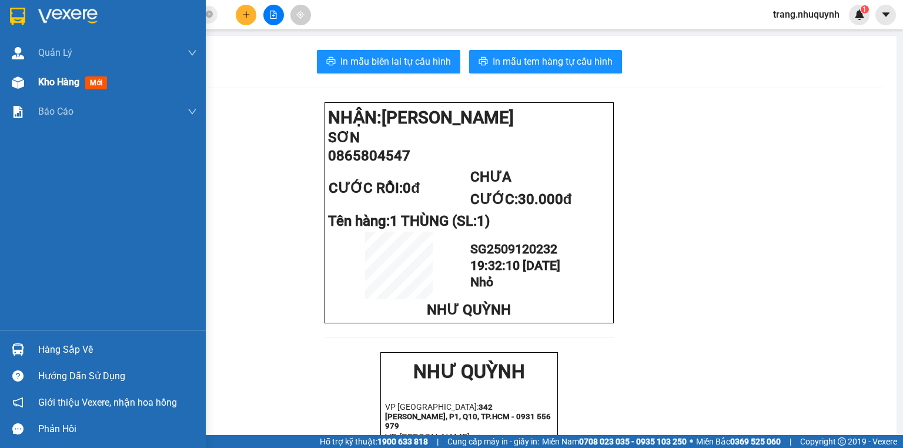
click at [41, 87] on span "Kho hàng" at bounding box center [58, 81] width 41 height 11
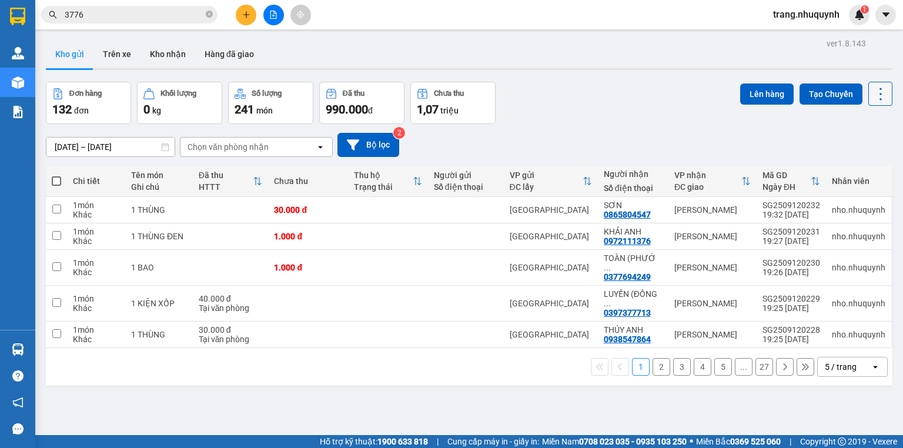
click at [872, 96] on icon at bounding box center [880, 94] width 16 height 16
click at [847, 169] on span "Làm mới" at bounding box center [857, 168] width 32 height 12
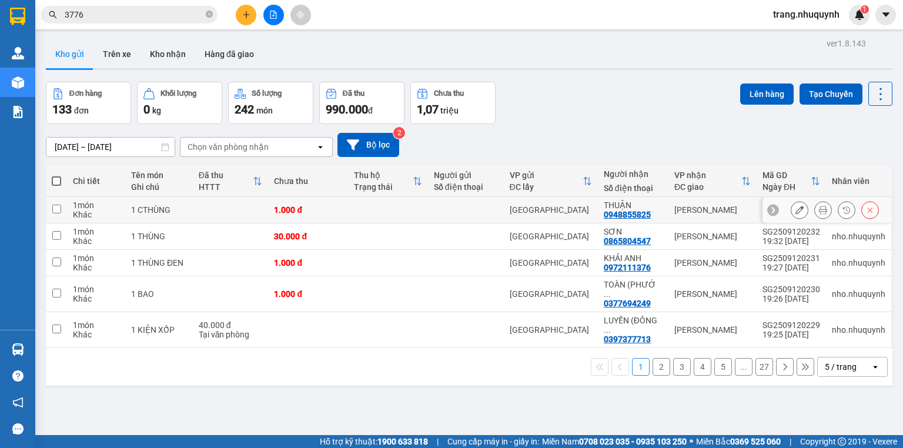
click at [815, 212] on button at bounding box center [823, 210] width 16 height 21
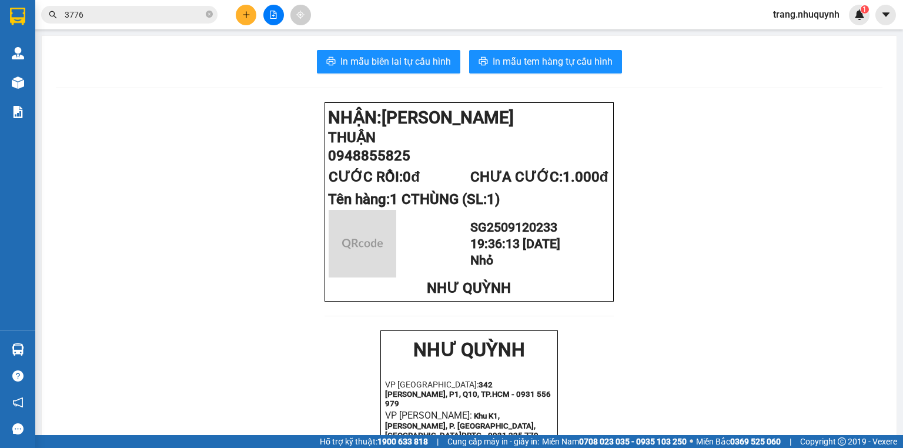
click at [422, 45] on div "In mẫu biên lai tự cấu hình In mẫu tem hàng tự cấu hình NHẬN: Phan Rang THUẬN 0…" at bounding box center [469, 445] width 855 height 818
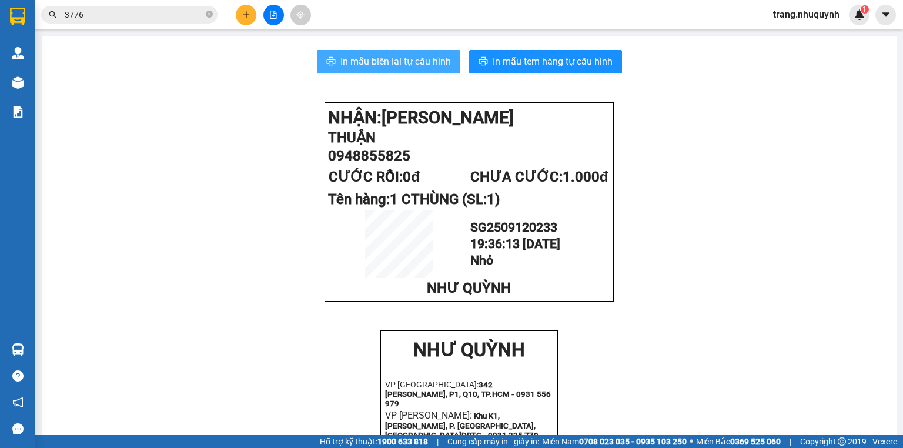
click at [420, 61] on span "In mẫu biên lai tự cấu hình" at bounding box center [395, 61] width 111 height 15
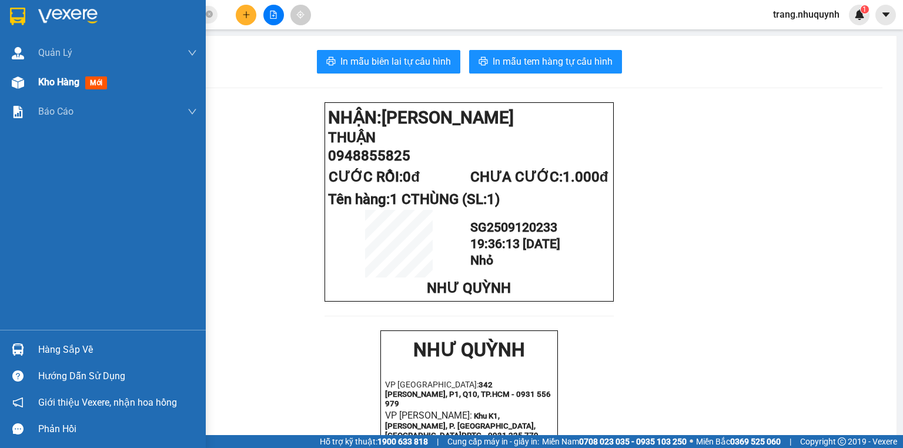
click at [35, 89] on div "Kho hàng mới" at bounding box center [103, 82] width 206 height 29
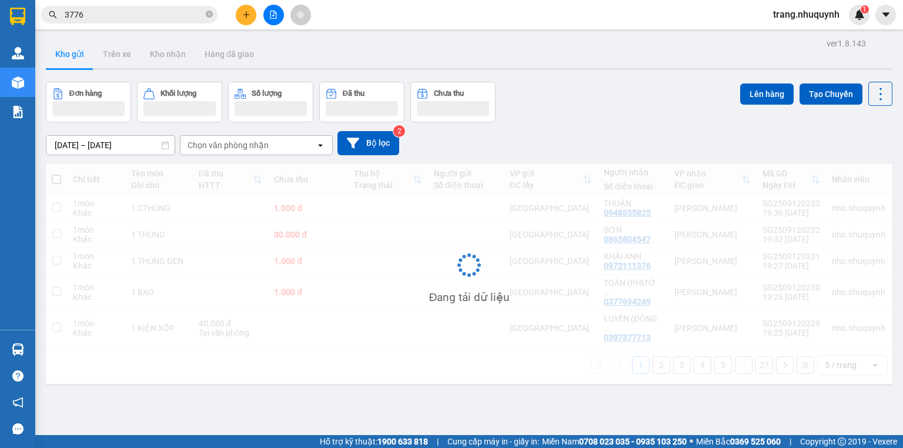
click at [588, 115] on div "Đơn hàng Khối lượng Số lượng Đã thu Chưa thu Lên hàng Tạo Chuyến" at bounding box center [469, 102] width 847 height 41
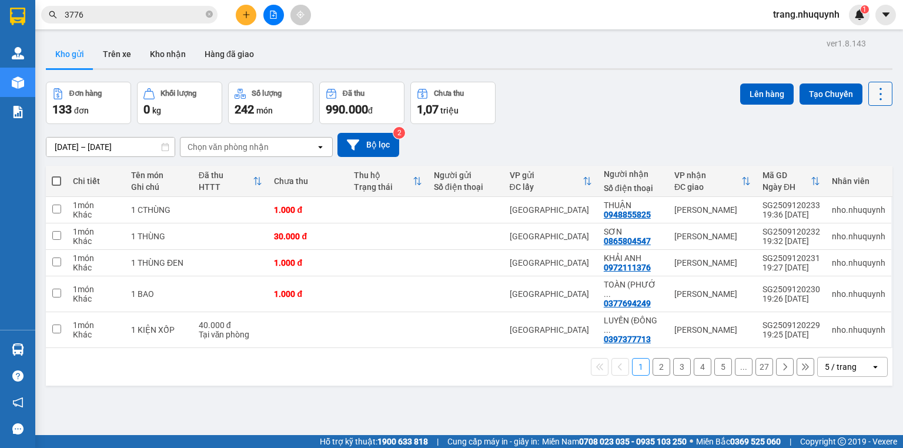
click at [880, 93] on icon at bounding box center [881, 94] width 2 height 12
click at [861, 160] on li "Làm mới" at bounding box center [852, 167] width 88 height 21
click at [880, 94] on icon at bounding box center [880, 94] width 16 height 16
click at [857, 169] on span "Làm mới" at bounding box center [857, 168] width 32 height 12
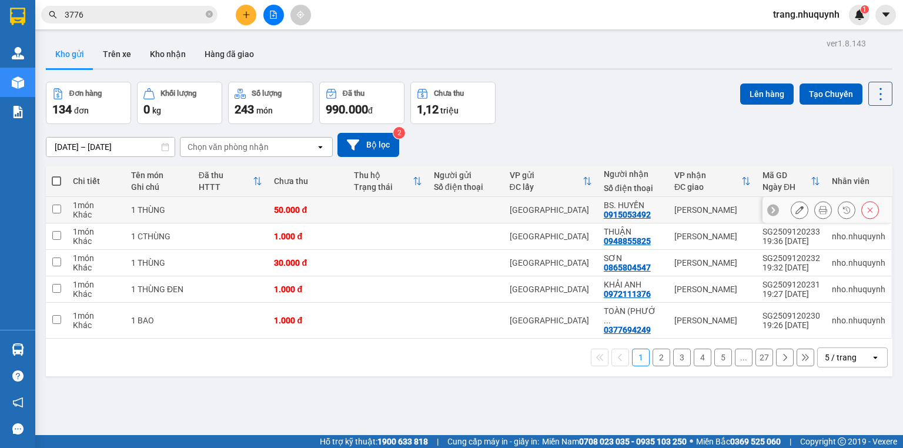
click at [822, 214] on button at bounding box center [823, 210] width 16 height 21
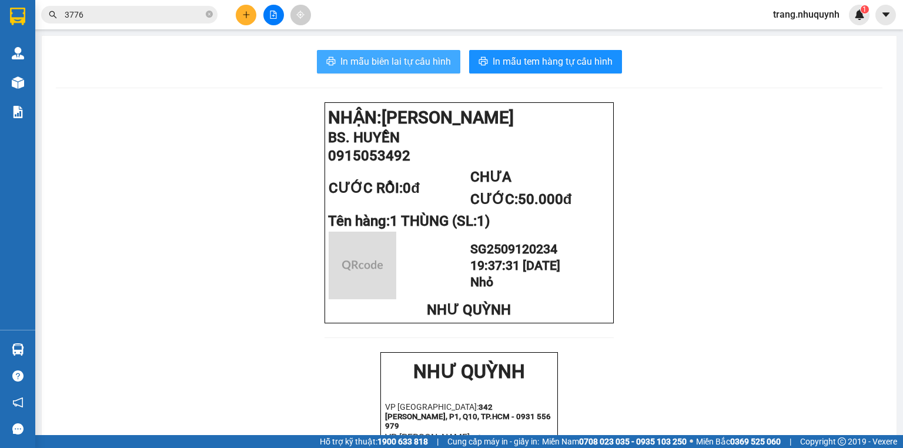
click at [432, 66] on span "In mẫu biên lai tự cấu hình" at bounding box center [395, 61] width 111 height 15
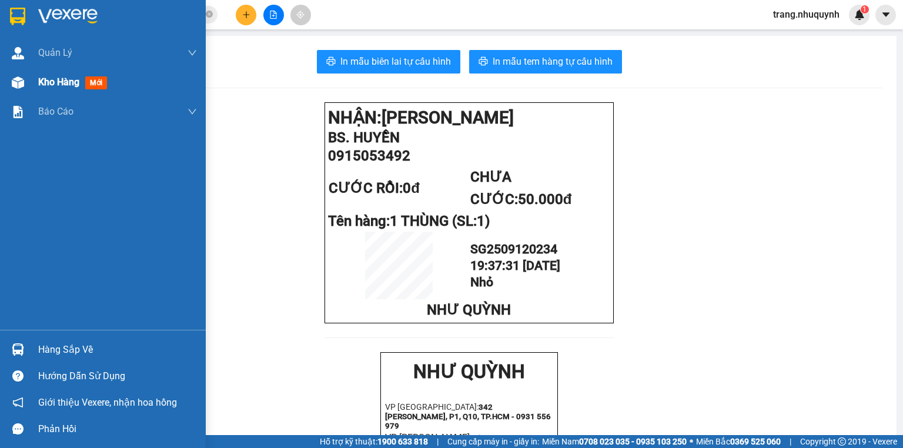
click at [42, 73] on div "Kho hàng mới" at bounding box center [117, 82] width 159 height 29
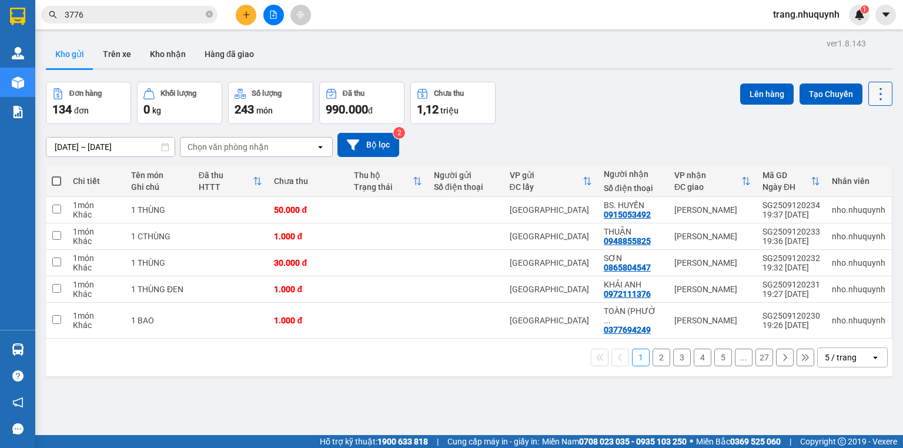
click at [874, 91] on icon at bounding box center [880, 94] width 16 height 16
click at [855, 170] on span "Làm mới" at bounding box center [857, 168] width 32 height 12
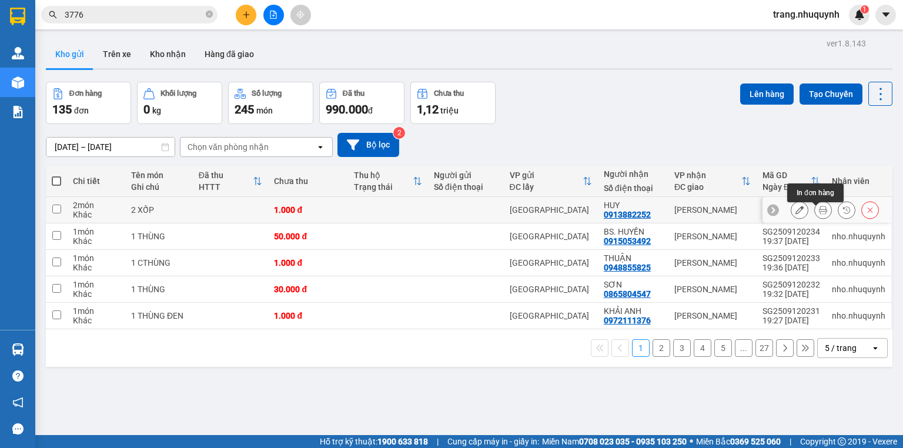
click at [820, 212] on icon at bounding box center [823, 210] width 8 height 8
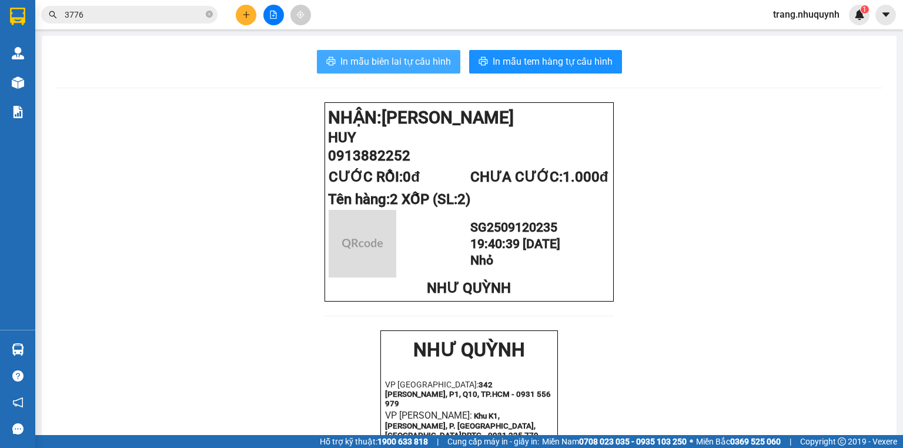
click at [393, 53] on button "In mẫu biên lai tự cấu hình" at bounding box center [388, 62] width 143 height 24
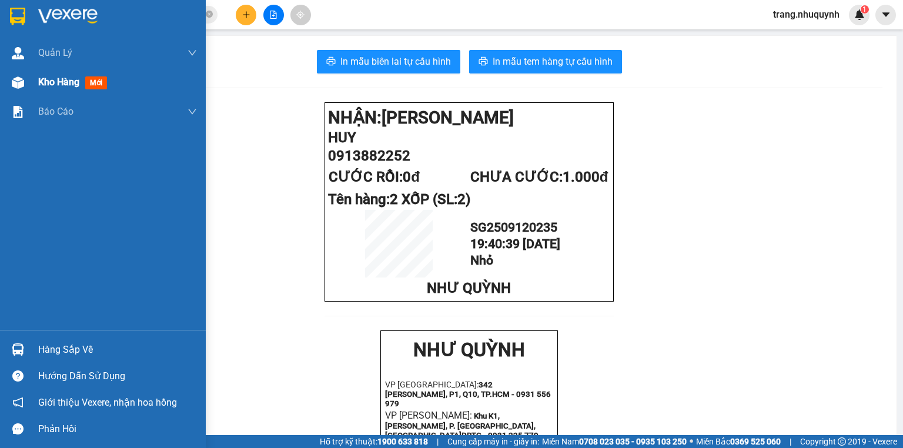
click at [44, 81] on span "Kho hàng" at bounding box center [58, 81] width 41 height 11
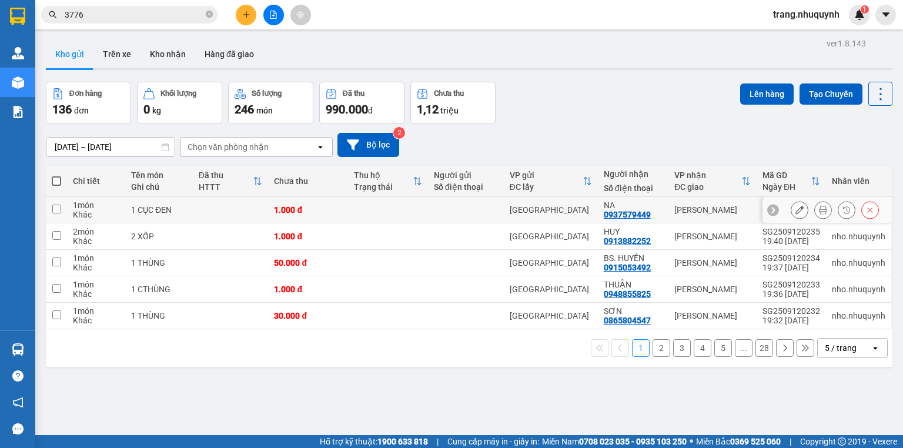
click at [819, 212] on icon at bounding box center [823, 210] width 8 height 8
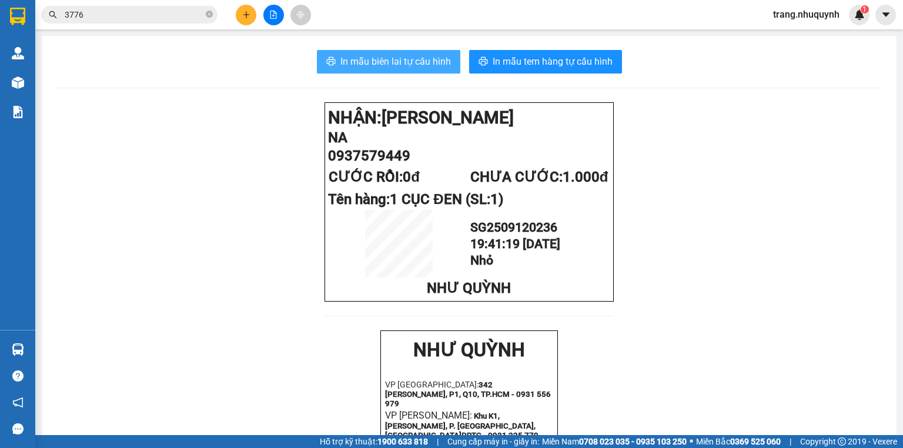
click at [433, 72] on button "In mẫu biên lai tự cấu hình" at bounding box center [388, 62] width 143 height 24
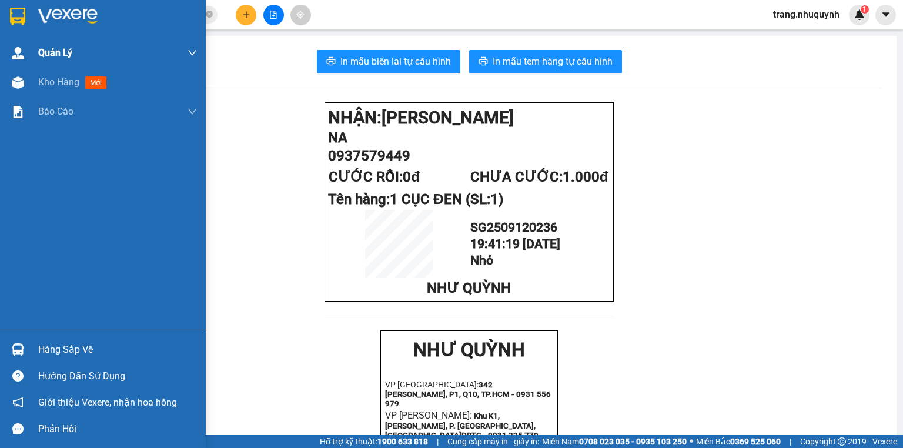
drag, startPoint x: 75, startPoint y: 85, endPoint x: 50, endPoint y: 61, distance: 34.1
click at [75, 85] on span "Kho hàng" at bounding box center [58, 81] width 41 height 11
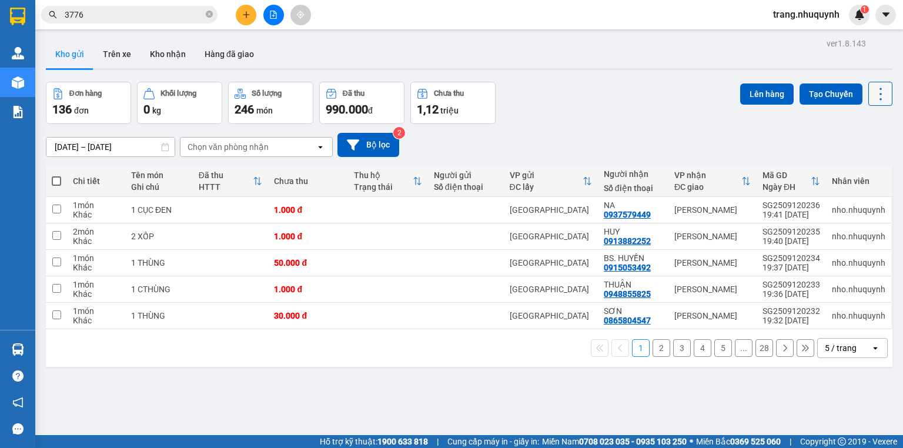
click at [872, 96] on icon at bounding box center [880, 94] width 16 height 16
click at [862, 172] on span "Làm mới" at bounding box center [857, 168] width 32 height 12
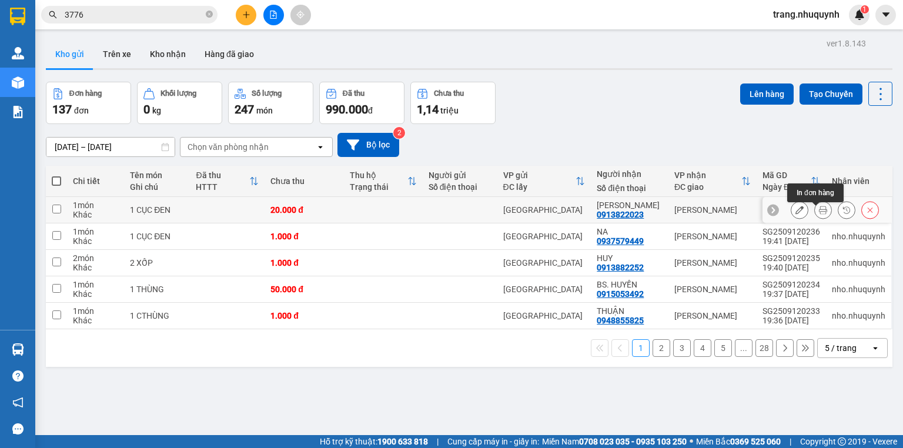
click at [818, 220] on button at bounding box center [823, 210] width 16 height 21
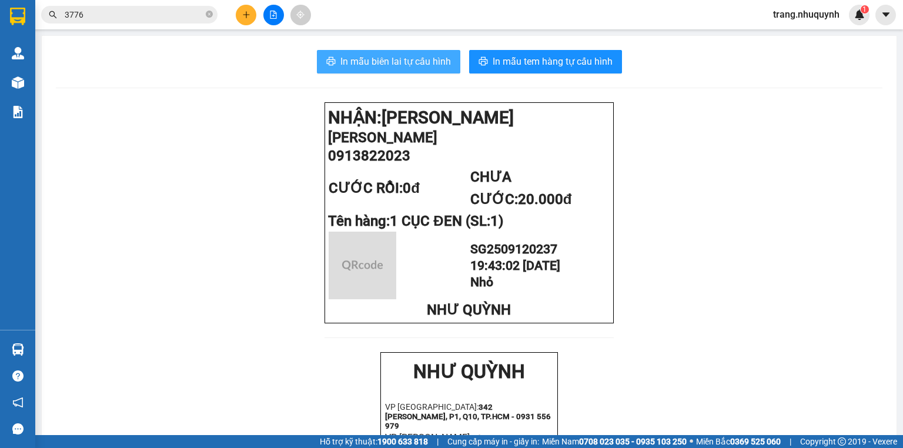
click at [426, 62] on span "In mẫu biên lai tự cấu hình" at bounding box center [395, 61] width 111 height 15
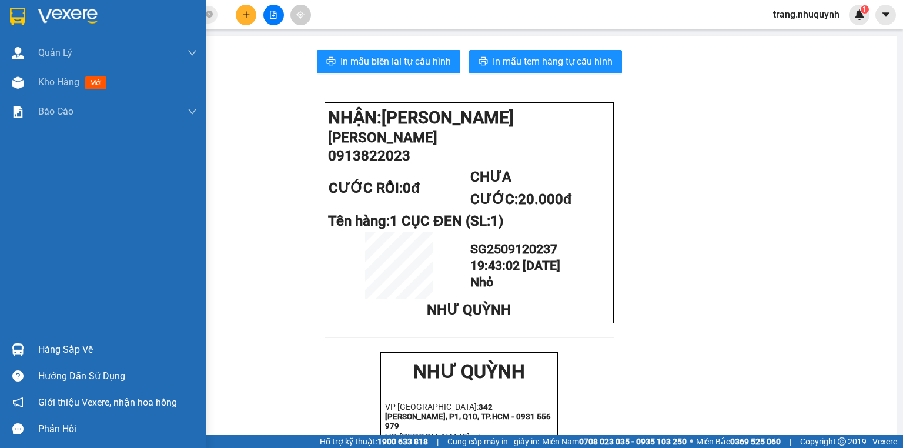
drag, startPoint x: 42, startPoint y: 78, endPoint x: 553, endPoint y: 27, distance: 512.9
click at [42, 78] on span "Kho hàng" at bounding box center [58, 81] width 41 height 11
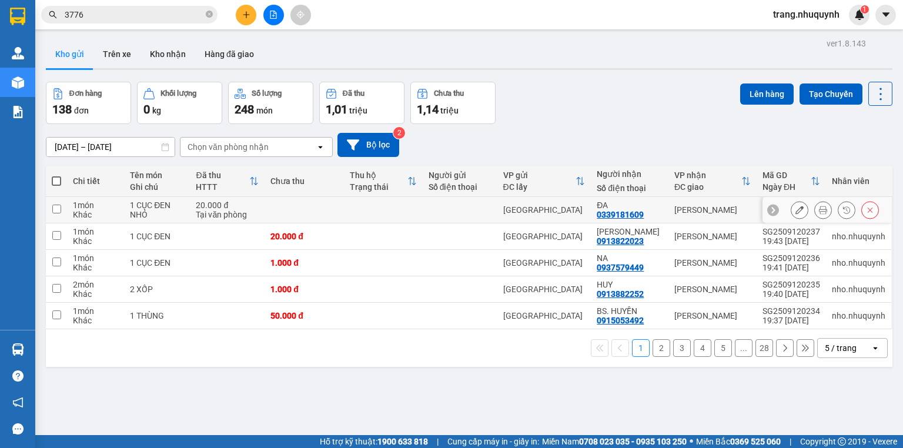
click at [815, 212] on button at bounding box center [823, 210] width 16 height 21
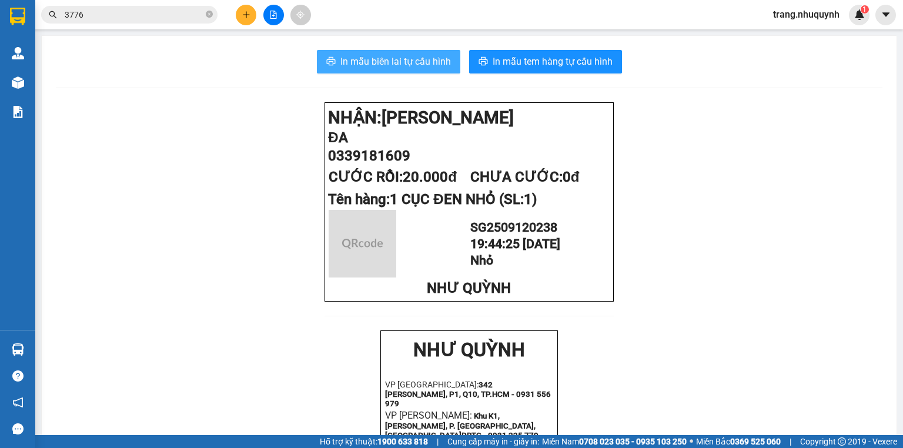
click at [417, 71] on button "In mẫu biên lai tự cấu hình" at bounding box center [388, 62] width 143 height 24
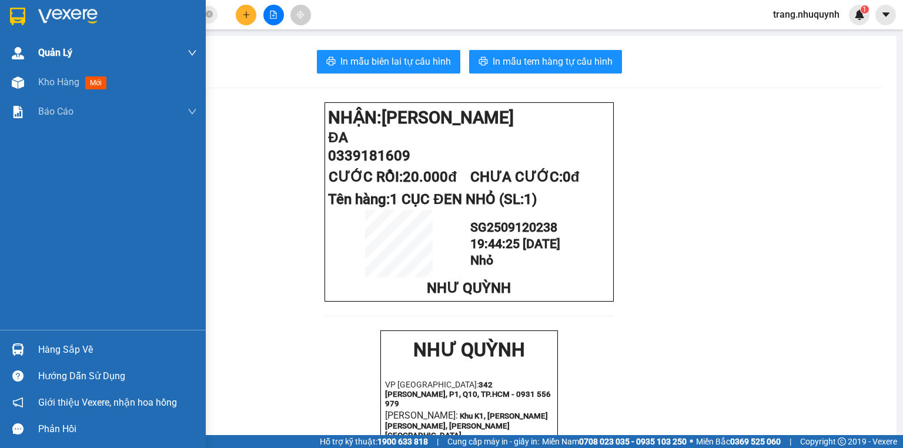
click at [53, 80] on span "Kho hàng" at bounding box center [58, 81] width 41 height 11
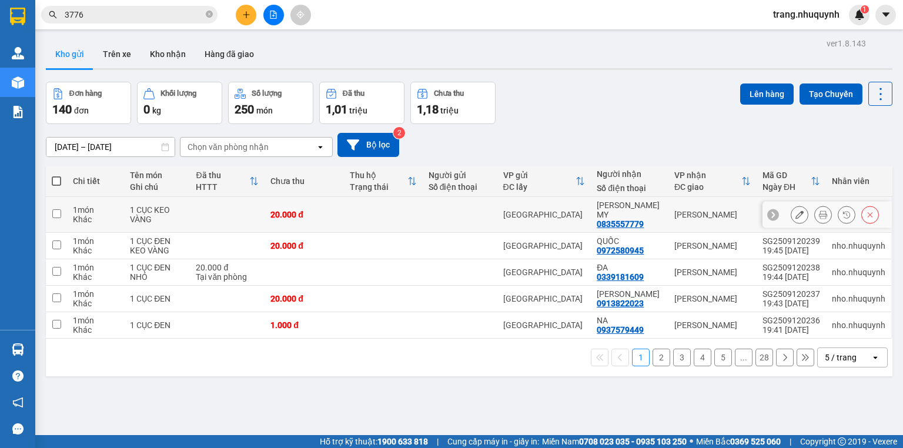
click at [819, 210] on icon at bounding box center [823, 214] width 8 height 8
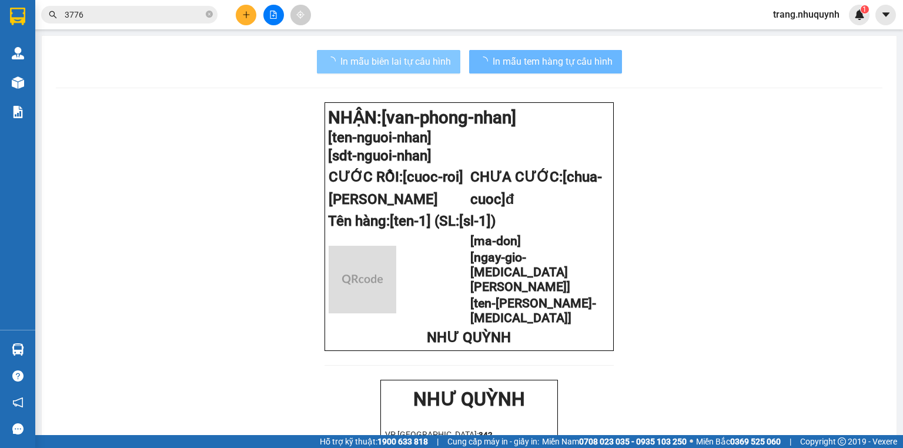
click at [392, 68] on span "In mẫu biên lai tự cấu hình" at bounding box center [395, 61] width 111 height 15
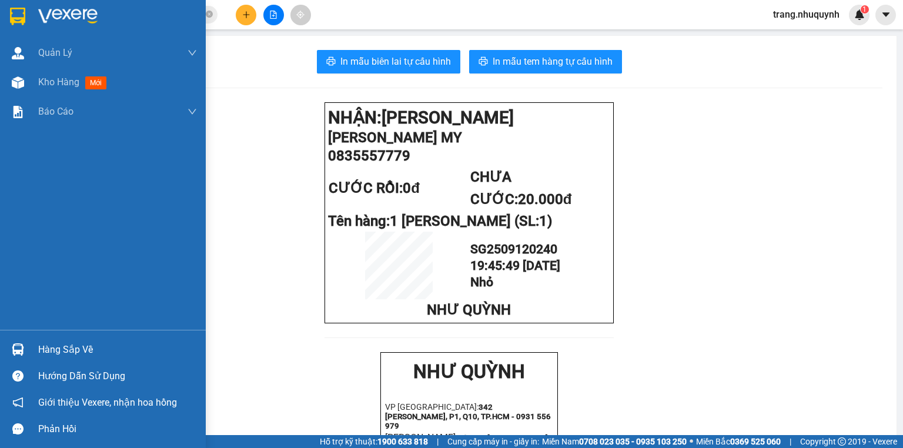
drag, startPoint x: 48, startPoint y: 81, endPoint x: 14, endPoint y: 3, distance: 84.8
click at [48, 81] on span "Kho hàng" at bounding box center [58, 81] width 41 height 11
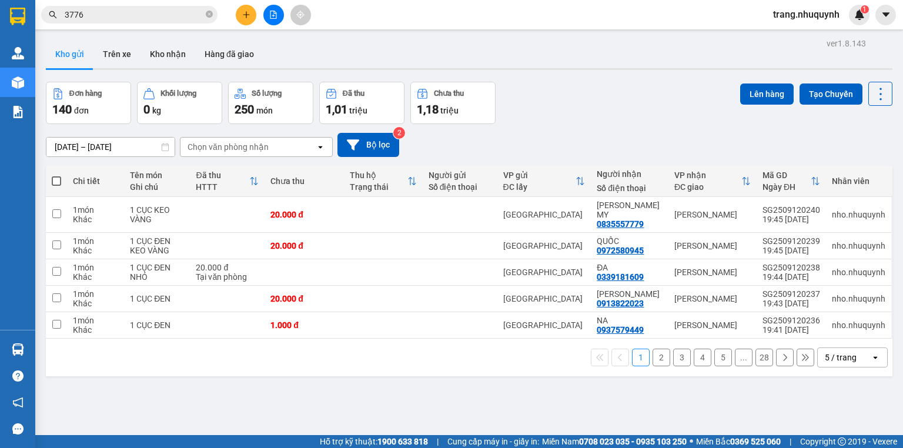
click at [533, 129] on div "[DATE] – [DATE] Press the down arrow key to interact with the calendar and sele…" at bounding box center [469, 145] width 847 height 42
click at [320, 62] on div "Kho gửi Trên xe Kho nhận Hàng đã giao" at bounding box center [469, 55] width 847 height 31
click at [291, 59] on div "Kho gửi Trên xe Kho nhận Hàng đã giao" at bounding box center [469, 55] width 847 height 31
click at [858, 91] on div "Lên hàng Tạo Chuyến" at bounding box center [816, 94] width 152 height 24
click at [872, 93] on icon at bounding box center [880, 94] width 16 height 16
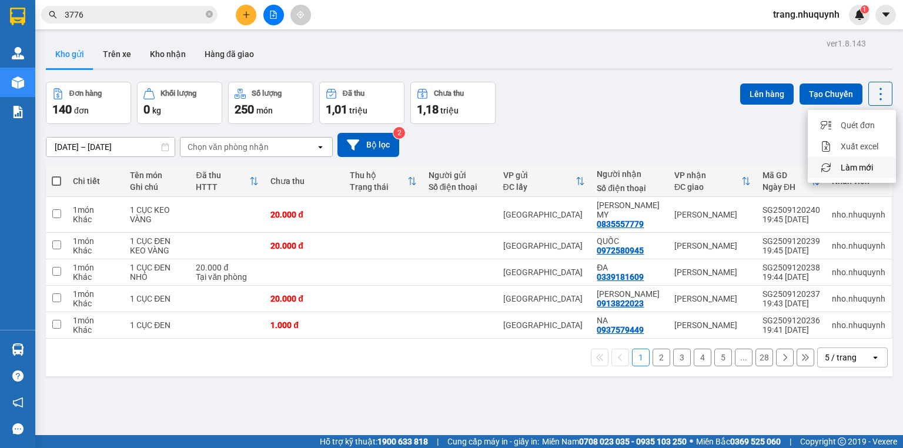
click at [851, 166] on span "Làm mới" at bounding box center [857, 168] width 32 height 12
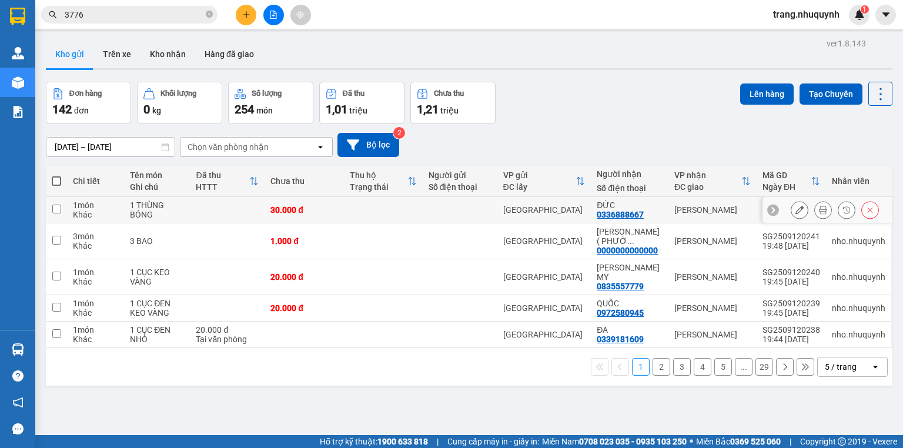
click at [819, 214] on icon at bounding box center [823, 210] width 8 height 8
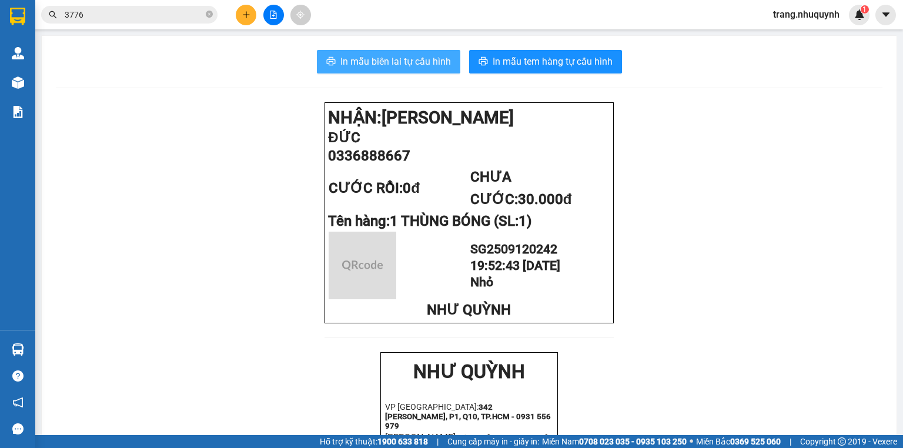
click at [424, 62] on span "In mẫu biên lai tự cấu hình" at bounding box center [395, 61] width 111 height 15
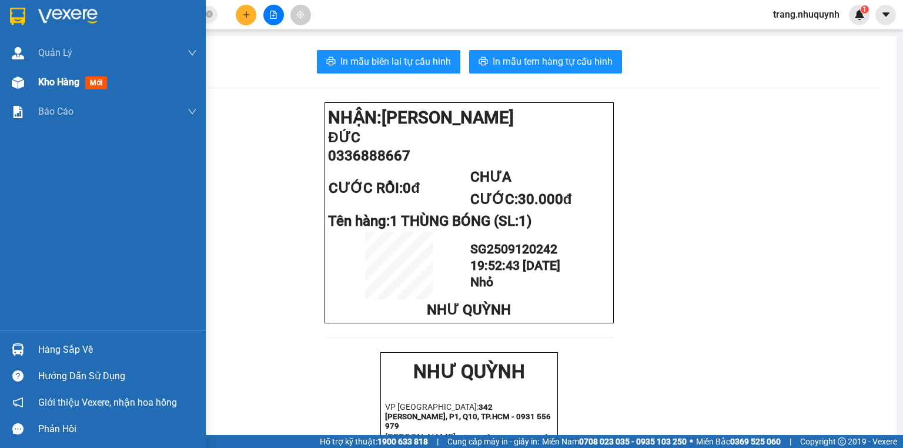
click at [39, 82] on span "Kho hàng" at bounding box center [58, 81] width 41 height 11
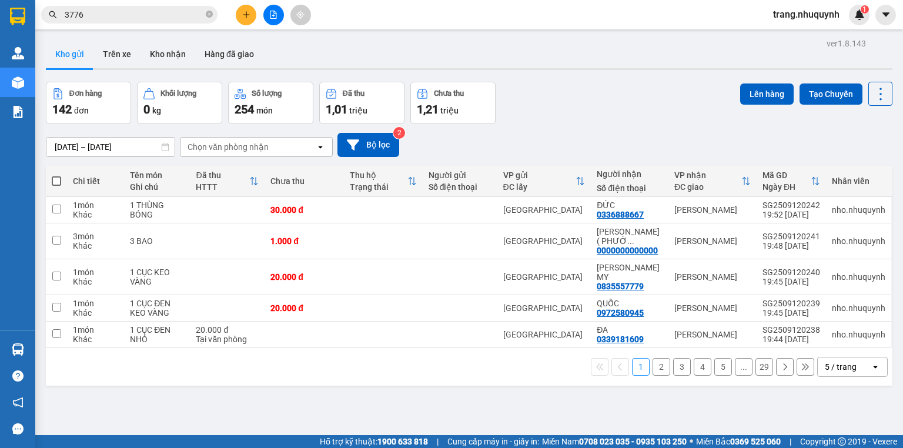
click at [270, 15] on icon "file-add" at bounding box center [273, 15] width 6 height 8
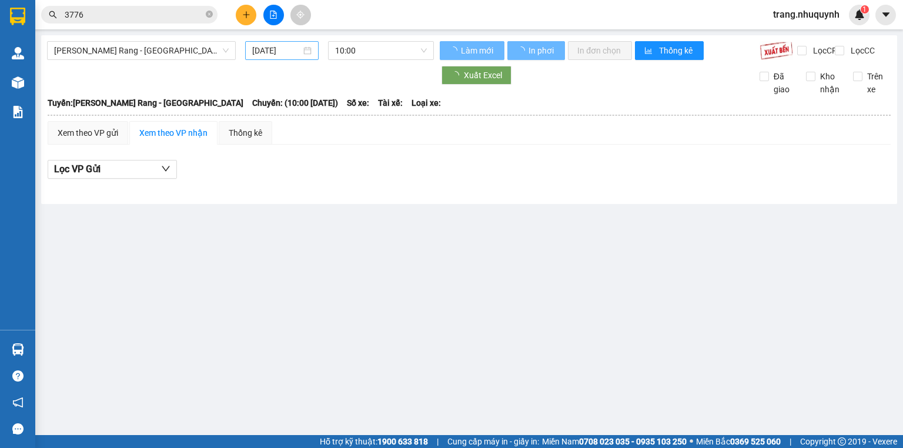
click at [272, 48] on input "[DATE]" at bounding box center [276, 50] width 48 height 13
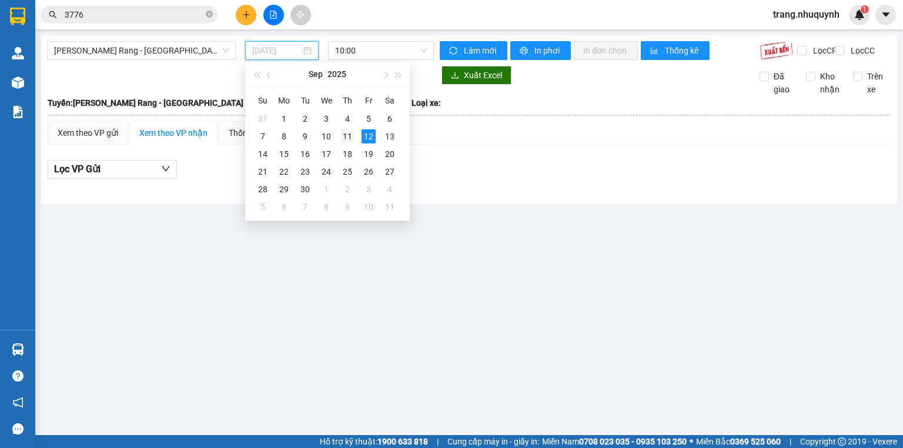
click at [341, 136] on div "11" at bounding box center [347, 136] width 14 height 14
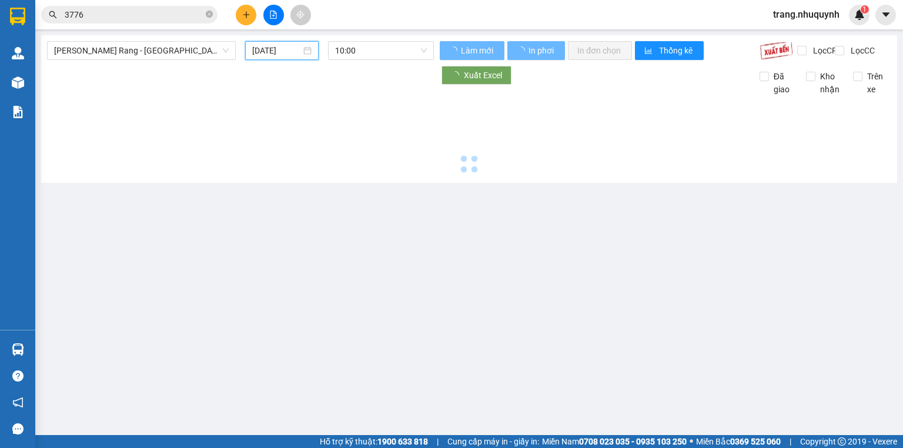
type input "[DATE]"
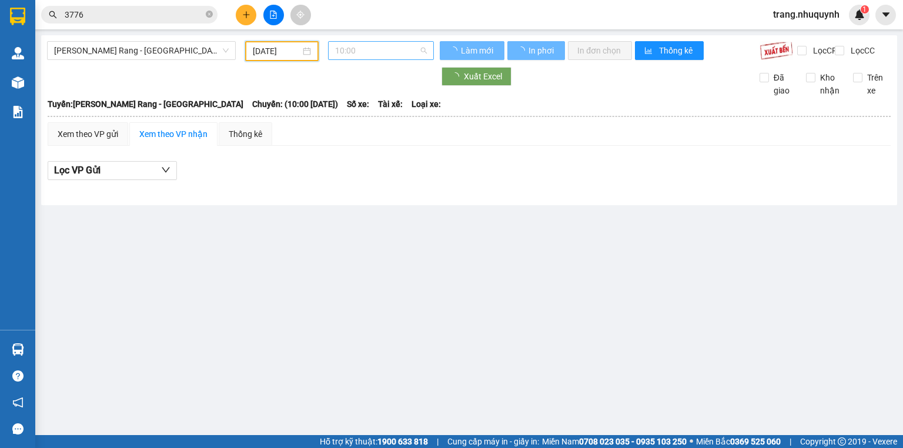
click at [357, 54] on span "10:00" at bounding box center [381, 51] width 92 height 18
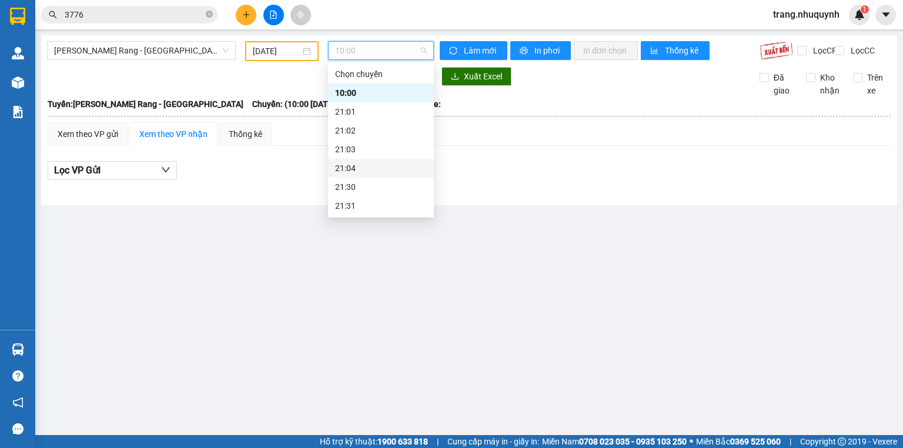
scroll to position [56, 0]
click at [375, 169] on div "22:00" at bounding box center [381, 168] width 92 height 13
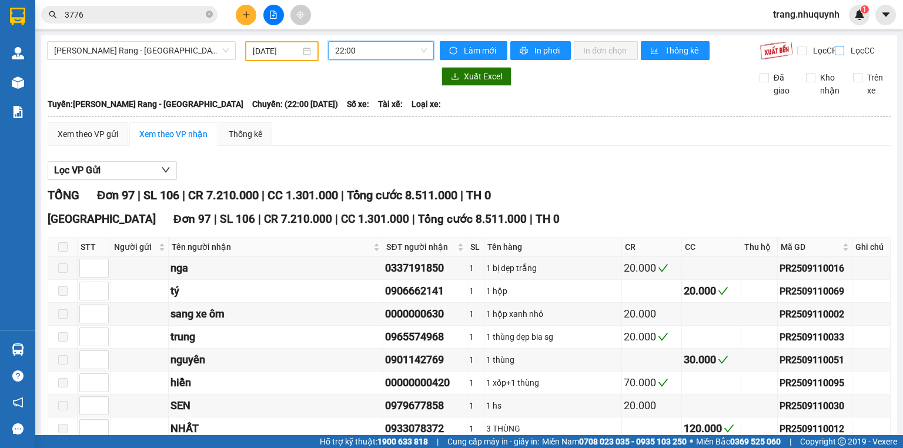
click at [835, 54] on input "Lọc CC" at bounding box center [840, 50] width 11 height 9
checkbox input "true"
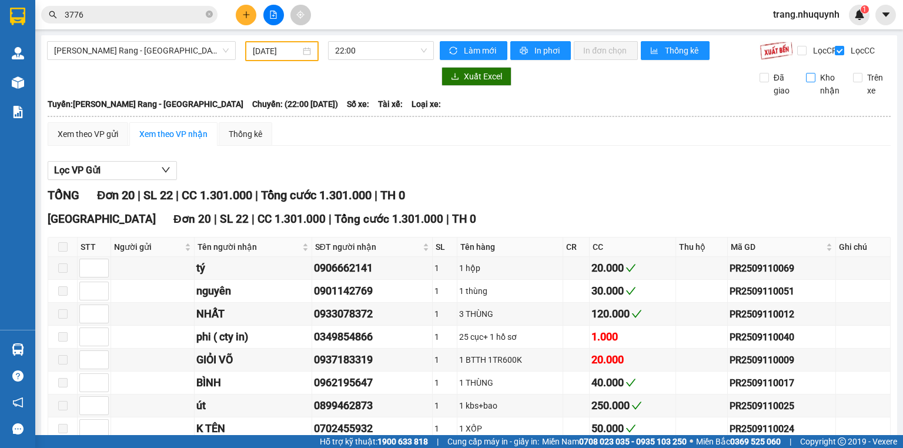
click at [808, 82] on input "Kho nhận" at bounding box center [810, 77] width 9 height 9
checkbox input "true"
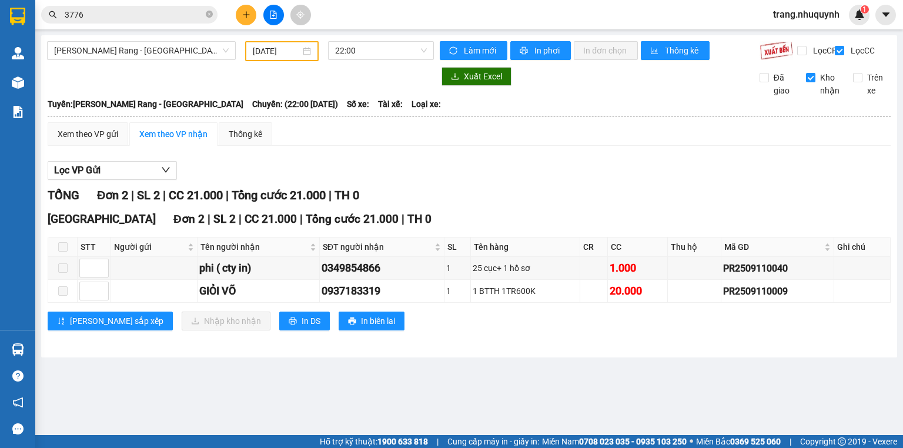
click at [573, 162] on div "Xem theo VP gửi Xem theo [PERSON_NAME] Thống kê Lọc VP Gửi [PERSON_NAME] 2 | S…" at bounding box center [469, 233] width 843 height 223
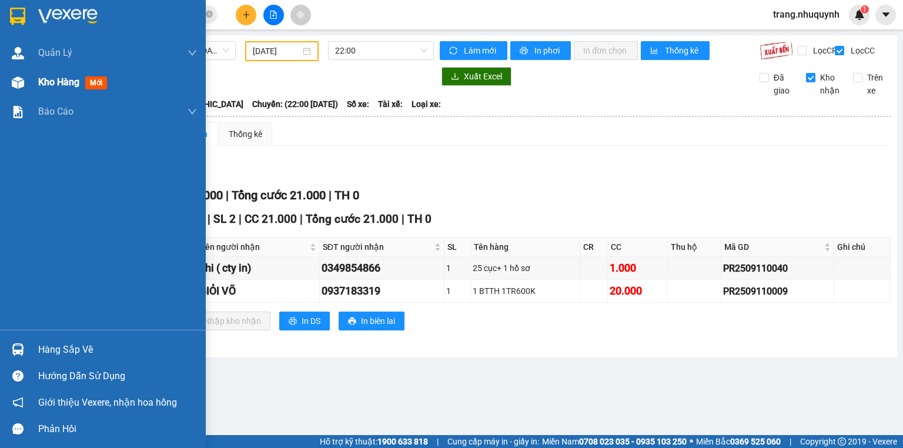
click at [39, 76] on span "Kho hàng" at bounding box center [58, 81] width 41 height 11
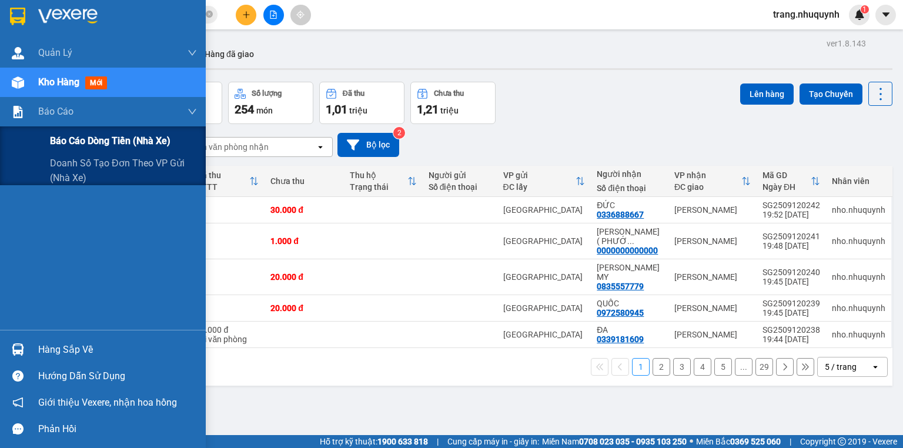
click at [84, 149] on div "Báo cáo dòng tiền (nhà xe)" at bounding box center [123, 140] width 147 height 29
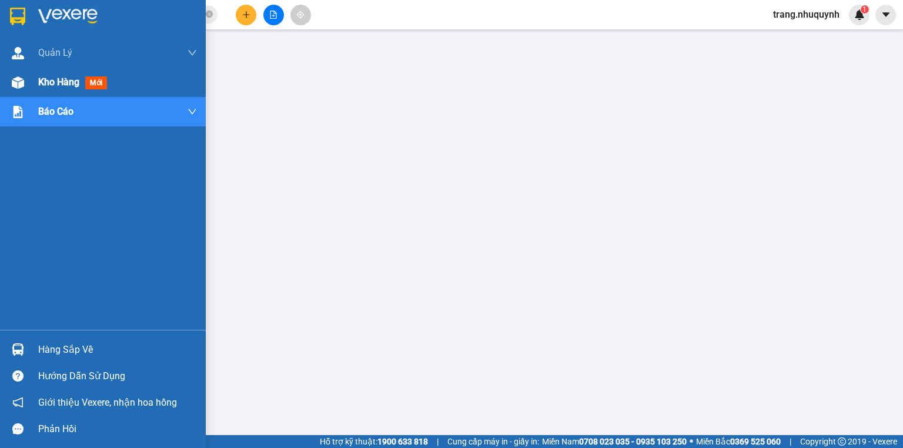
click at [69, 87] on span "Kho hàng" at bounding box center [58, 81] width 41 height 11
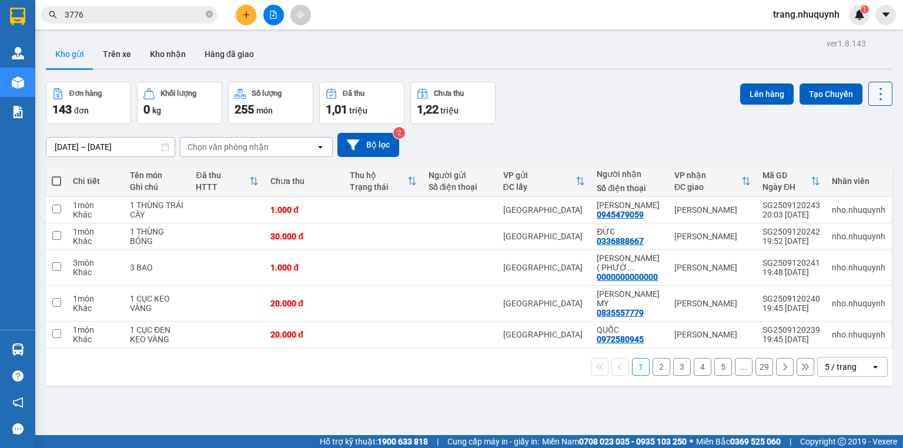
click at [881, 97] on icon at bounding box center [880, 94] width 16 height 16
click at [858, 163] on span "Làm mới" at bounding box center [857, 168] width 32 height 12
click at [876, 96] on icon at bounding box center [880, 94] width 16 height 16
click at [857, 165] on span "Làm mới" at bounding box center [857, 168] width 32 height 12
click at [819, 212] on icon at bounding box center [823, 210] width 8 height 8
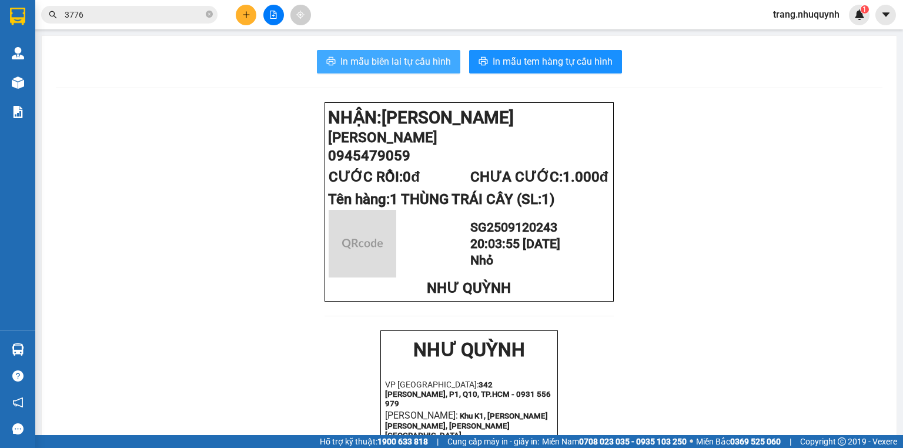
click at [374, 55] on span "In mẫu biên lai tự cấu hình" at bounding box center [395, 61] width 111 height 15
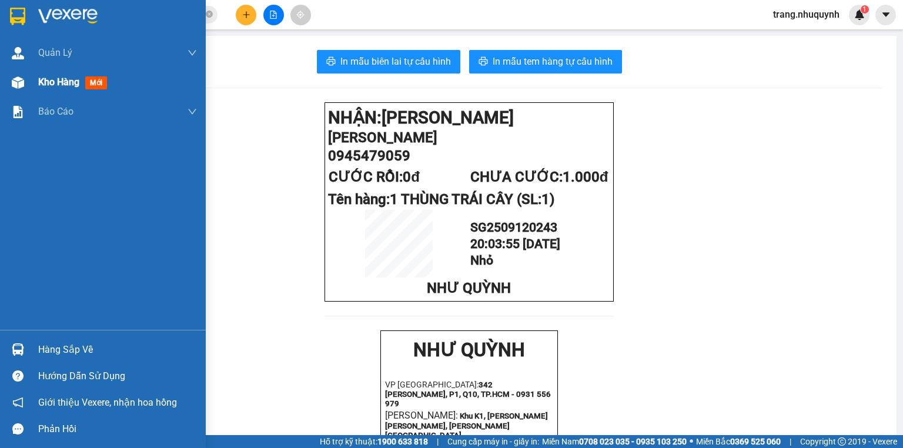
click at [52, 80] on span "Kho hàng" at bounding box center [58, 81] width 41 height 11
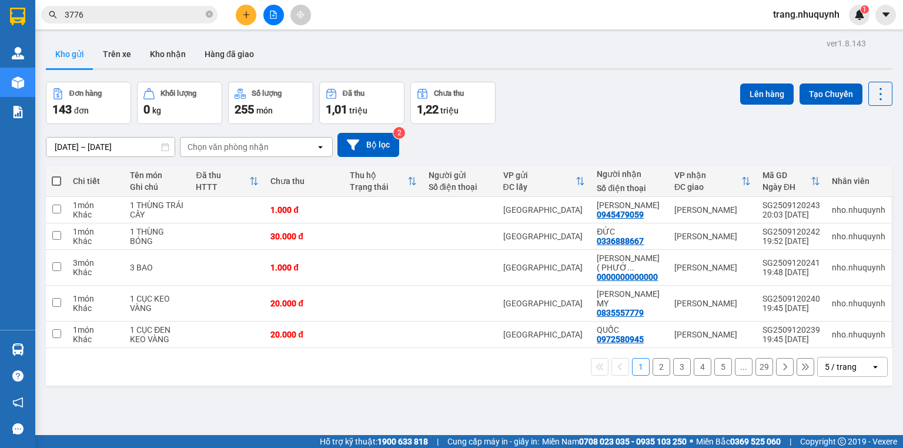
click at [660, 132] on div "[DATE] – [DATE] Press the down arrow key to interact with the calendar and sele…" at bounding box center [469, 145] width 847 height 42
click at [653, 358] on button "2" at bounding box center [662, 367] width 18 height 18
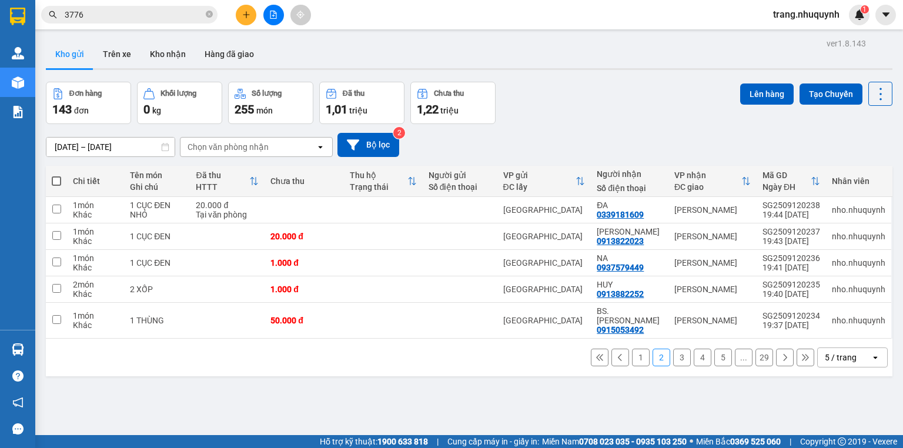
click at [632, 350] on button "1" at bounding box center [641, 358] width 18 height 18
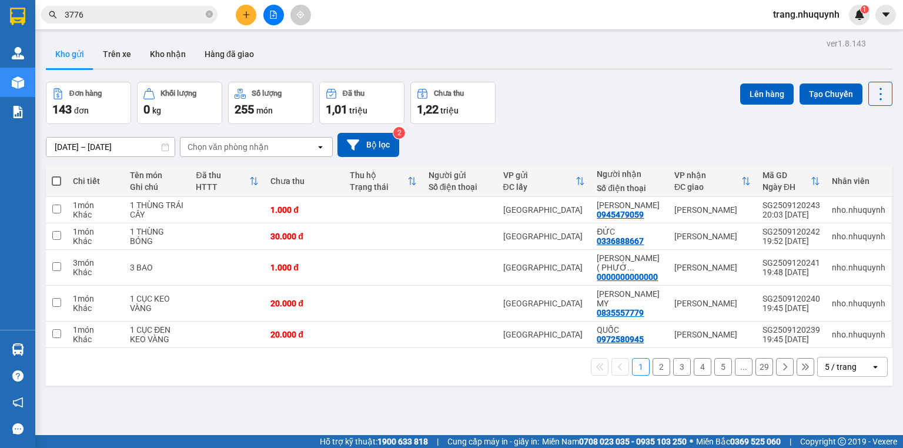
click at [269, 18] on icon "file-add" at bounding box center [273, 15] width 8 height 8
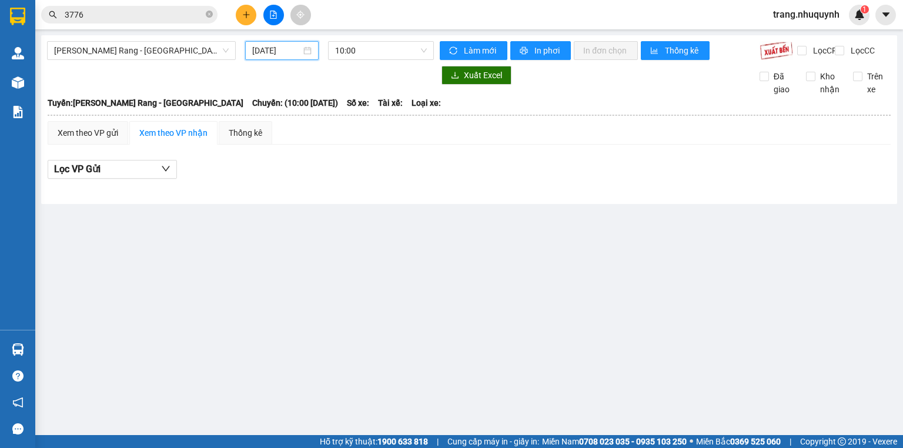
click at [268, 49] on input "[DATE]" at bounding box center [276, 50] width 48 height 13
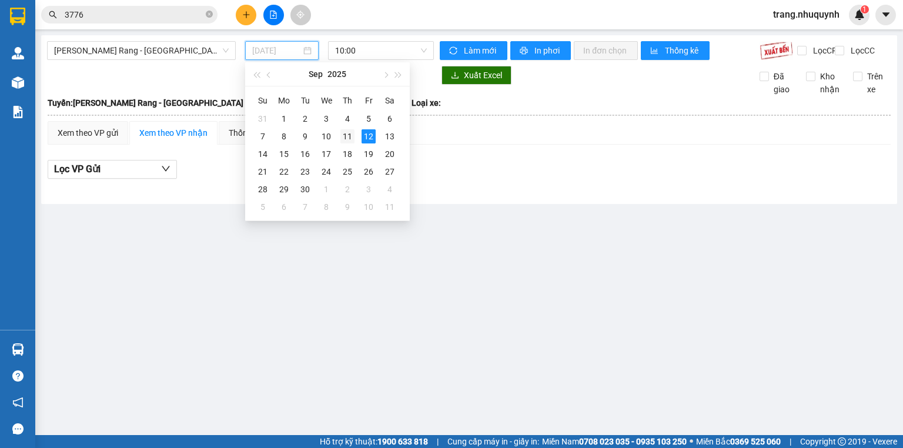
click at [350, 131] on div "11" at bounding box center [347, 136] width 14 height 14
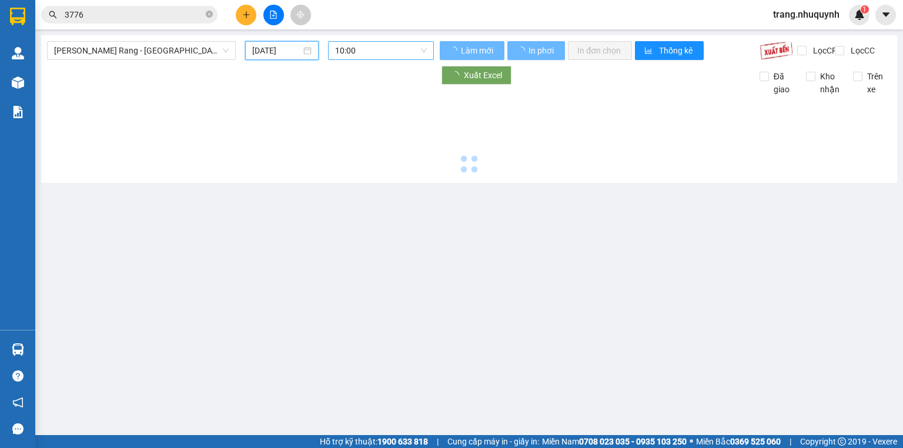
type input "[DATE]"
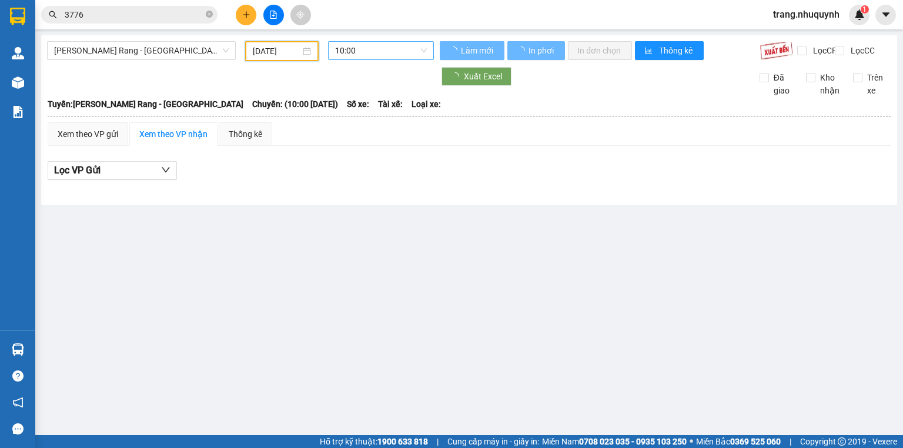
click at [352, 52] on span "10:00" at bounding box center [381, 51] width 92 height 18
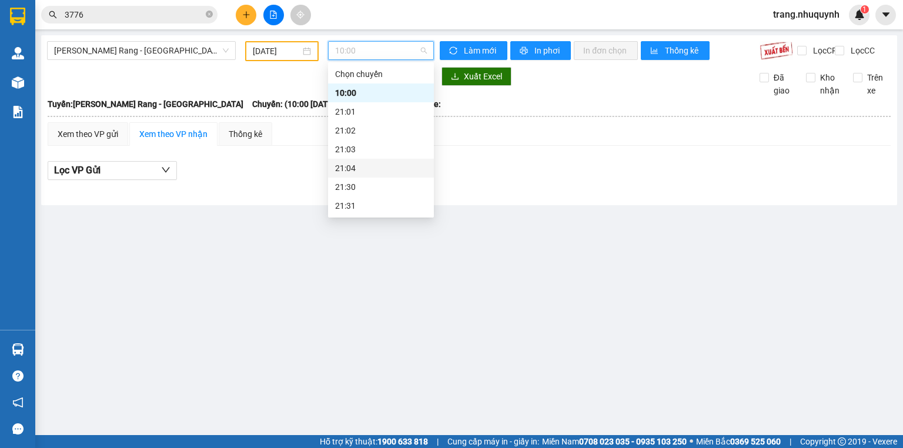
scroll to position [56, 0]
click at [353, 165] on div "22:00" at bounding box center [381, 168] width 92 height 13
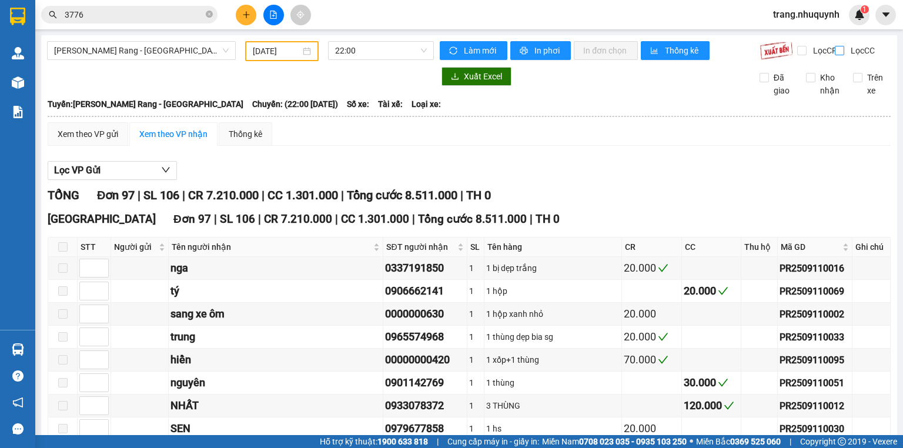
click at [838, 49] on input "Lọc CC" at bounding box center [840, 50] width 11 height 9
checkbox input "true"
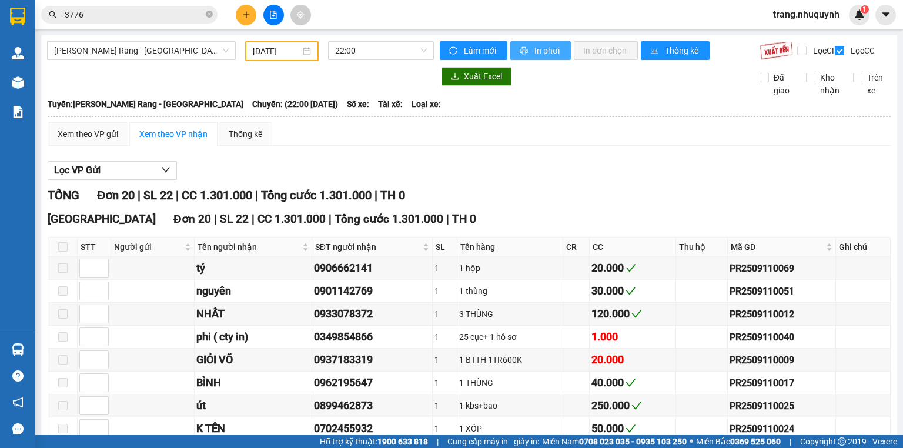
click at [546, 57] on button "In phơi" at bounding box center [540, 50] width 61 height 19
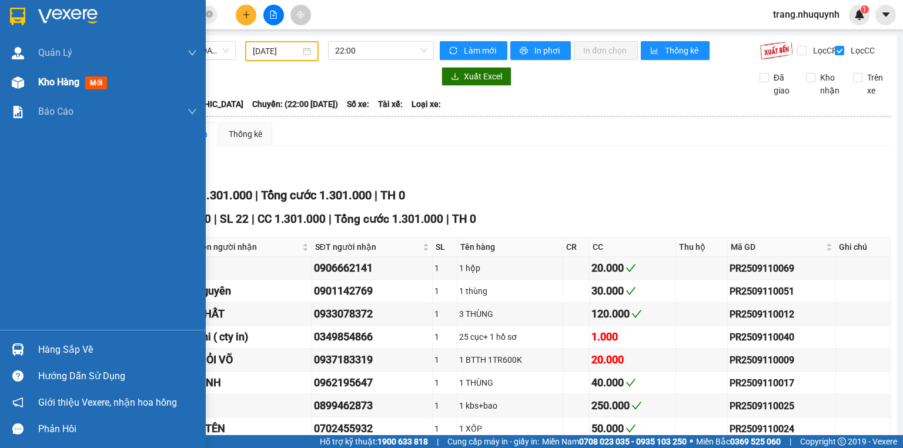
click at [45, 86] on span "Kho hàng" at bounding box center [58, 81] width 41 height 11
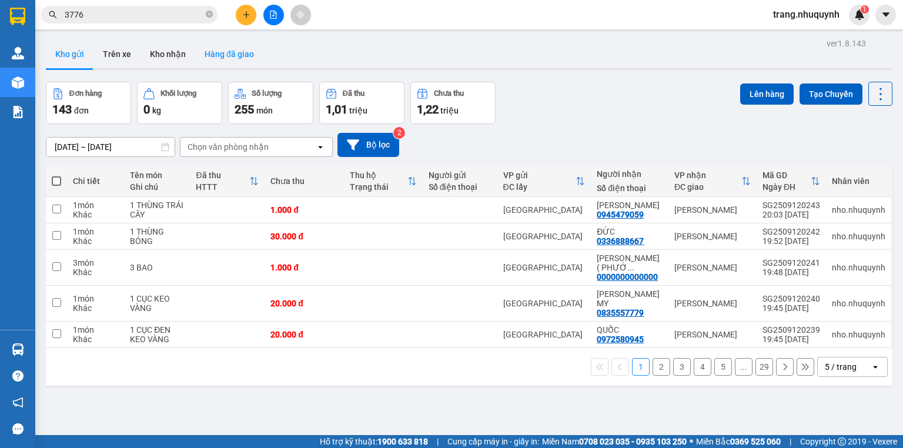
click at [234, 58] on button "Hàng đã giao" at bounding box center [229, 54] width 68 height 28
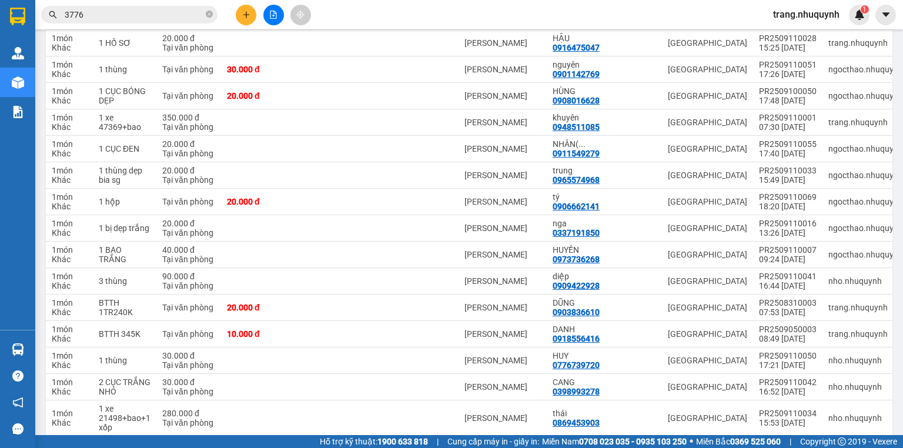
scroll to position [188, 0]
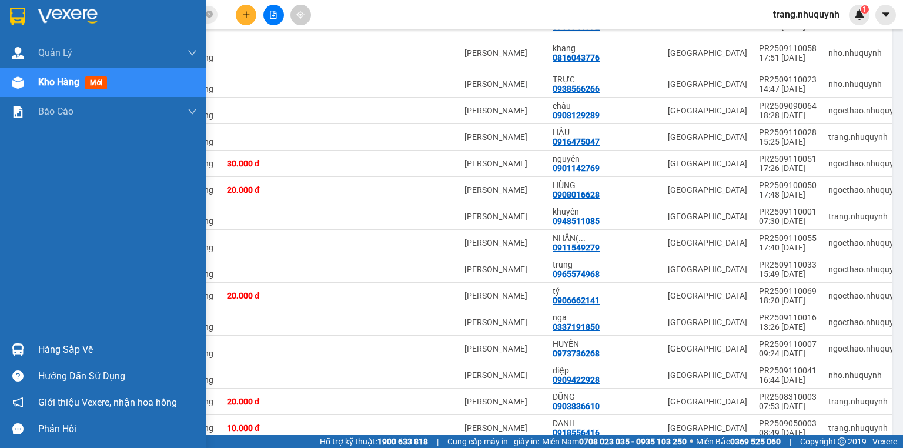
click at [36, 92] on div "Kho hàng mới" at bounding box center [103, 82] width 206 height 29
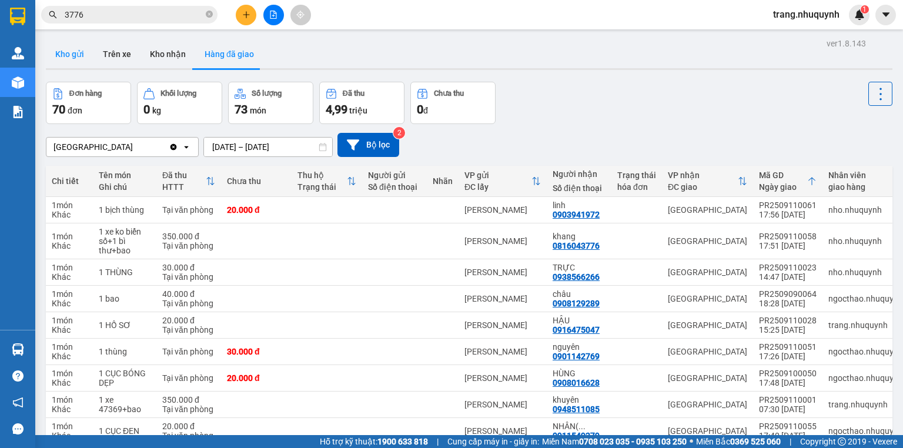
click at [75, 52] on button "Kho gửi" at bounding box center [70, 54] width 48 height 28
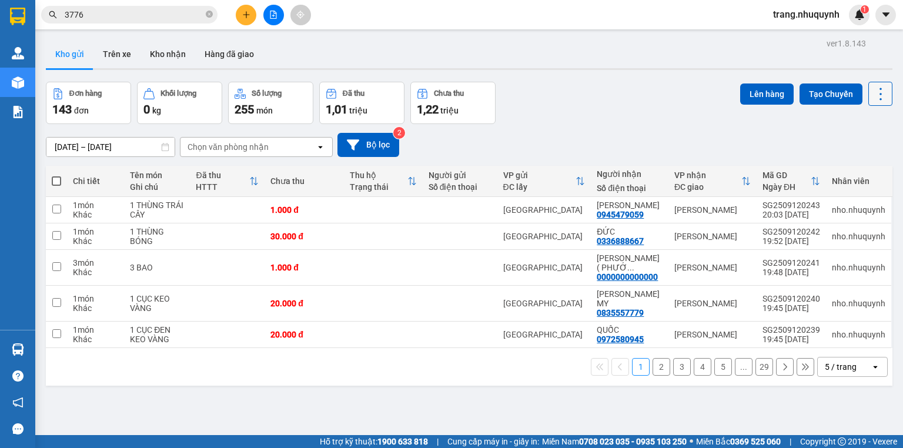
click at [882, 92] on button at bounding box center [880, 94] width 24 height 24
click at [863, 169] on span "Làm mới" at bounding box center [857, 168] width 32 height 12
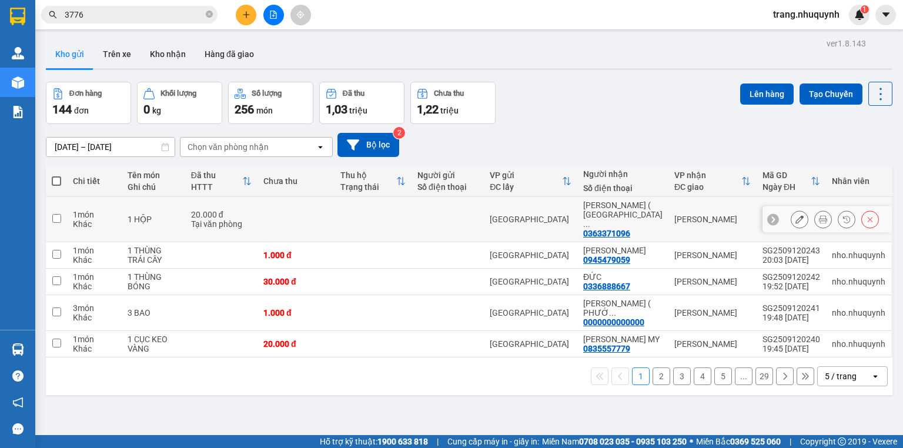
click at [819, 219] on icon at bounding box center [823, 219] width 8 height 8
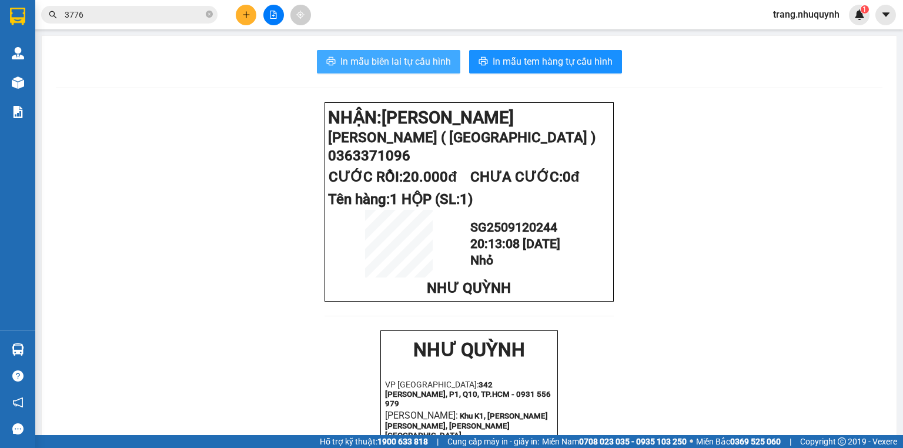
click at [373, 57] on span "In mẫu biên lai tự cấu hình" at bounding box center [395, 61] width 111 height 15
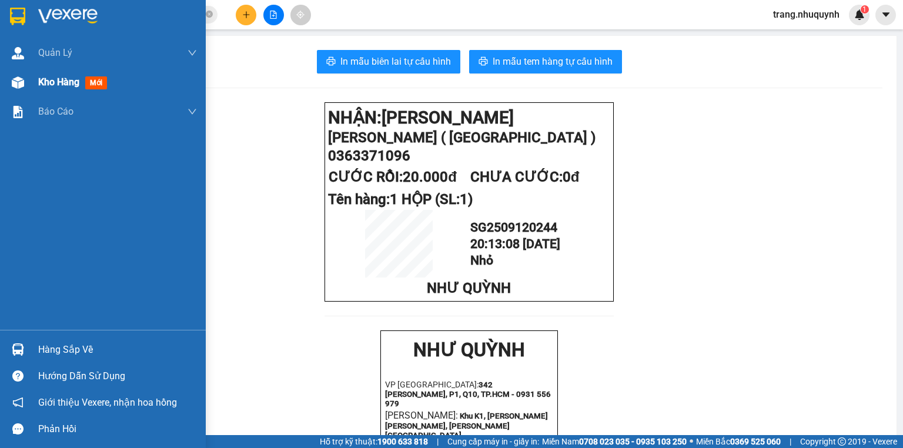
click at [34, 81] on div "Kho hàng mới" at bounding box center [103, 82] width 206 height 29
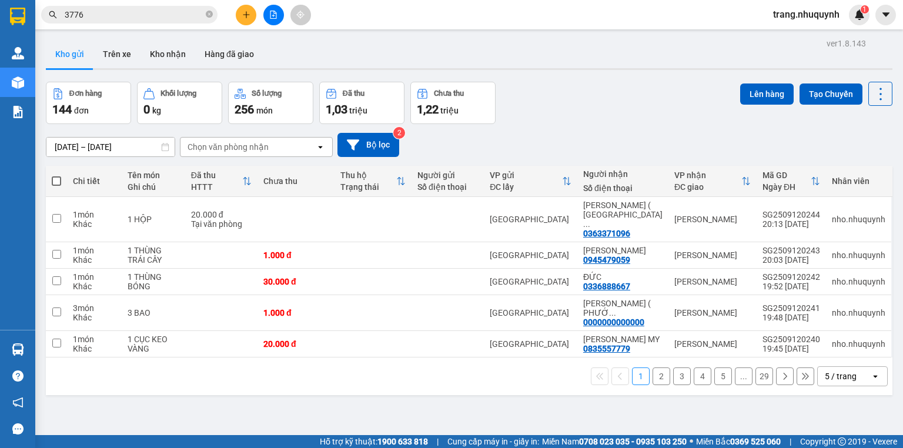
click at [553, 100] on div "Đơn hàng 144 đơn Khối lượng 0 kg Số lượng 256 món Đã thu 1,03 triệu Chưa thu 1,…" at bounding box center [469, 103] width 847 height 42
click at [872, 96] on icon at bounding box center [880, 94] width 16 height 16
click at [856, 168] on span "Làm mới" at bounding box center [857, 168] width 32 height 12
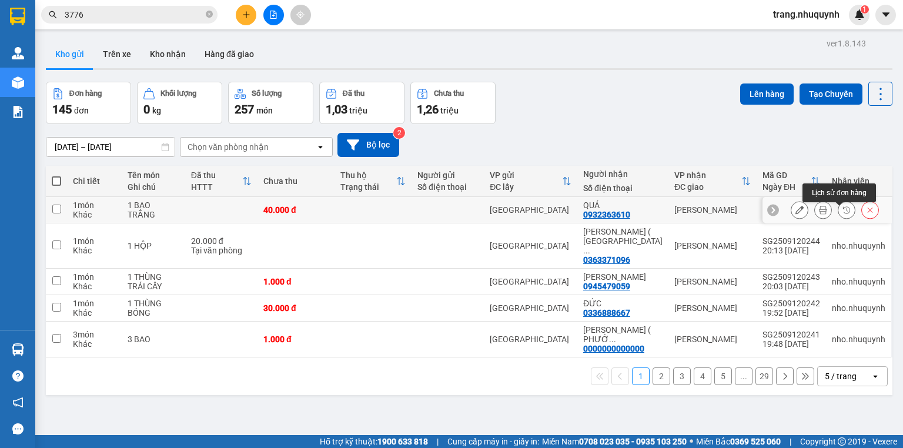
click at [819, 214] on icon at bounding box center [823, 210] width 8 height 8
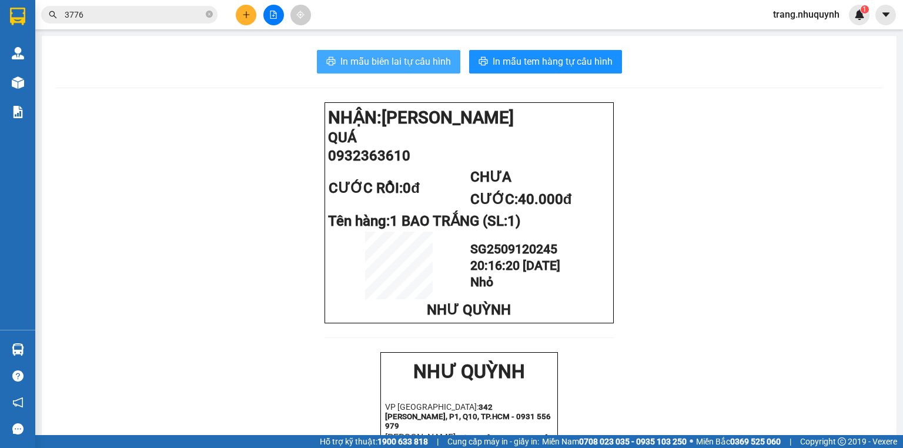
click at [417, 60] on span "In mẫu biên lai tự cấu hình" at bounding box center [395, 61] width 111 height 15
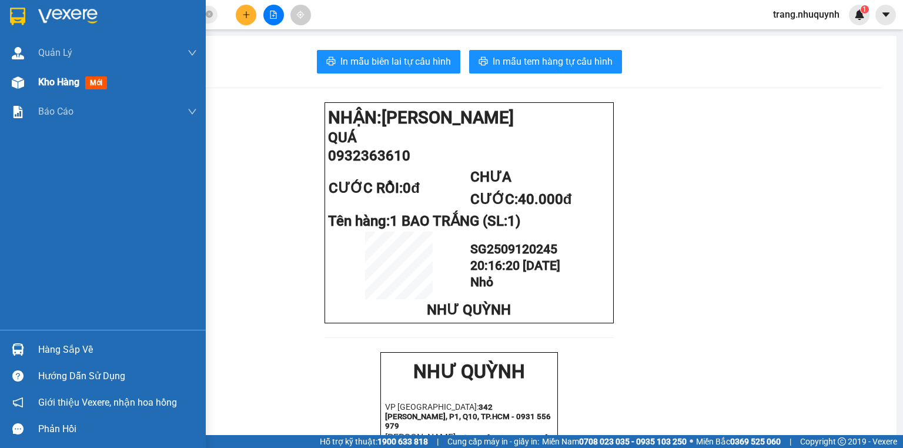
click at [39, 92] on div "Kho hàng mới" at bounding box center [117, 82] width 159 height 29
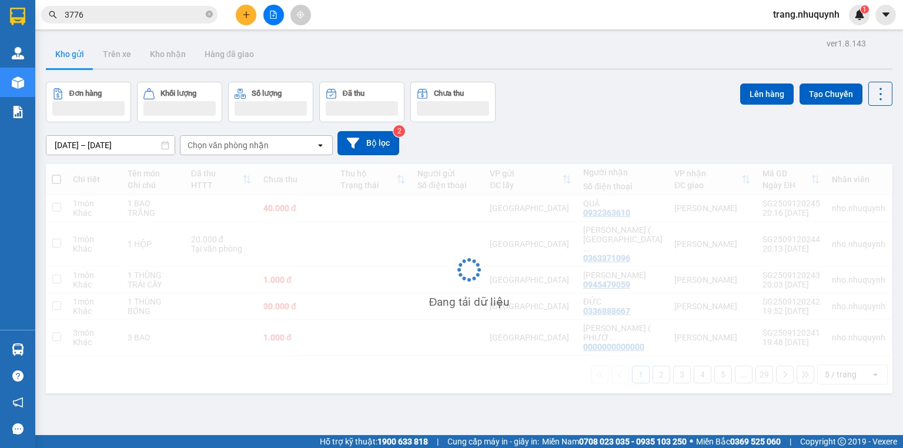
click at [560, 108] on div "Đơn hàng Khối lượng Số lượng Đã thu Chưa thu Lên hàng Tạo Chuyến" at bounding box center [469, 102] width 847 height 41
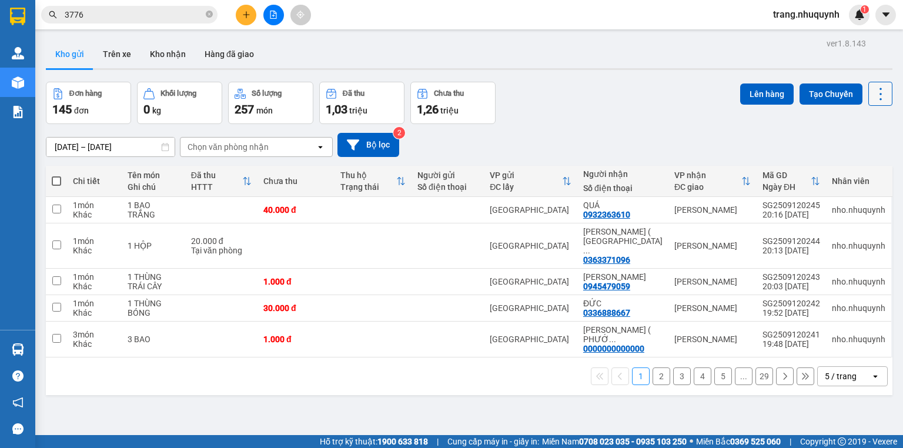
click at [878, 91] on icon at bounding box center [880, 94] width 16 height 16
click at [871, 173] on li "Làm mới" at bounding box center [852, 167] width 88 height 21
click at [877, 101] on icon at bounding box center [880, 94] width 16 height 16
click at [854, 167] on span "Làm mới" at bounding box center [857, 168] width 32 height 12
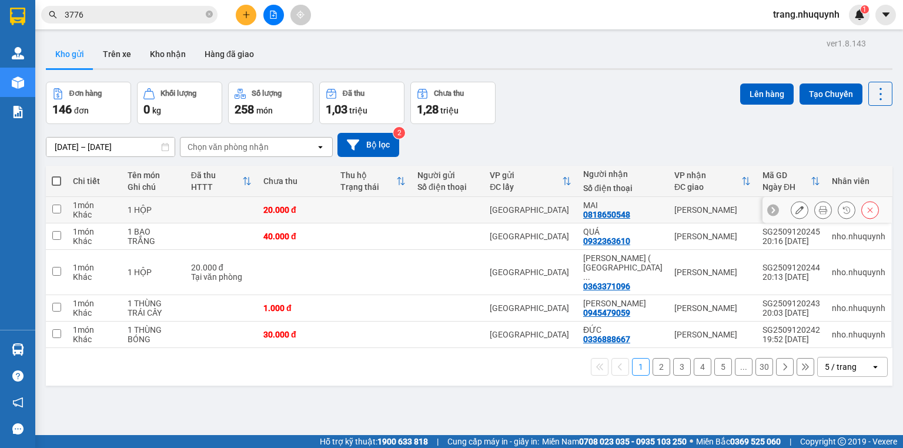
click at [819, 214] on icon at bounding box center [823, 210] width 8 height 8
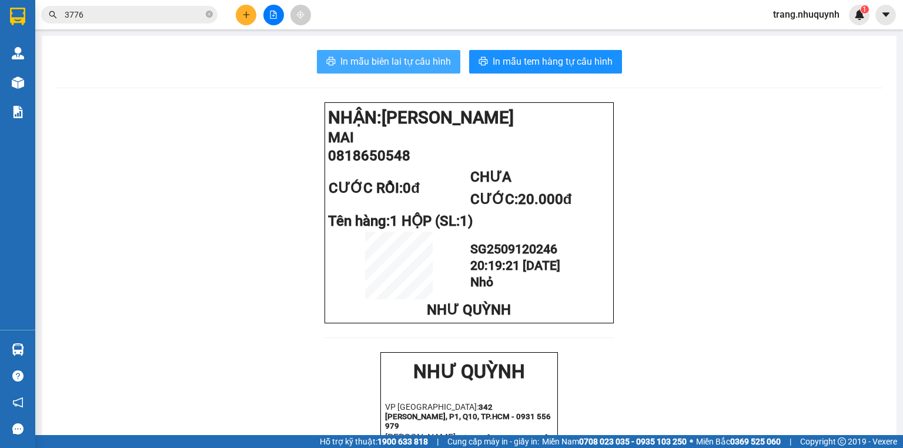
click at [374, 52] on button "In mẫu biên lai tự cấu hình" at bounding box center [388, 62] width 143 height 24
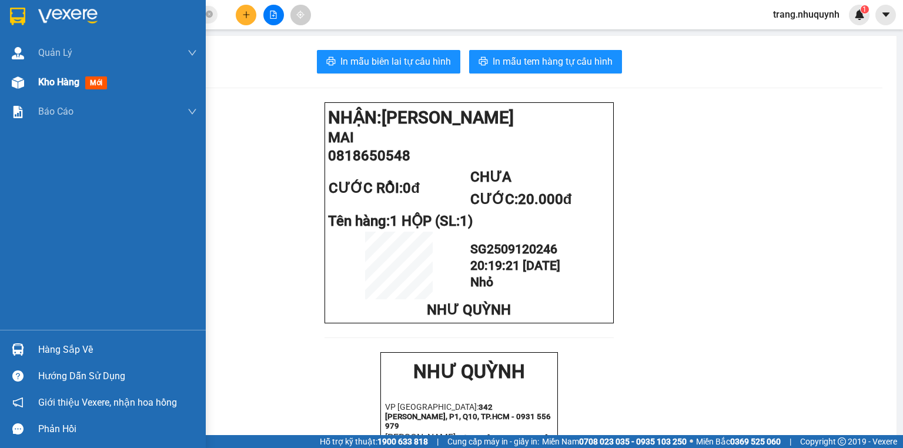
click at [12, 78] on img at bounding box center [18, 82] width 12 height 12
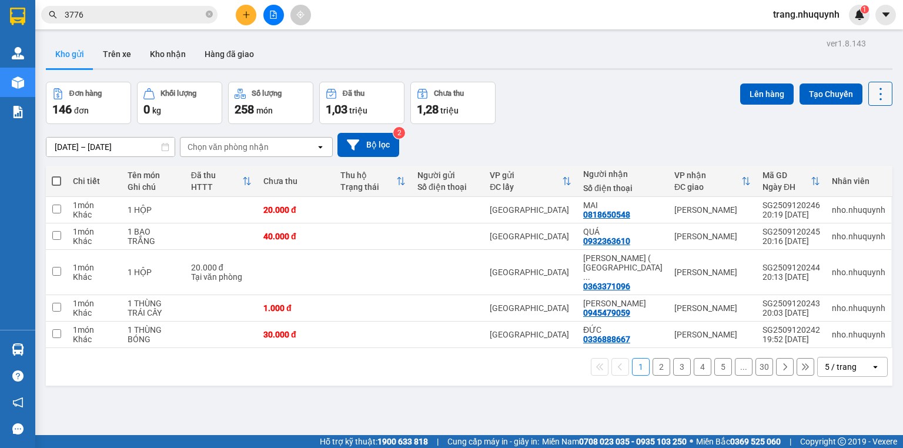
click at [872, 99] on icon at bounding box center [880, 94] width 16 height 16
click at [872, 164] on span "Làm mới" at bounding box center [857, 168] width 32 height 12
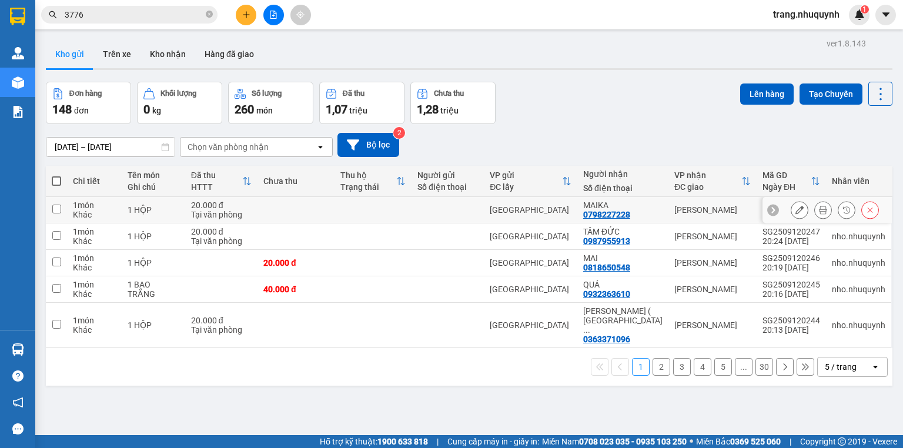
click at [820, 219] on button at bounding box center [823, 210] width 16 height 21
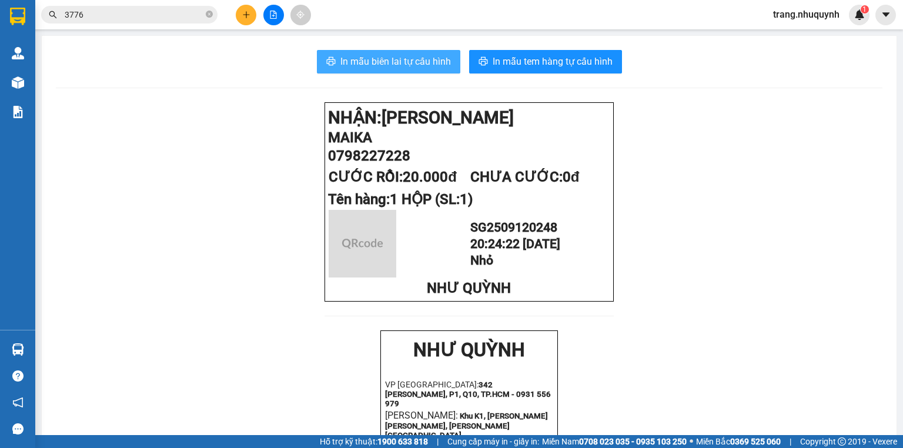
click at [396, 62] on span "In mẫu biên lai tự cấu hình" at bounding box center [395, 61] width 111 height 15
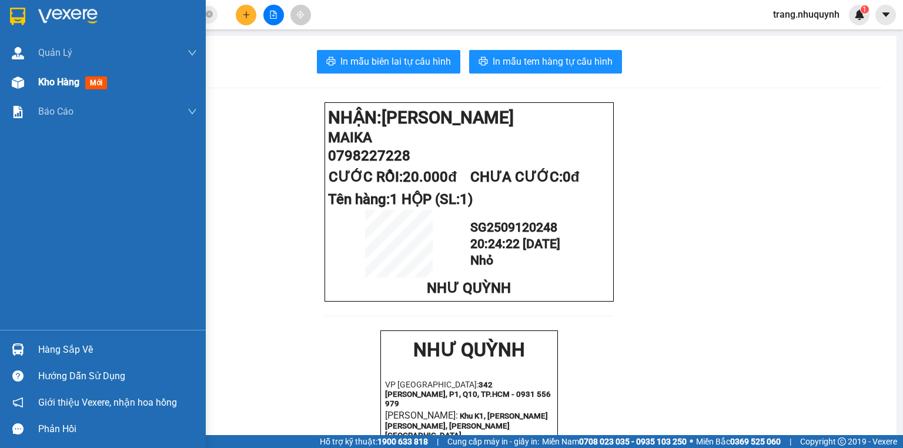
click at [40, 95] on div "Kho hàng mới" at bounding box center [117, 82] width 159 height 29
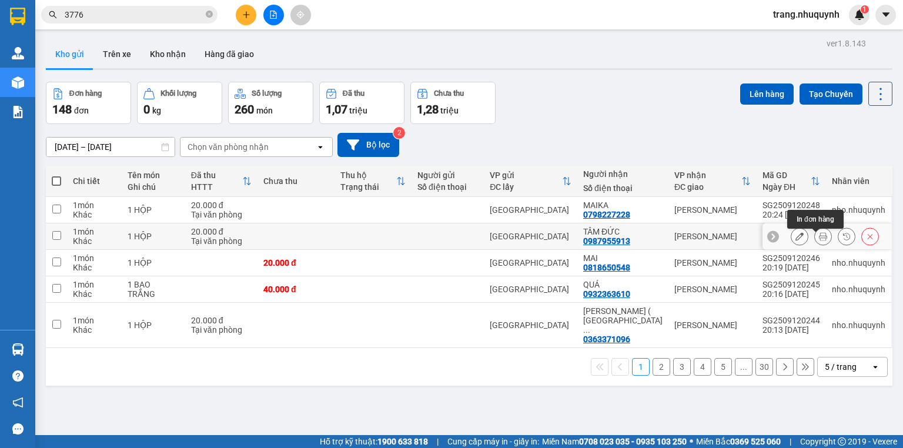
click at [819, 237] on icon at bounding box center [823, 236] width 8 height 8
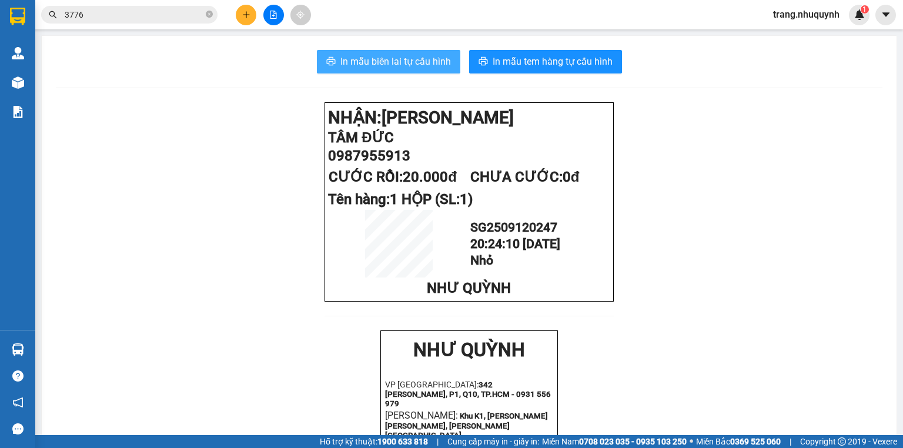
click at [372, 64] on span "In mẫu biên lai tự cấu hình" at bounding box center [395, 61] width 111 height 15
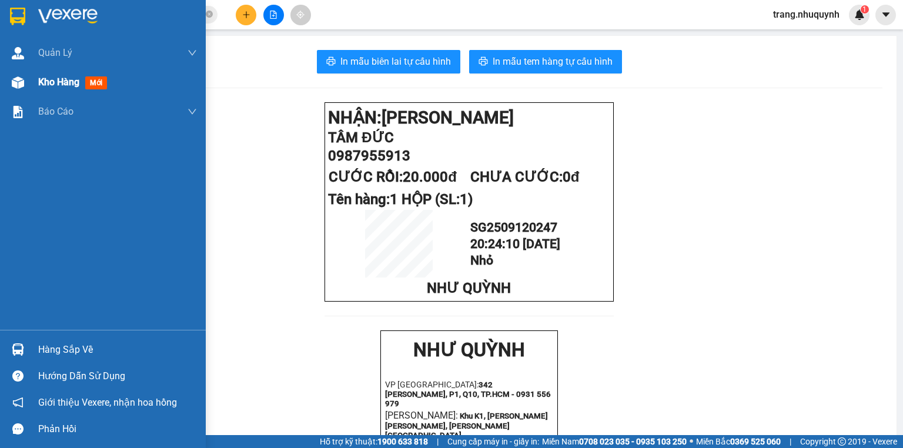
click at [52, 80] on span "Kho hàng" at bounding box center [58, 81] width 41 height 11
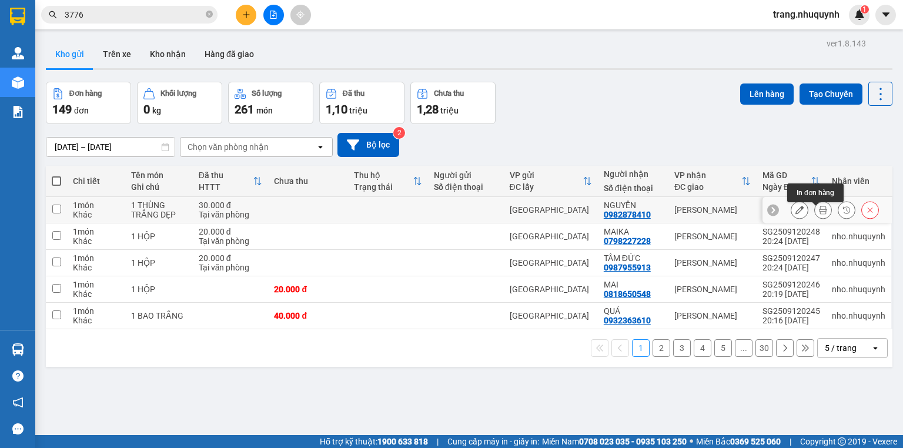
click at [818, 219] on button at bounding box center [823, 210] width 16 height 21
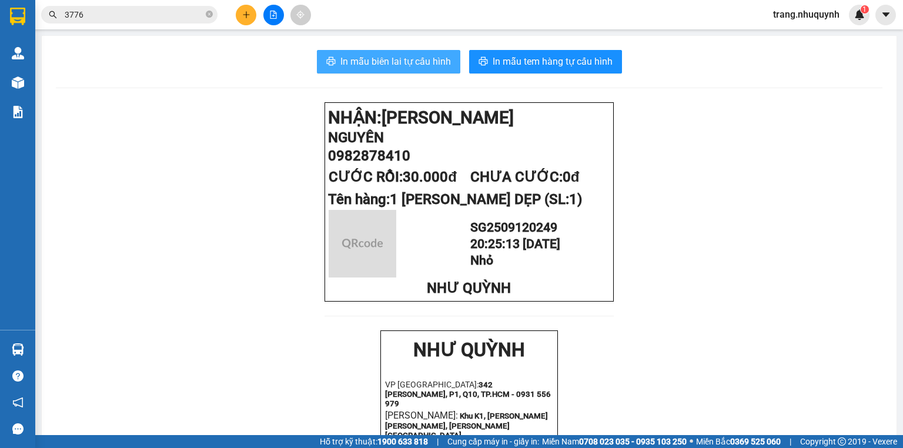
click at [419, 63] on span "In mẫu biên lai tự cấu hình" at bounding box center [395, 61] width 111 height 15
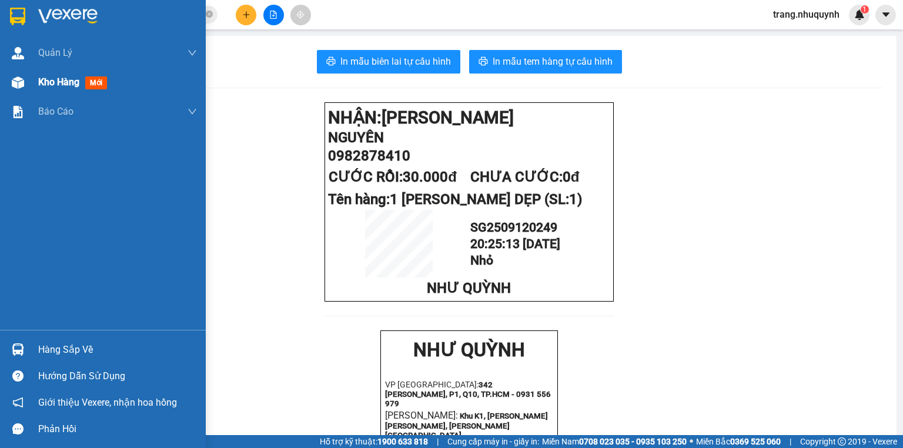
click at [75, 82] on span "Kho hàng" at bounding box center [58, 81] width 41 height 11
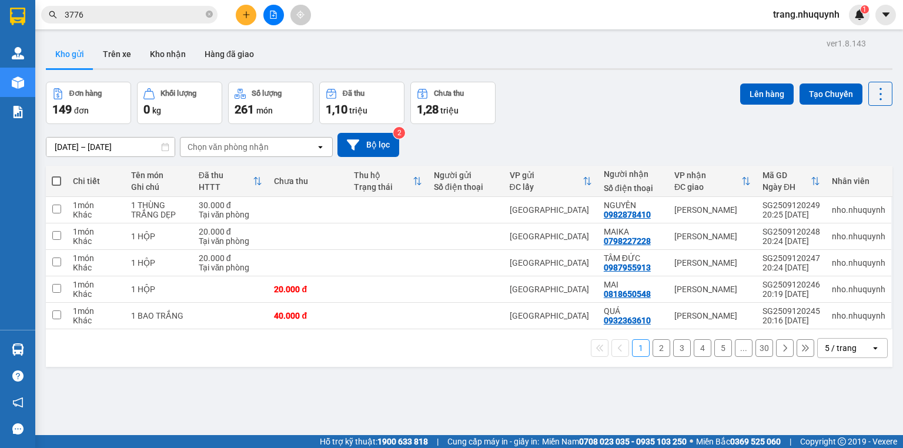
click at [867, 109] on div "Lên hàng Tạo Chuyến" at bounding box center [816, 103] width 152 height 42
click at [872, 95] on icon at bounding box center [880, 94] width 16 height 16
click at [861, 163] on span "Làm mới" at bounding box center [857, 168] width 32 height 12
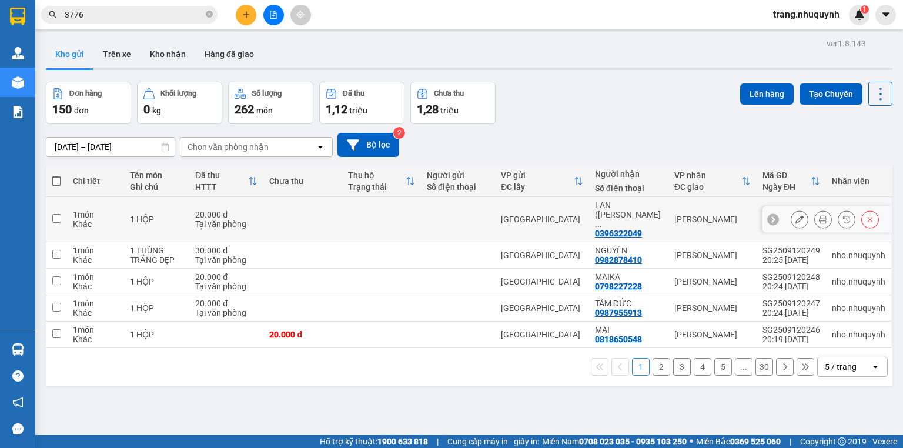
click at [819, 215] on icon at bounding box center [823, 219] width 8 height 8
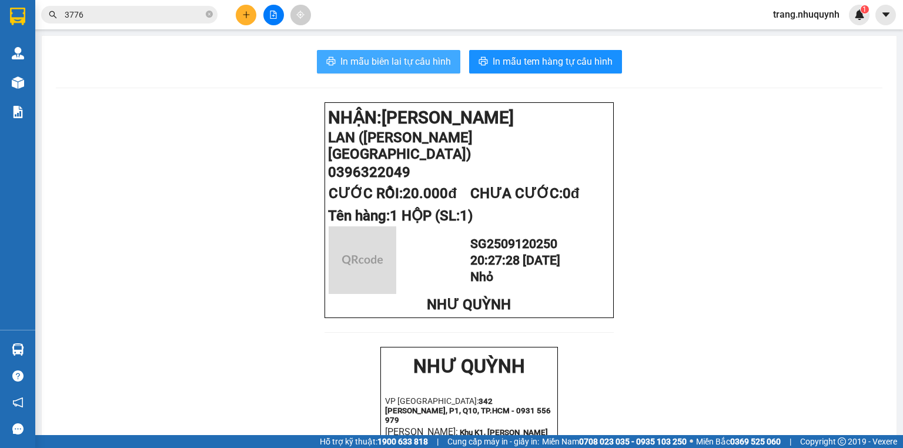
click at [412, 65] on span "In mẫu biên lai tự cấu hình" at bounding box center [395, 61] width 111 height 15
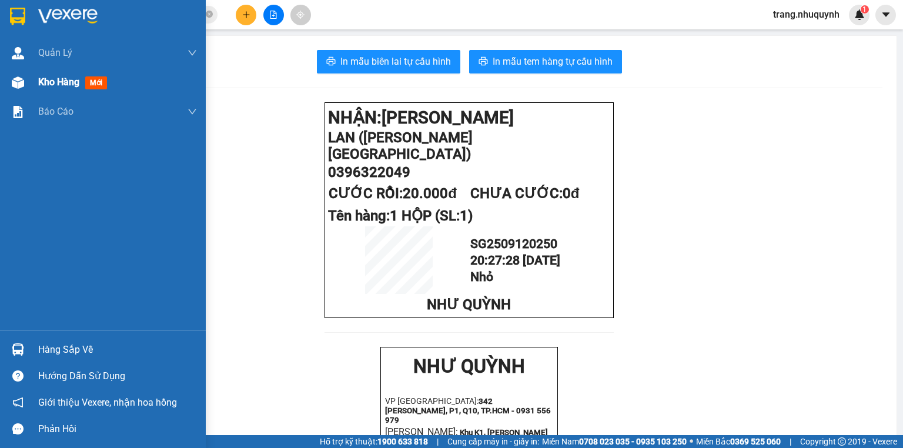
click at [53, 86] on span "Kho hàng" at bounding box center [58, 81] width 41 height 11
click at [44, 82] on span "Kho hàng" at bounding box center [58, 81] width 41 height 11
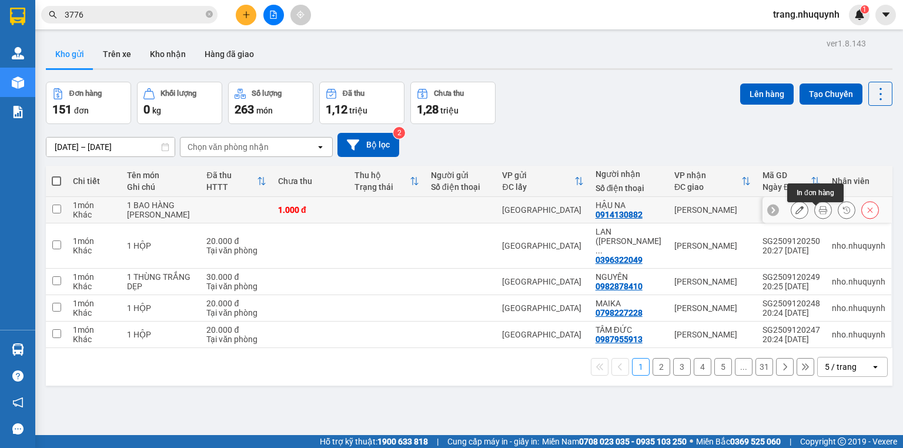
click at [819, 213] on icon at bounding box center [823, 210] width 8 height 8
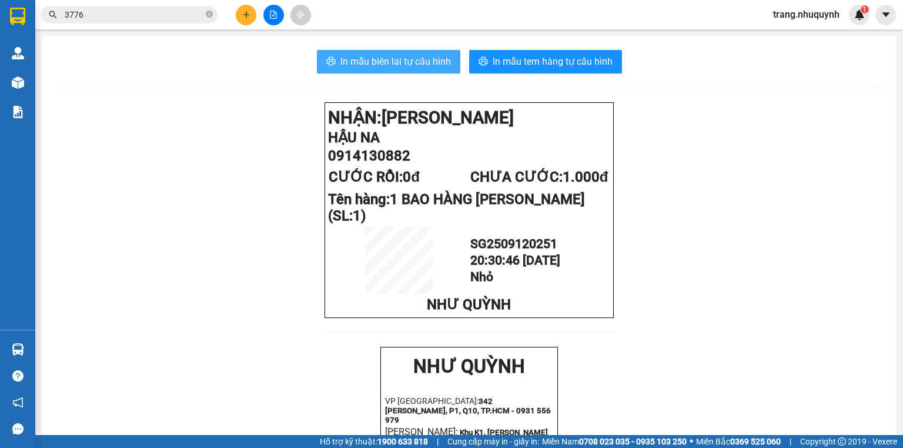
click at [385, 69] on button "In mẫu biên lai tự cấu hình" at bounding box center [388, 62] width 143 height 24
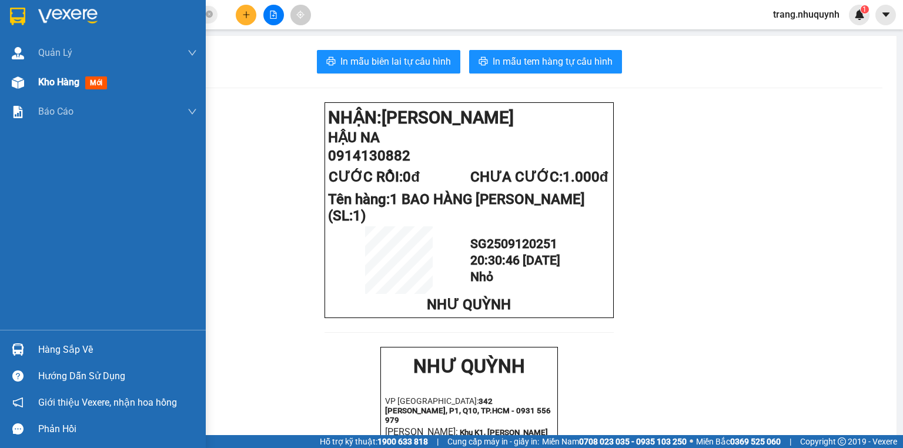
click at [42, 76] on span "Kho hàng" at bounding box center [58, 81] width 41 height 11
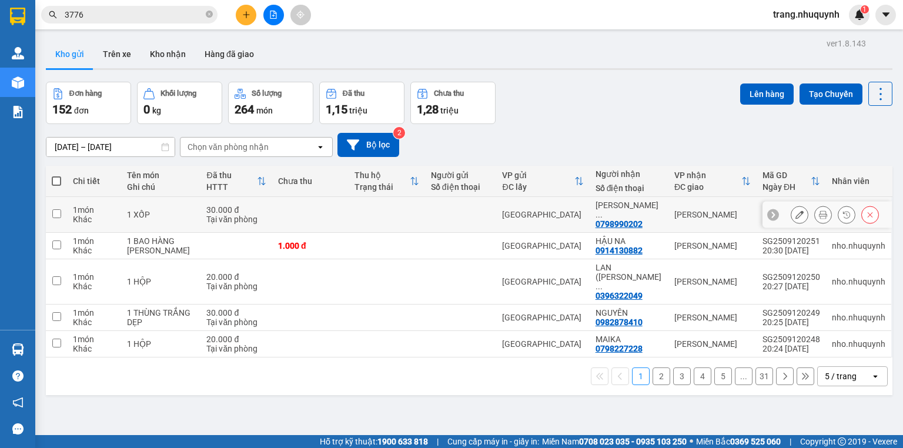
click at [819, 216] on icon at bounding box center [823, 214] width 8 height 8
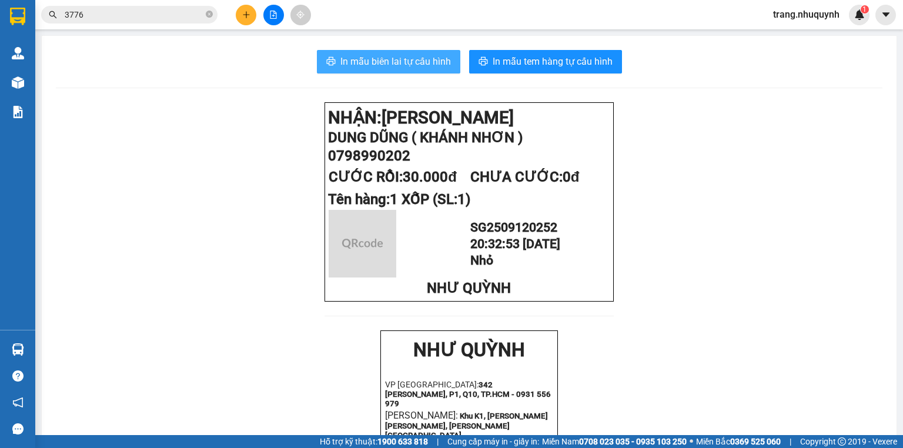
click at [376, 62] on span "In mẫu biên lai tự cấu hình" at bounding box center [395, 61] width 111 height 15
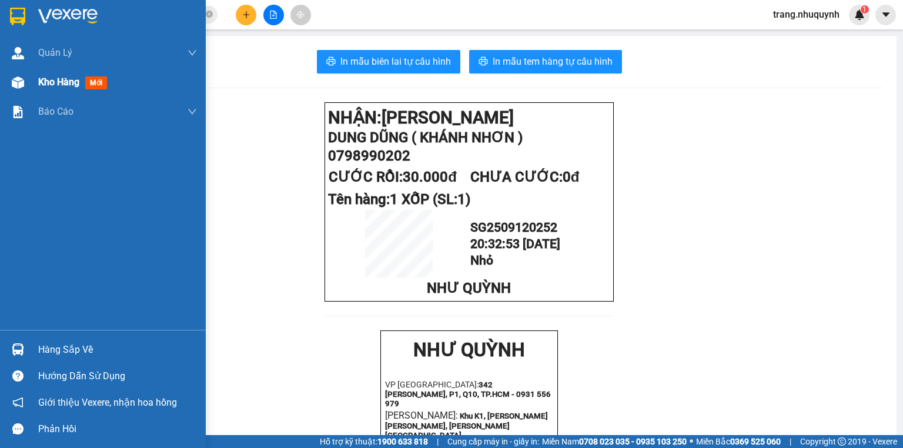
click at [58, 80] on span "Kho hàng" at bounding box center [58, 81] width 41 height 11
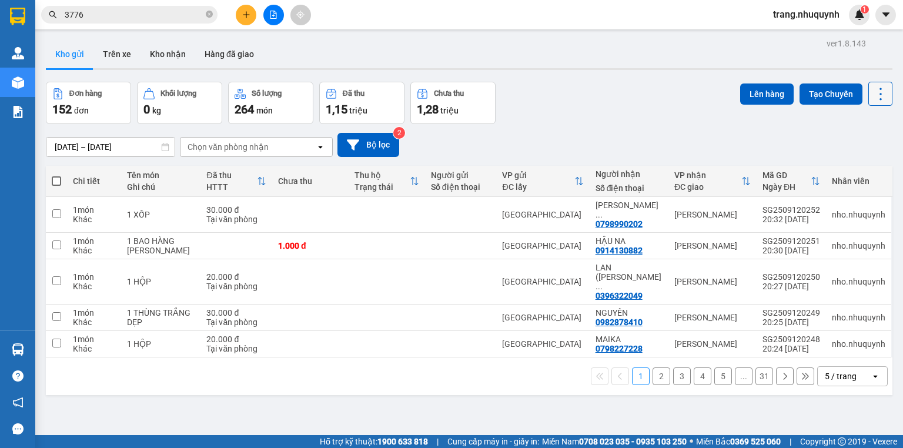
click at [872, 95] on icon at bounding box center [880, 94] width 16 height 16
click at [853, 169] on span "Làm mới" at bounding box center [857, 168] width 32 height 12
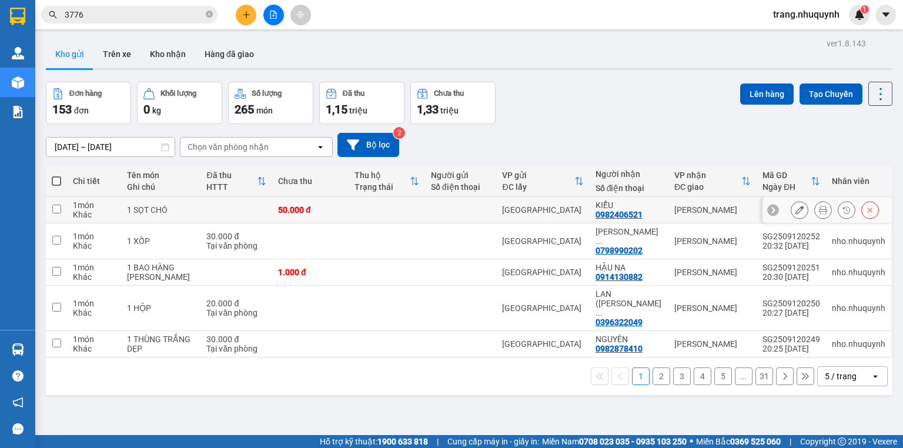
click at [816, 208] on button at bounding box center [823, 210] width 16 height 21
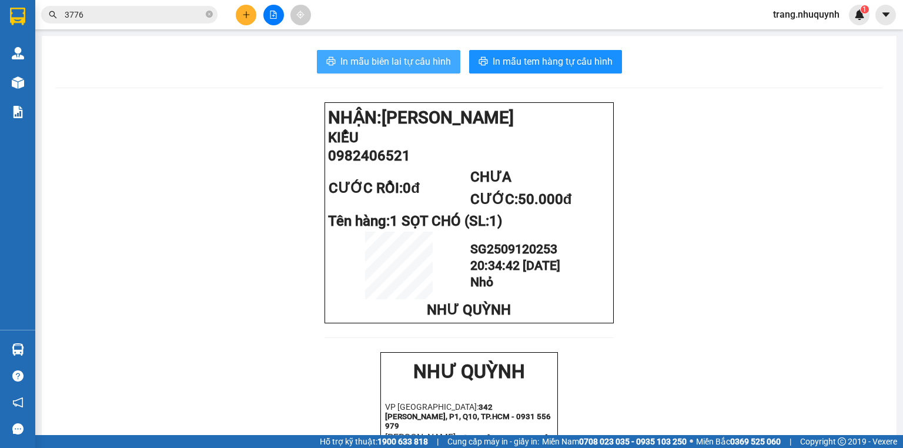
click at [379, 61] on span "In mẫu biên lai tự cấu hình" at bounding box center [395, 61] width 111 height 15
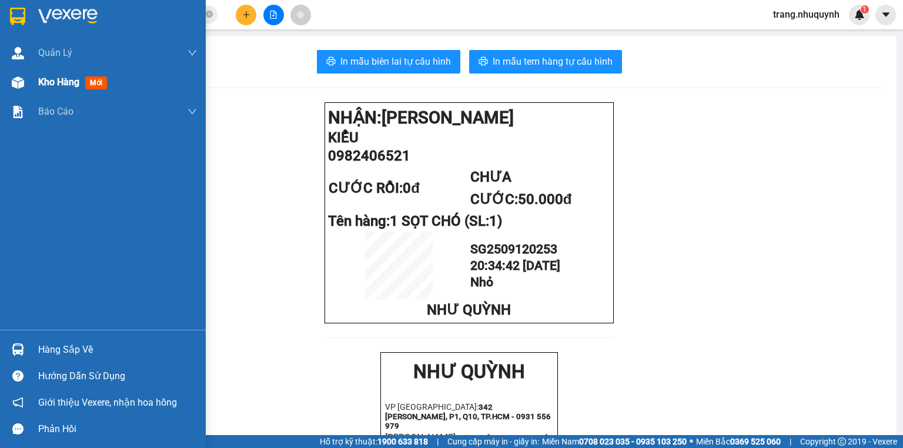
click at [82, 79] on div "Kho hàng mới" at bounding box center [74, 82] width 73 height 15
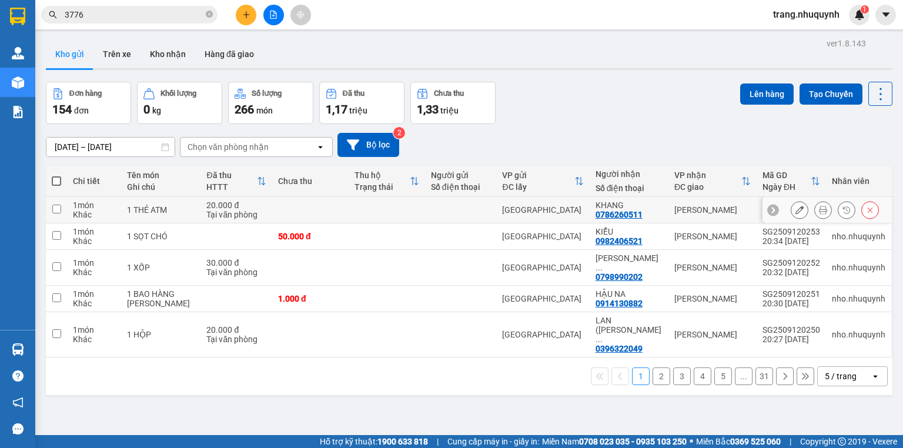
click at [815, 213] on button at bounding box center [823, 210] width 16 height 21
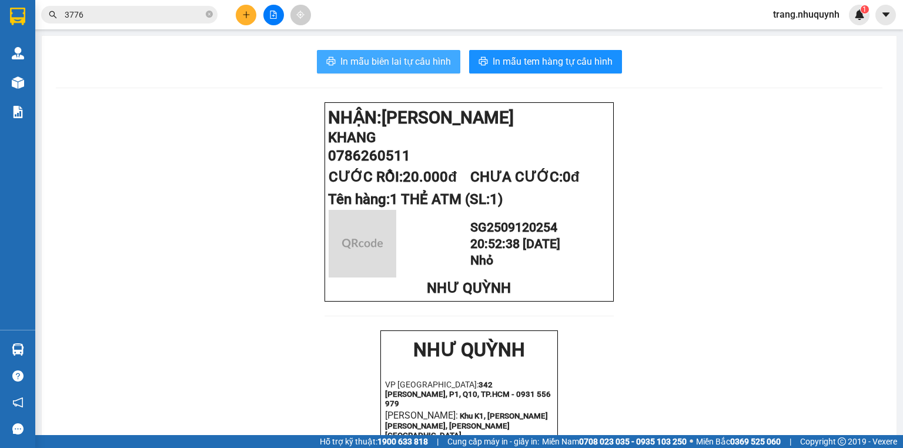
click at [406, 59] on span "In mẫu biên lai tự cấu hình" at bounding box center [395, 61] width 111 height 15
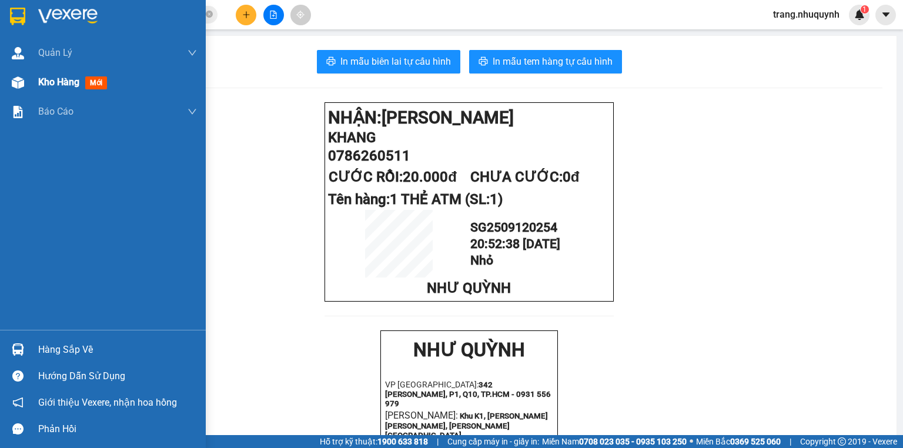
click at [52, 76] on span "Kho hàng" at bounding box center [58, 81] width 41 height 11
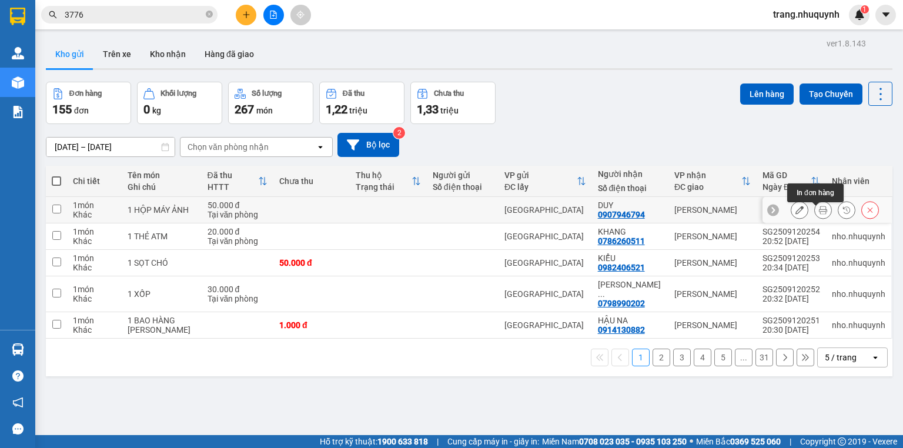
click at [815, 214] on button at bounding box center [823, 210] width 16 height 21
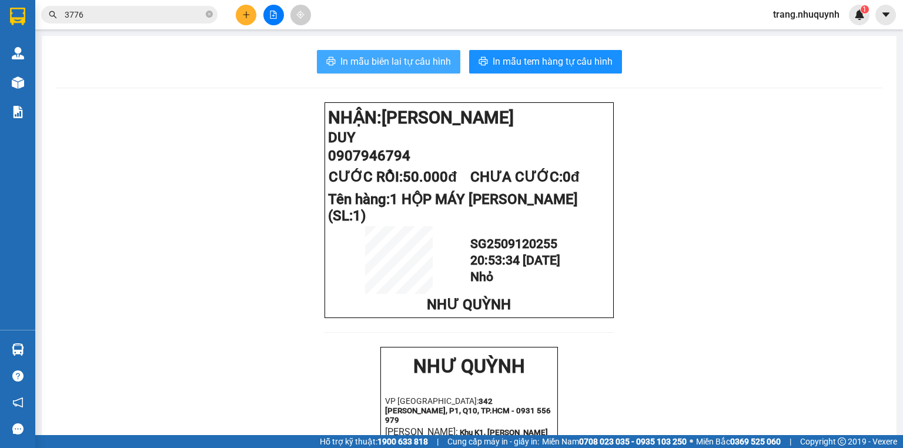
click at [317, 56] on button "In mẫu biên lai tự cấu hình" at bounding box center [388, 62] width 143 height 24
click at [329, 61] on icon "printer" at bounding box center [330, 60] width 9 height 9
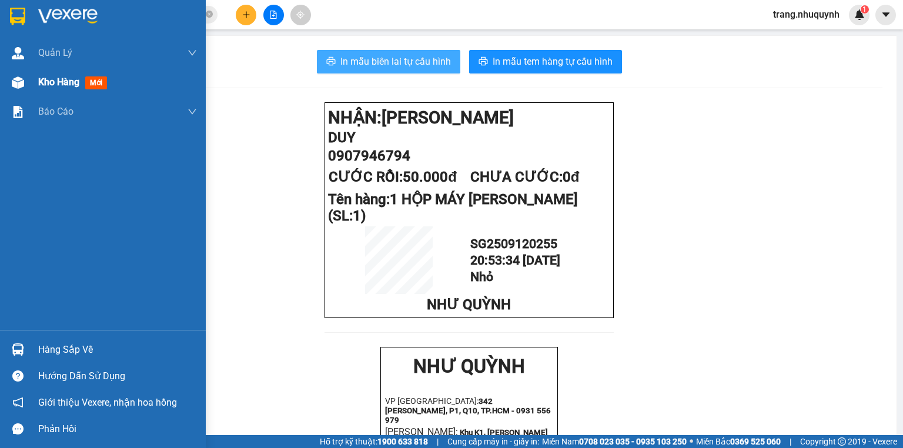
click at [66, 90] on div "Kho hàng mới" at bounding box center [117, 82] width 159 height 29
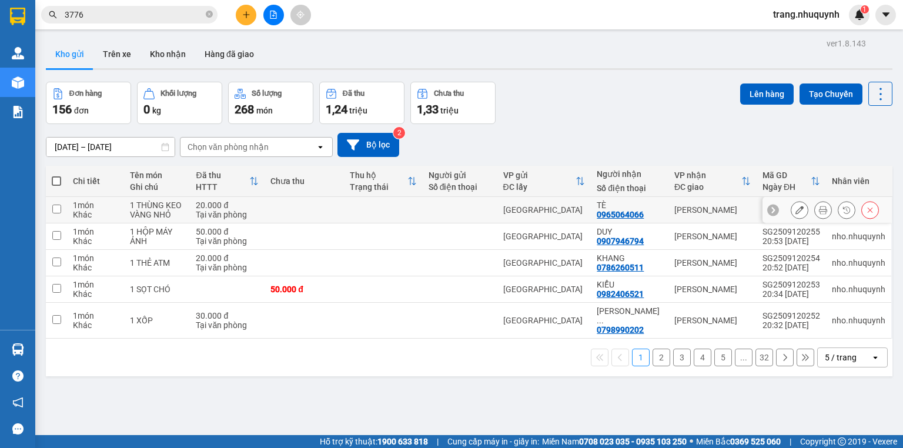
click at [815, 212] on button at bounding box center [823, 210] width 16 height 21
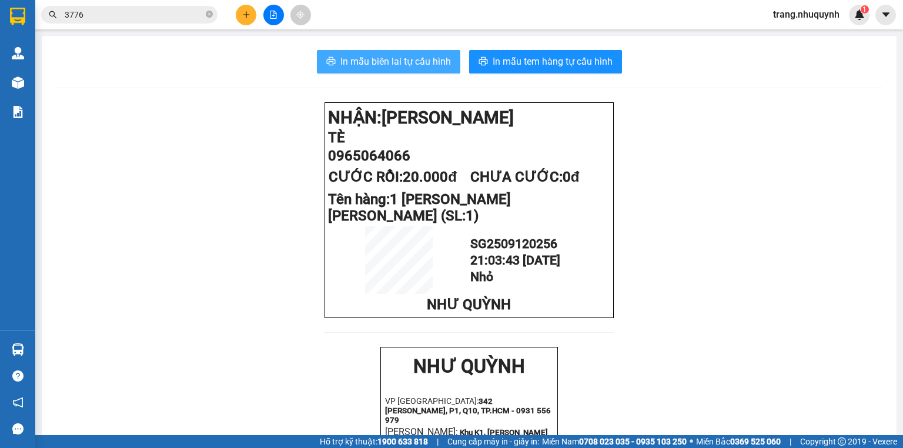
click at [360, 56] on span "In mẫu biên lai tự cấu hình" at bounding box center [395, 61] width 111 height 15
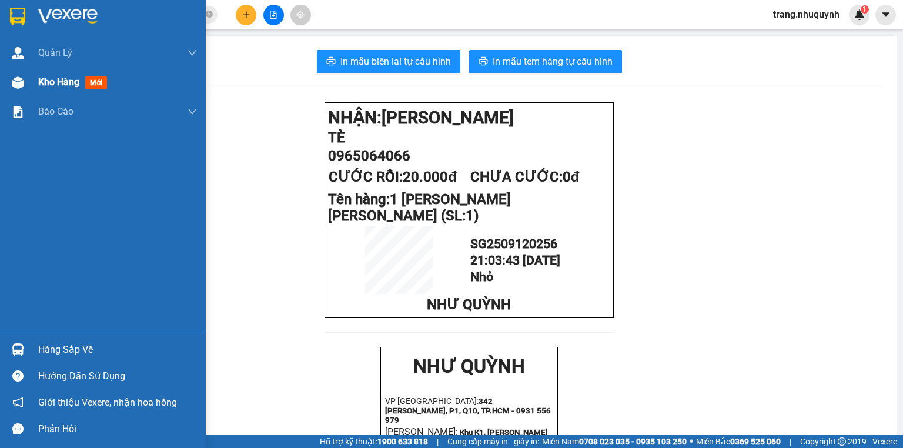
click at [57, 76] on span "Kho hàng" at bounding box center [58, 81] width 41 height 11
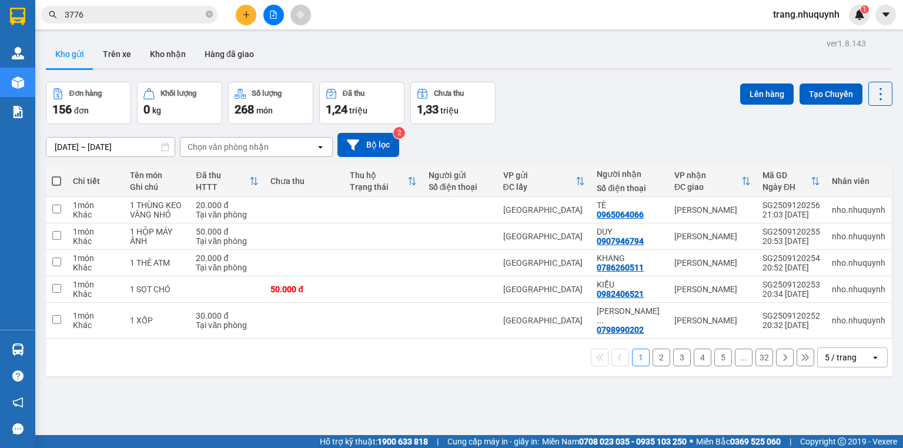
click at [343, 397] on div "ver 1.8.143 Kho gửi Trên xe Kho nhận Hàng đã giao Đơn hàng 156 đơn Khối lượng 0…" at bounding box center [469, 259] width 856 height 448
click at [849, 348] on div "5 / trang" at bounding box center [844, 357] width 53 height 19
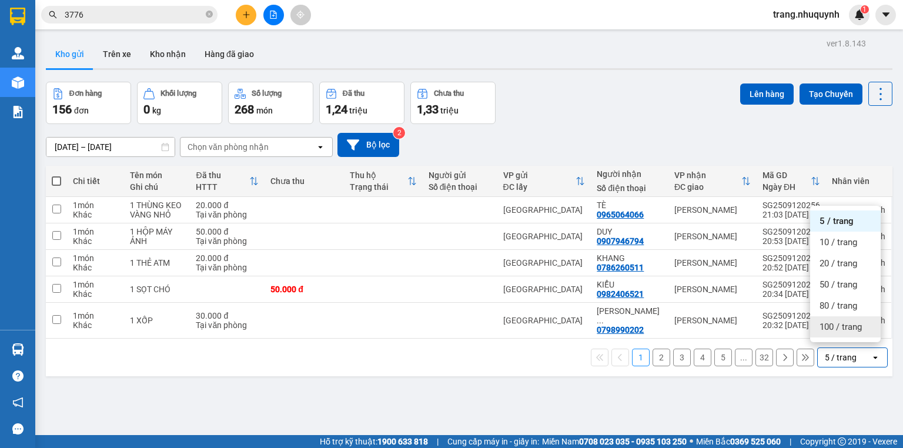
click at [840, 320] on div "100 / trang" at bounding box center [845, 326] width 71 height 21
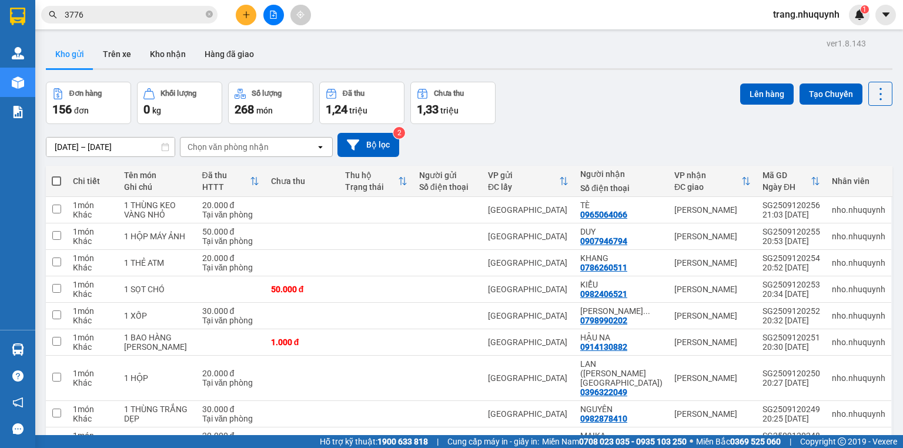
click at [59, 186] on span at bounding box center [56, 180] width 9 height 9
click at [56, 175] on input "checkbox" at bounding box center [56, 175] width 0 height 0
checkbox input "true"
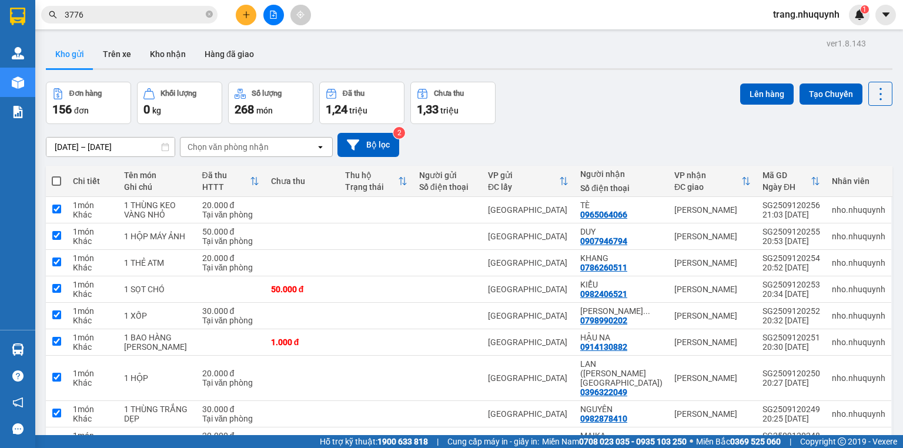
checkbox input "true"
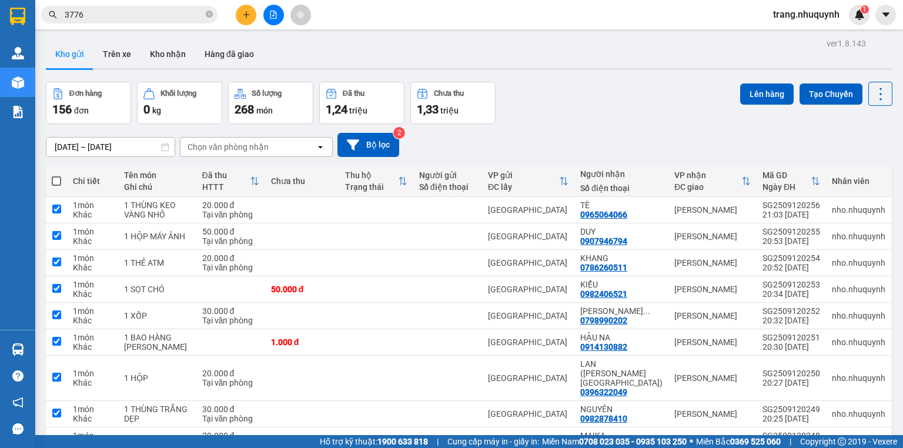
checkbox input "true"
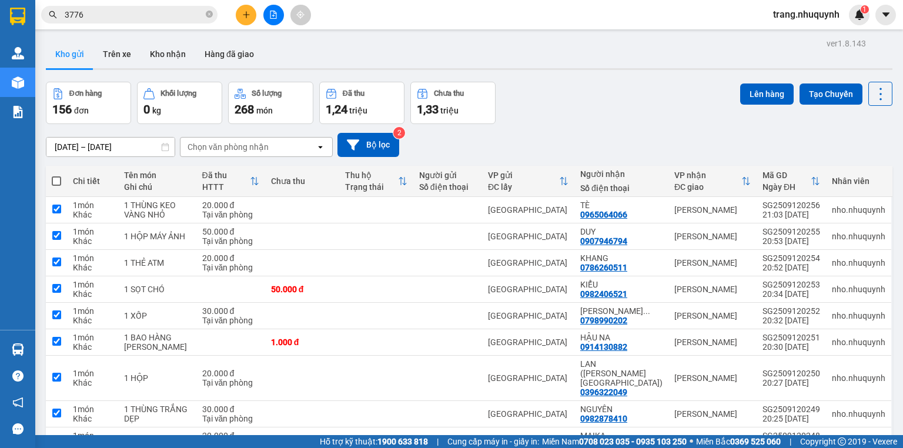
checkbox input "true"
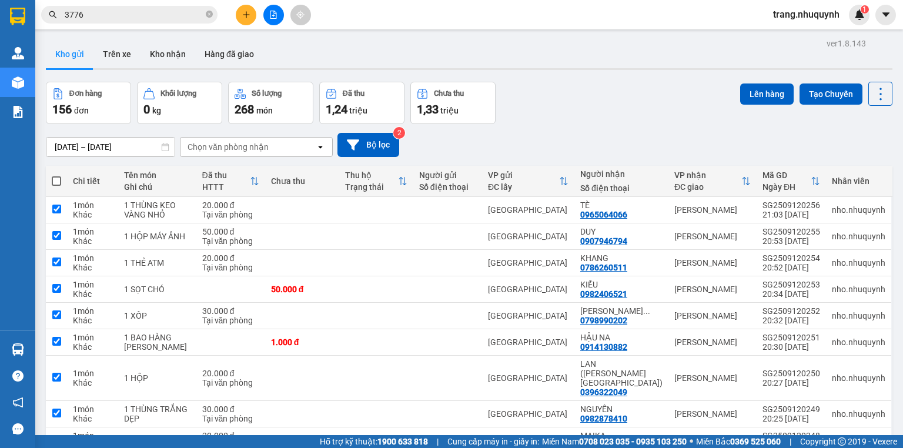
checkbox input "true"
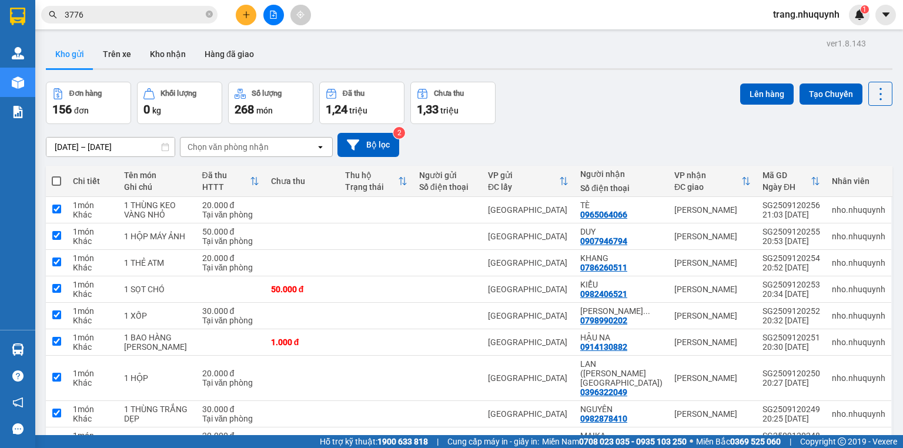
checkbox input "true"
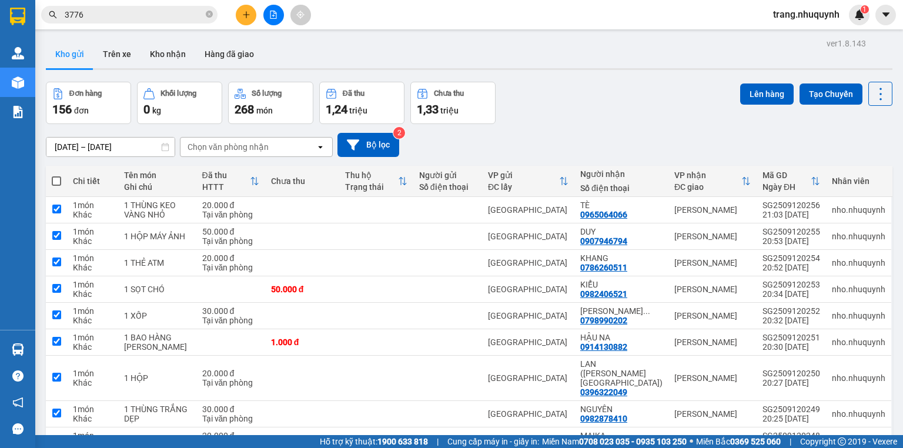
checkbox input "true"
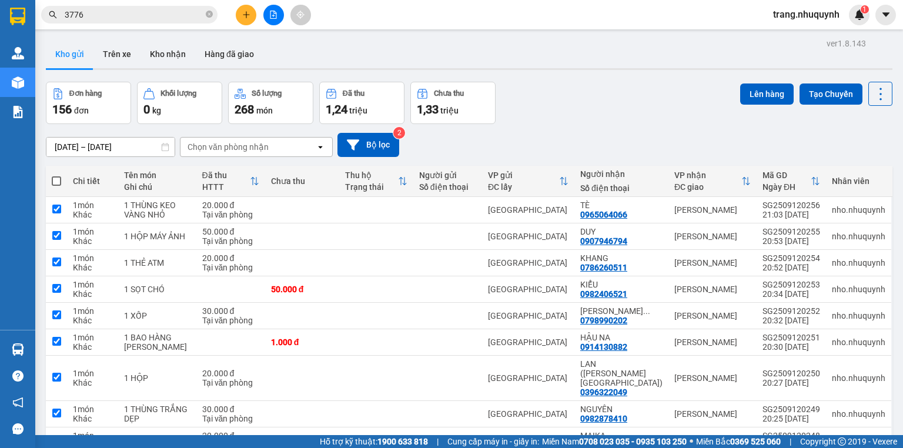
checkbox input "true"
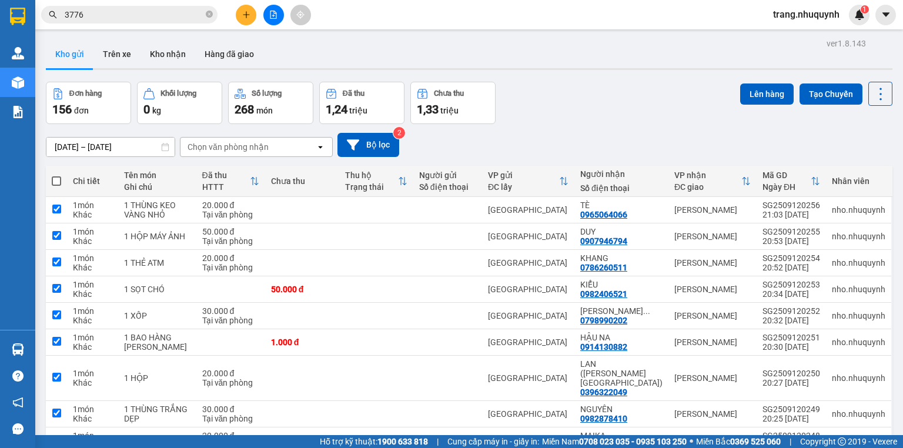
checkbox input "true"
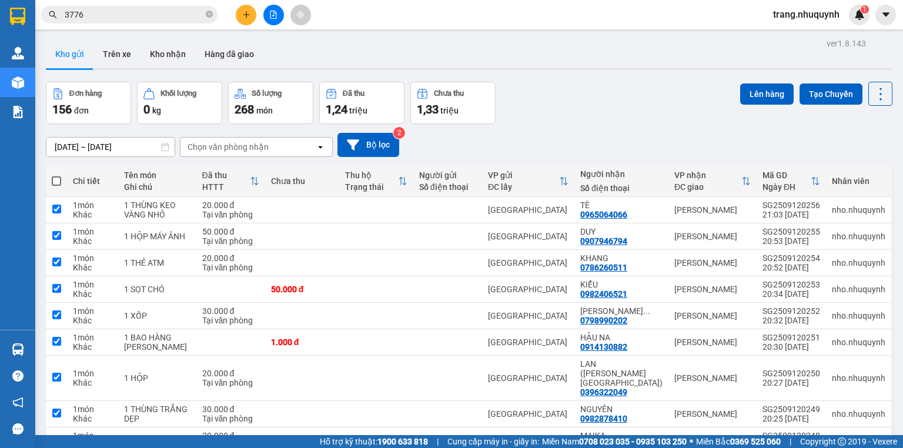
checkbox input "true"
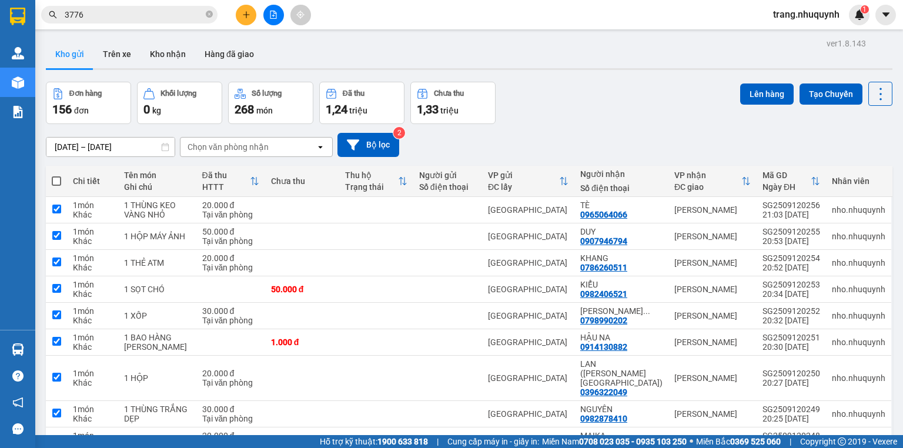
checkbox input "true"
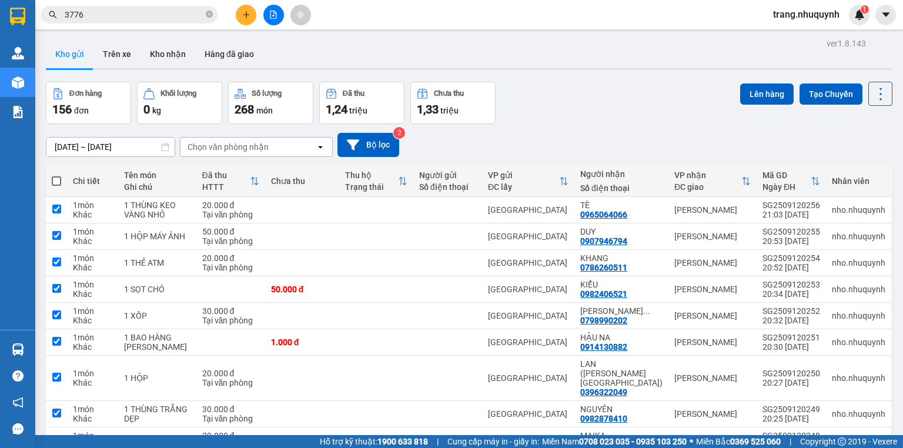
checkbox input "true"
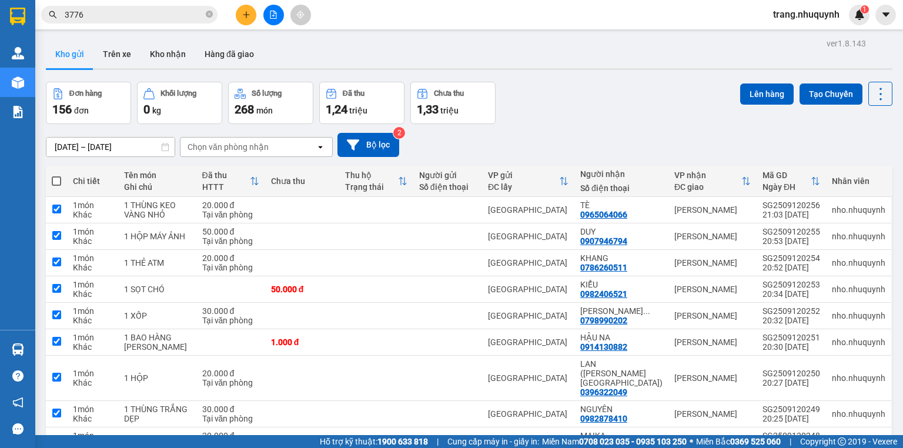
checkbox input "true"
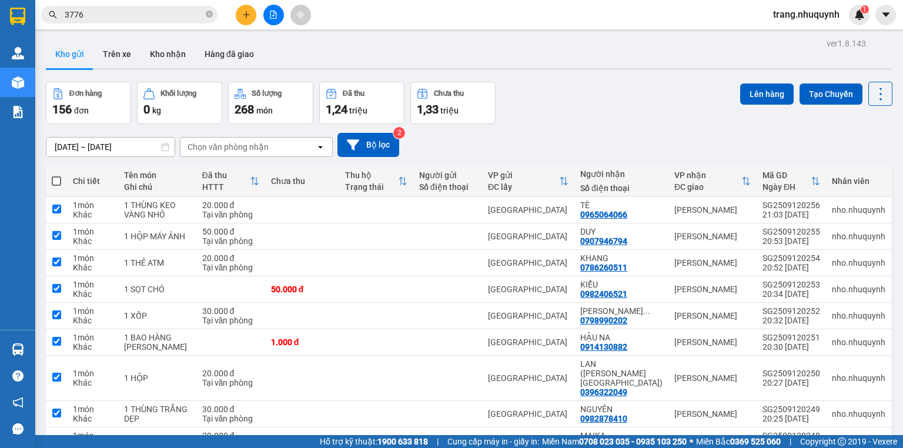
checkbox input "true"
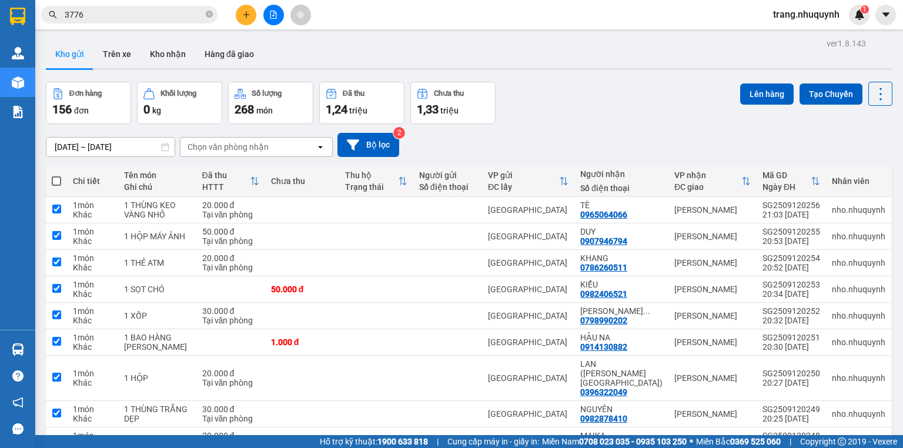
checkbox input "true"
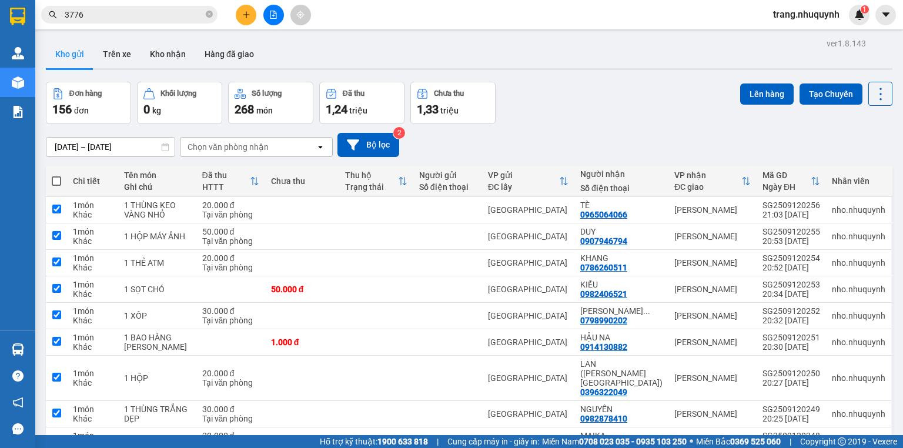
checkbox input "true"
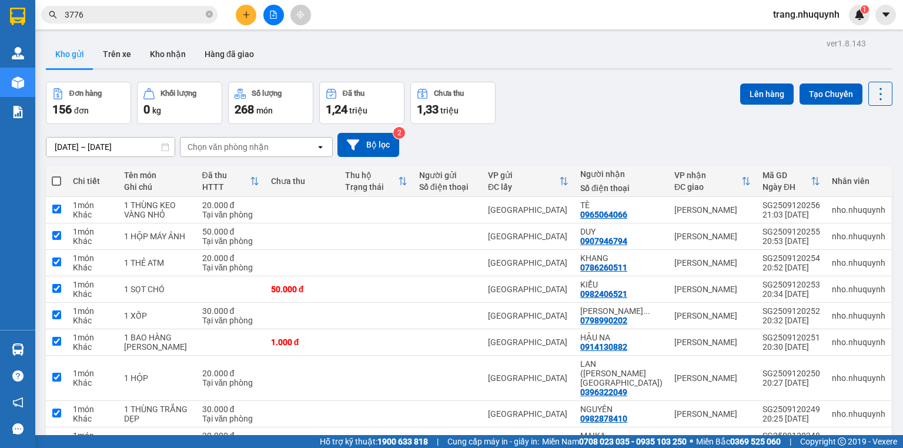
checkbox input "true"
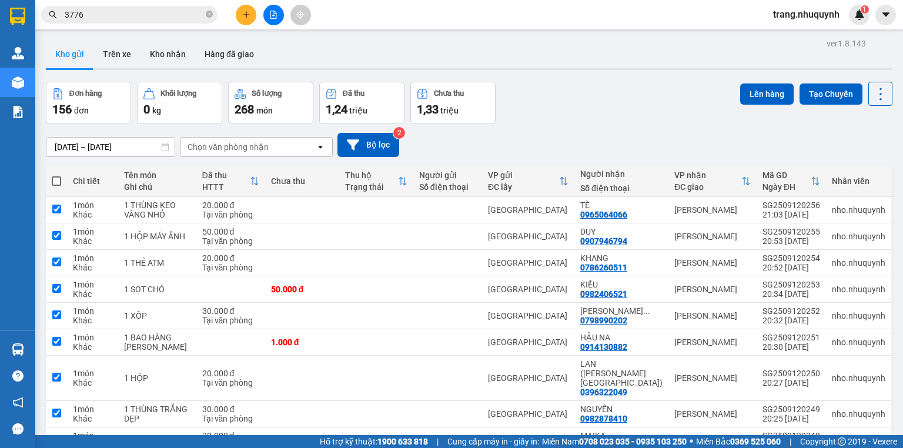
checkbox input "true"
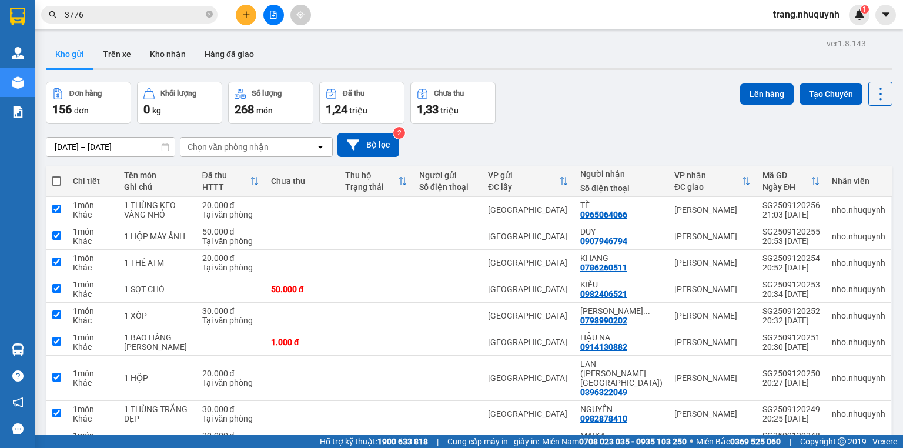
checkbox input "true"
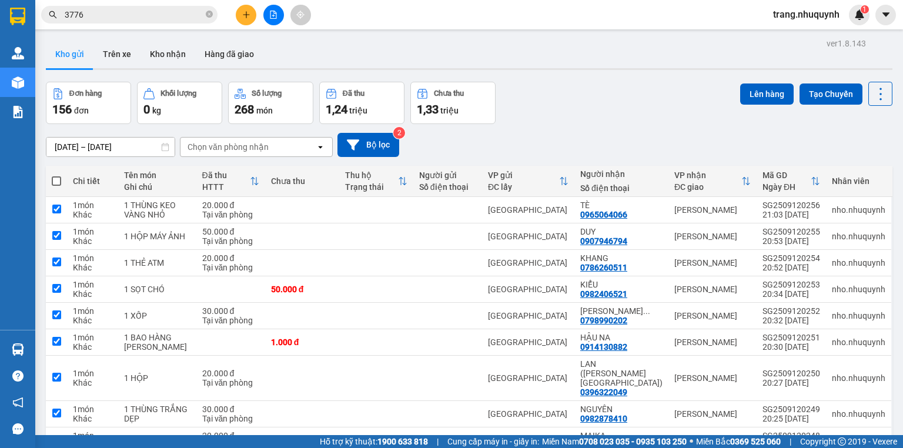
checkbox input "true"
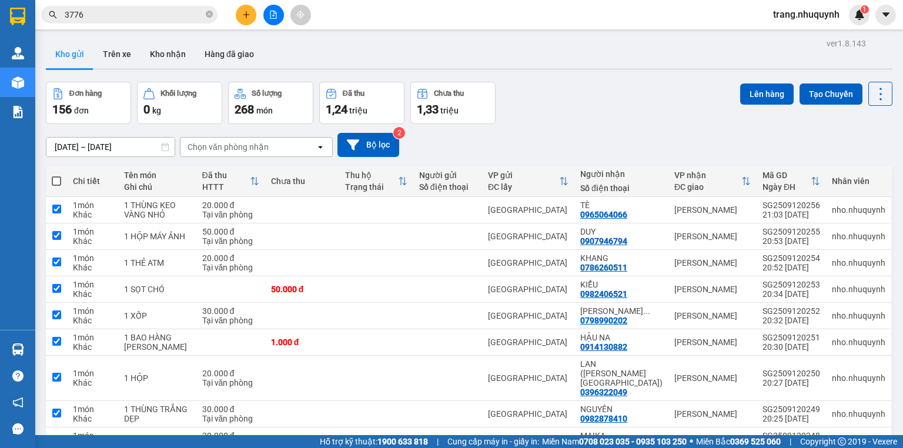
checkbox input "true"
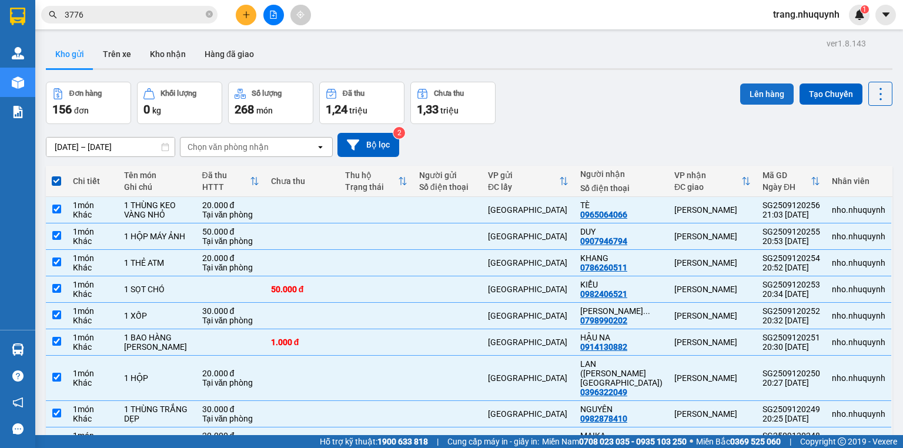
click at [752, 85] on button "Lên hàng" at bounding box center [767, 93] width 54 height 21
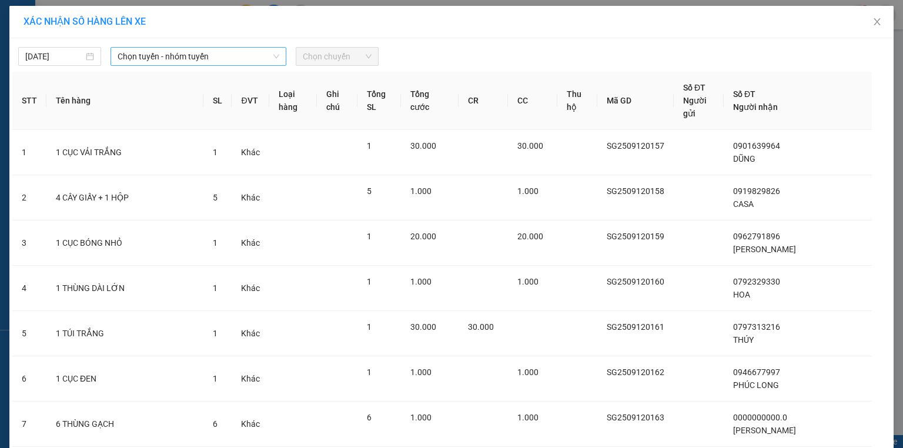
click at [135, 62] on span "Chọn tuyến - nhóm tuyến" at bounding box center [199, 57] width 162 height 18
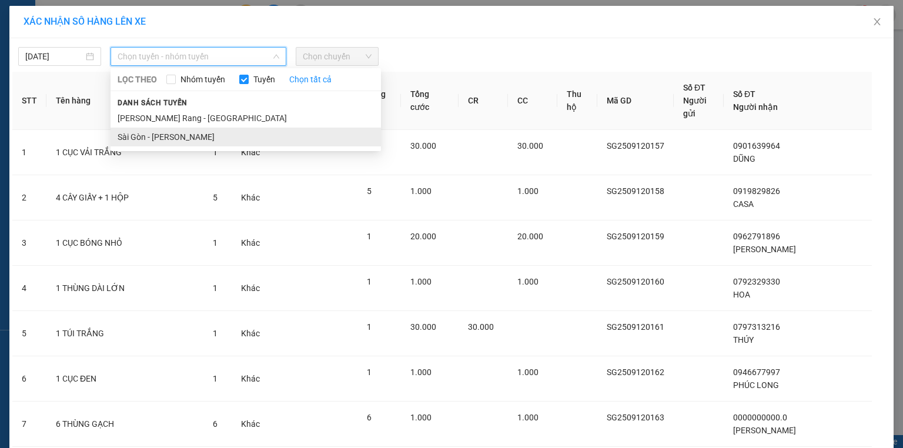
click at [185, 132] on li "Sài Gòn - [PERSON_NAME]" at bounding box center [246, 137] width 270 height 19
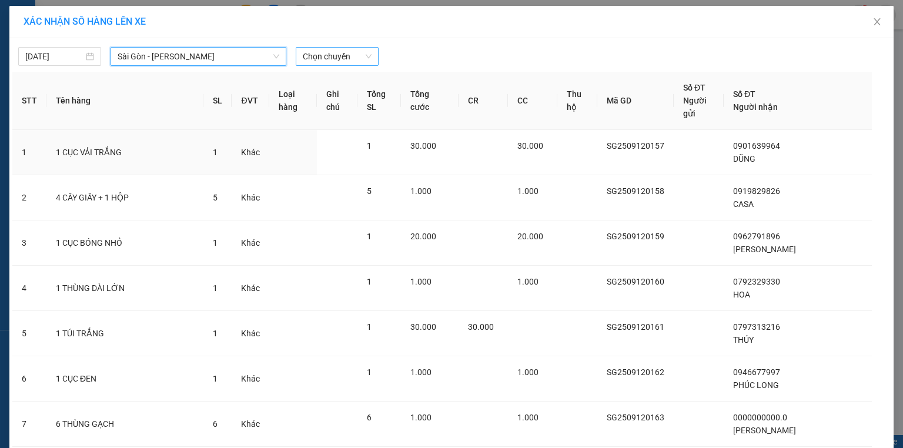
click at [303, 50] on span "Chọn chuyến" at bounding box center [337, 57] width 69 height 18
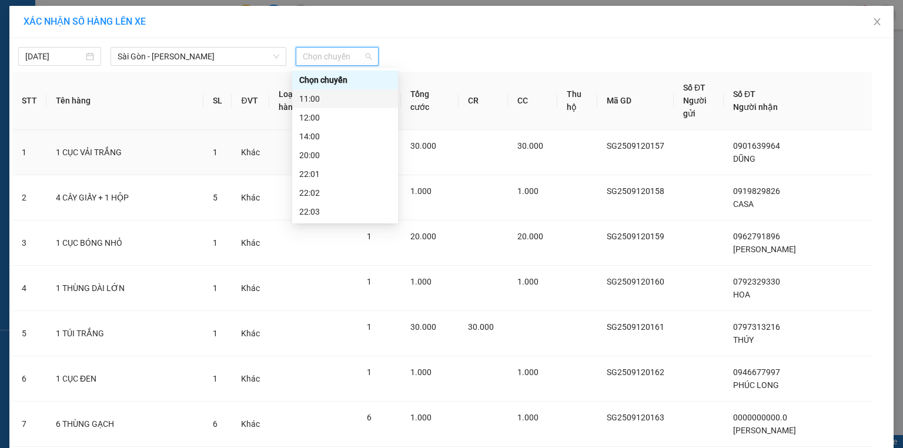
scroll to position [56, 0]
click at [329, 121] on div "22:01" at bounding box center [345, 117] width 92 height 13
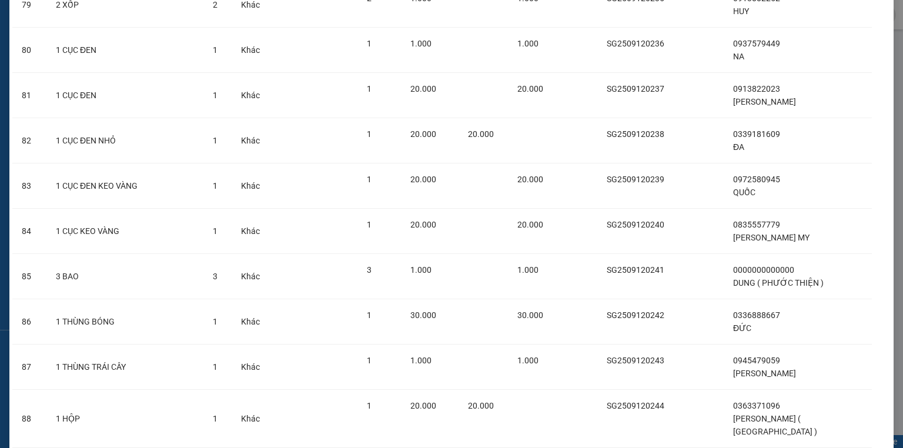
scroll to position [4302, 0]
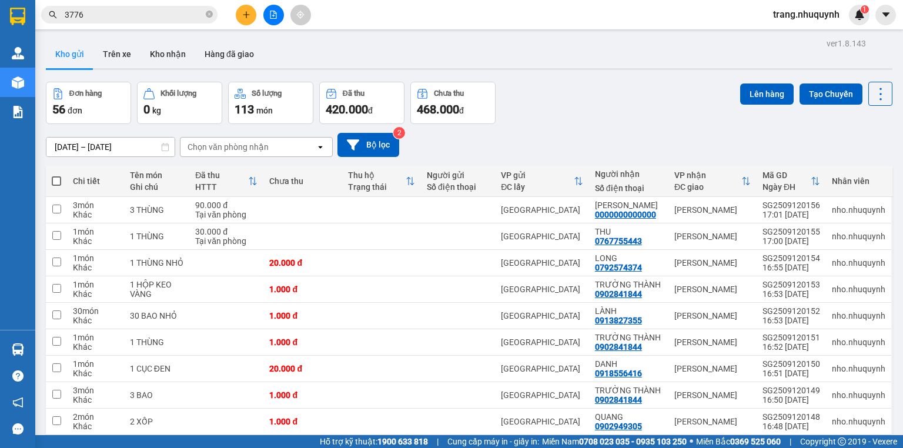
click at [50, 185] on th at bounding box center [56, 181] width 21 height 31
click at [54, 186] on span at bounding box center [56, 180] width 9 height 9
click at [56, 175] on input "checkbox" at bounding box center [56, 175] width 0 height 0
checkbox input "true"
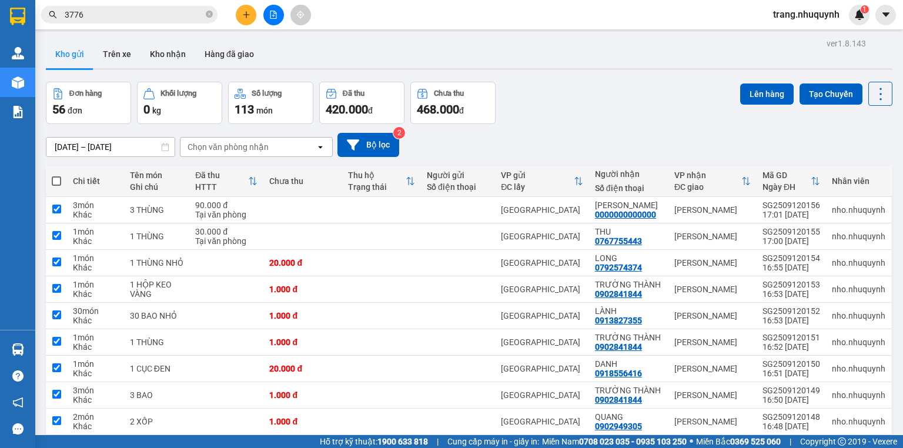
checkbox input "true"
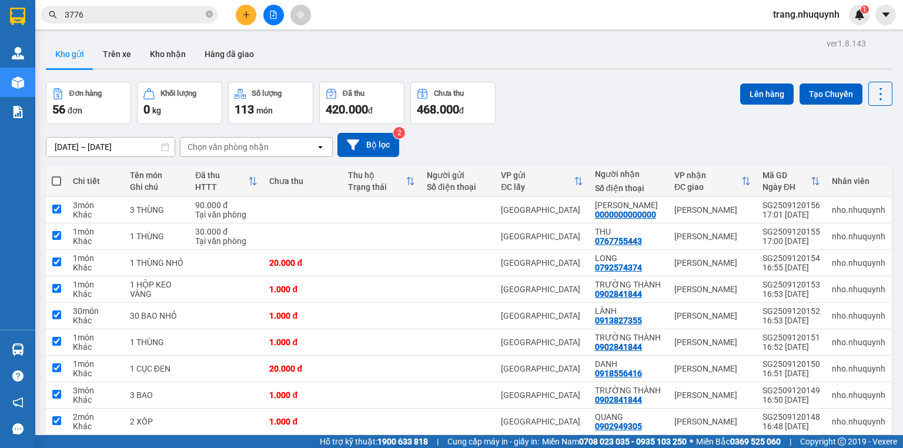
checkbox input "true"
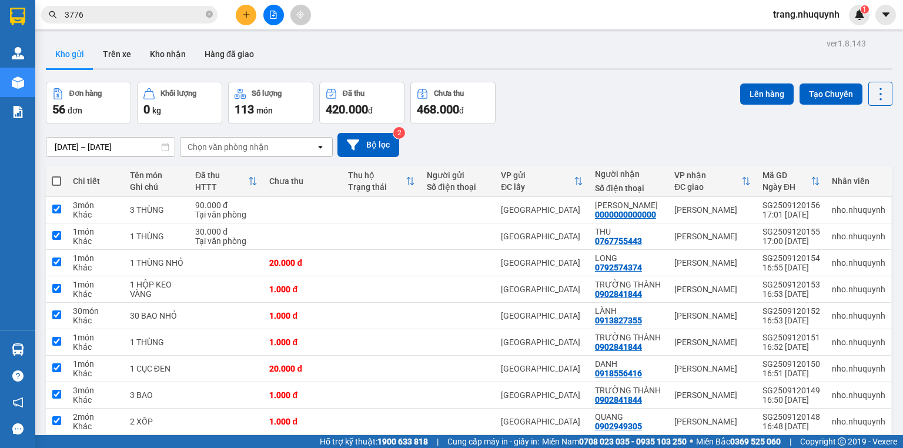
checkbox input "true"
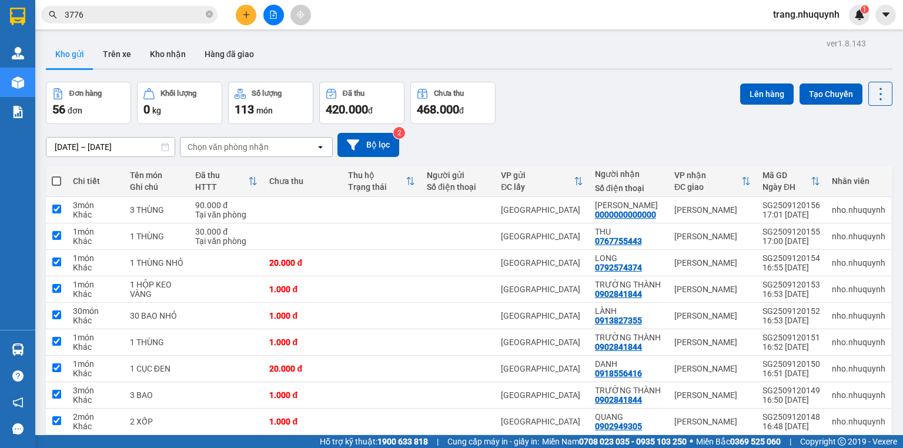
checkbox input "true"
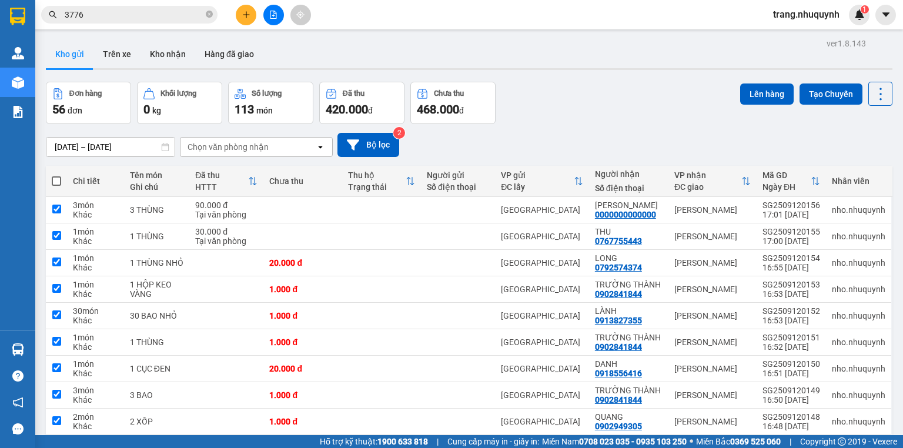
checkbox input "true"
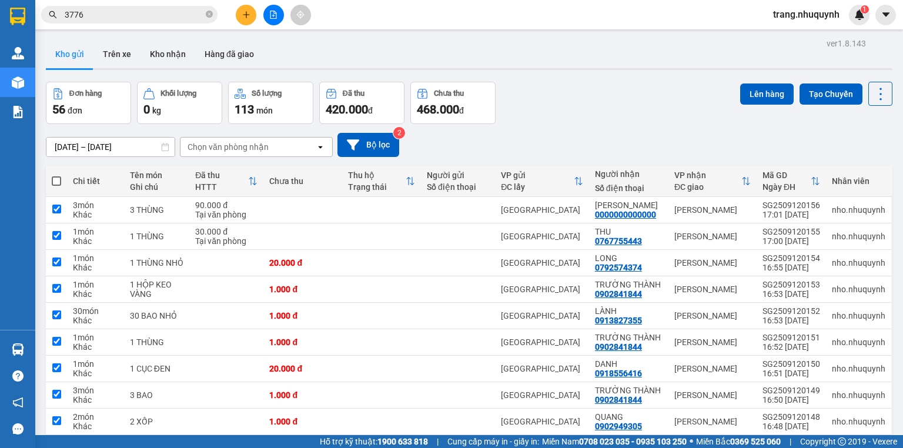
checkbox input "true"
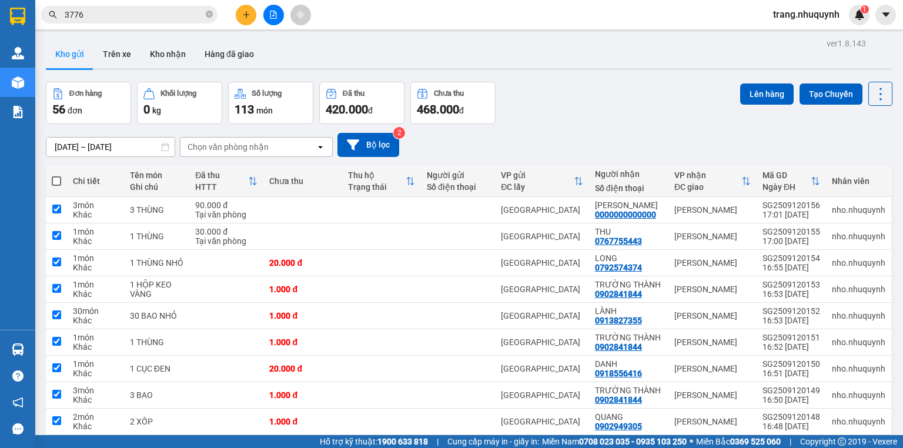
checkbox input "true"
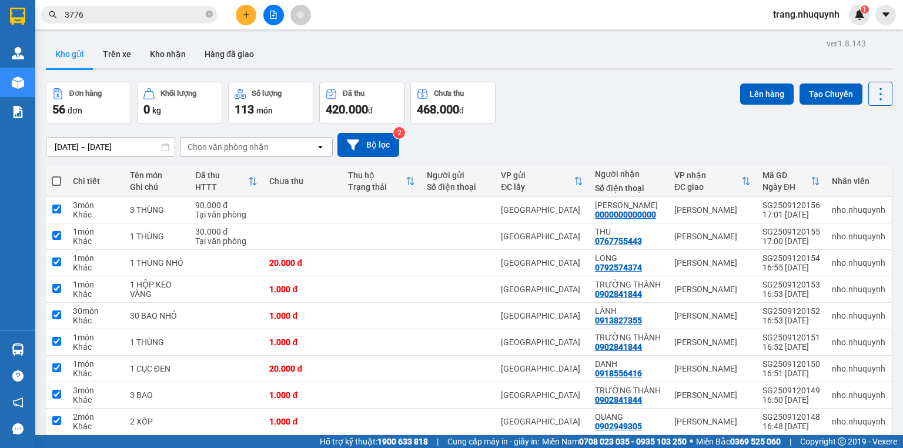
checkbox input "true"
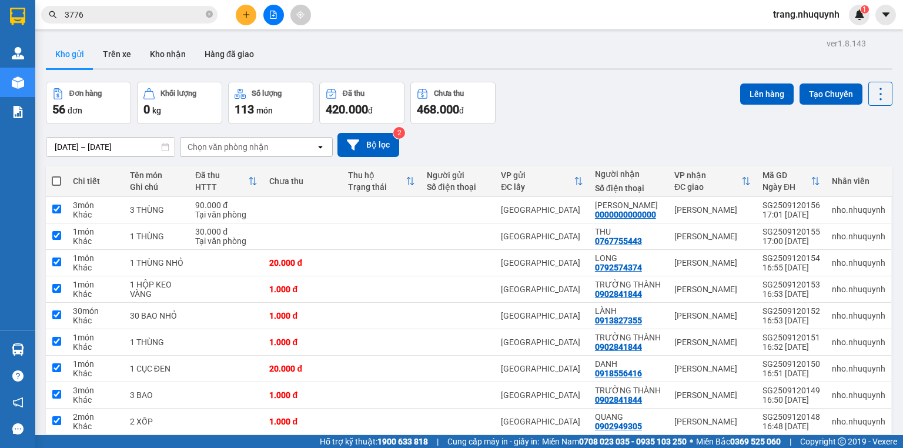
checkbox input "true"
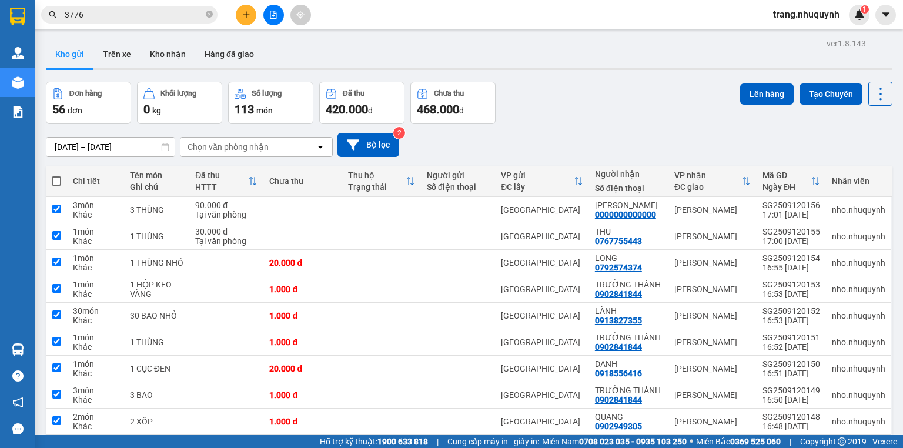
checkbox input "true"
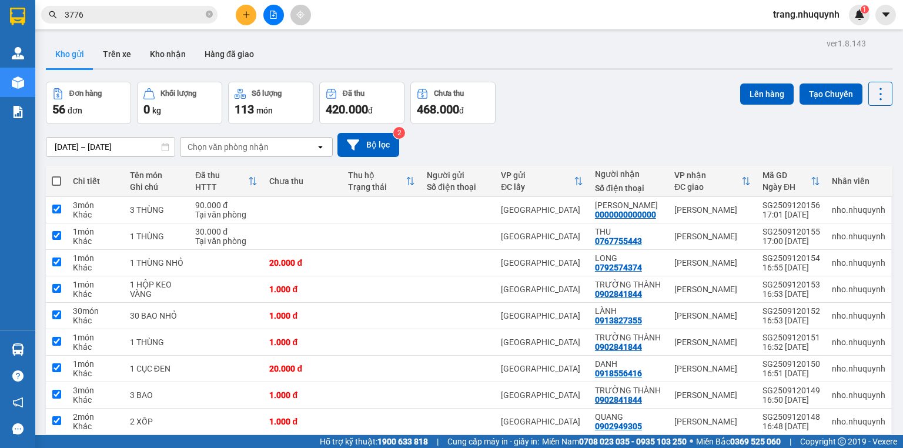
checkbox input "true"
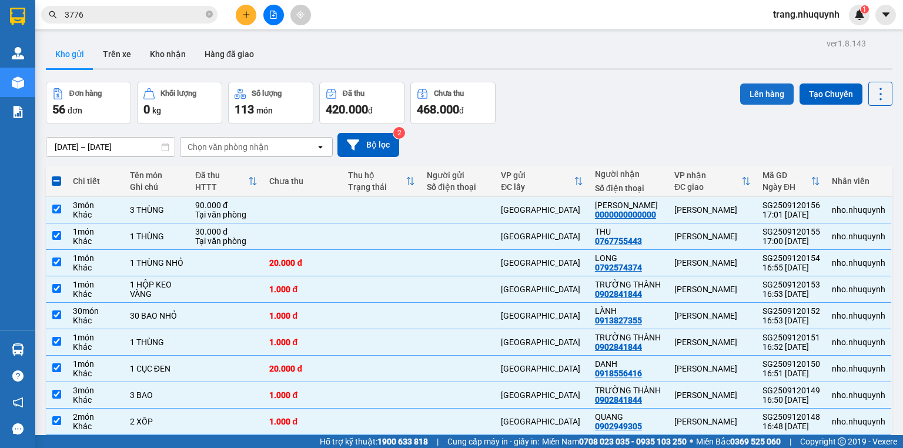
click at [760, 98] on button "Lên hàng" at bounding box center [767, 93] width 54 height 21
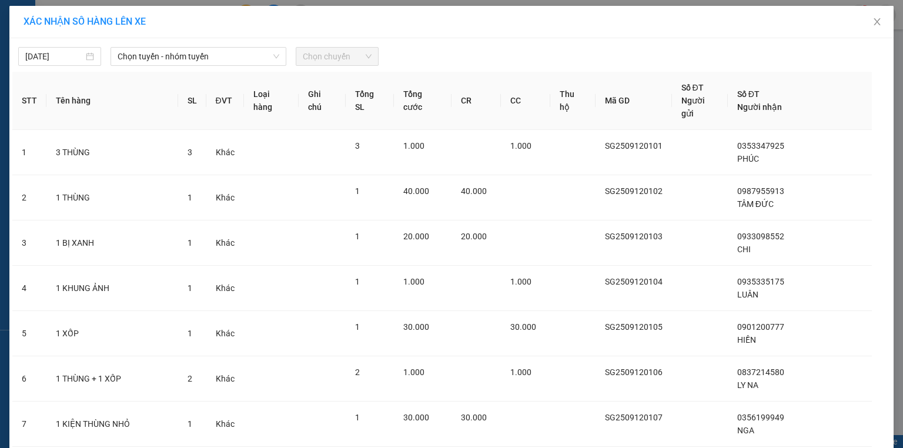
click at [168, 59] on span "Chọn tuyến - nhóm tuyến" at bounding box center [199, 57] width 162 height 18
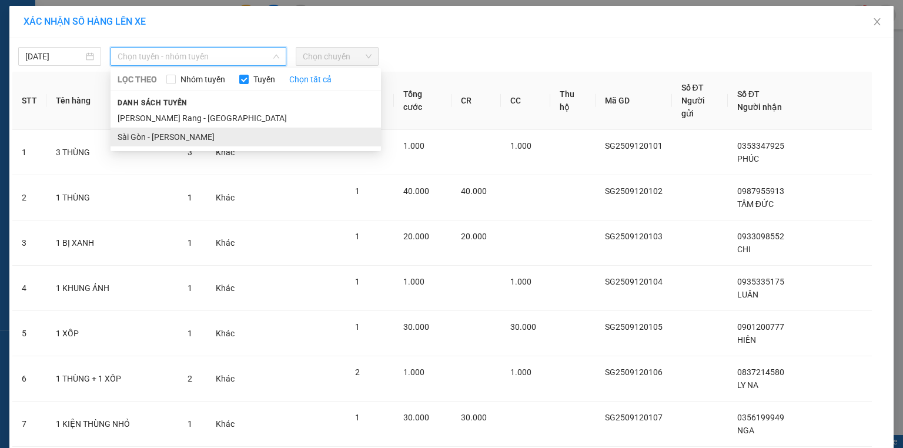
click at [176, 136] on li "Sài Gòn - [PERSON_NAME]" at bounding box center [246, 137] width 270 height 19
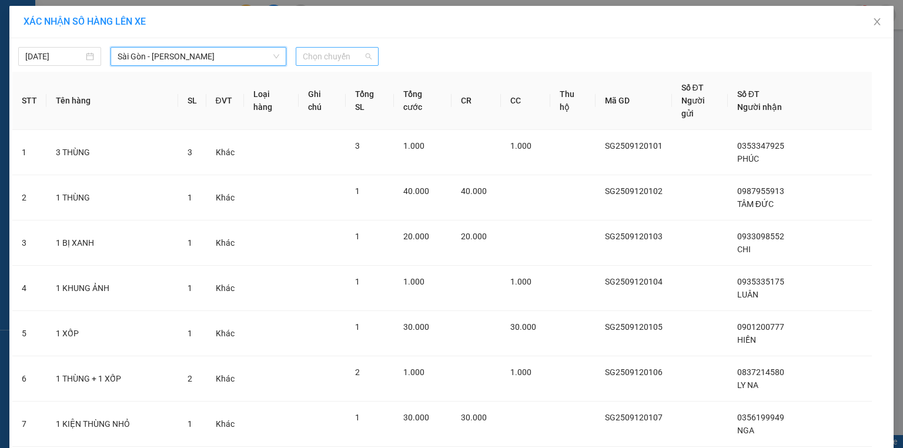
click at [344, 62] on span "Chọn chuyến" at bounding box center [337, 57] width 69 height 18
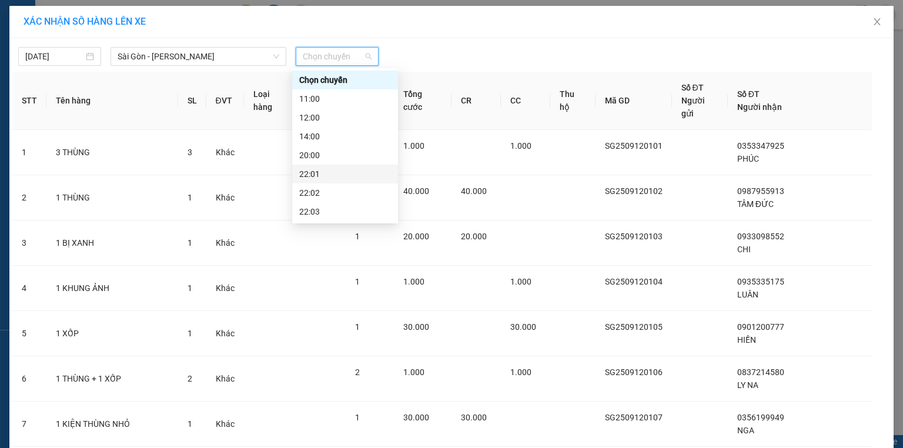
click at [323, 174] on div "22:01" at bounding box center [345, 174] width 92 height 13
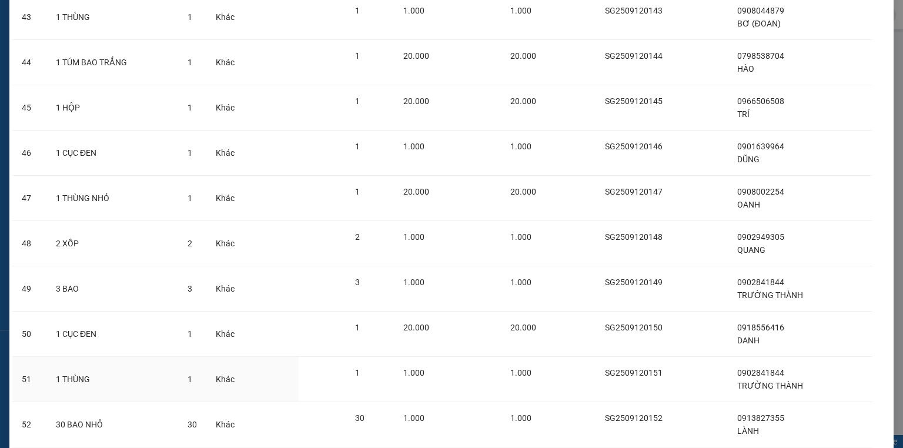
scroll to position [2290, 0]
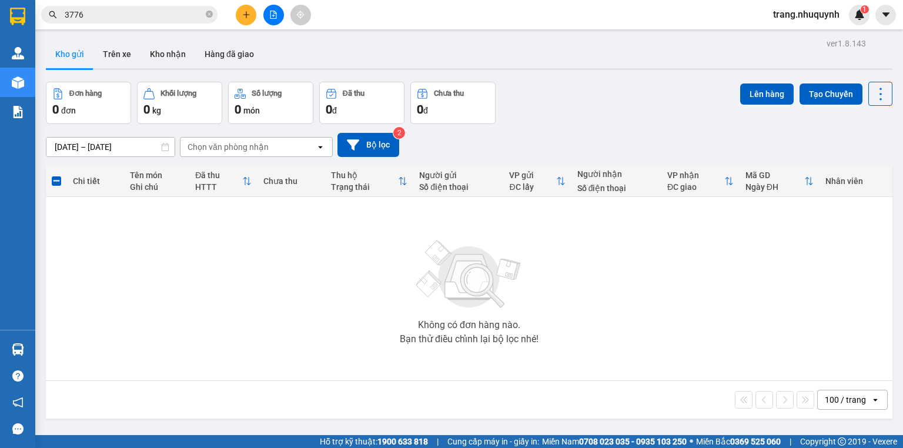
click at [826, 404] on div "100 / trang" at bounding box center [845, 400] width 41 height 12
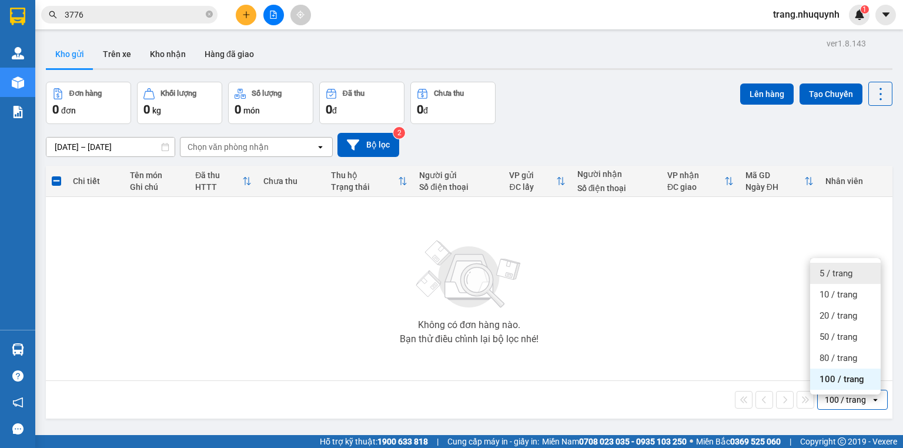
click at [844, 276] on span "5 / trang" at bounding box center [836, 274] width 33 height 12
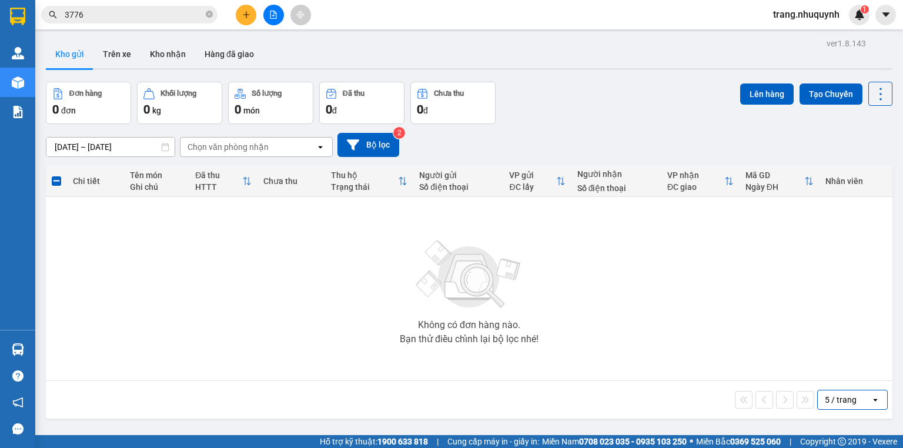
click at [643, 135] on div "[DATE] – [DATE] Press the down arrow key to interact with the calendar and sele…" at bounding box center [469, 145] width 847 height 42
click at [881, 98] on icon at bounding box center [880, 94] width 16 height 16
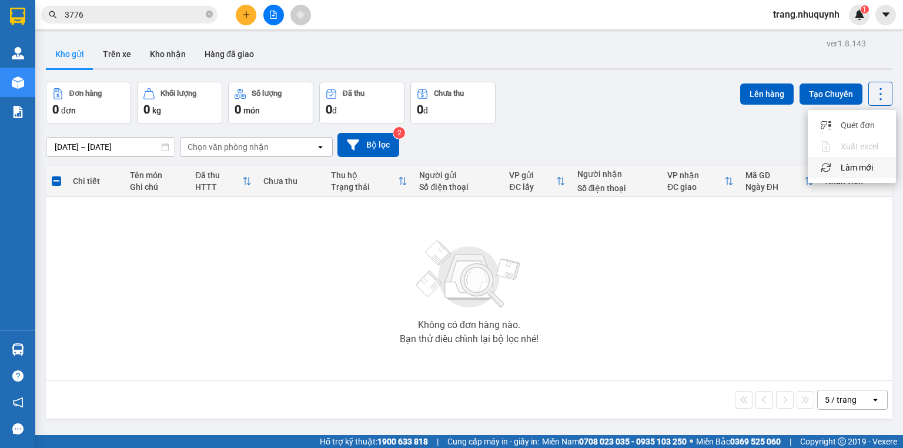
click at [854, 172] on span "Làm mới" at bounding box center [857, 168] width 32 height 12
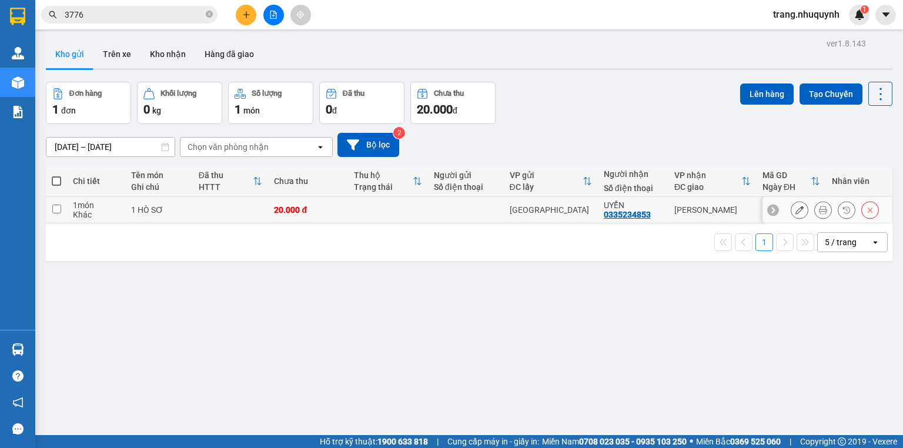
click at [819, 214] on icon at bounding box center [823, 210] width 8 height 8
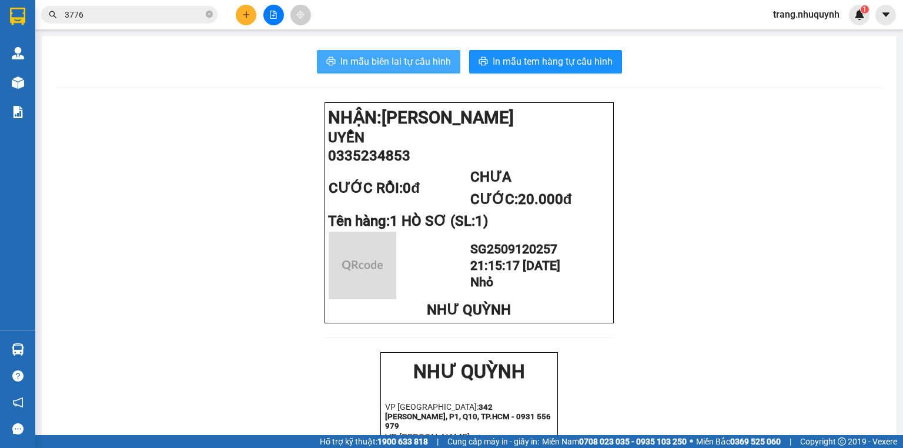
click at [377, 63] on span "In mẫu biên lai tự cấu hình" at bounding box center [395, 61] width 111 height 15
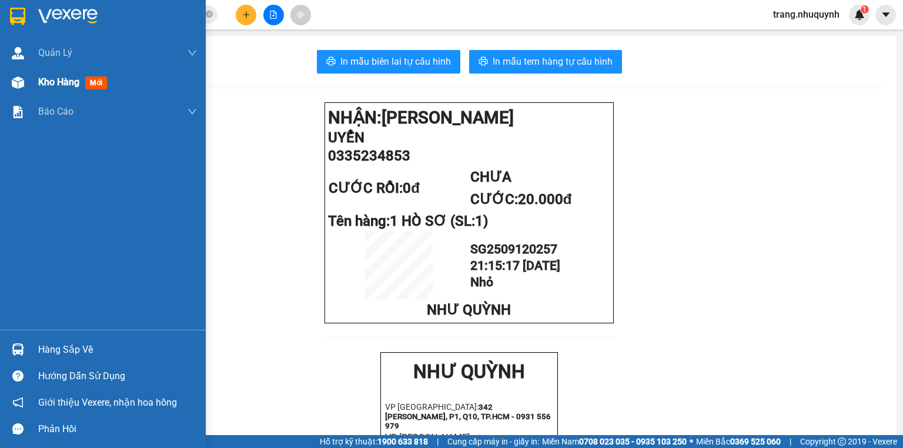
click at [60, 89] on div "In mẫu biên lai tự cấu hình In mẫu tem hàng tự cấu hình NHẬN: [PERSON_NAME] 033…" at bounding box center [469, 456] width 855 height 840
click at [17, 81] on img at bounding box center [18, 82] width 12 height 12
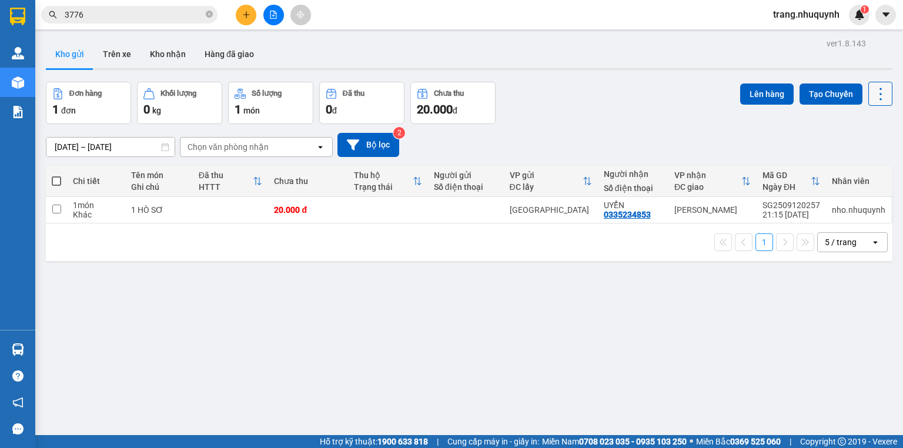
click at [868, 94] on button at bounding box center [880, 94] width 24 height 24
click at [851, 167] on span "Làm mới" at bounding box center [857, 168] width 32 height 12
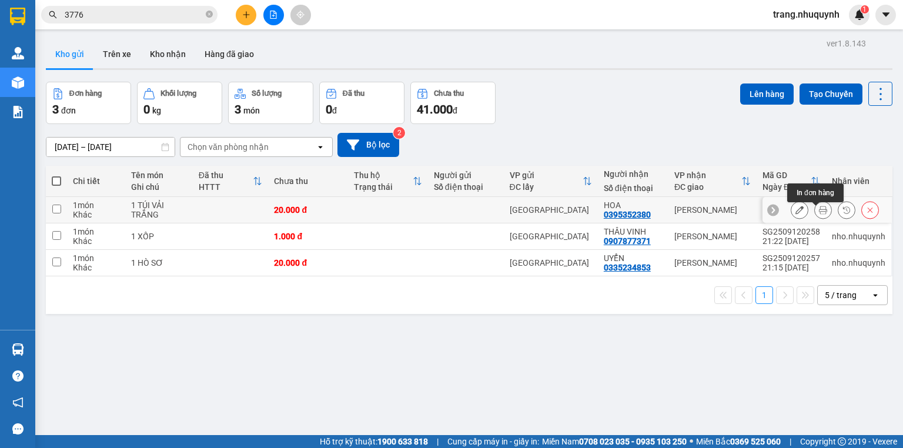
click at [819, 214] on icon at bounding box center [823, 210] width 8 height 8
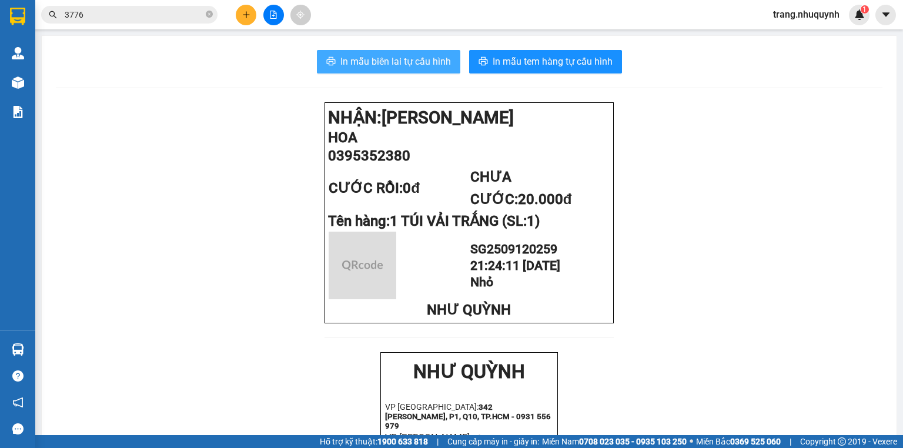
click at [350, 62] on span "In mẫu biên lai tự cấu hình" at bounding box center [395, 61] width 111 height 15
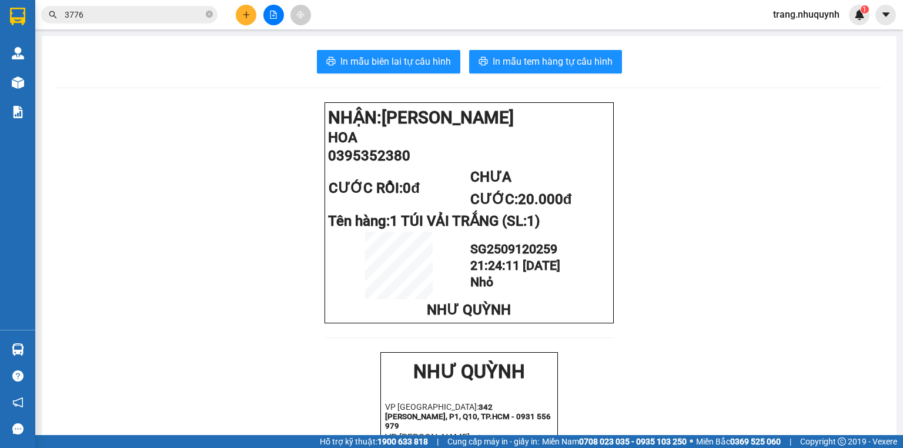
click at [135, 16] on input "3776" at bounding box center [134, 14] width 139 height 13
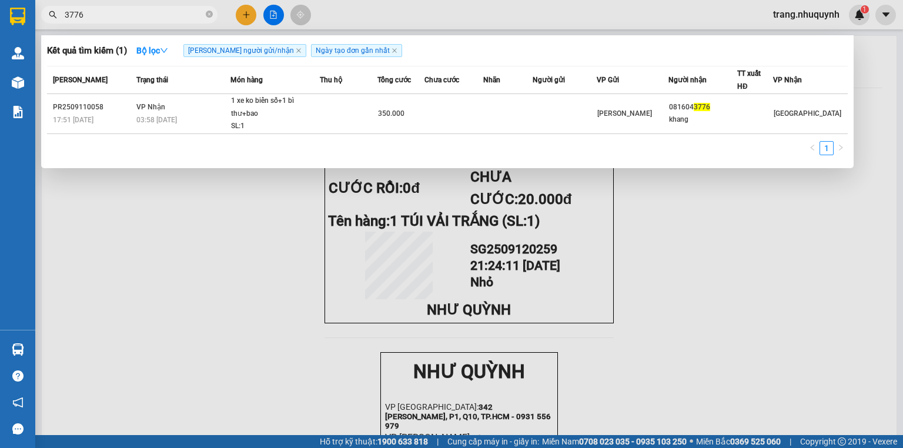
click at [135, 16] on input "3776" at bounding box center [134, 14] width 139 height 13
type input "096173"
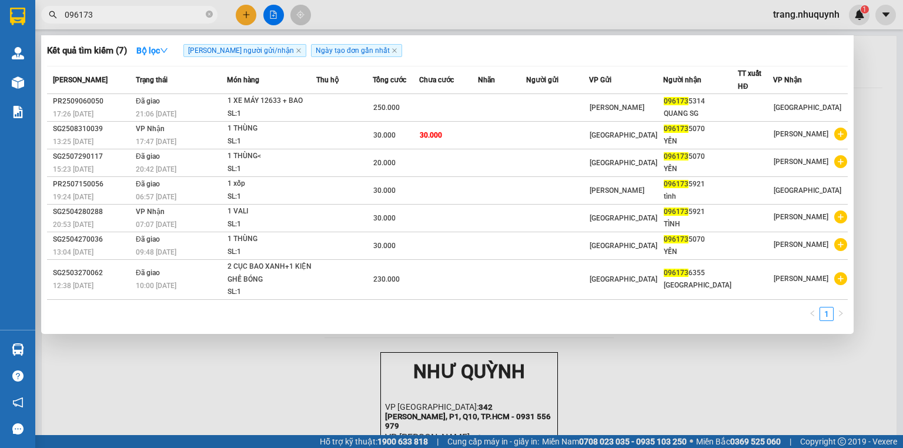
click at [115, 15] on input "096173" at bounding box center [134, 14] width 139 height 13
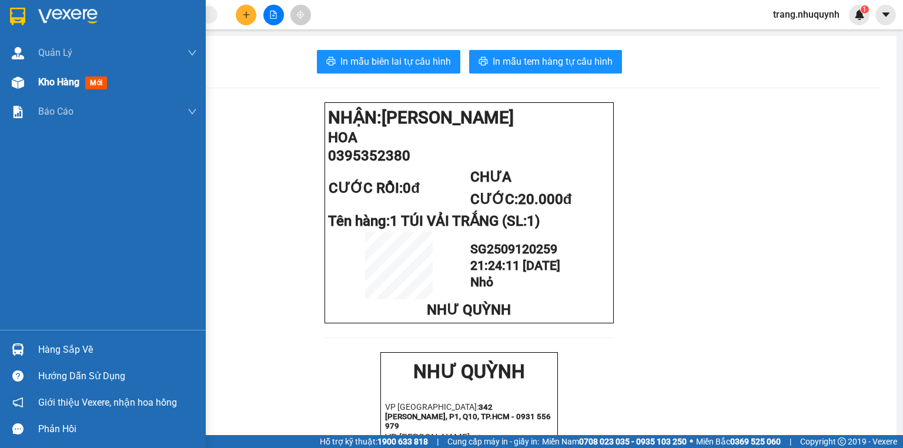
click at [38, 80] on span "Kho hàng" at bounding box center [58, 81] width 41 height 11
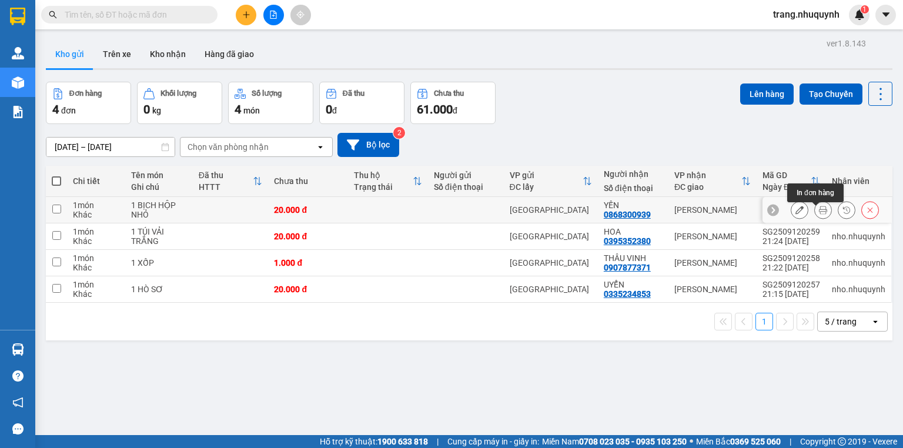
click at [815, 215] on button at bounding box center [823, 210] width 16 height 21
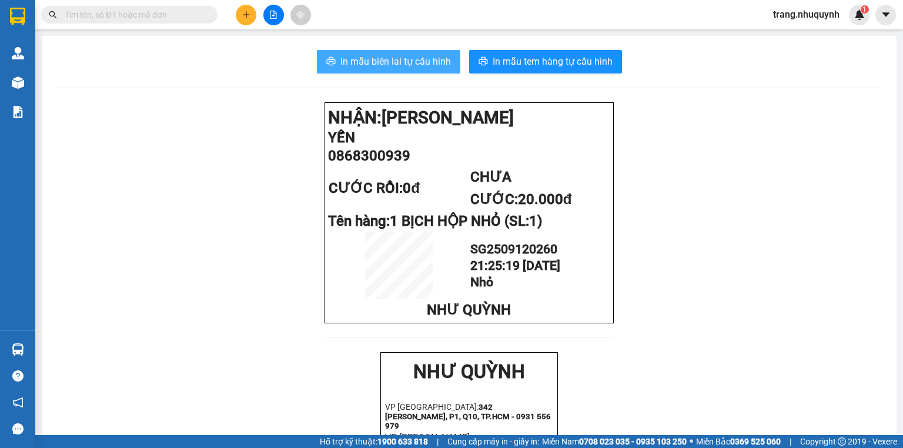
click at [360, 58] on span "In mẫu biên lai tự cấu hình" at bounding box center [395, 61] width 111 height 15
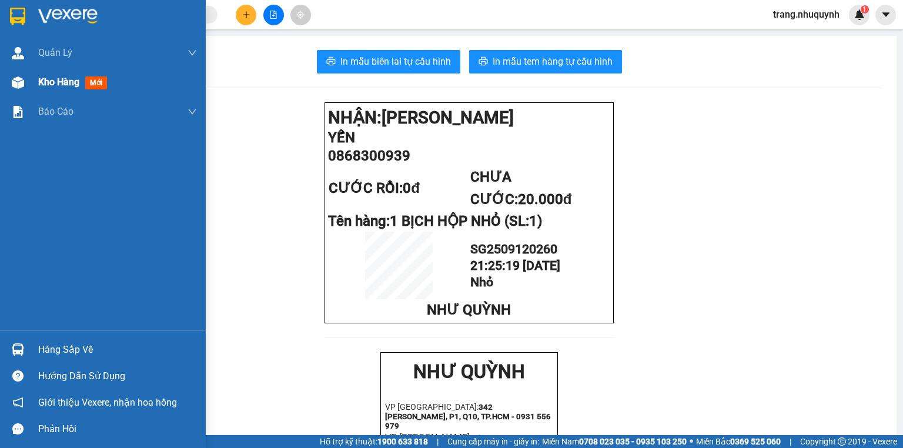
click at [62, 83] on span "Kho hàng" at bounding box center [58, 81] width 41 height 11
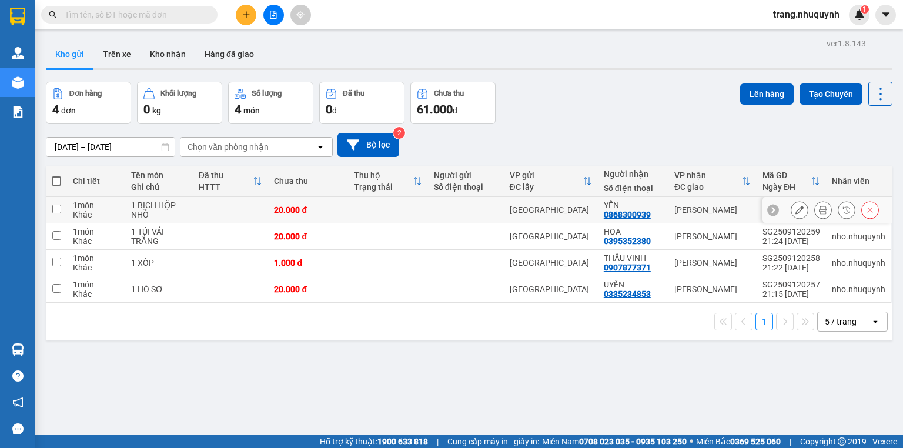
click at [646, 118] on div "Đơn hàng 4 đơn Khối lượng 0 kg Số lượng 4 món Đã thu 0 đ Chưa thu 61.000 đ Lên …" at bounding box center [469, 103] width 847 height 42
click at [627, 136] on div "[DATE] – [DATE] Press the down arrow key to interact with the calendar and sele…" at bounding box center [469, 145] width 847 height 42
drag, startPoint x: 864, startPoint y: 94, endPoint x: 870, endPoint y: 96, distance: 6.3
click at [868, 94] on button at bounding box center [880, 94] width 24 height 24
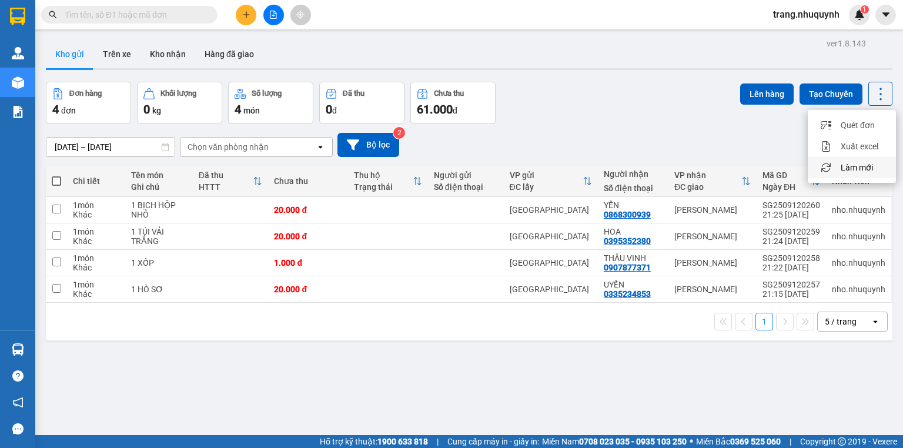
click at [863, 162] on span "Làm mới" at bounding box center [857, 168] width 32 height 12
click at [877, 86] on icon at bounding box center [880, 94] width 16 height 16
click at [862, 164] on span "Làm mới" at bounding box center [857, 168] width 32 height 12
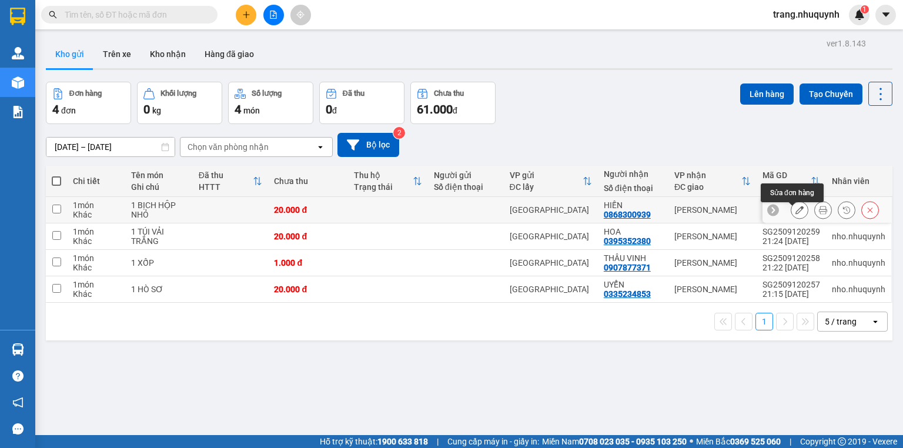
click at [819, 214] on icon at bounding box center [823, 210] width 8 height 8
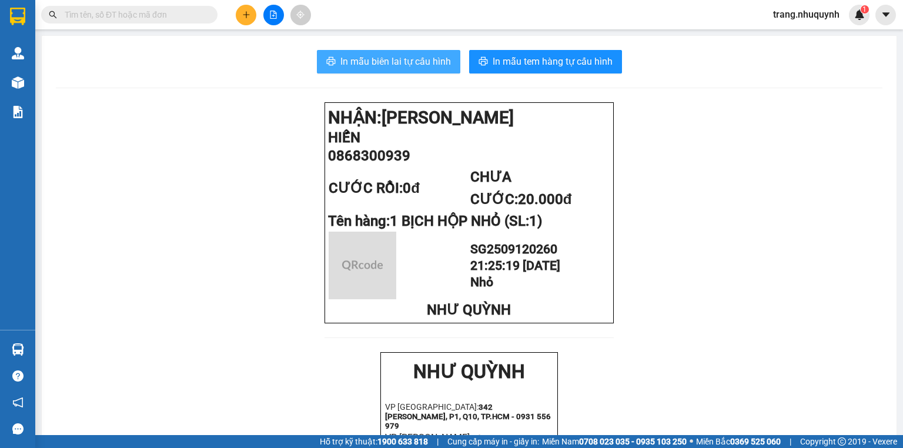
click at [376, 54] on span "In mẫu biên lai tự cấu hình" at bounding box center [395, 61] width 111 height 15
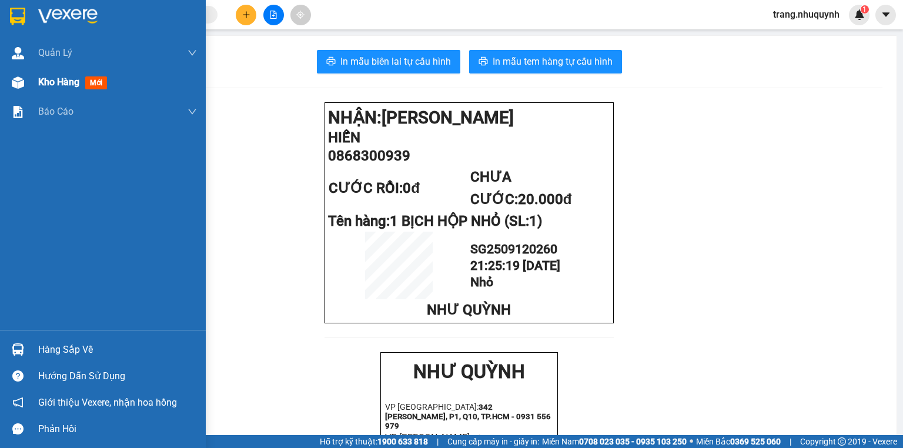
click at [39, 87] on span "Kho hàng" at bounding box center [58, 81] width 41 height 11
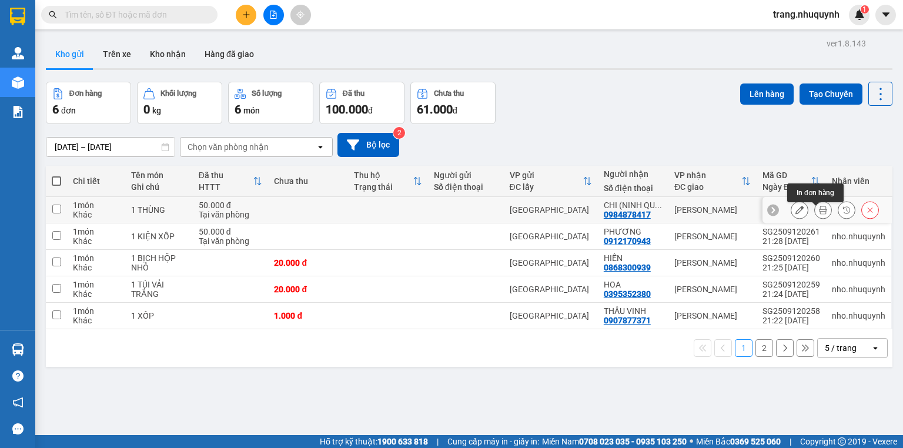
click at [815, 219] on button at bounding box center [823, 210] width 16 height 21
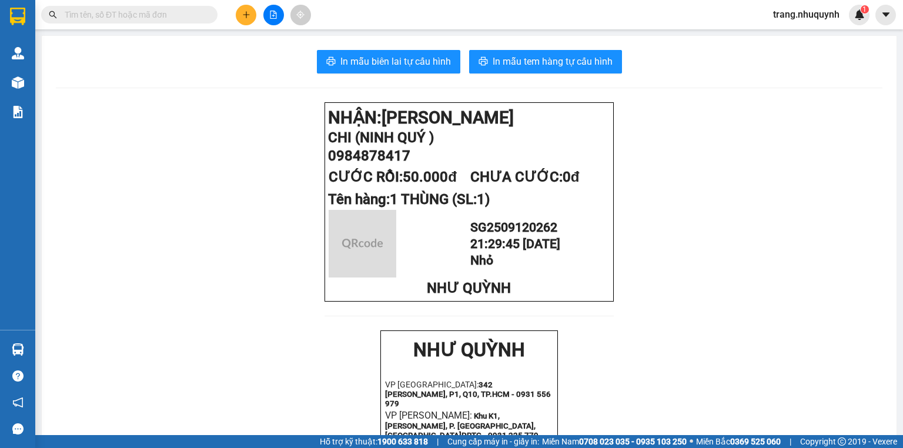
click at [409, 49] on div "In mẫu biên lai tự cấu hình In mẫu tem hàng tự cấu hình NHẬN: [PERSON_NAME] (NI…" at bounding box center [469, 451] width 855 height 831
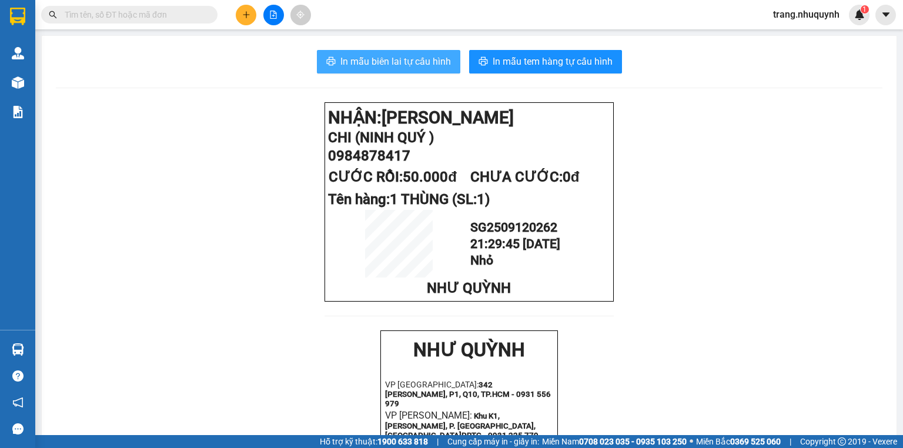
click at [410, 55] on span "In mẫu biên lai tự cấu hình" at bounding box center [395, 61] width 111 height 15
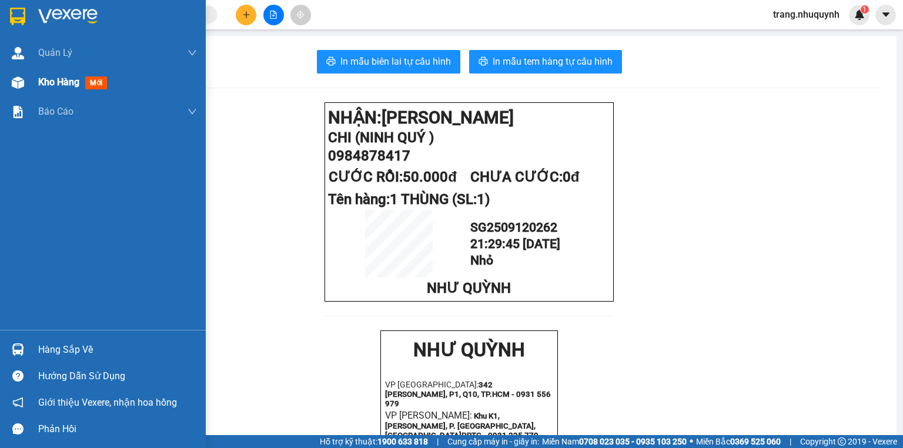
click at [45, 81] on span "Kho hàng" at bounding box center [58, 81] width 41 height 11
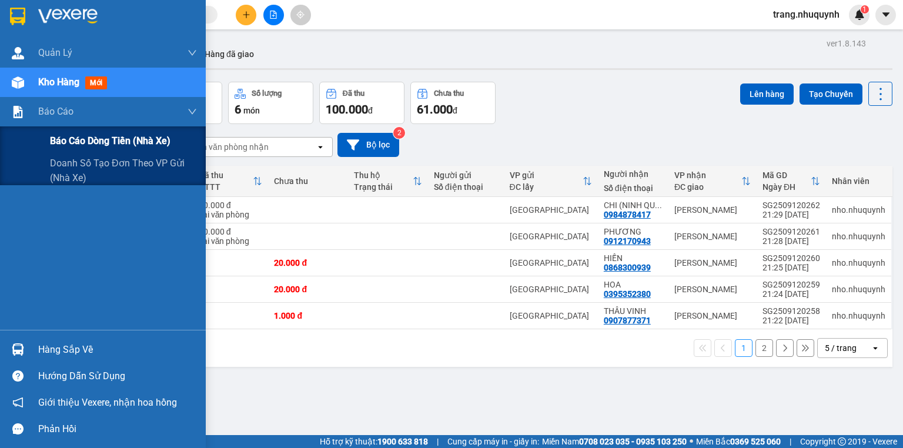
click at [89, 138] on span "Báo cáo dòng tiền (nhà xe)" at bounding box center [110, 140] width 121 height 15
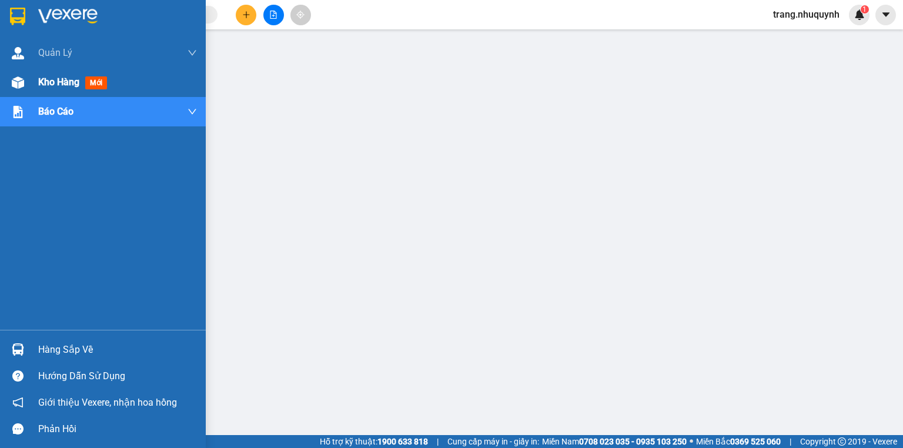
click at [43, 82] on span "Kho hàng" at bounding box center [58, 81] width 41 height 11
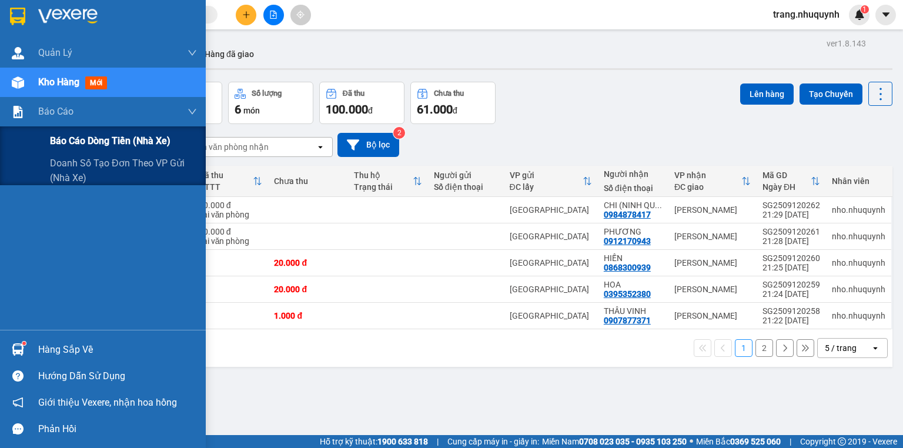
click at [76, 136] on span "Báo cáo dòng tiền (nhà xe)" at bounding box center [110, 140] width 121 height 15
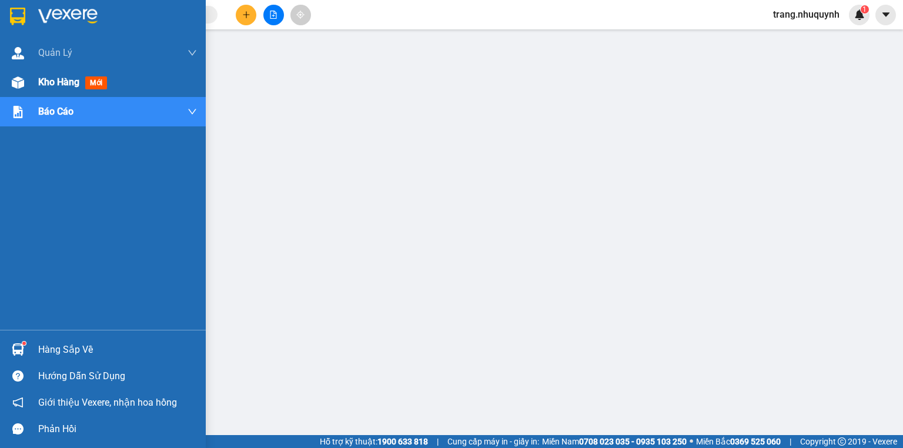
click at [29, 81] on div "Kho hàng mới" at bounding box center [103, 82] width 206 height 29
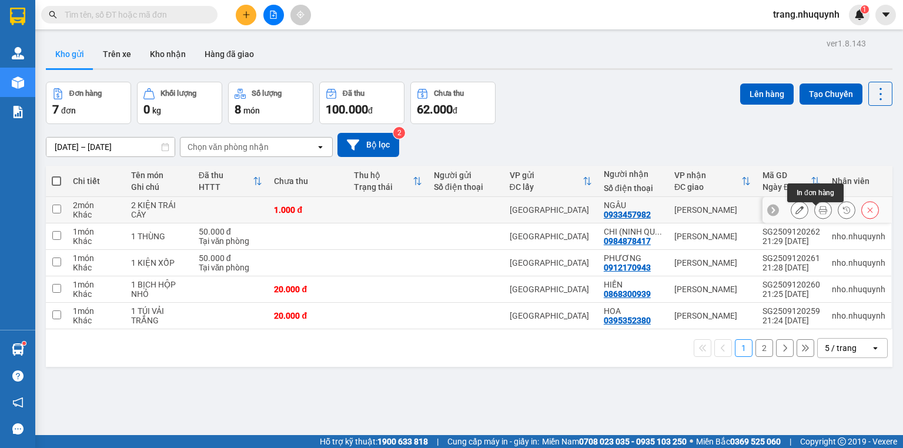
click at [819, 214] on icon at bounding box center [823, 210] width 8 height 8
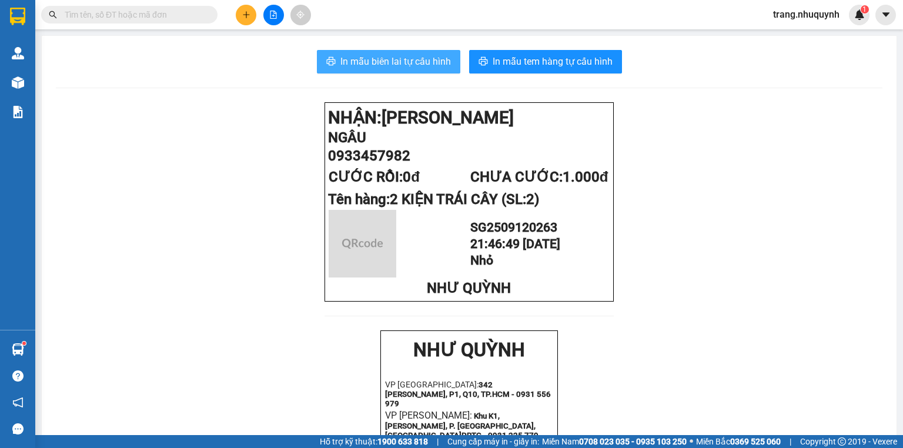
click at [352, 66] on span "In mẫu biên lai tự cấu hình" at bounding box center [395, 61] width 111 height 15
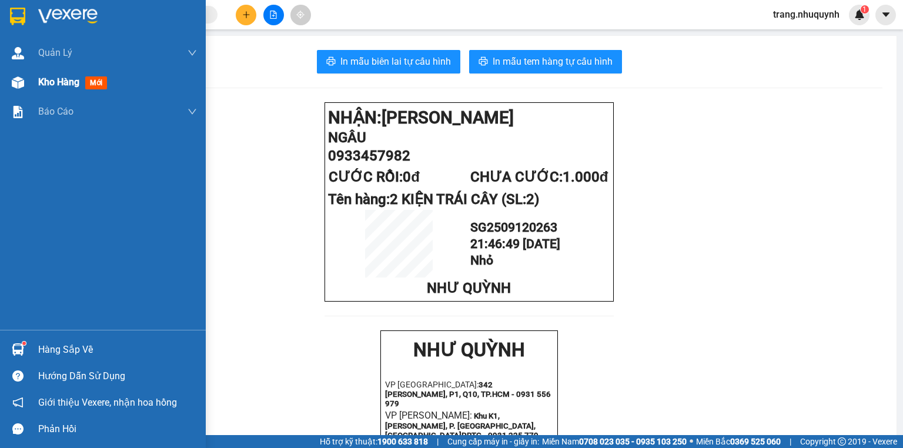
click at [45, 92] on div "Kho hàng mới" at bounding box center [117, 82] width 159 height 29
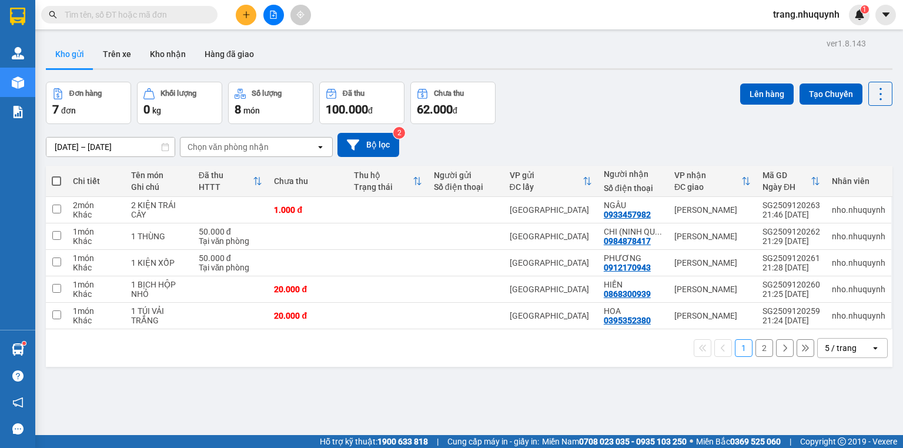
click at [583, 89] on div "Đơn hàng 7 đơn Khối lượng 0 kg Số lượng 8 món Đã thu 100.000 đ Chưa thu 62.000 …" at bounding box center [469, 103] width 847 height 42
click at [576, 87] on div "Đơn hàng 7 đơn Khối lượng 0 kg Số lượng 8 món Đã thu 100.000 đ Chưa thu 62.000 …" at bounding box center [469, 103] width 847 height 42
click at [566, 123] on div "Đơn hàng 7 đơn Khối lượng 0 kg Số lượng 8 món Đã thu 100.000 đ Chưa thu 62.000 …" at bounding box center [469, 103] width 847 height 42
click at [745, 152] on div "[DATE] – [DATE] Press the down arrow key to interact with the calendar and sele…" at bounding box center [469, 145] width 847 height 24
drag, startPoint x: 602, startPoint y: 75, endPoint x: 394, endPoint y: 7, distance: 219.0
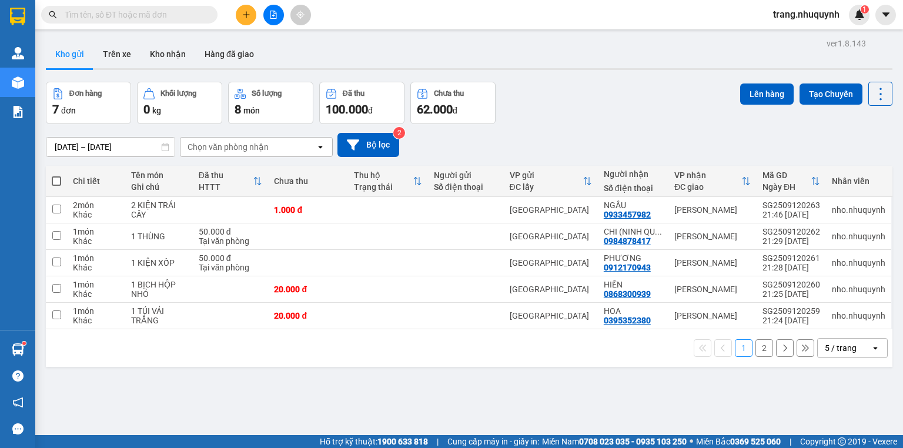
click at [602, 75] on div "ver 1.8.143 Kho gửi Trên xe Kho nhận Hàng đã giao Đơn hàng 7 đơn Khối lượng 0 k…" at bounding box center [469, 259] width 856 height 448
click at [862, 350] on div "5 / trang" at bounding box center [844, 348] width 53 height 19
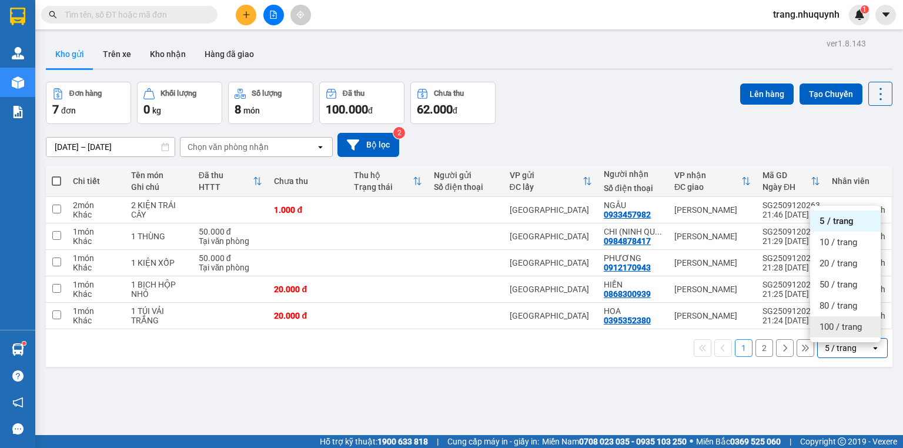
click at [843, 329] on span "100 / trang" at bounding box center [841, 327] width 42 height 12
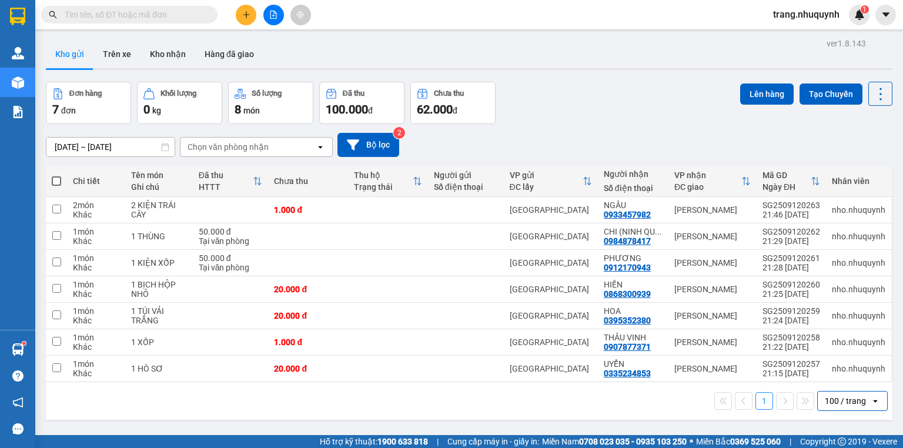
click at [55, 180] on label at bounding box center [56, 181] width 9 height 12
click at [56, 175] on input "checkbox" at bounding box center [56, 175] width 0 height 0
checkbox input "true"
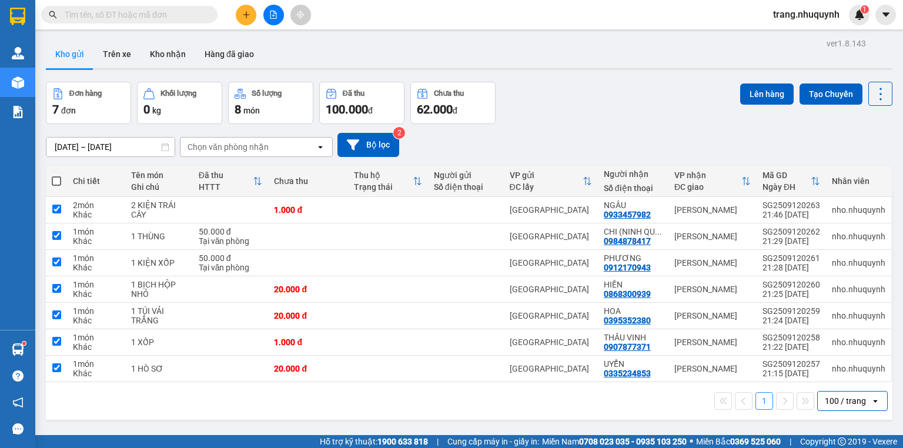
checkbox input "true"
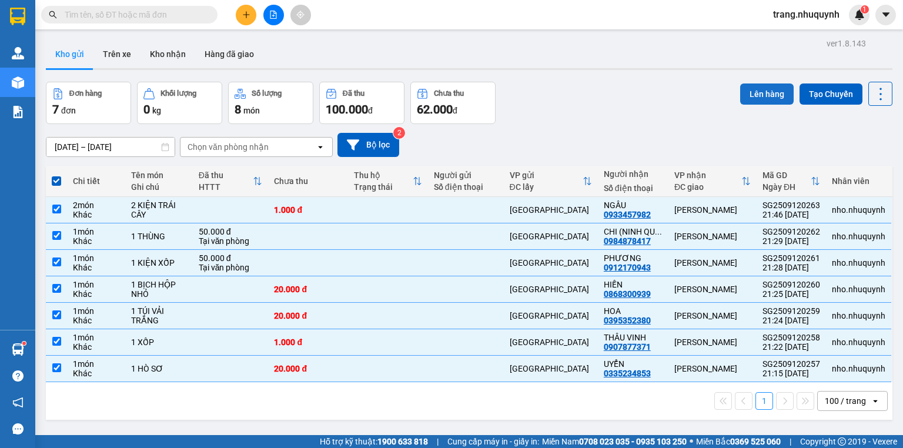
click at [763, 95] on button "Lên hàng" at bounding box center [767, 93] width 54 height 21
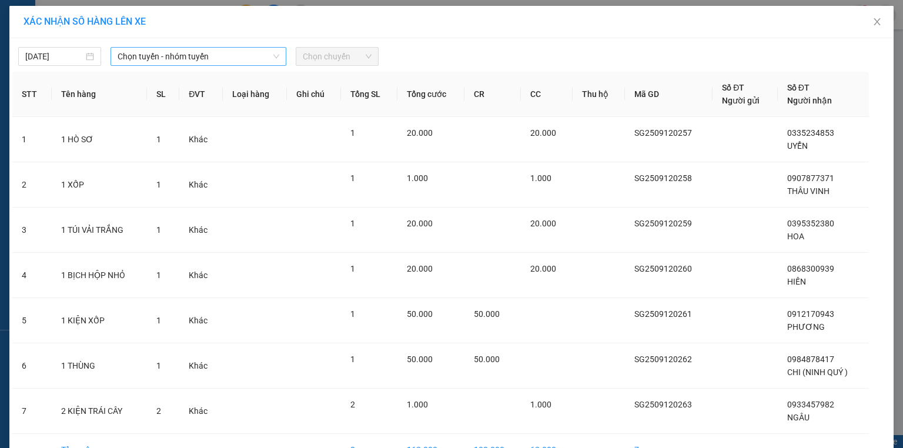
click at [148, 55] on span "Chọn tuyến - nhóm tuyến" at bounding box center [199, 57] width 162 height 18
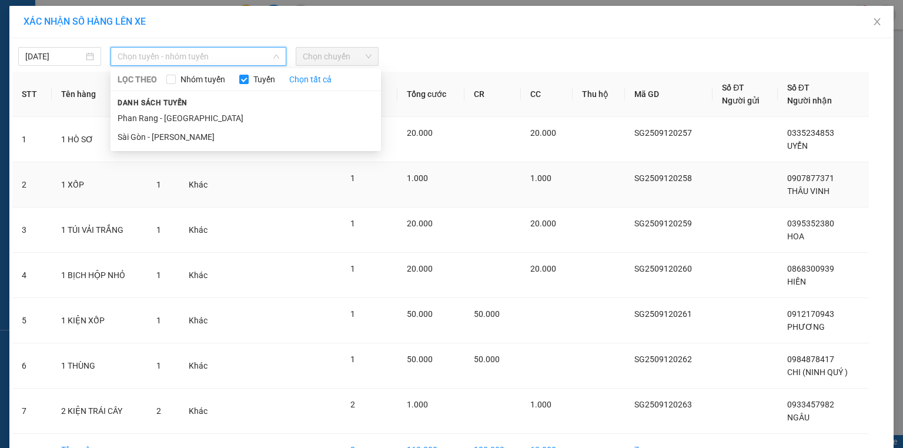
scroll to position [71, 0]
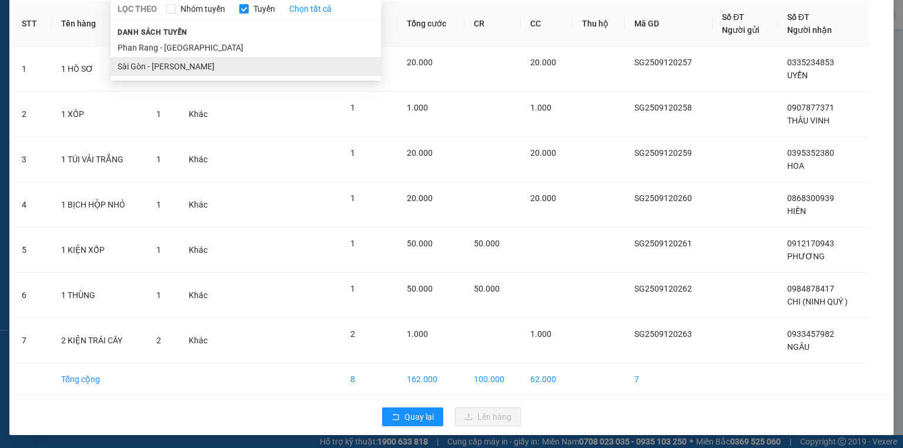
click at [173, 66] on div "[DATE] Chọn tuyến - nhóm tuyến LỌC THEO Nhóm tuyến Tuyến Chọn tất cả Danh sách …" at bounding box center [451, 201] width 884 height 467
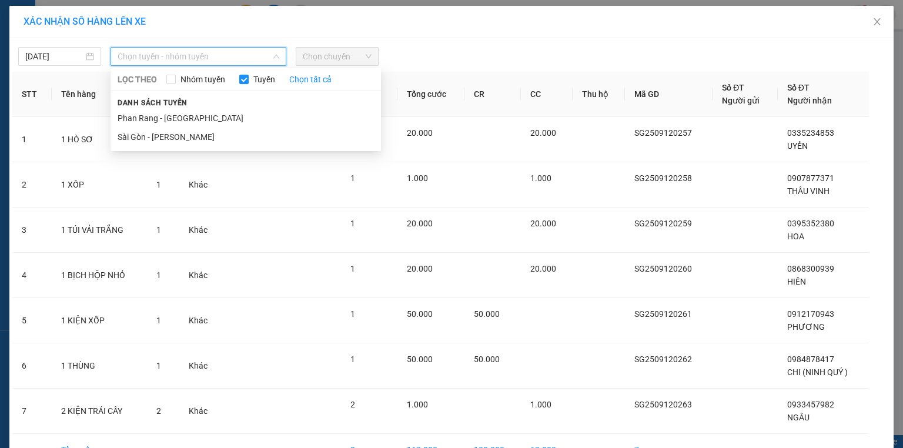
click at [331, 62] on span "Chọn chuyến" at bounding box center [337, 57] width 69 height 18
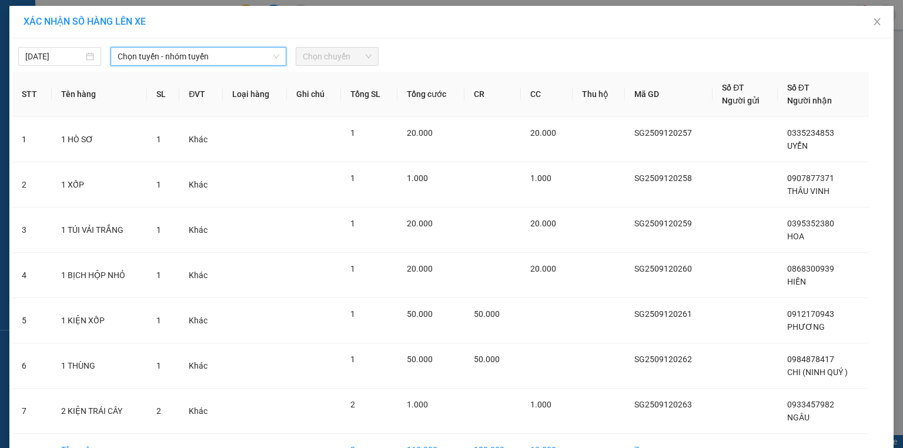
click at [335, 59] on span "Chọn chuyến" at bounding box center [337, 57] width 69 height 18
click at [206, 61] on span "Chọn tuyến - nhóm tuyến" at bounding box center [199, 57] width 162 height 18
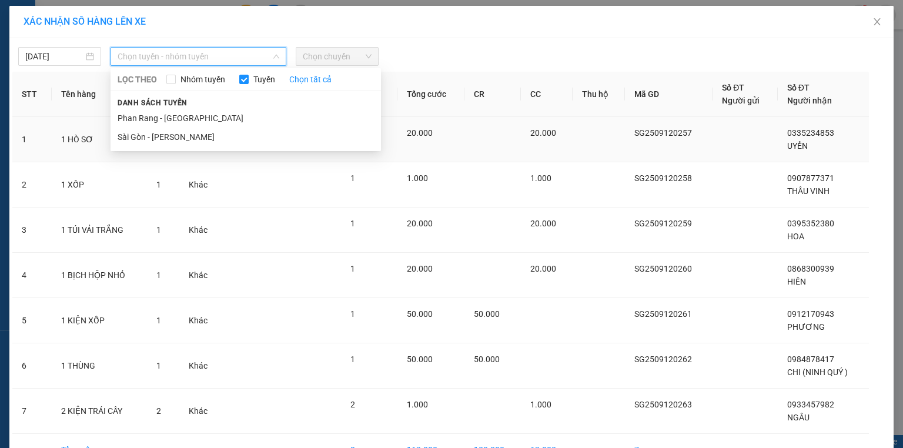
click at [170, 136] on li "Sài Gòn - [PERSON_NAME]" at bounding box center [246, 137] width 270 height 19
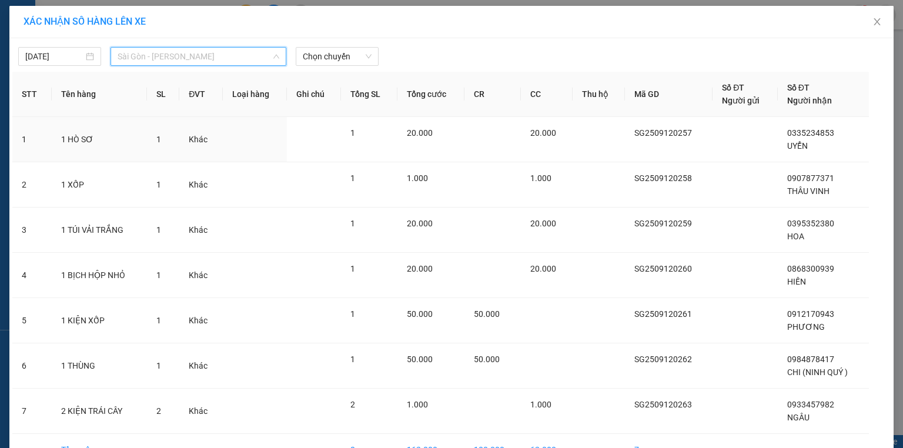
click at [262, 54] on span "Sài Gòn - [PERSON_NAME]" at bounding box center [199, 57] width 162 height 18
click at [273, 56] on icon "down" at bounding box center [276, 57] width 6 height 4
click at [194, 56] on span "Sài Gòn - [PERSON_NAME]" at bounding box center [199, 57] width 162 height 18
click at [315, 51] on span "Chọn chuyến" at bounding box center [337, 57] width 69 height 18
click at [363, 56] on span "Chọn chuyến" at bounding box center [337, 57] width 69 height 18
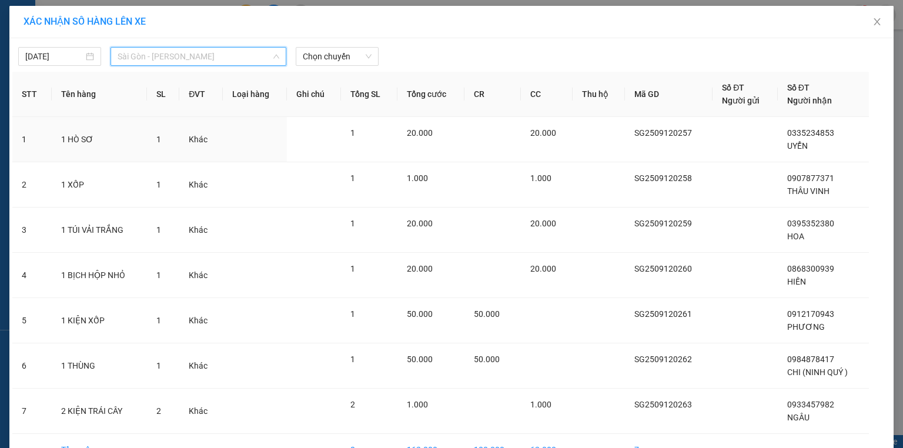
click at [453, 47] on div at bounding box center [563, 56] width 363 height 19
click at [874, 21] on icon "close" at bounding box center [877, 21] width 6 height 7
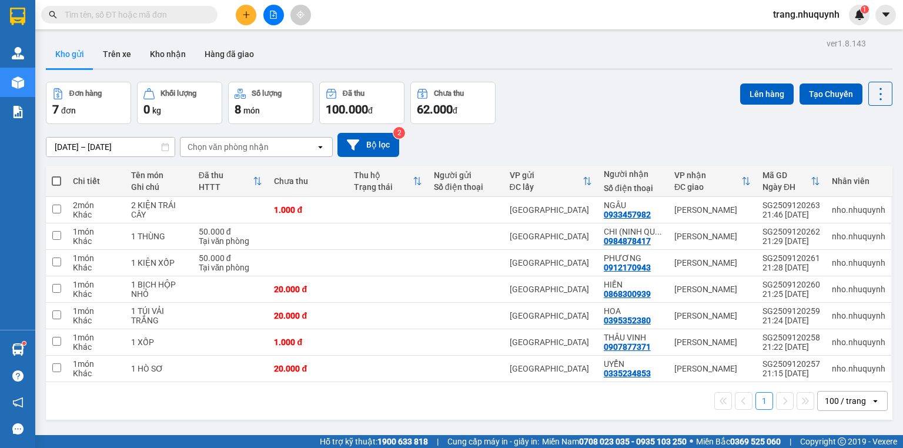
click at [56, 186] on span at bounding box center [56, 180] width 9 height 9
click at [56, 175] on input "checkbox" at bounding box center [56, 175] width 0 height 0
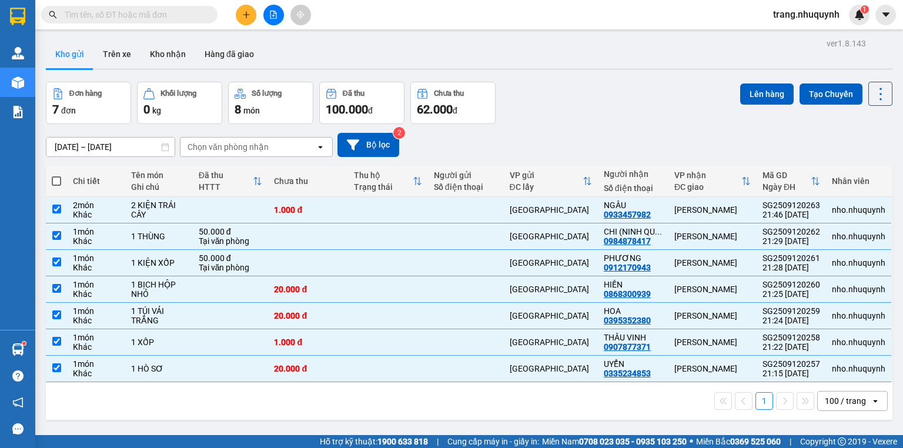
checkbox input "true"
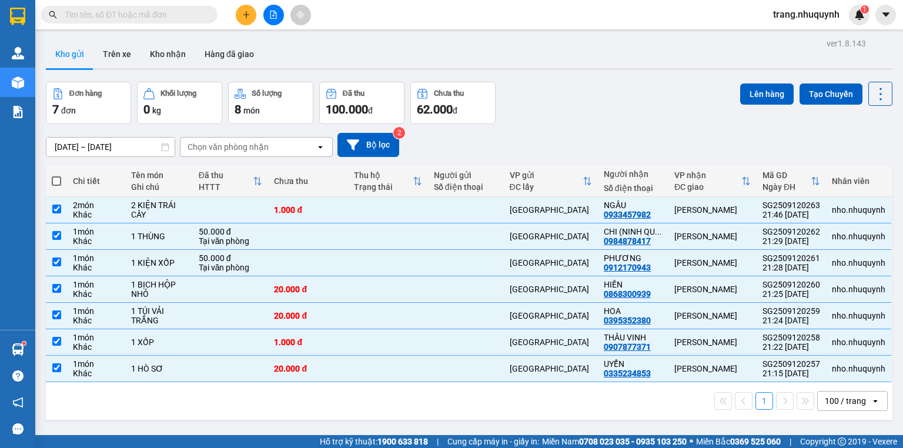
checkbox input "true"
click at [755, 88] on button "Lên hàng" at bounding box center [767, 93] width 54 height 21
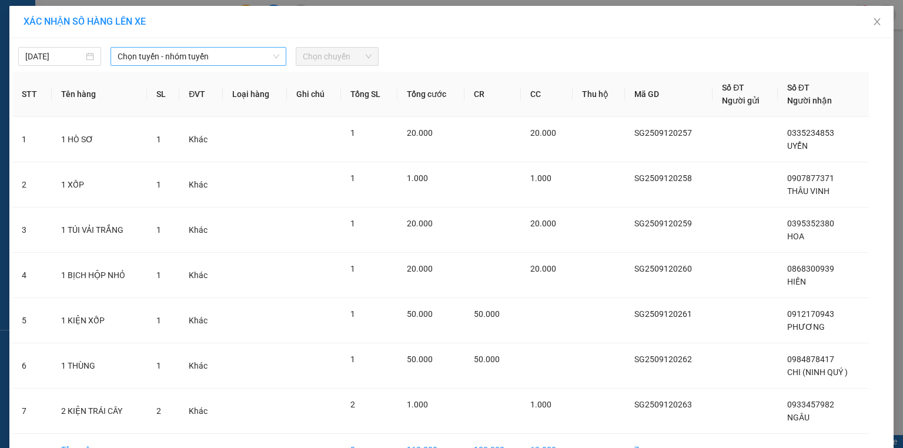
click at [188, 59] on span "Chọn tuyến - nhóm tuyến" at bounding box center [199, 57] width 162 height 18
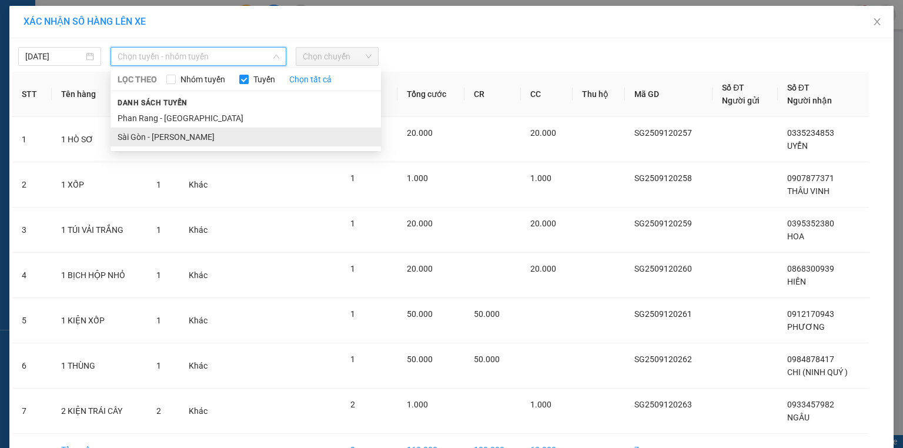
click at [150, 136] on li "Sài Gòn - [PERSON_NAME]" at bounding box center [246, 137] width 270 height 19
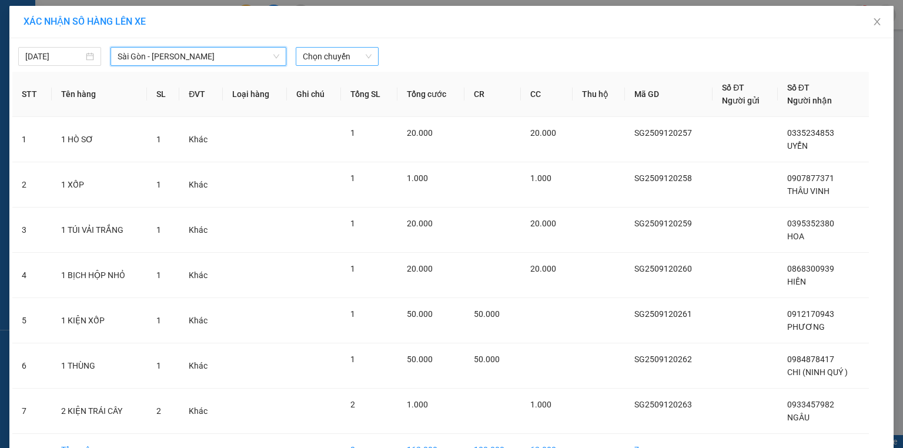
click at [330, 54] on span "Chọn chuyến" at bounding box center [337, 57] width 69 height 18
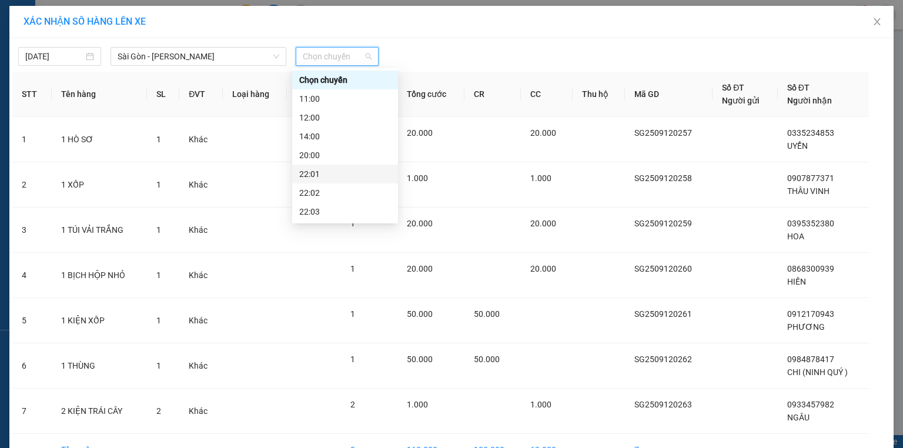
click at [322, 172] on div "22:01" at bounding box center [345, 174] width 92 height 13
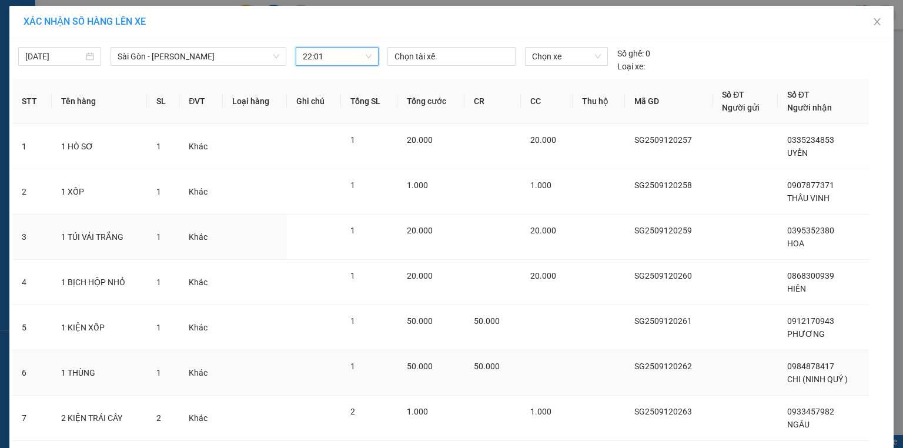
scroll to position [78, 0]
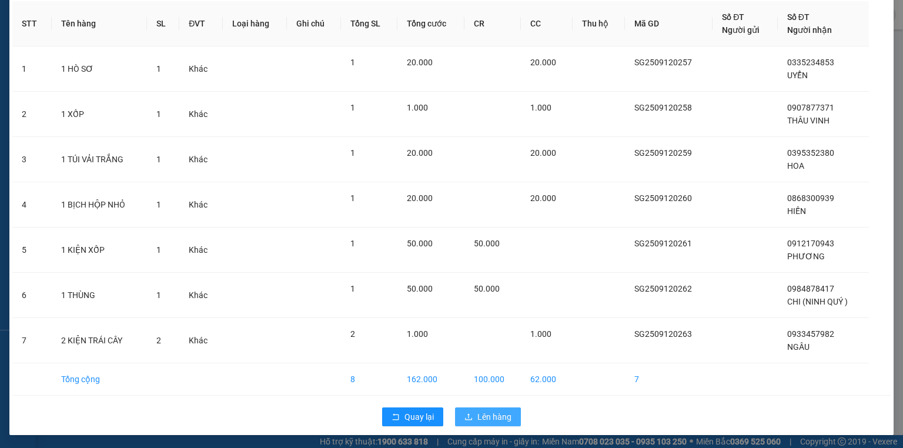
click at [494, 413] on span "Lên hàng" at bounding box center [494, 416] width 34 height 13
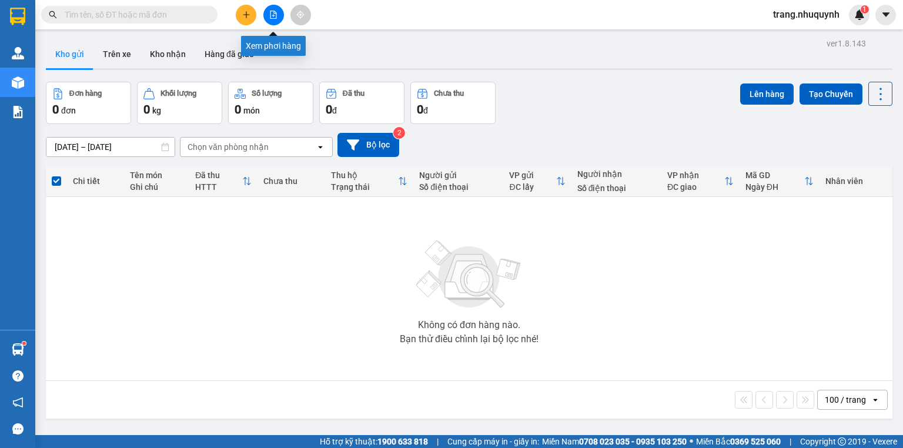
click at [273, 14] on icon "file-add" at bounding box center [273, 15] width 8 height 8
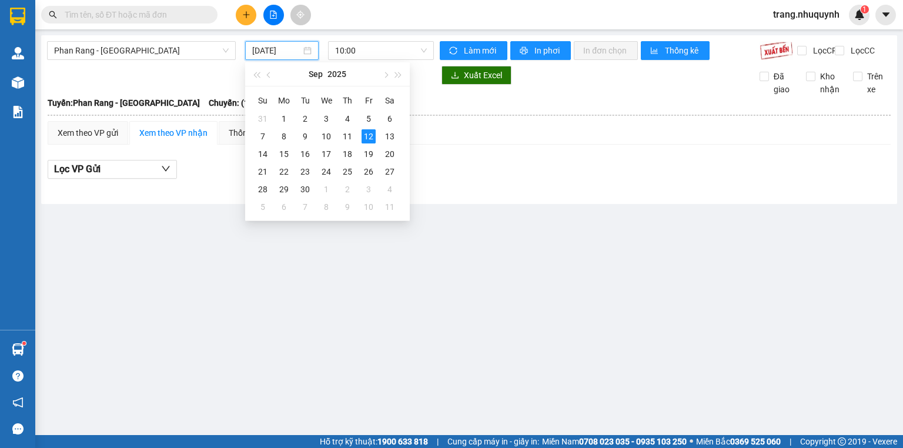
click at [276, 49] on input "[DATE]" at bounding box center [276, 50] width 48 height 13
click at [349, 134] on div "11" at bounding box center [347, 136] width 14 height 14
click at [360, 35] on main "Phan Rang - [GEOGRAPHIC_DATA] [DATE] 10:00 Làm mới In phơi In đơn chọn Thống kê…" at bounding box center [451, 217] width 903 height 435
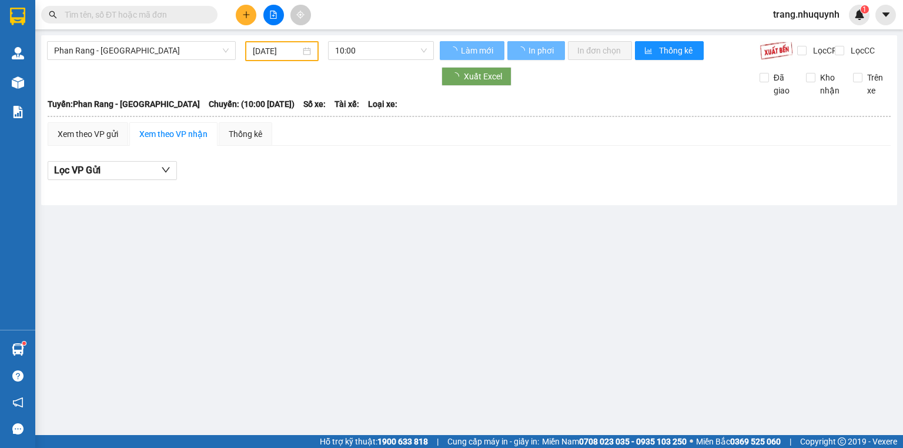
type input "[DATE]"
click at [359, 49] on span "10:00" at bounding box center [381, 51] width 92 height 18
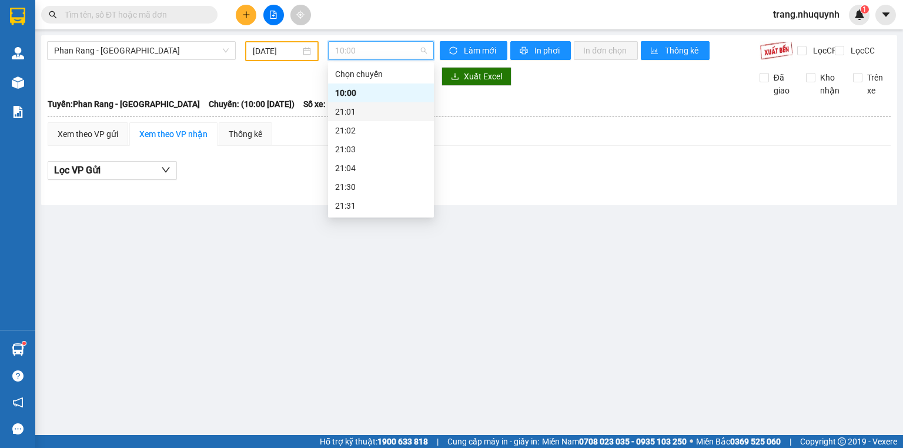
scroll to position [56, 0]
click at [356, 163] on div "22:00" at bounding box center [381, 168] width 92 height 13
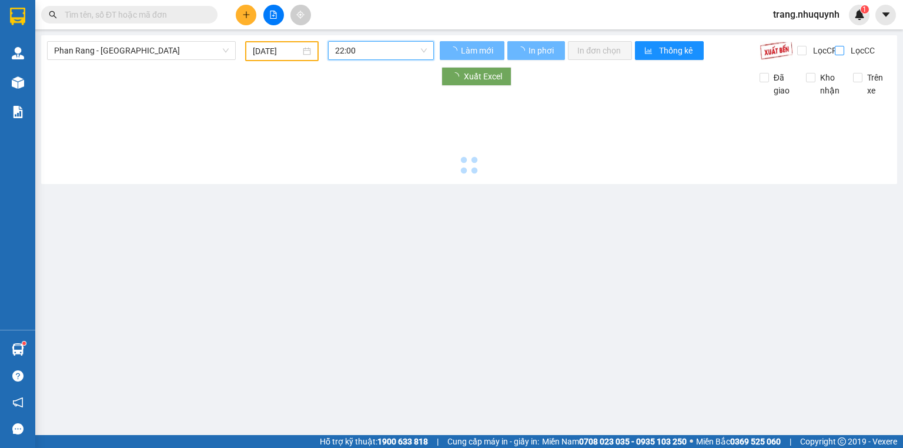
click at [835, 48] on input "Lọc CC" at bounding box center [840, 50] width 11 height 9
click at [846, 49] on span "Lọc CC" at bounding box center [861, 50] width 31 height 13
click at [840, 49] on input "Lọc CC" at bounding box center [840, 50] width 11 height 9
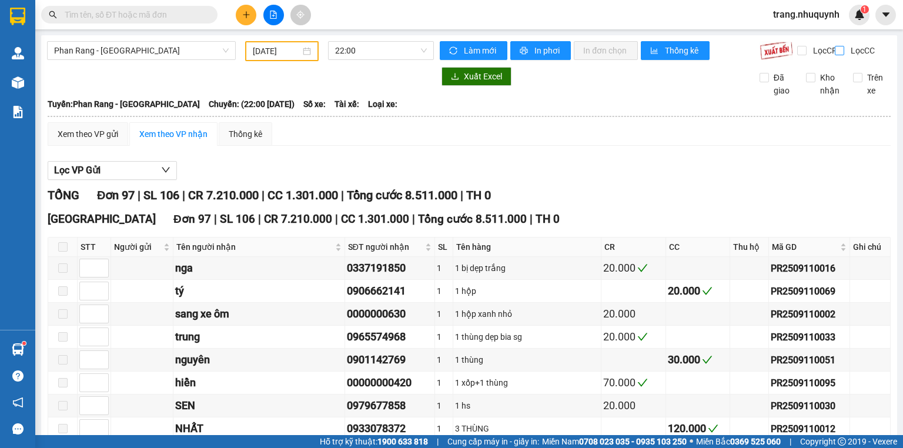
click at [837, 51] on input "Lọc CC" at bounding box center [840, 50] width 11 height 9
checkbox input "true"
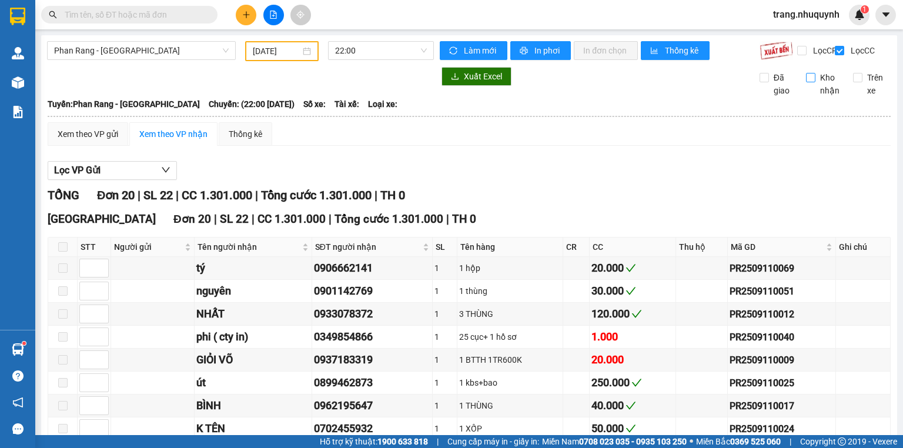
click at [808, 82] on input "Kho nhận" at bounding box center [810, 77] width 9 height 9
checkbox input "true"
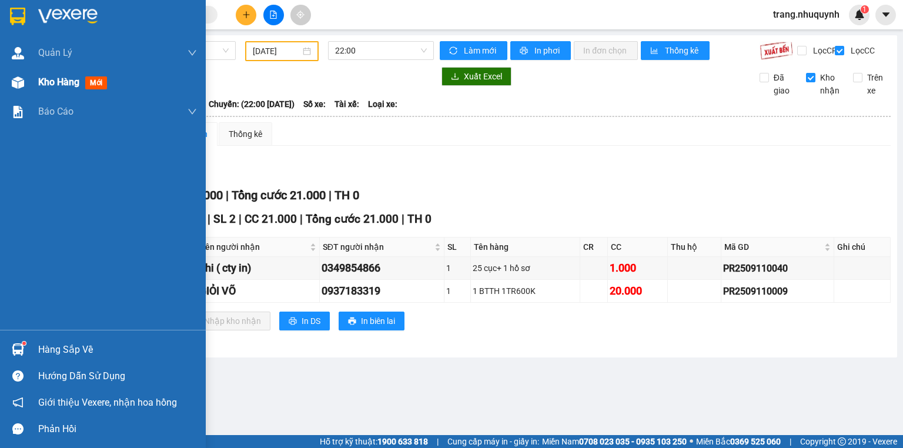
click at [37, 80] on div "Kho hàng mới" at bounding box center [103, 82] width 206 height 29
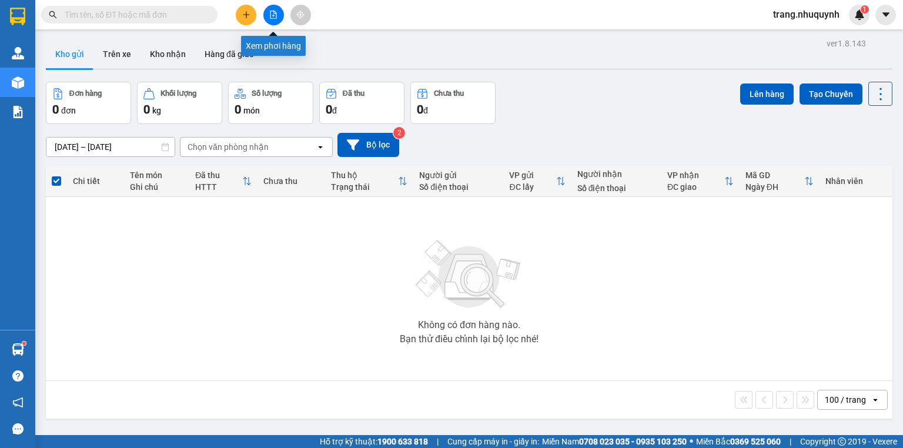
click at [273, 17] on icon "file-add" at bounding box center [273, 15] width 8 height 8
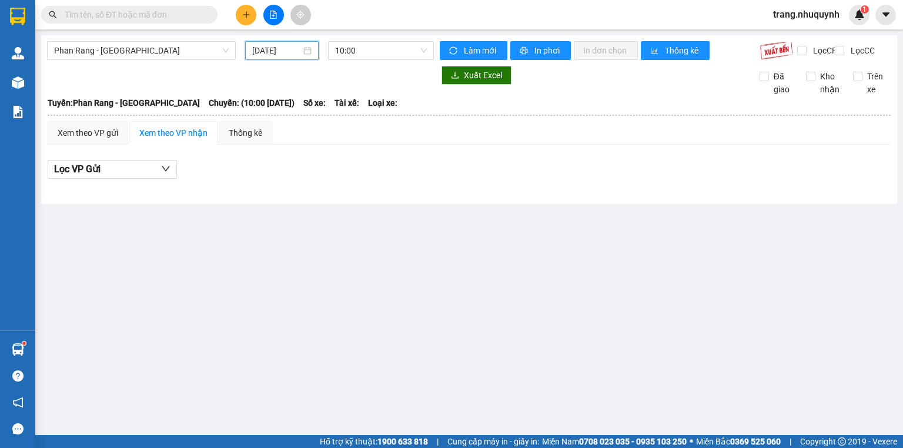
click at [268, 50] on input "[DATE]" at bounding box center [276, 50] width 48 height 13
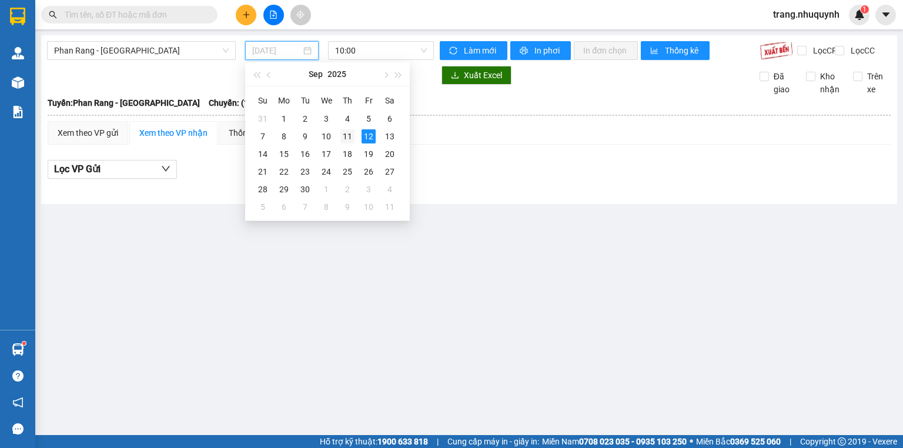
click at [346, 138] on div "11" at bounding box center [347, 136] width 14 height 14
type input "[DATE]"
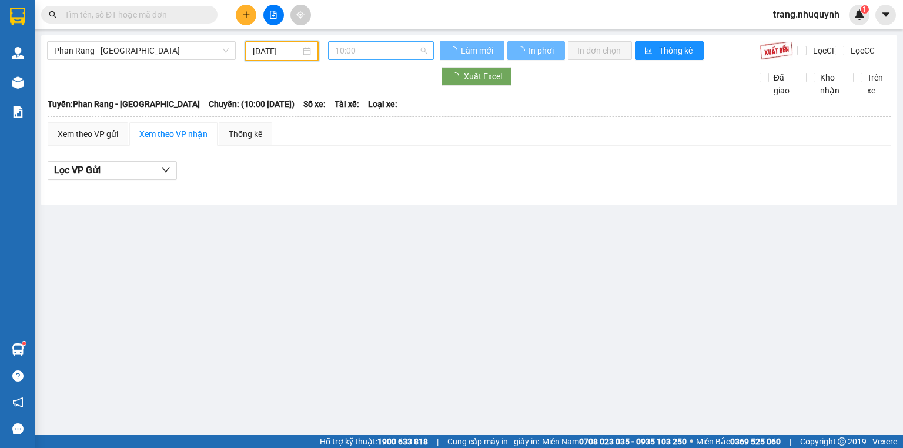
click at [360, 49] on span "10:00" at bounding box center [381, 51] width 92 height 18
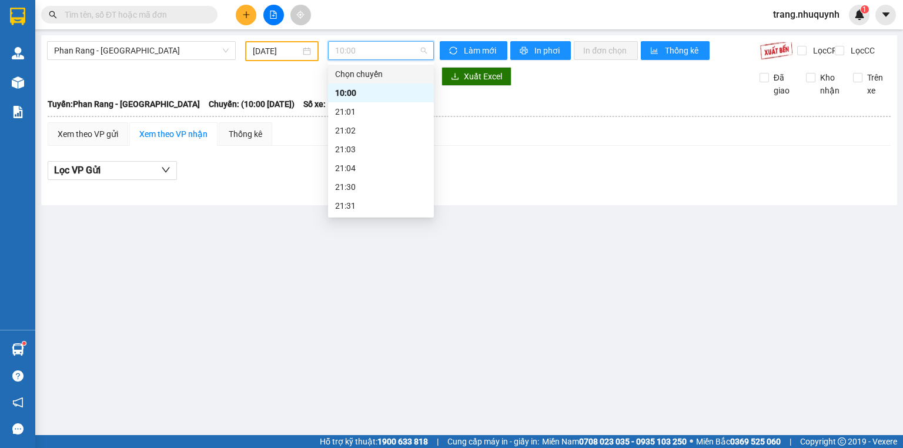
scroll to position [56, 0]
click at [347, 166] on div "22:00" at bounding box center [381, 168] width 92 height 13
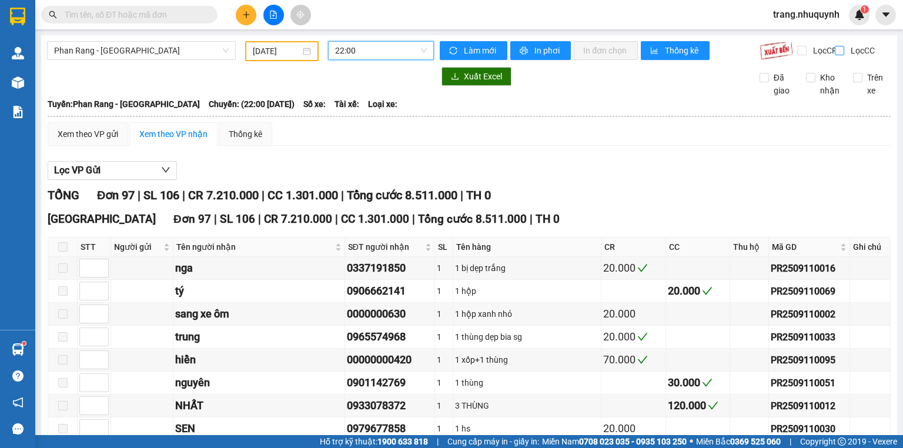
click at [835, 49] on input "Lọc CC" at bounding box center [840, 50] width 11 height 9
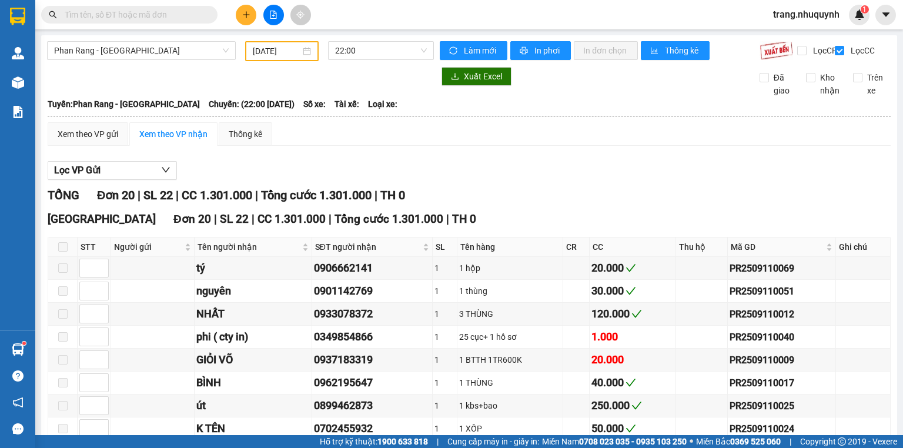
click at [576, 174] on div "Lọc VP Gửi" at bounding box center [469, 170] width 843 height 19
click at [835, 50] on input "Lọc CC" at bounding box center [840, 50] width 11 height 9
checkbox input "false"
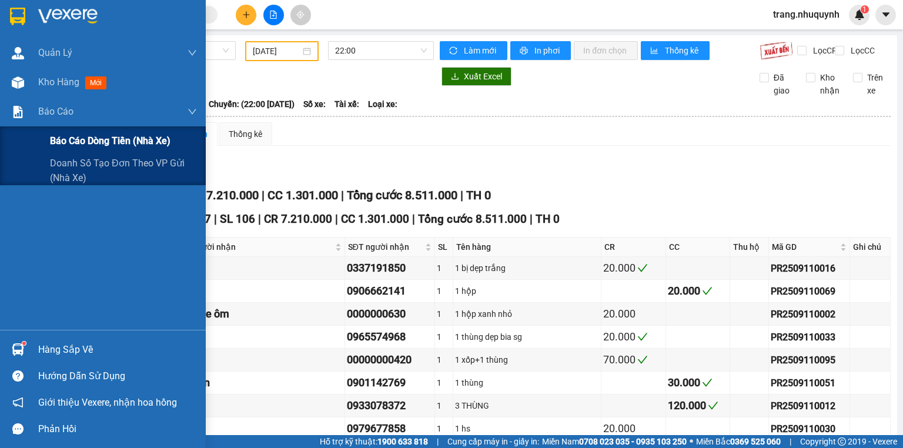
click at [74, 144] on span "Báo cáo dòng tiền (nhà xe)" at bounding box center [110, 140] width 121 height 15
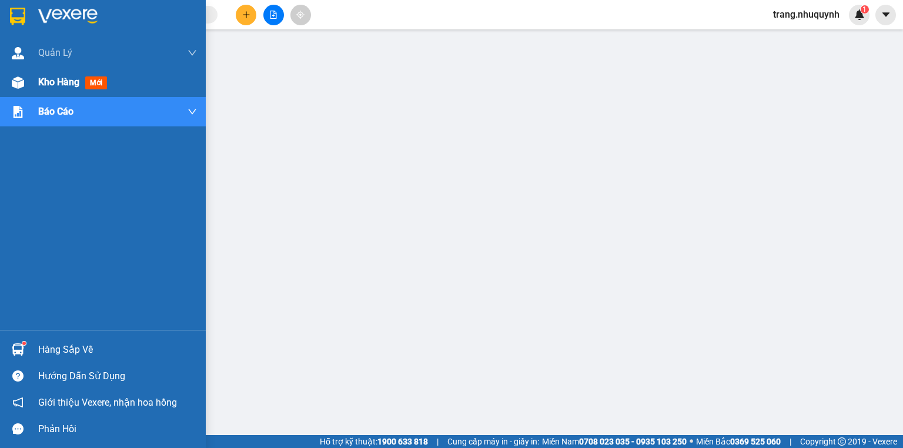
click at [45, 79] on span "Kho hàng" at bounding box center [58, 81] width 41 height 11
